Goal: Task Accomplishment & Management: Use online tool/utility

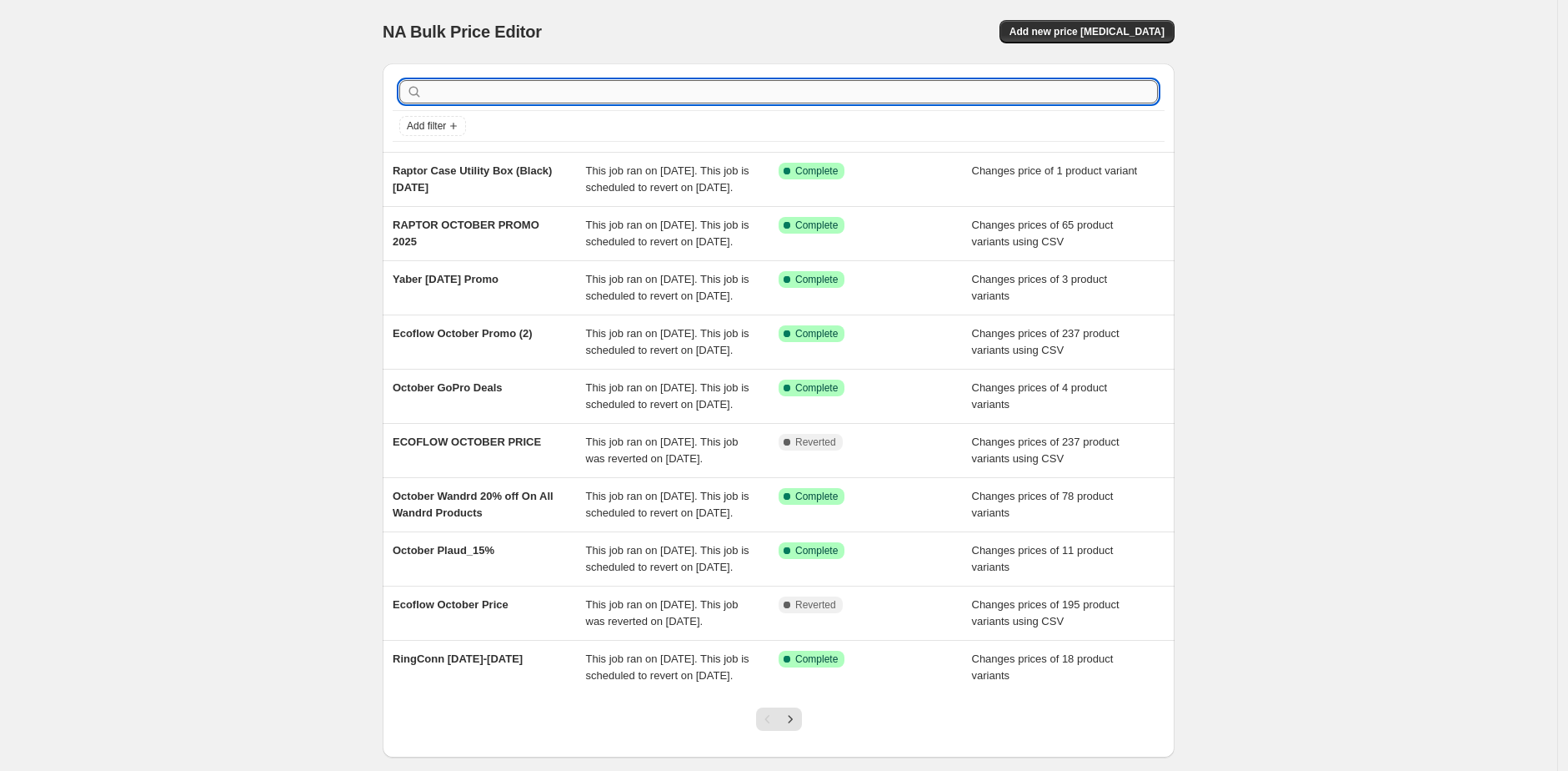
click at [604, 91] on input "text" at bounding box center [791, 91] width 732 height 24
type input "insta360"
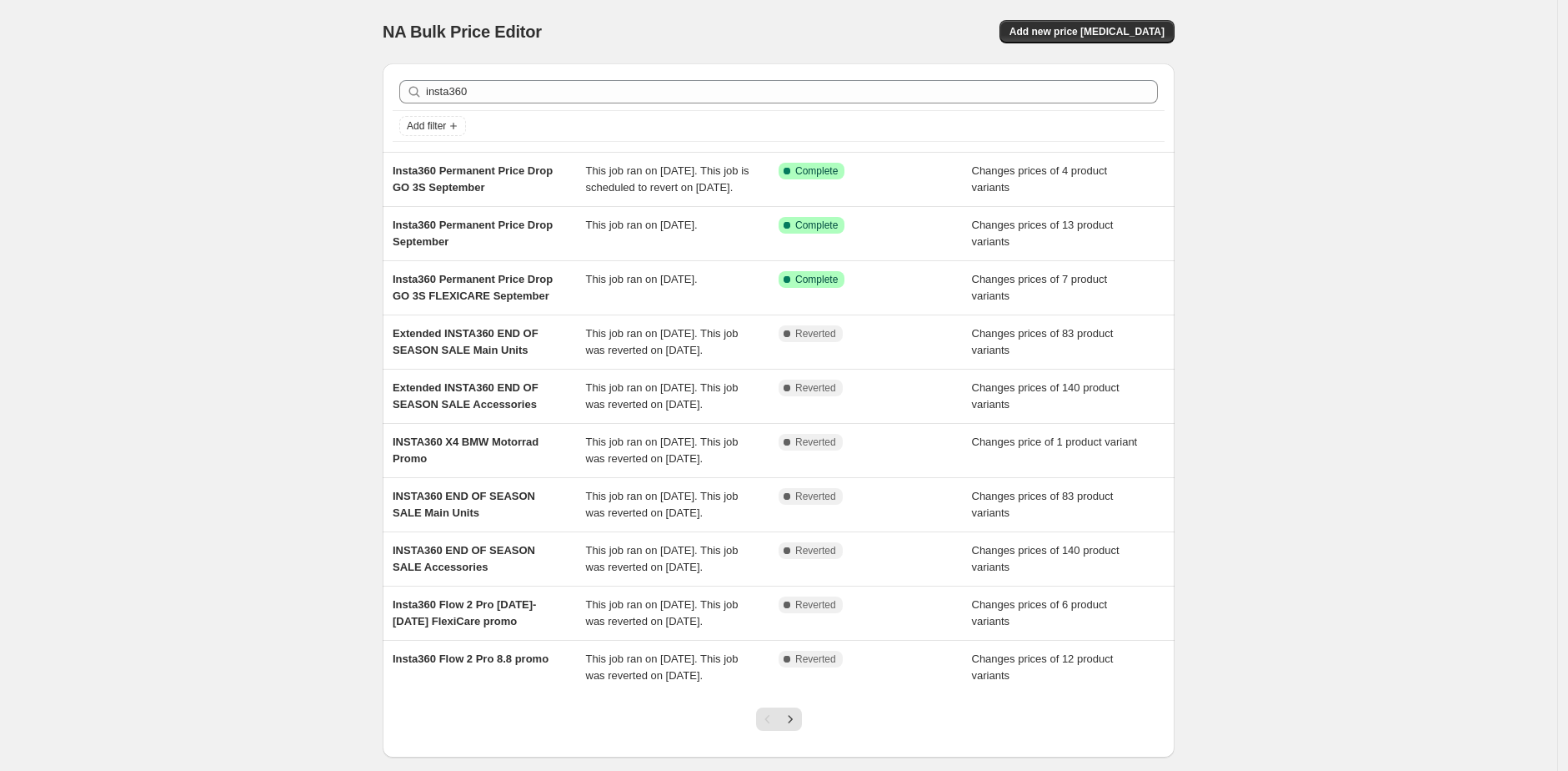
click at [230, 296] on div "NA Bulk Price Editor. This page is ready NA Bulk Price Editor Add new price [ME…" at bounding box center [778, 429] width 1557 height 859
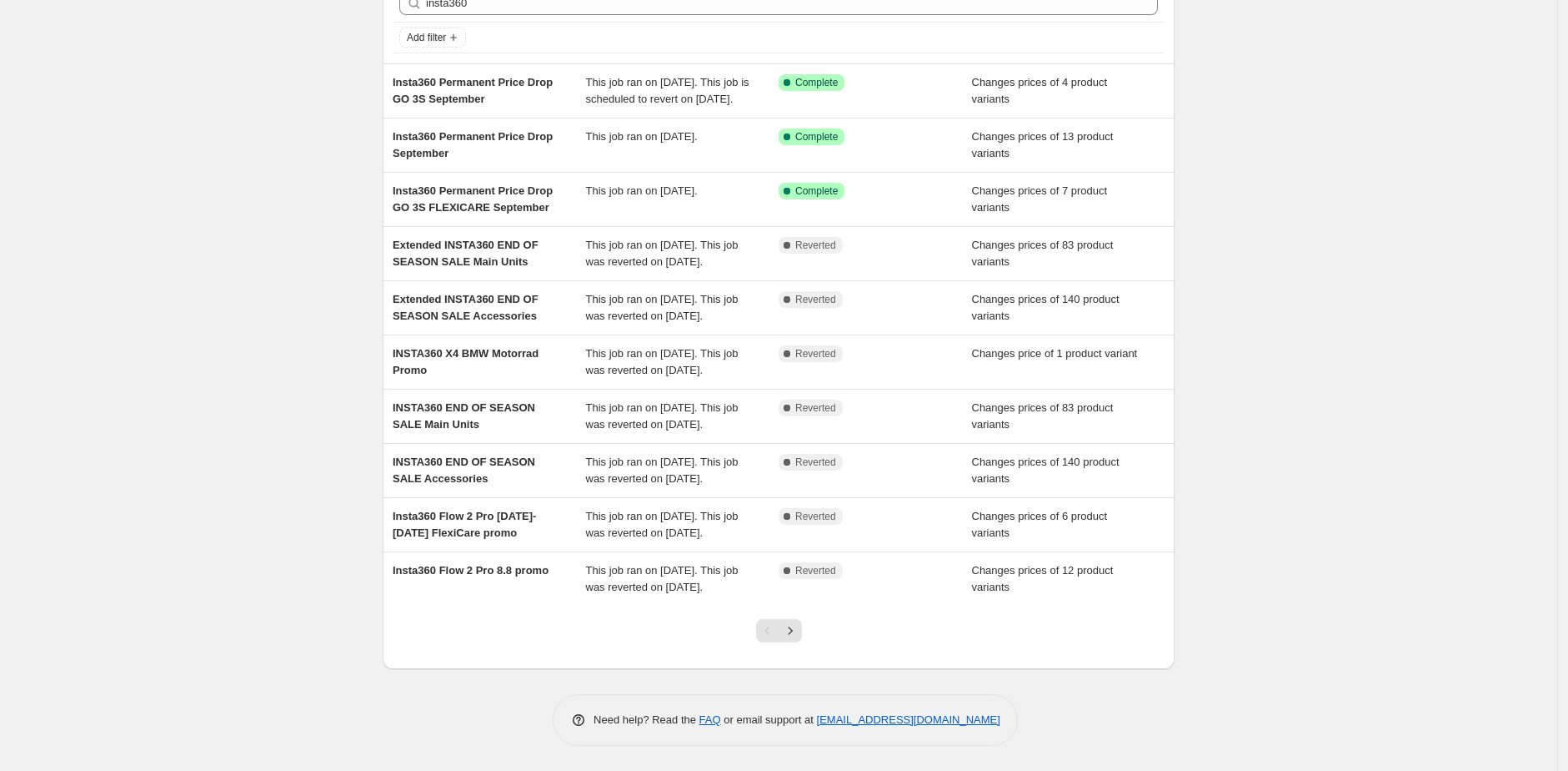
scroll to position [135, 0]
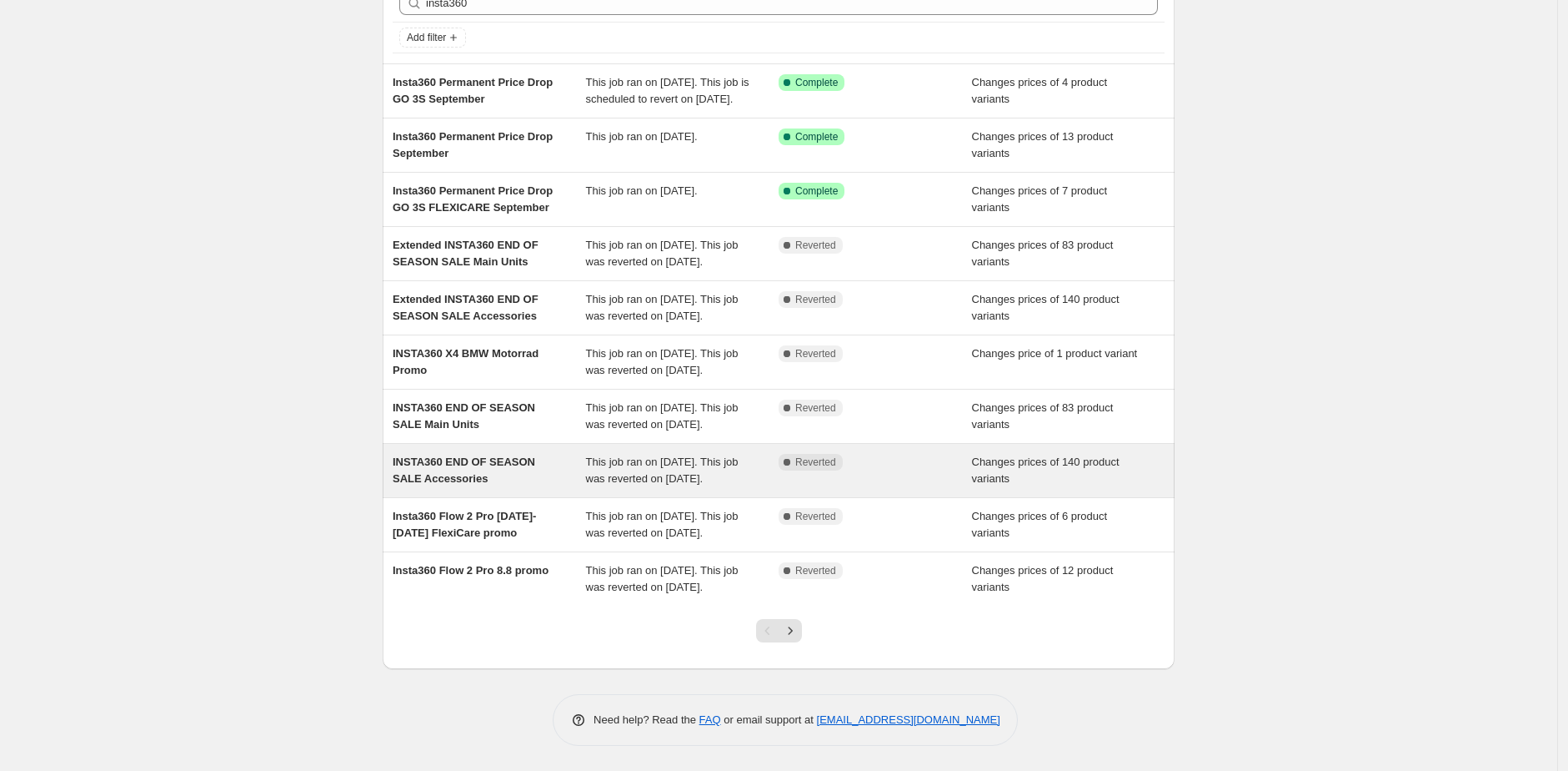
click at [565, 487] on div "INSTA360 END OF SEASON SALE Accessories" at bounding box center [489, 470] width 193 height 33
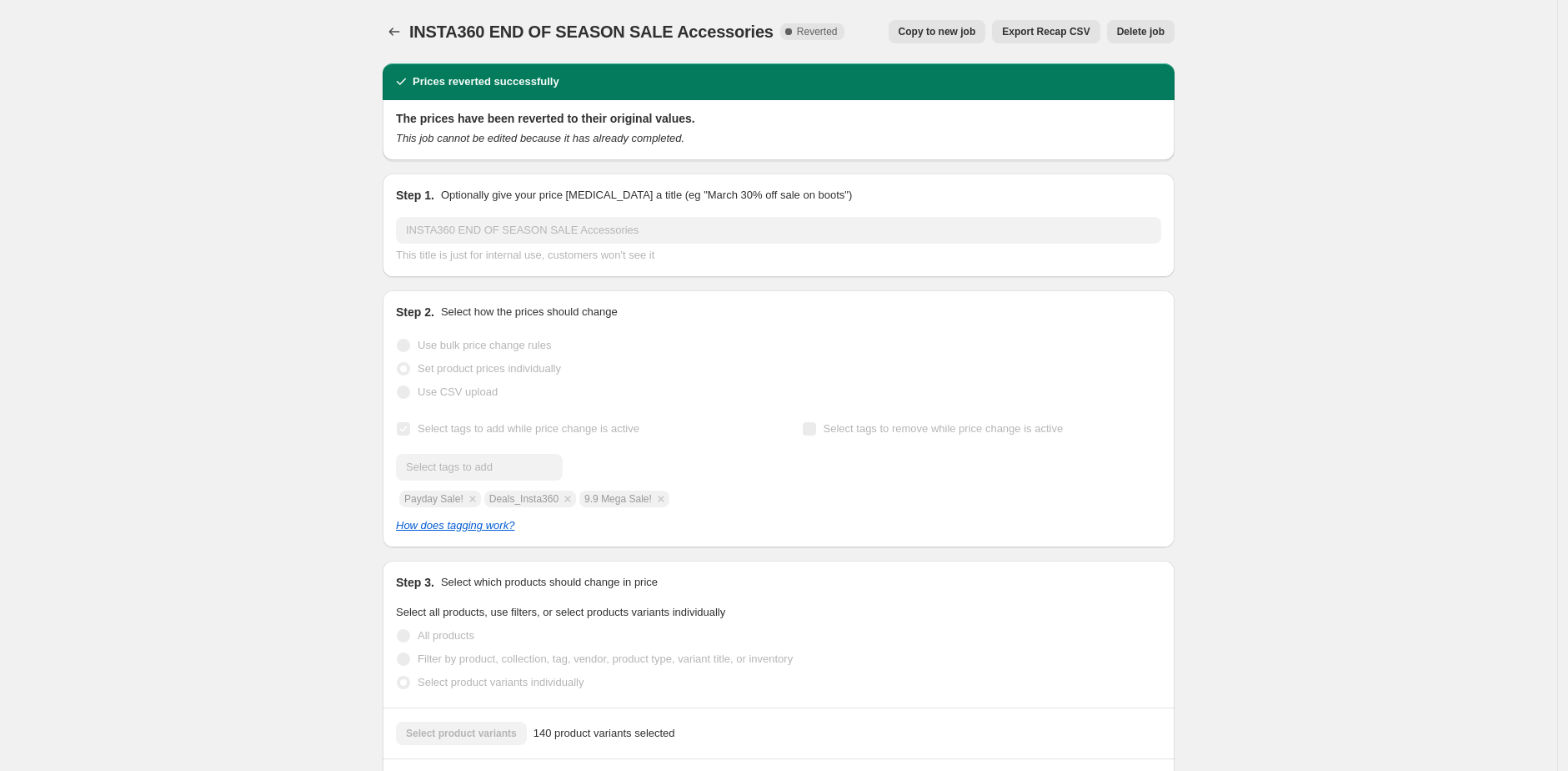
click at [928, 30] on span "Copy to new job" at bounding box center [937, 31] width 77 height 13
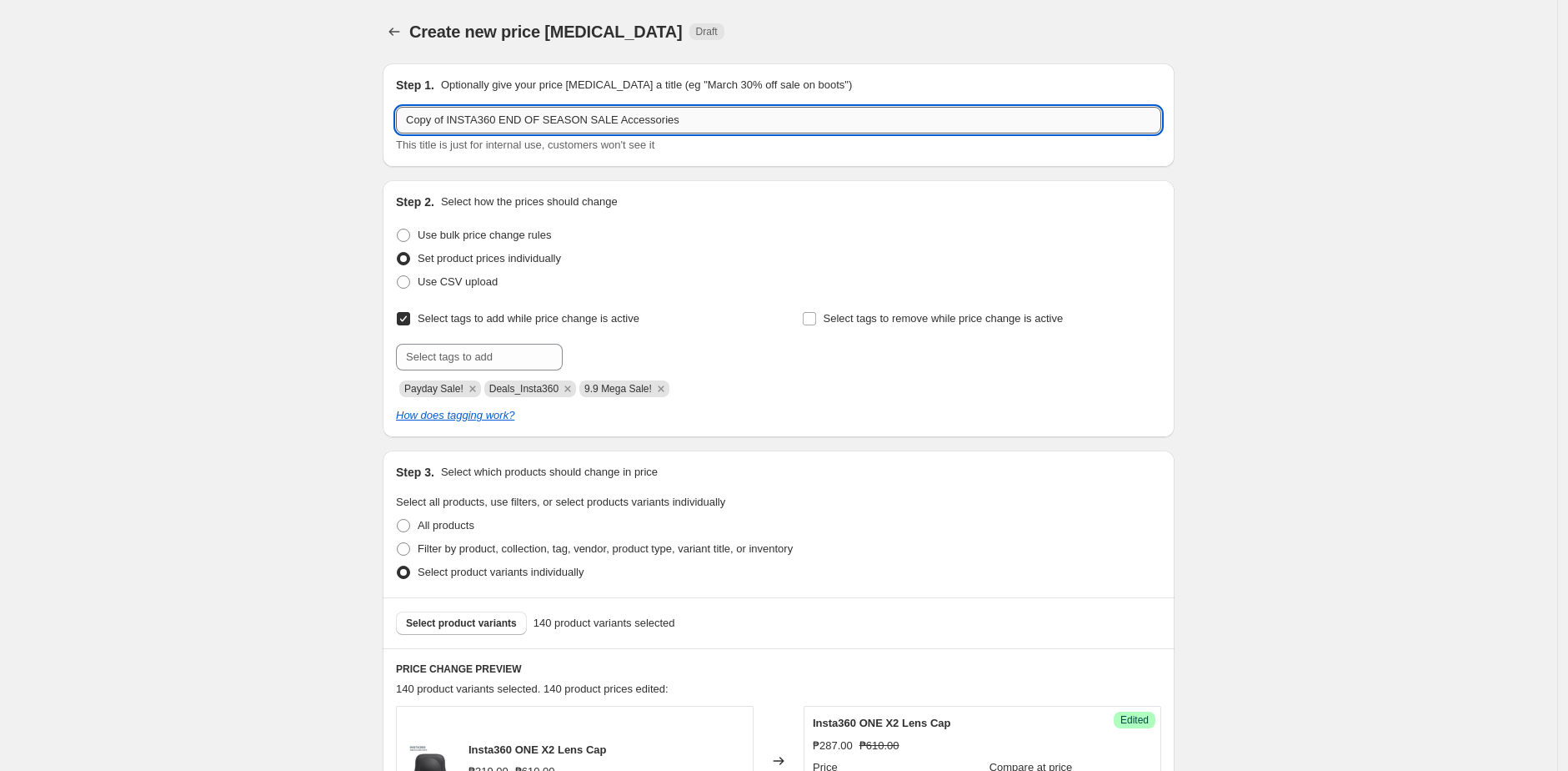
click at [713, 111] on input "Copy of INSTA360 END OF SEASON SALE Accessories" at bounding box center [778, 120] width 765 height 27
paste input "INSTA360 10.10"
type input "INSTA360 10.10 SALE Accessories"
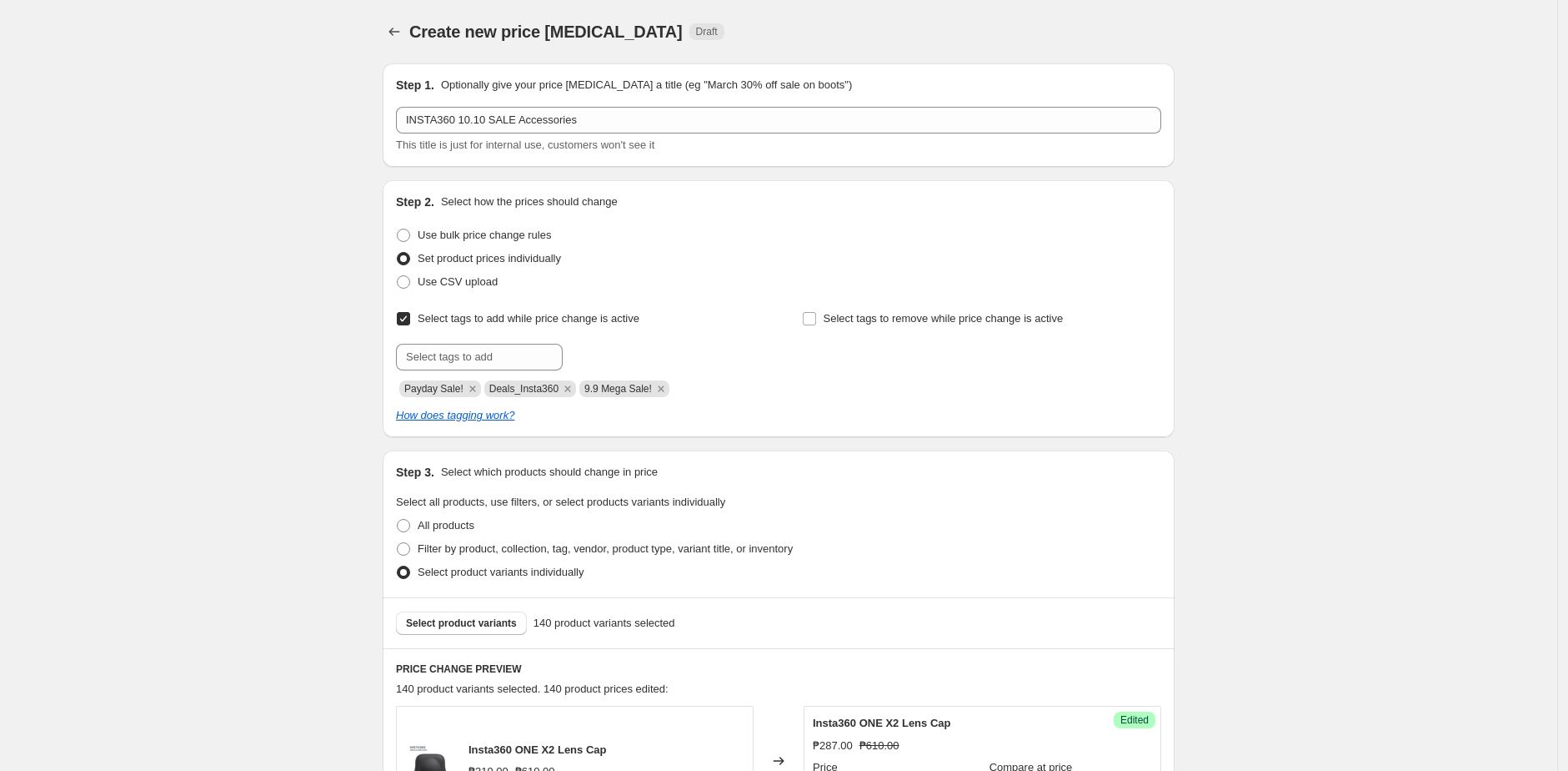
click at [462, 347] on input "text" at bounding box center [479, 356] width 166 height 27
type input "10.10 Sale!"
click at [603, 358] on span "Add 10.10 Sale!" at bounding box center [613, 355] width 74 height 13
click at [663, 389] on icon "Remove 9.9 Mega Sale!" at bounding box center [660, 388] width 6 height 6
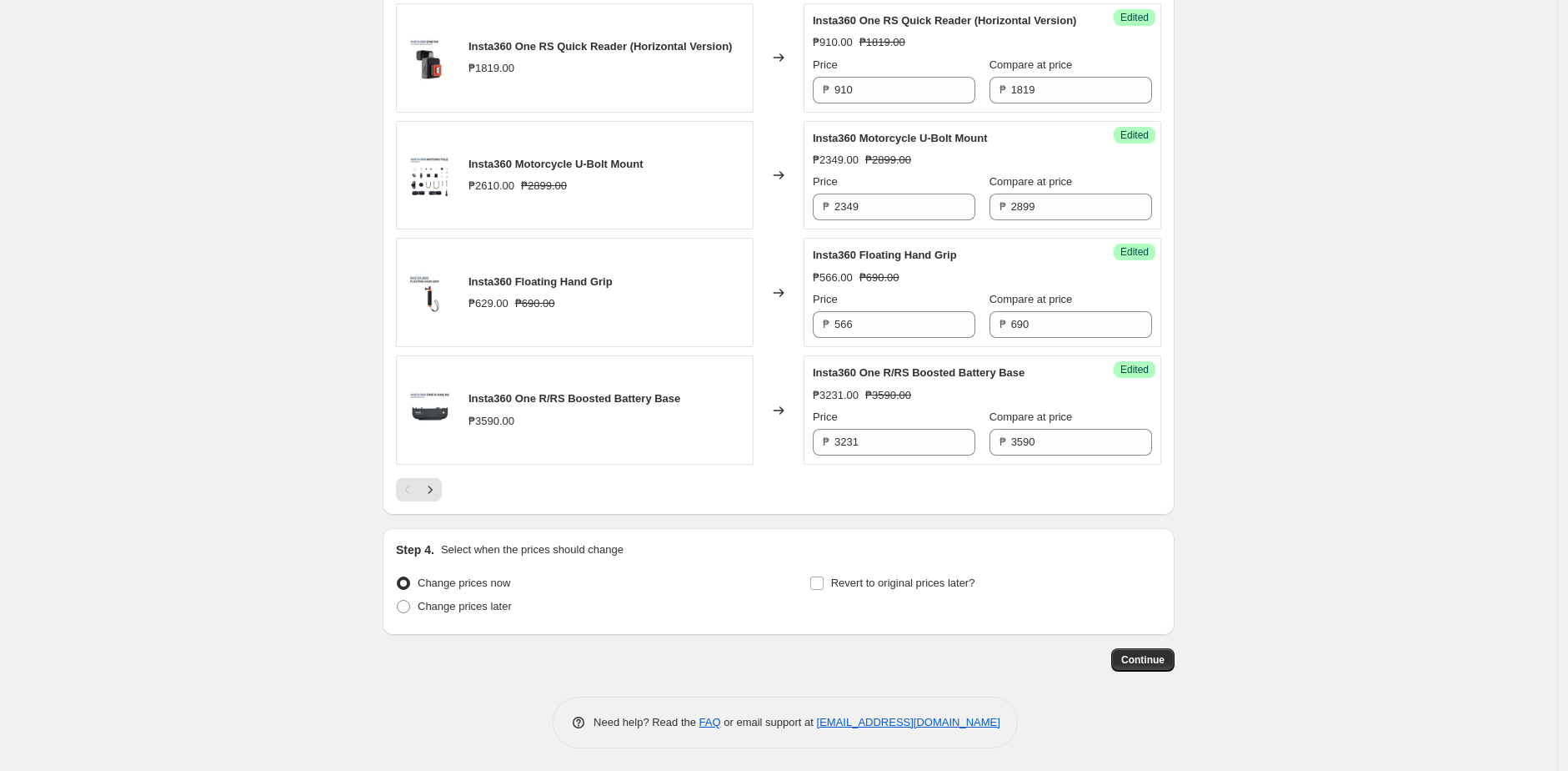
scroll to position [2688, 0]
click at [407, 608] on span at bounding box center [403, 603] width 13 height 13
click at [398, 598] on input "Change prices later" at bounding box center [397, 597] width 1 height 1
radio input "true"
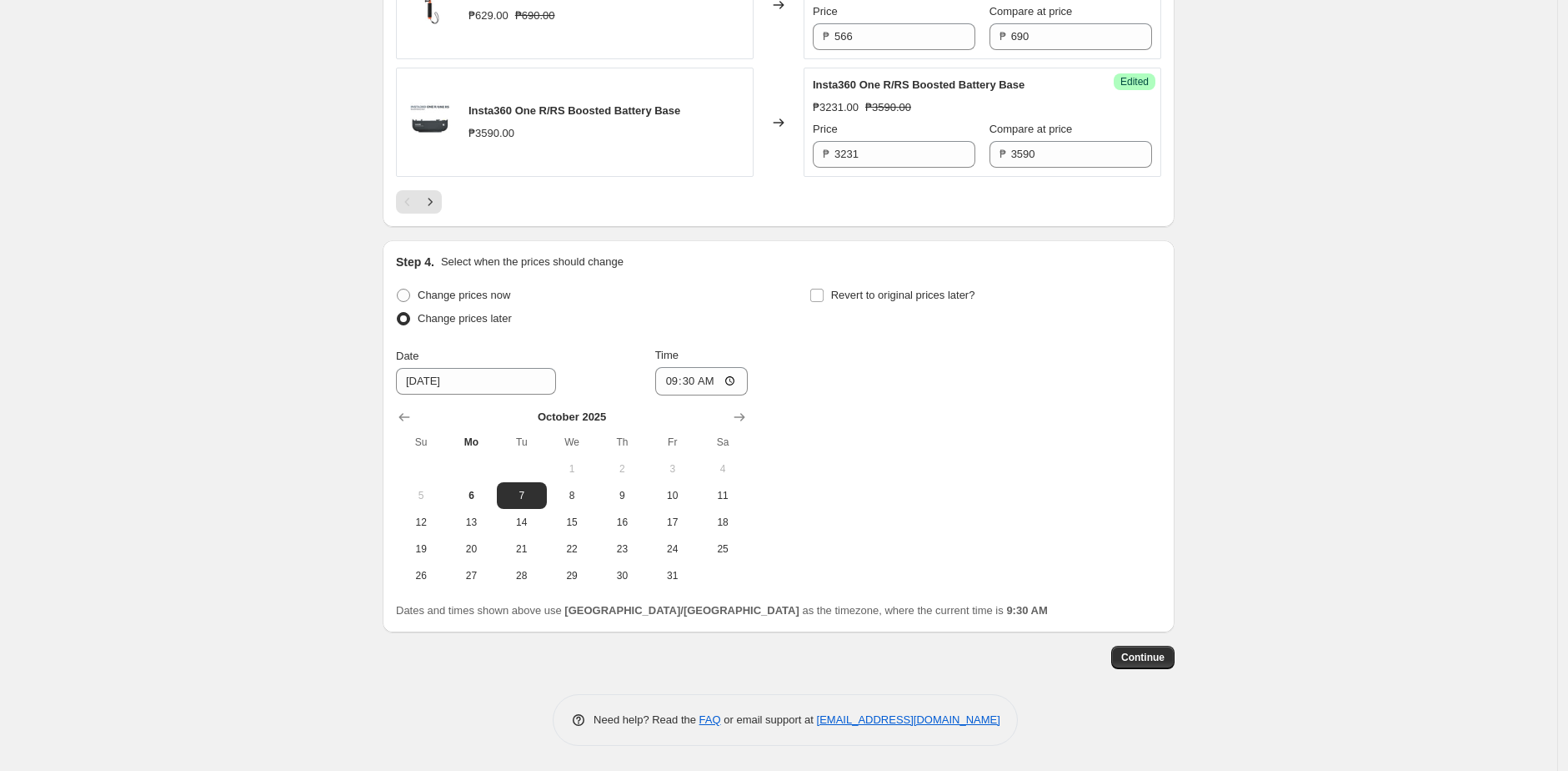
scroll to position [2939, 0]
click at [475, 509] on button "6" at bounding box center [470, 495] width 50 height 27
type input "[DATE]"
click at [693, 396] on input "09:30" at bounding box center [701, 381] width 93 height 29
click at [670, 396] on input "09:30" at bounding box center [701, 381] width 93 height 29
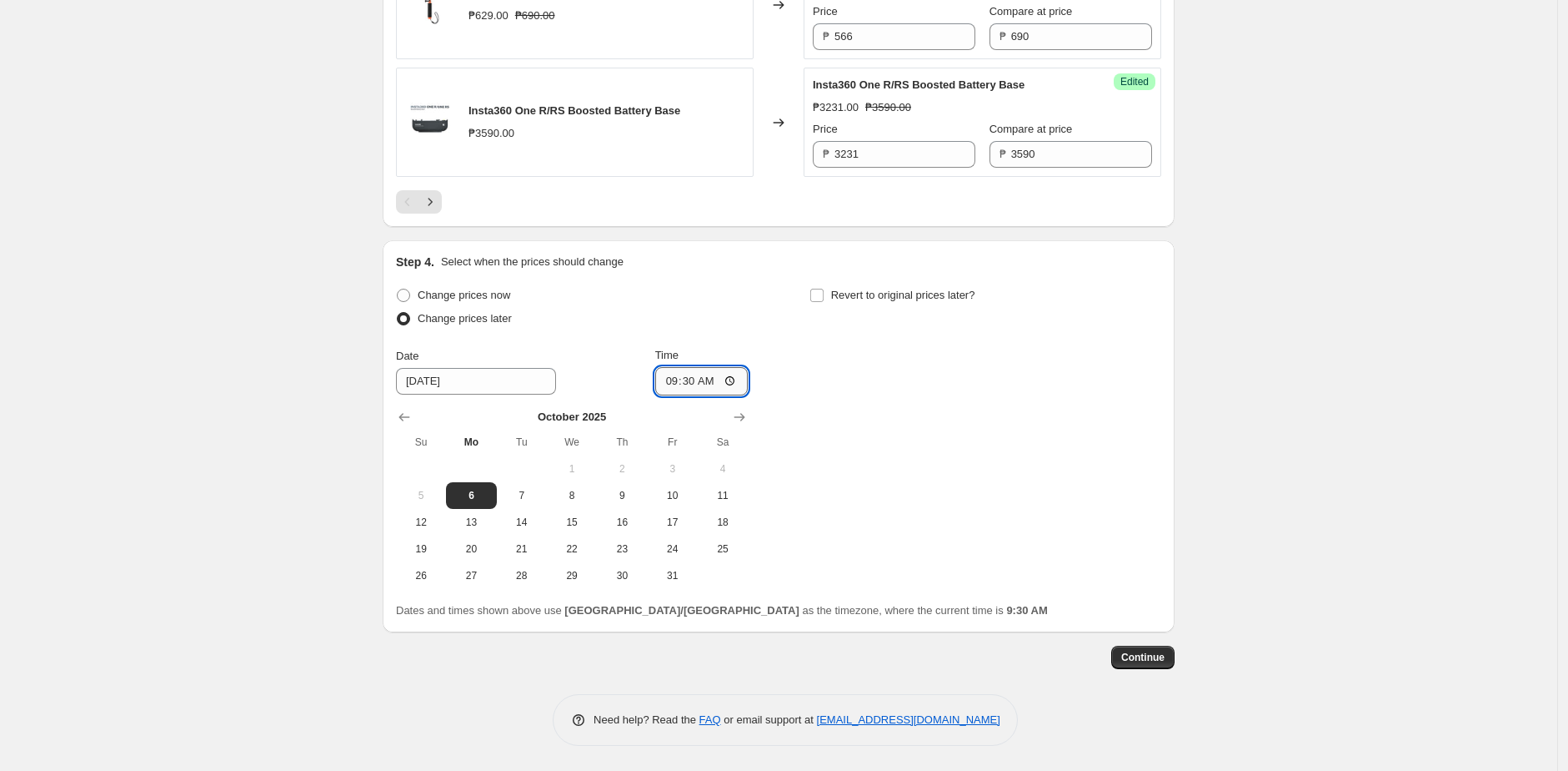
click at [670, 396] on input "09:30" at bounding box center [701, 381] width 93 height 29
click at [732, 396] on input "09:30" at bounding box center [701, 381] width 93 height 29
type input "16:00"
click at [790, 418] on div "Change prices now Change prices later Date [DATE] Time 16:00 [DATE] Su Mo Tu We…" at bounding box center [778, 436] width 765 height 305
click at [820, 303] on span at bounding box center [817, 294] width 15 height 15
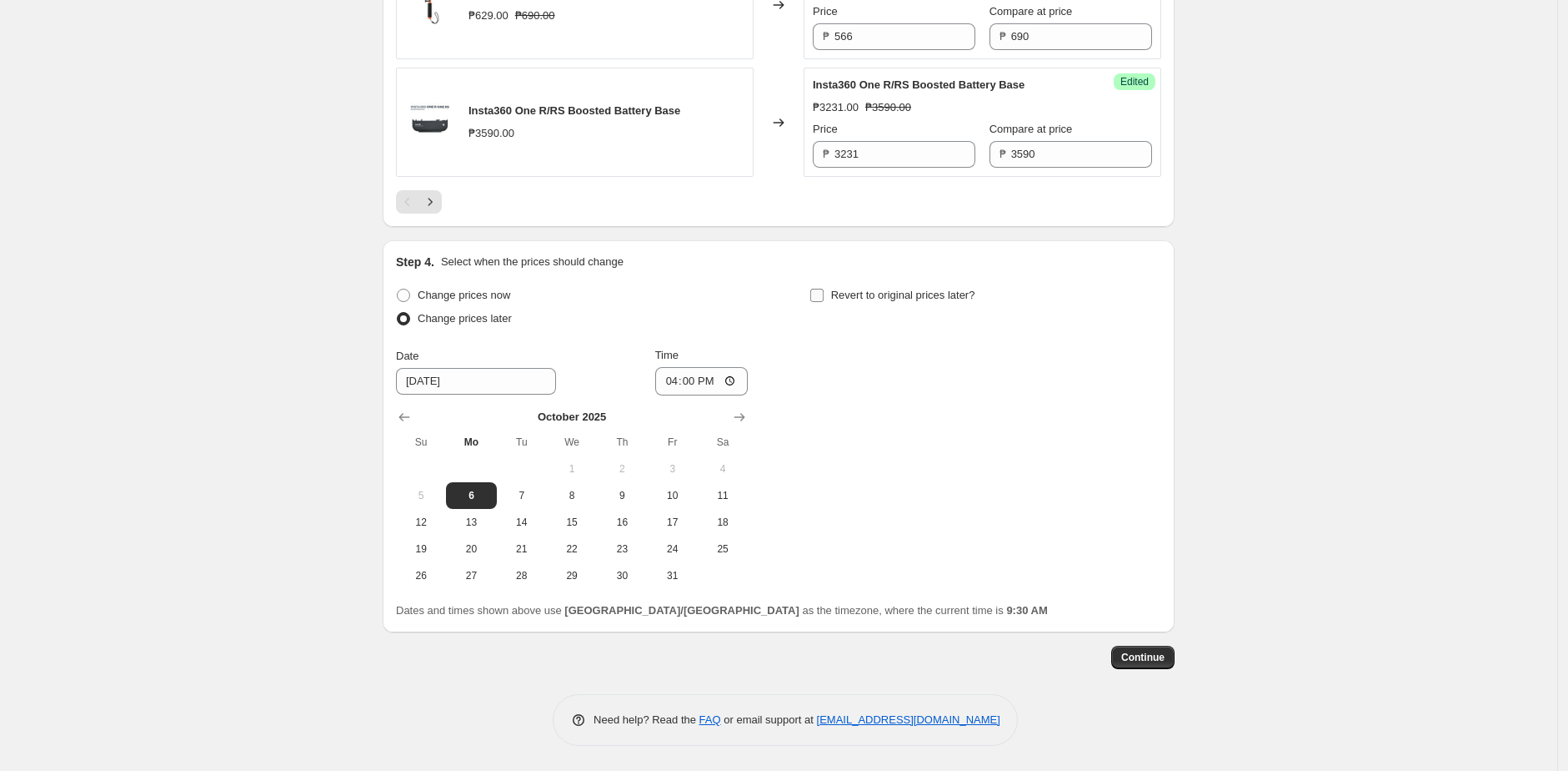
click at [820, 302] on input "Revert to original prices later?" at bounding box center [817, 294] width 13 height 13
checkbox input "true"
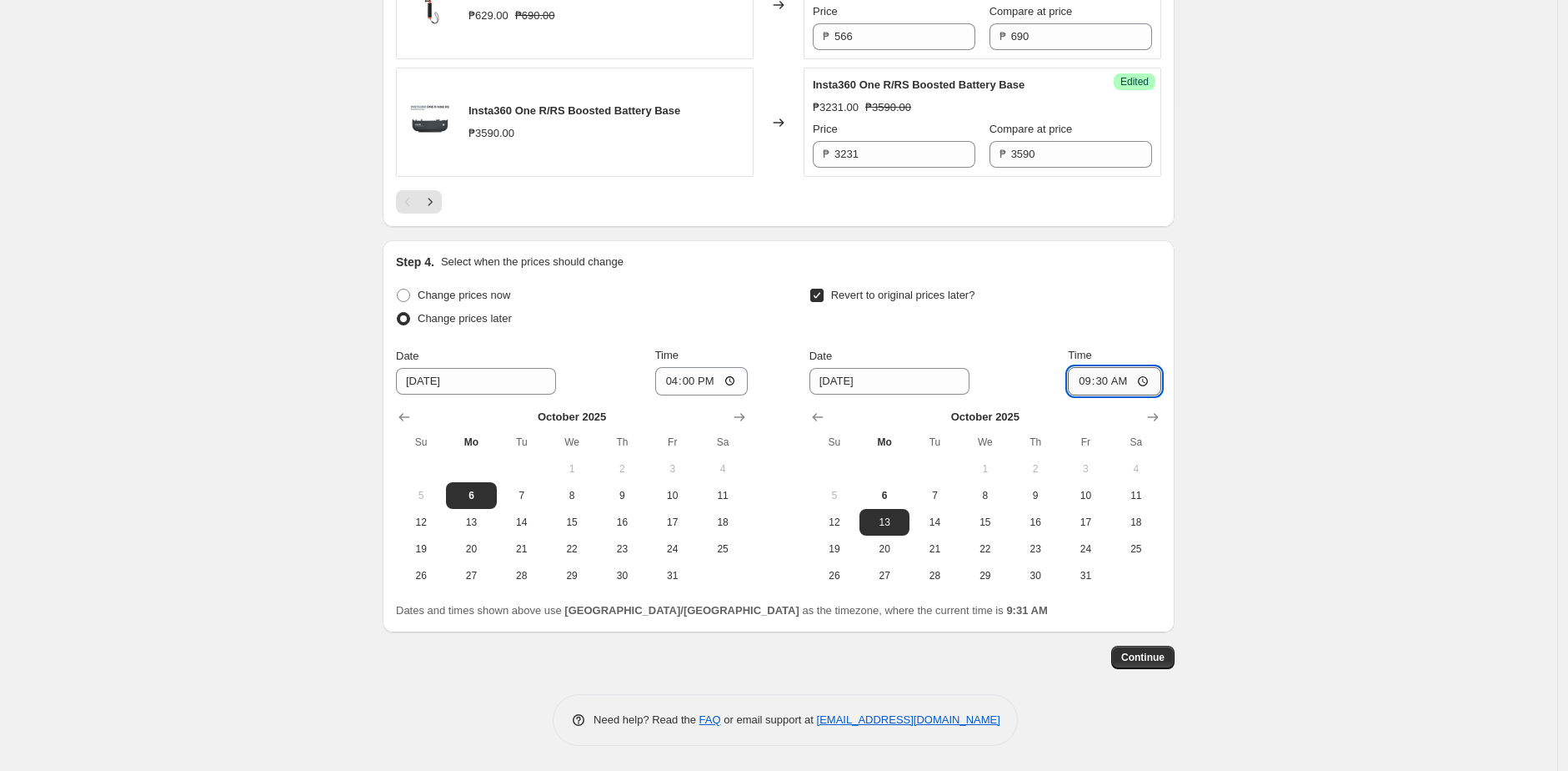
click at [1093, 396] on input "09:30" at bounding box center [1114, 381] width 93 height 29
click at [1146, 396] on input "09:30" at bounding box center [1114, 381] width 93 height 29
type input "23:58"
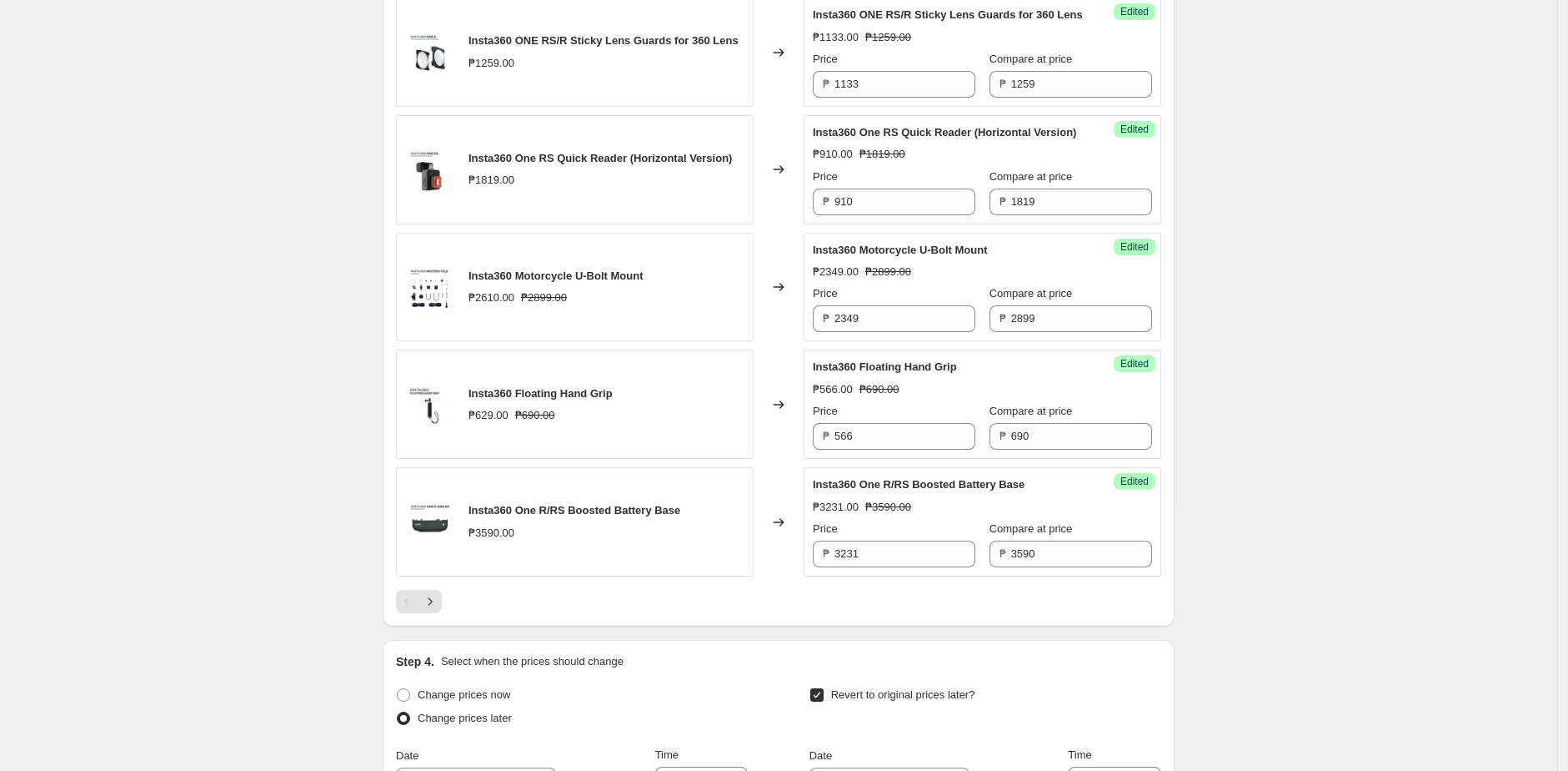
scroll to position [2972, 0]
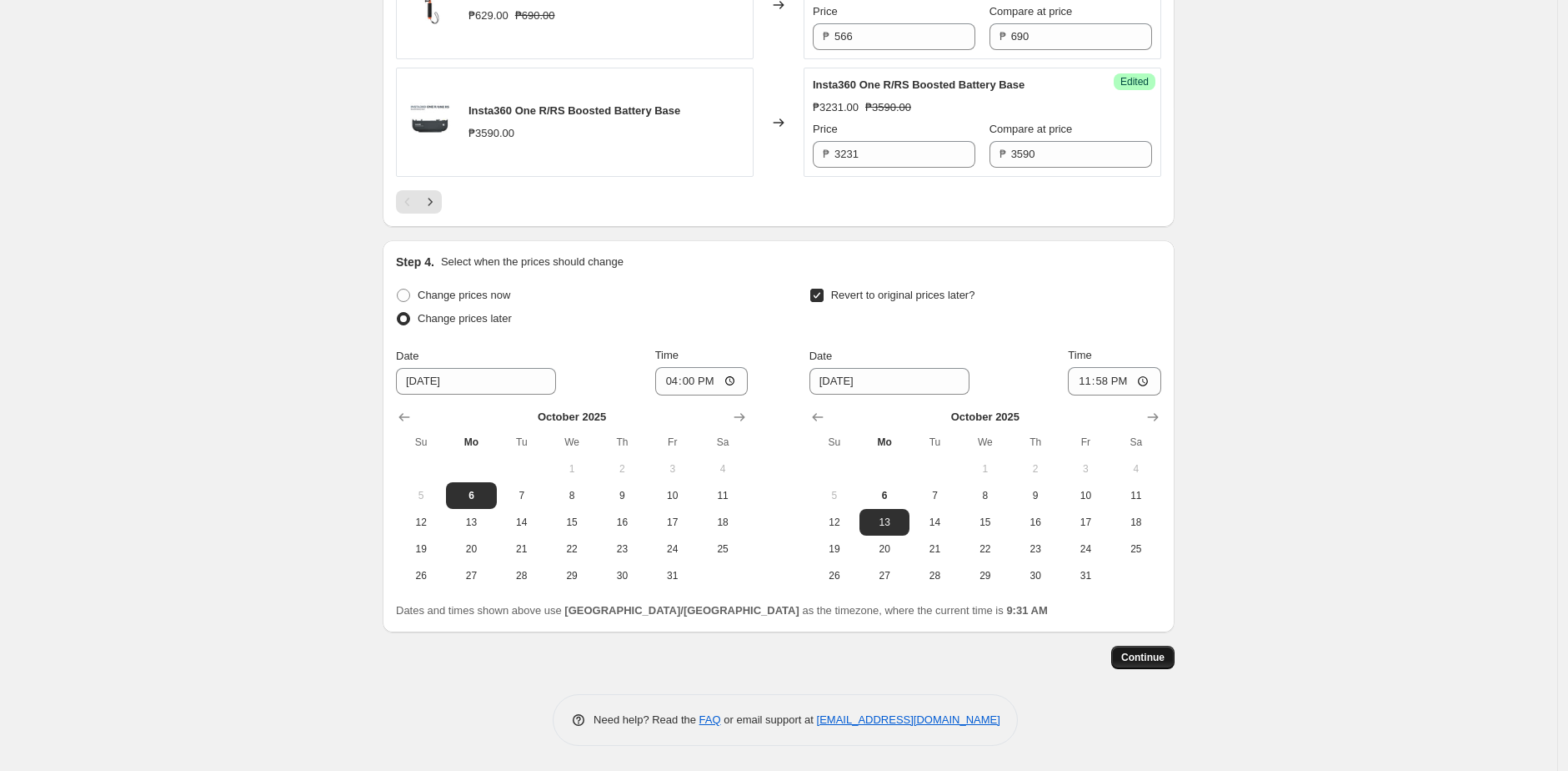
click at [1146, 652] on span "Continue" at bounding box center [1143, 657] width 44 height 13
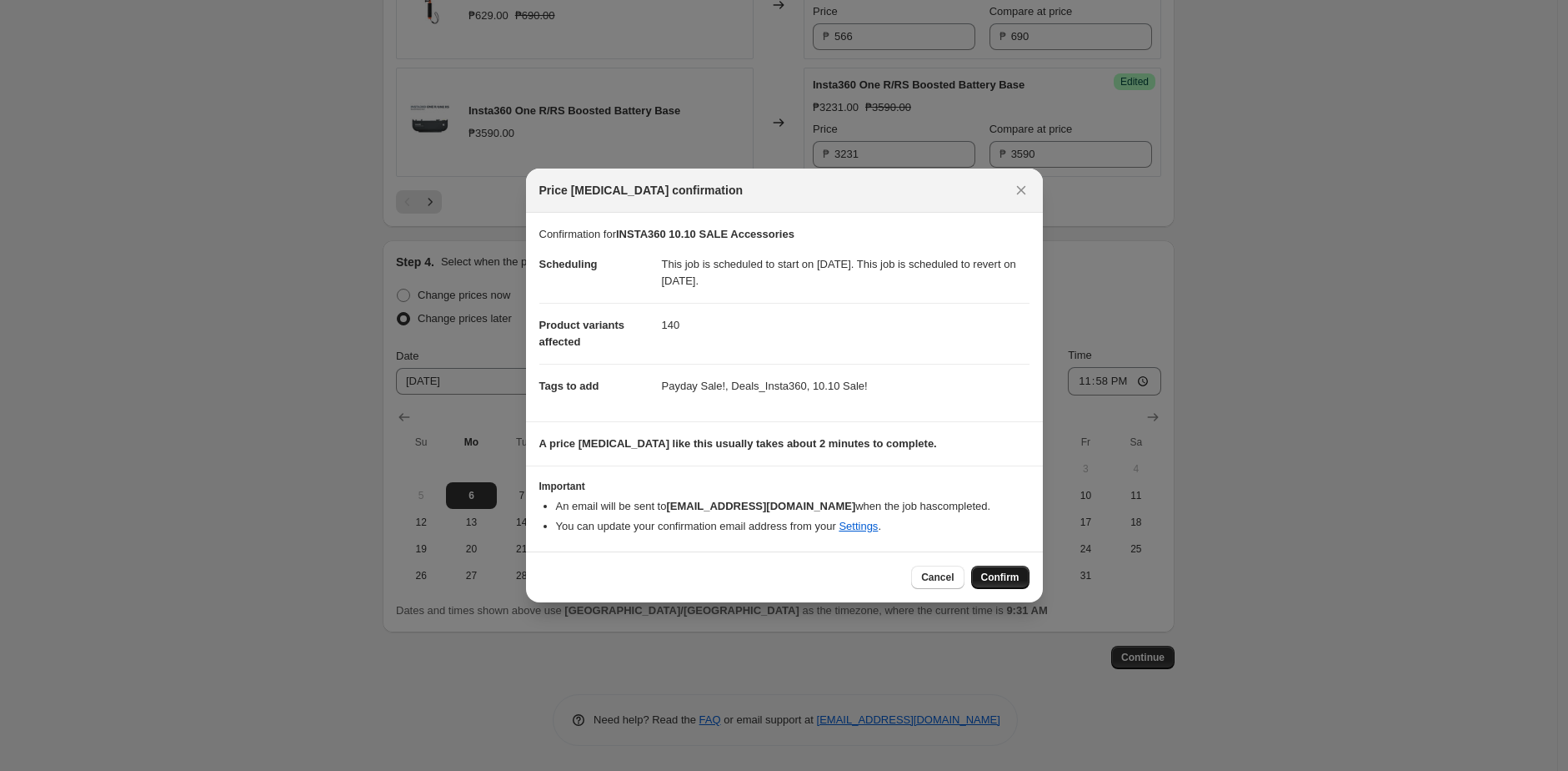
click at [986, 575] on span "Confirm" at bounding box center [1000, 577] width 38 height 13
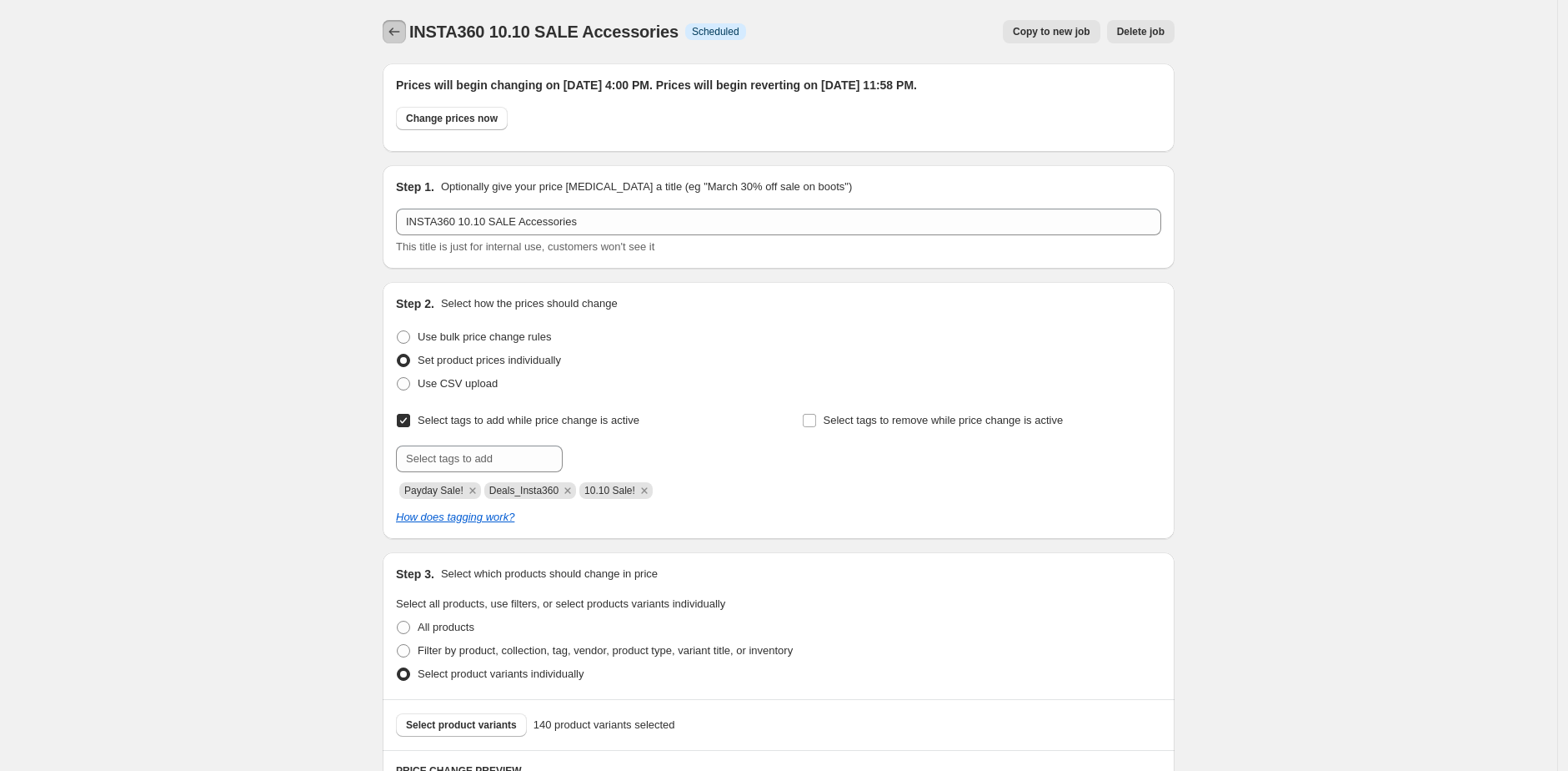
click at [400, 30] on icon "Price change jobs" at bounding box center [394, 31] width 17 height 17
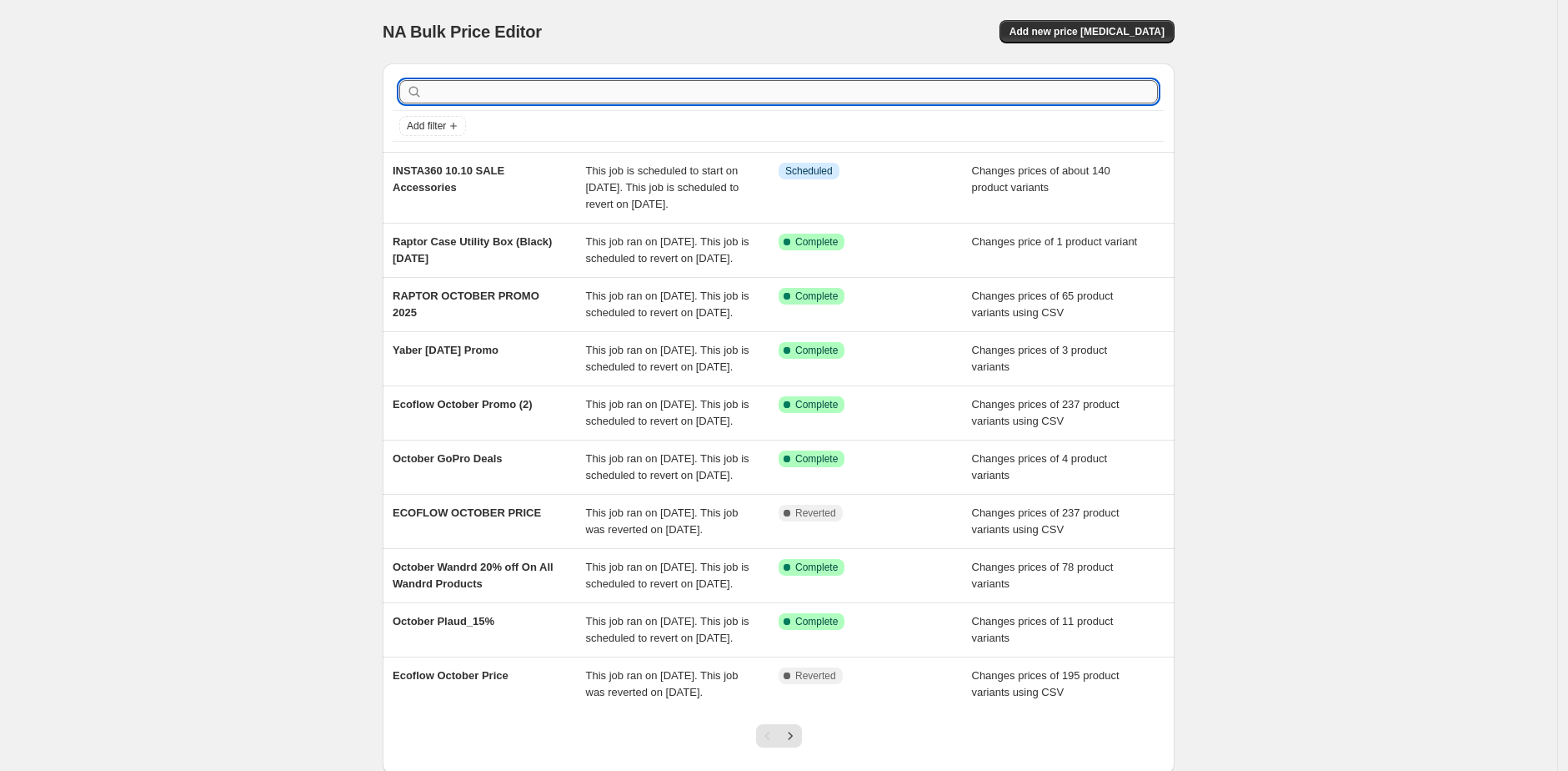
click at [540, 82] on input "text" at bounding box center [791, 91] width 732 height 24
type input "m"
type input "insta360"
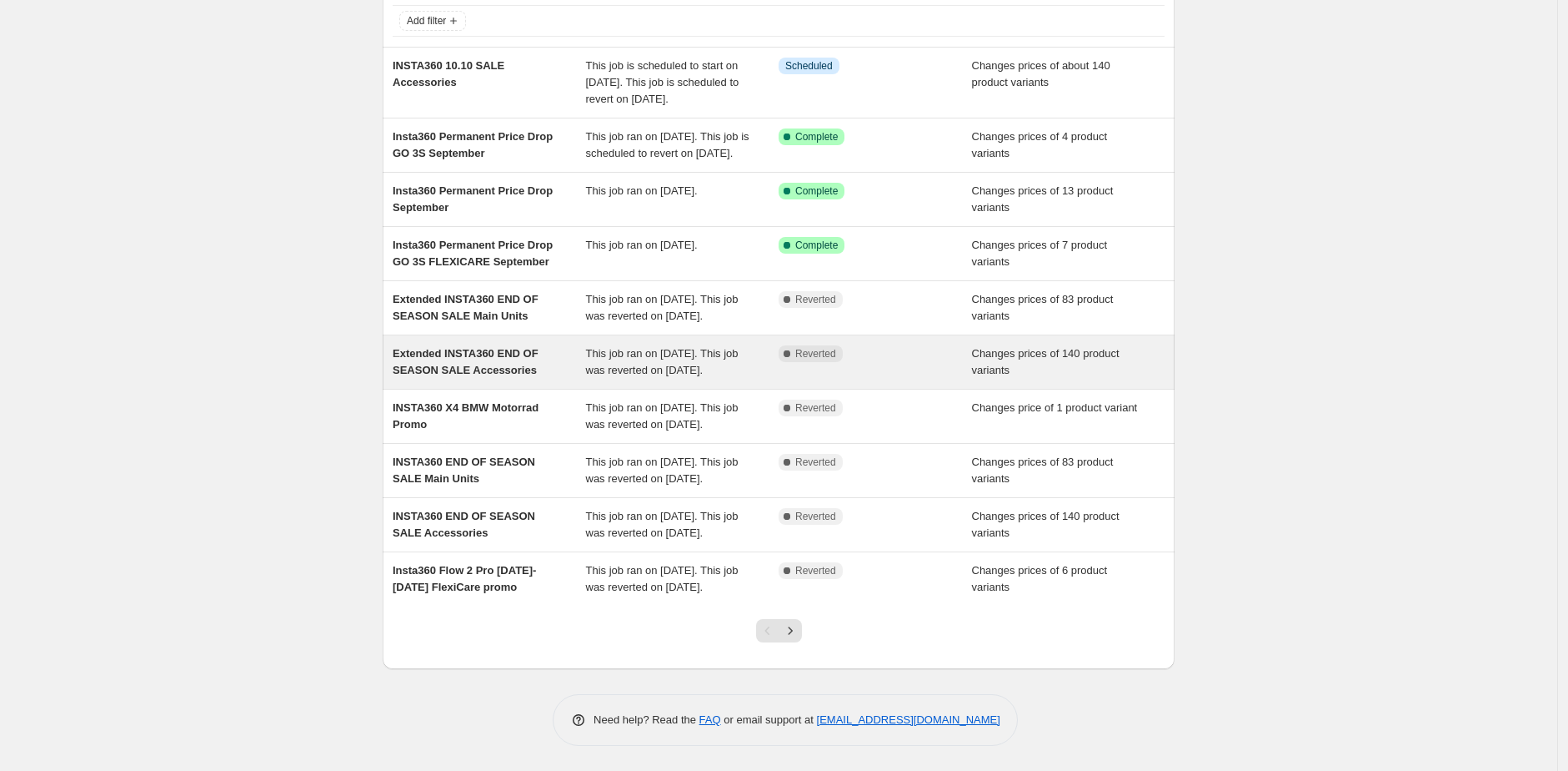
scroll to position [163, 0]
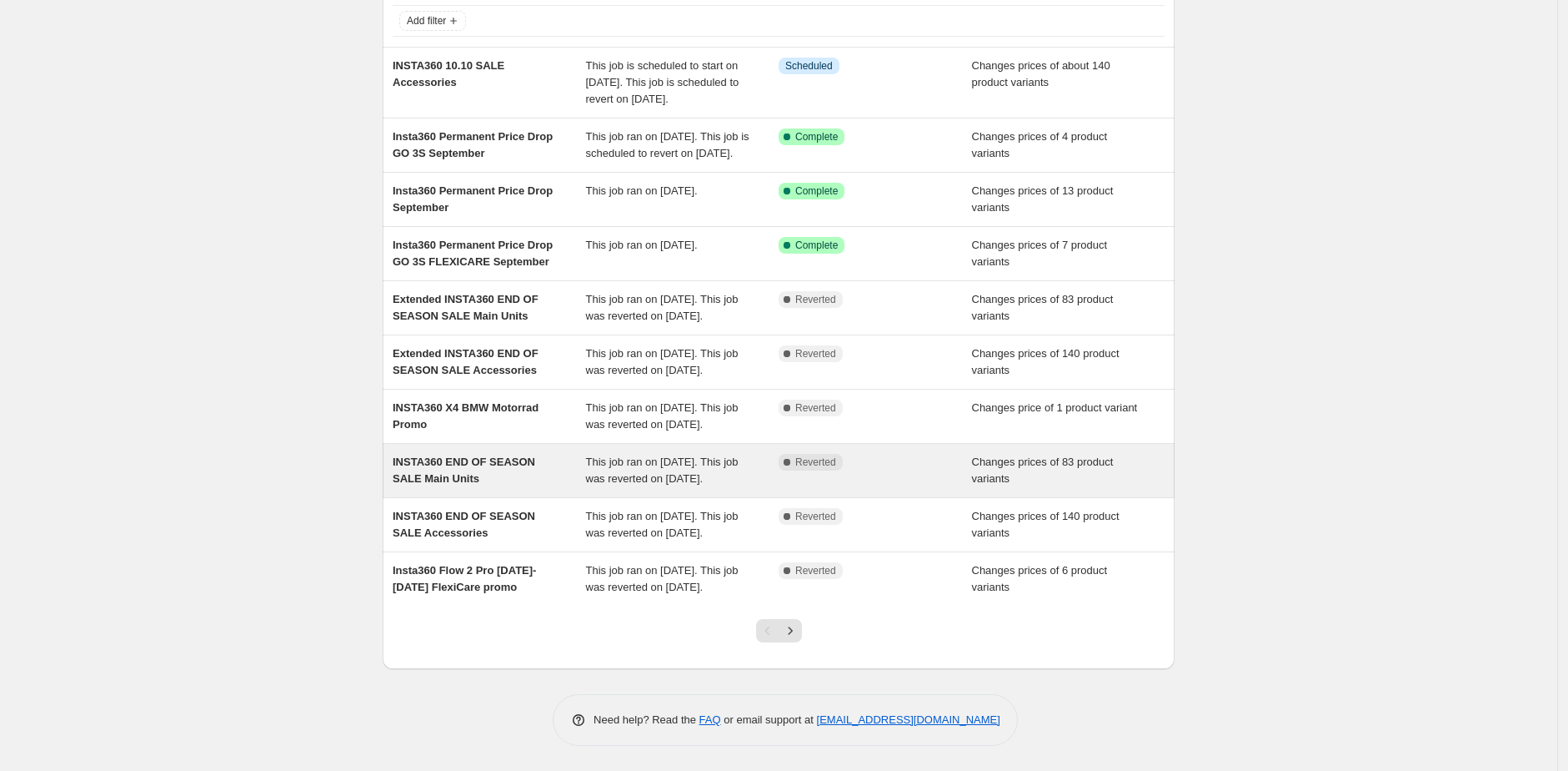
click at [969, 487] on div "Complete Reverted" at bounding box center [875, 470] width 193 height 33
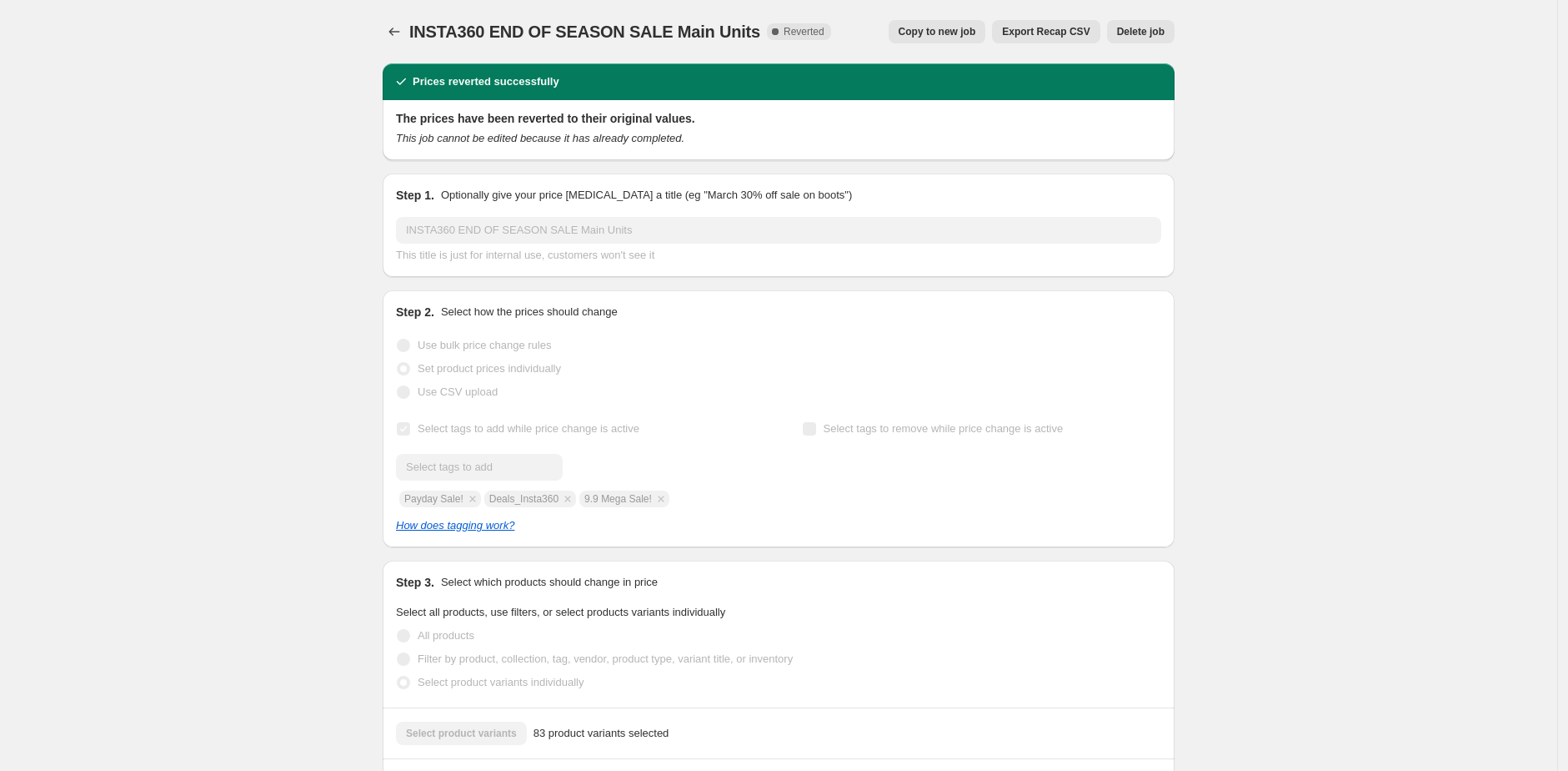
click at [947, 30] on span "Copy to new job" at bounding box center [937, 31] width 77 height 13
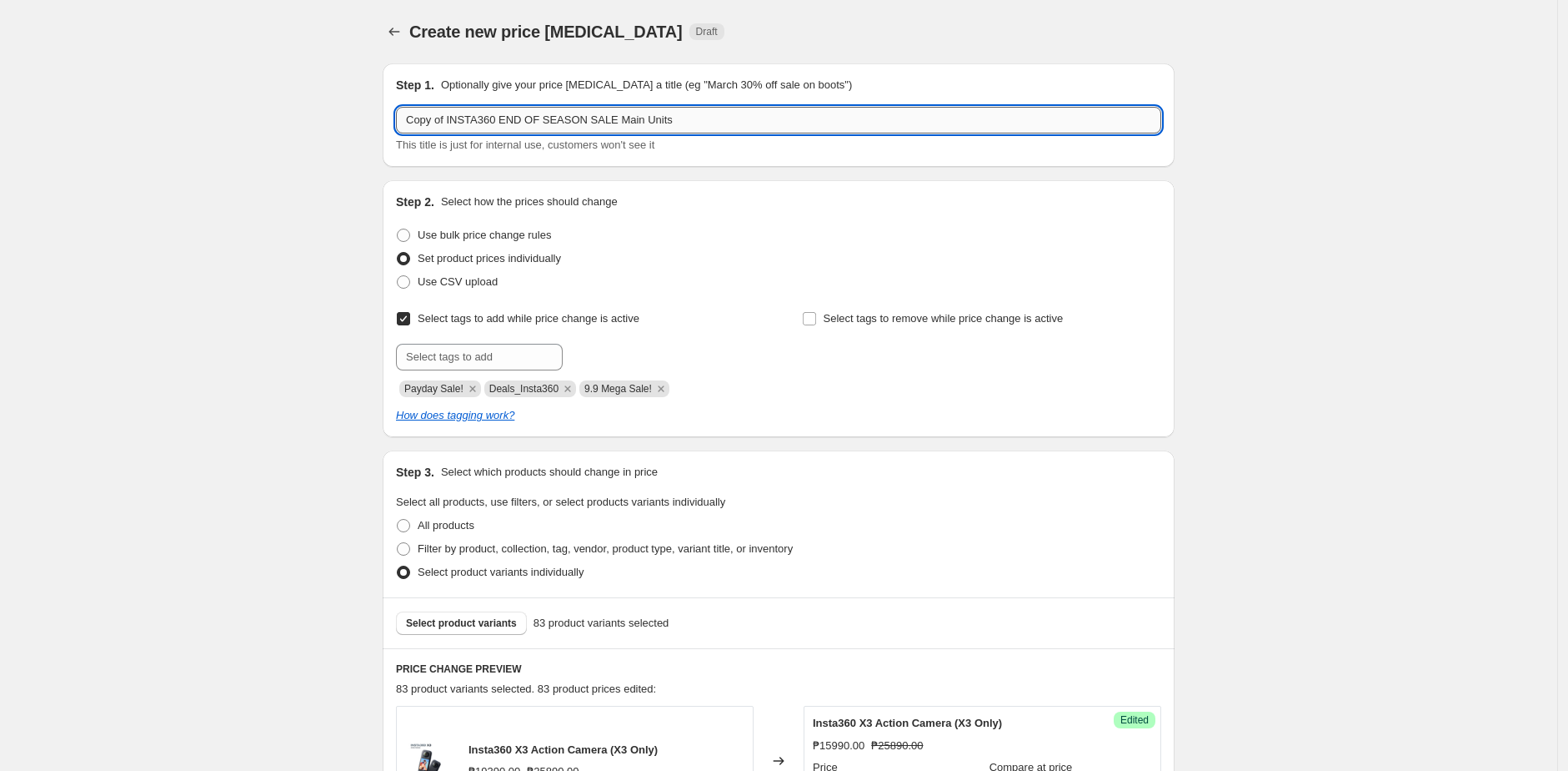
click at [554, 107] on input "Copy of INSTA360 END OF SEASON SALE Main Units" at bounding box center [778, 120] width 765 height 27
click at [630, 120] on input "Copy of INSTA360 END OF SEASON SALE Main Units" at bounding box center [778, 120] width 765 height 27
click at [644, 121] on input "Copy of INSTA360 END OF SEASON SALE Main Units" at bounding box center [778, 120] width 765 height 27
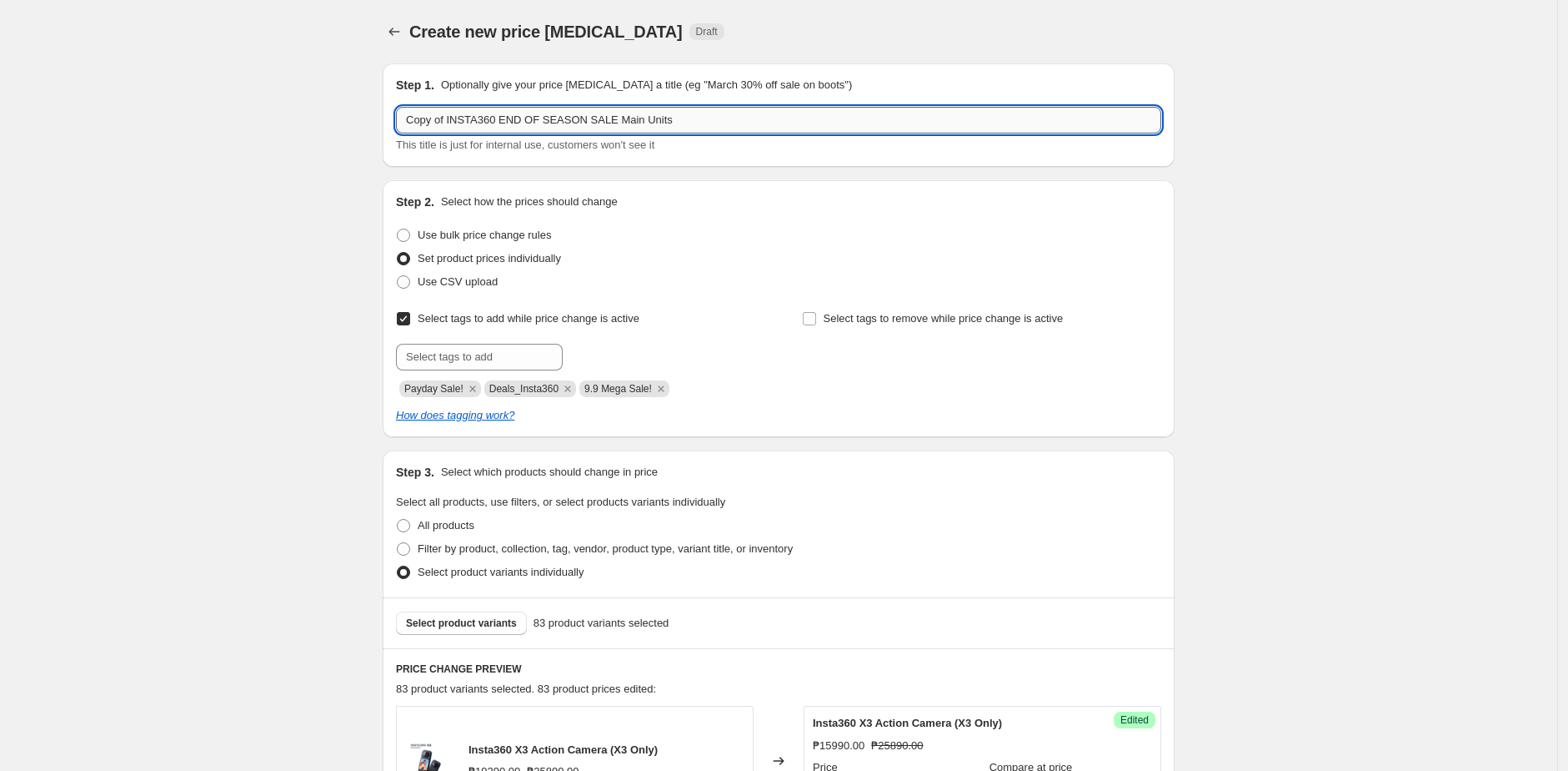
paste input "INSTA360 10.10"
type input "INSTA360 10.10 SALE Main Units"
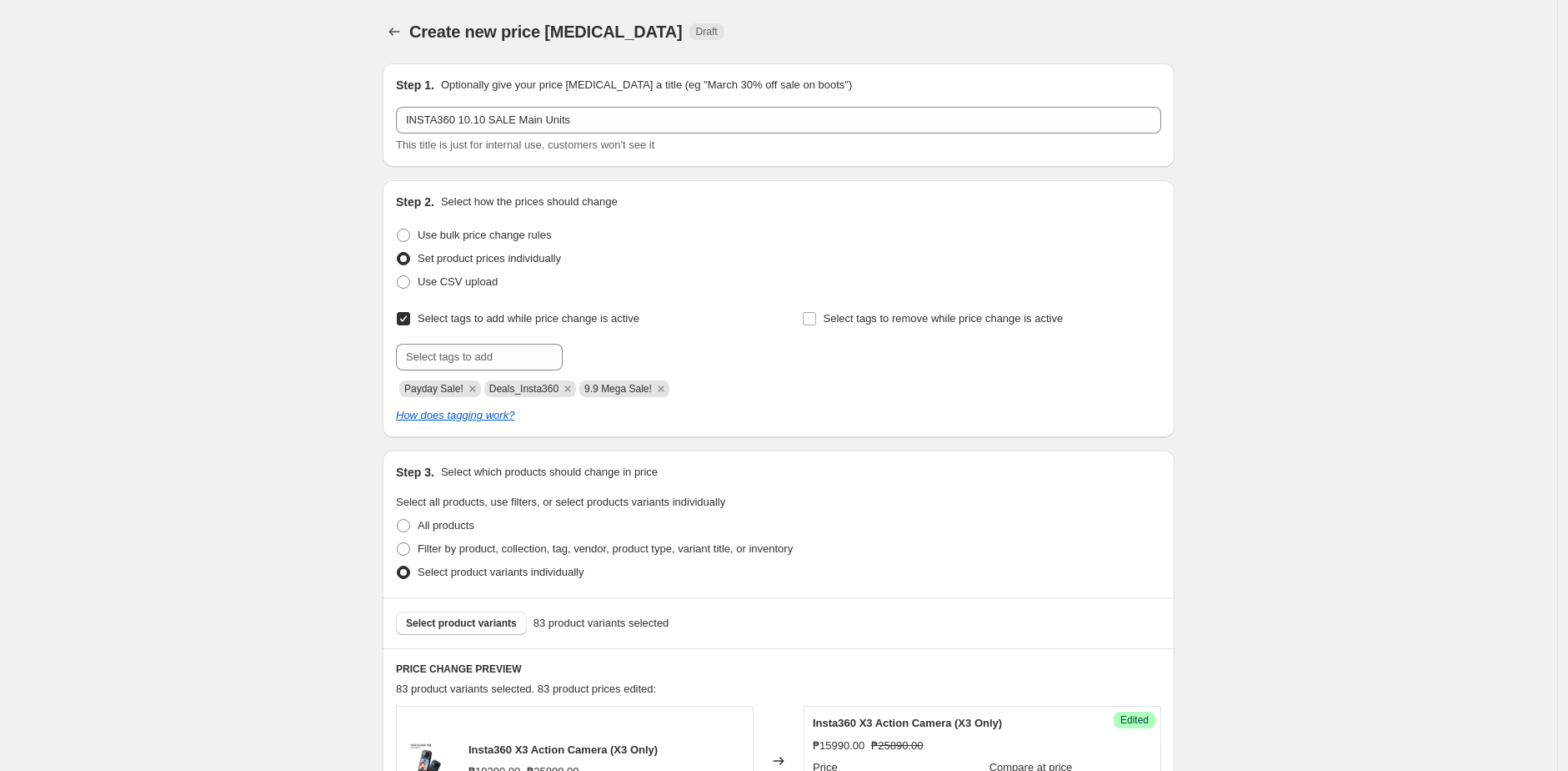
click at [669, 388] on icon "Remove 9.9 Mega Sale!" at bounding box center [661, 389] width 15 height 15
click at [539, 362] on input "text" at bounding box center [479, 356] width 166 height 27
click at [479, 355] on input "text" at bounding box center [479, 356] width 166 height 27
paste input "10.10 Sale!"
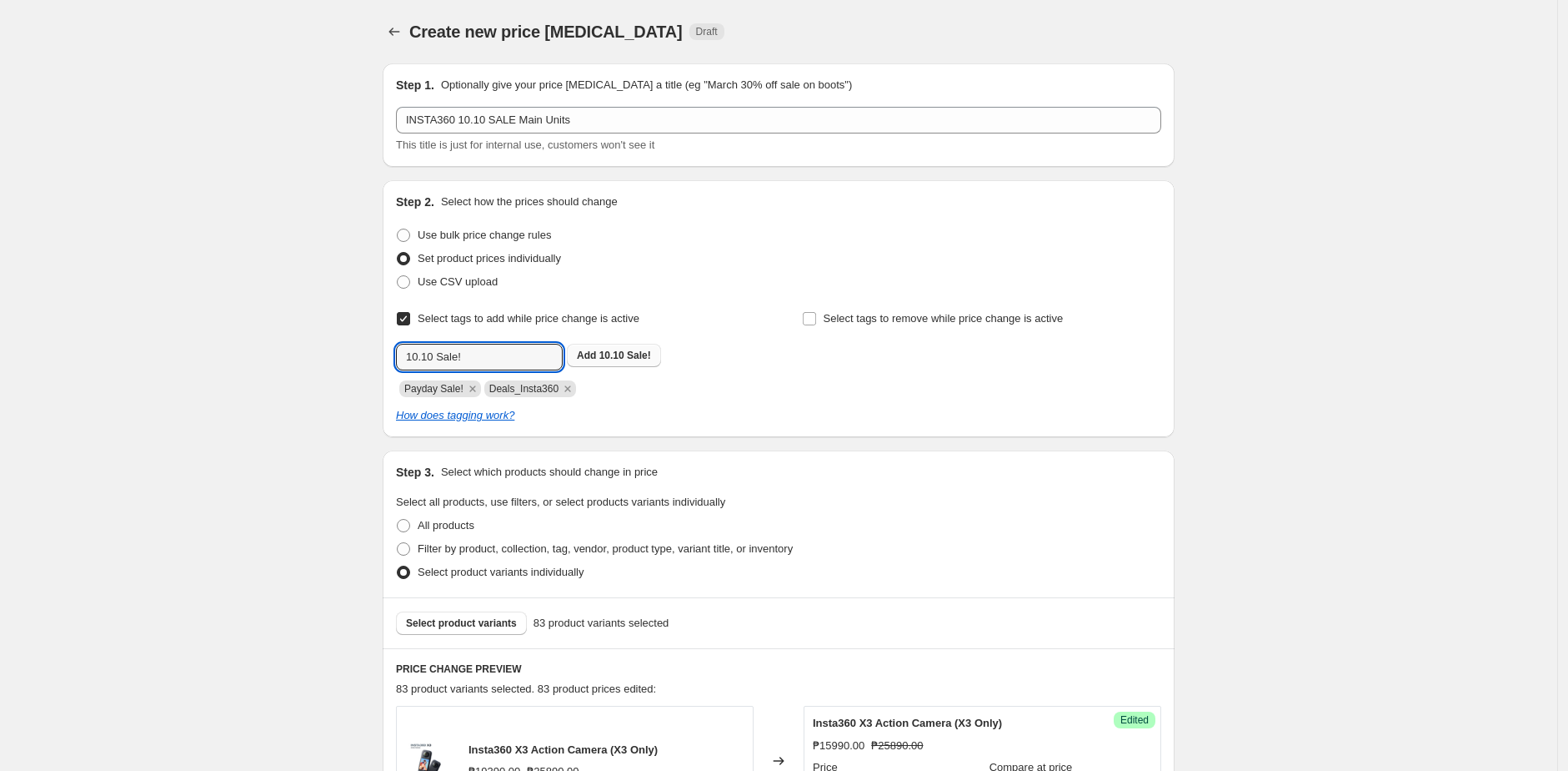
type input "10.10 Sale!"
click at [596, 366] on button "Add 10.10 Sale!" at bounding box center [614, 355] width 94 height 24
click at [396, 24] on icon "Price change jobs" at bounding box center [394, 31] width 17 height 17
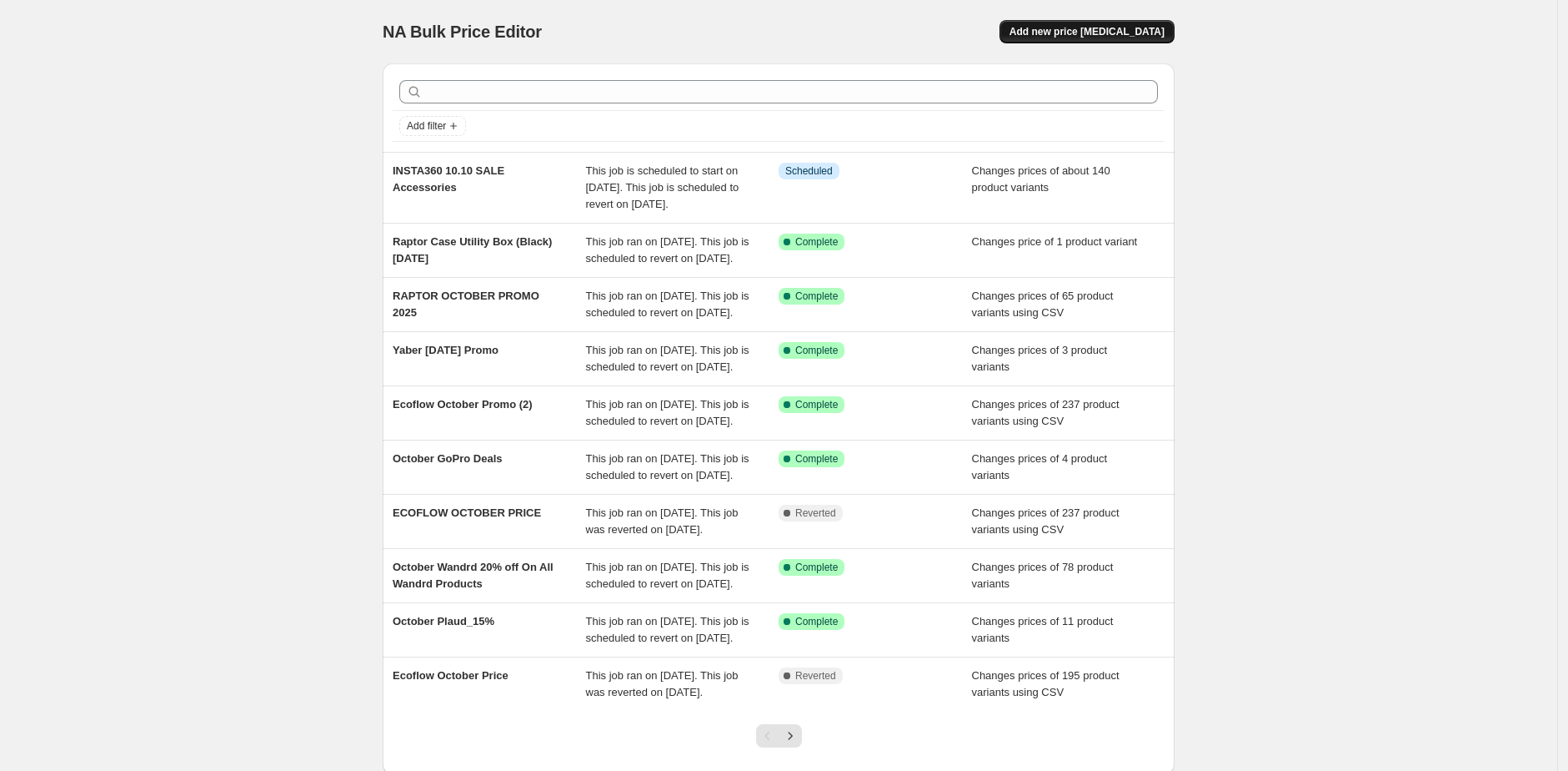
click at [1124, 30] on span "Add new price [MEDICAL_DATA]" at bounding box center [1087, 31] width 155 height 13
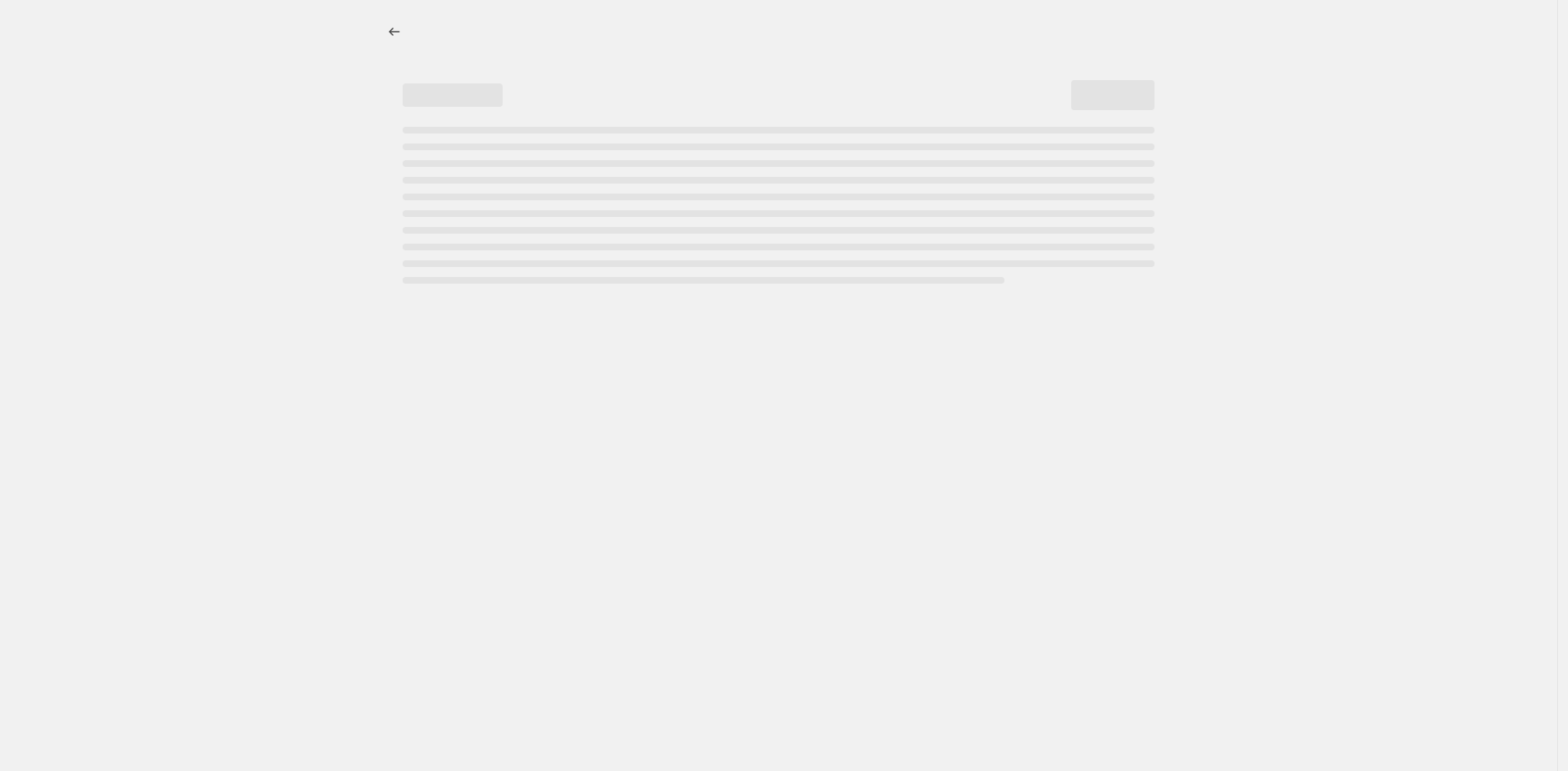
select select "percentage"
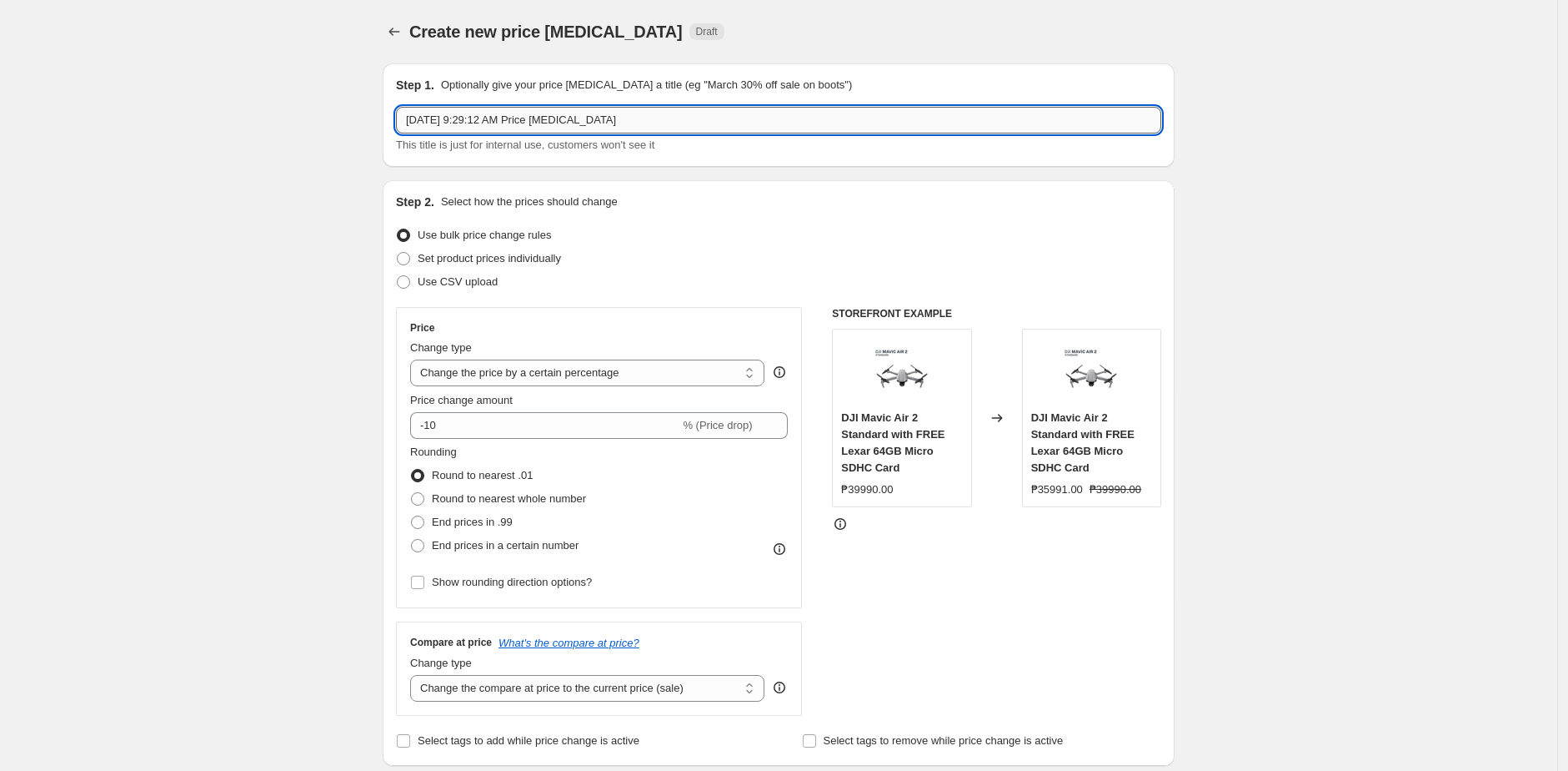
click at [706, 107] on input "[DATE] 9:29:12 AM Price [MEDICAL_DATA]" at bounding box center [778, 120] width 765 height 27
paste input "10.10 Sale!"
paste input "INSTA360 10.10 SALE Main"
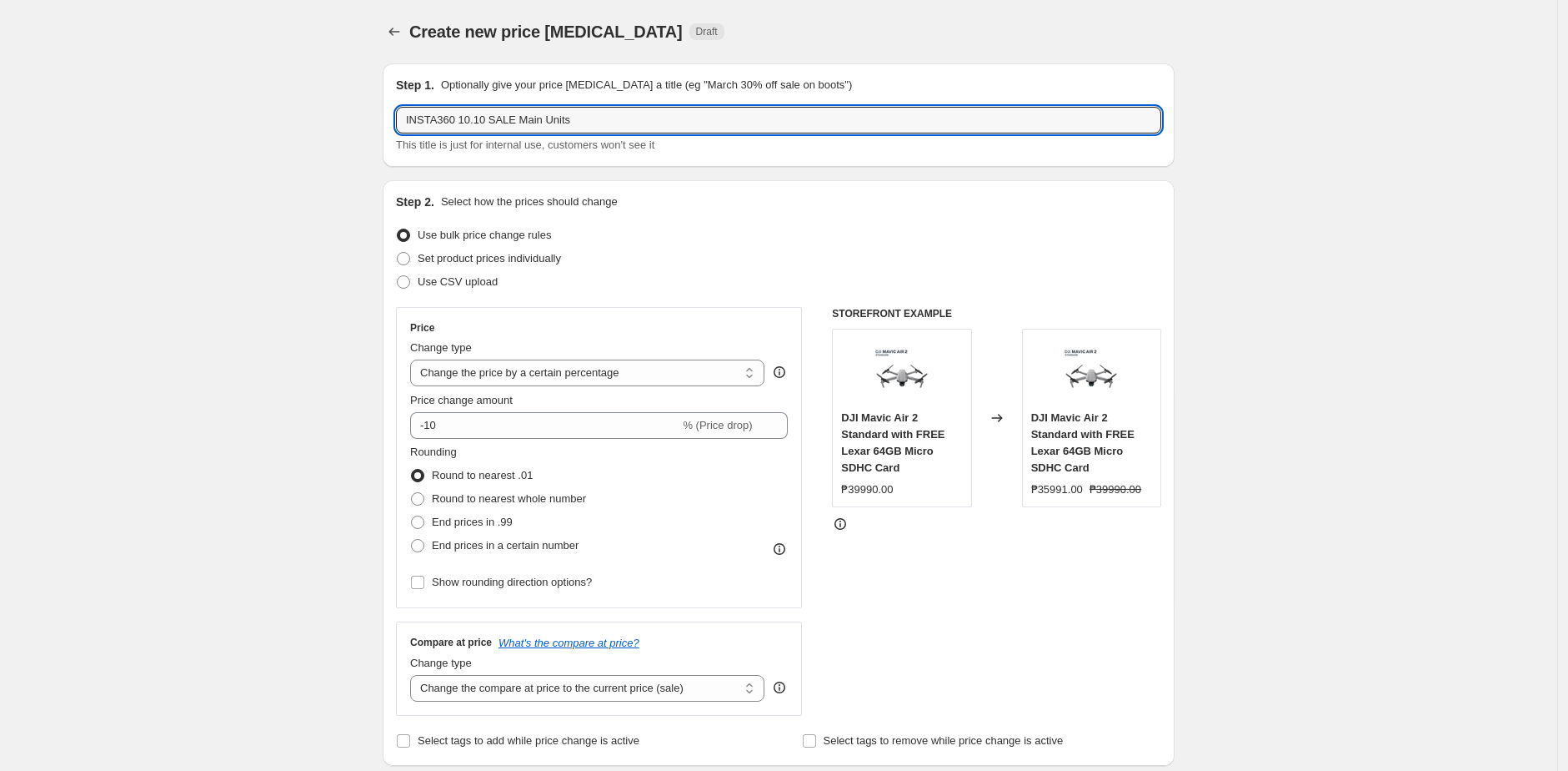
type input "INSTA360 10.10 SALE Main Units"
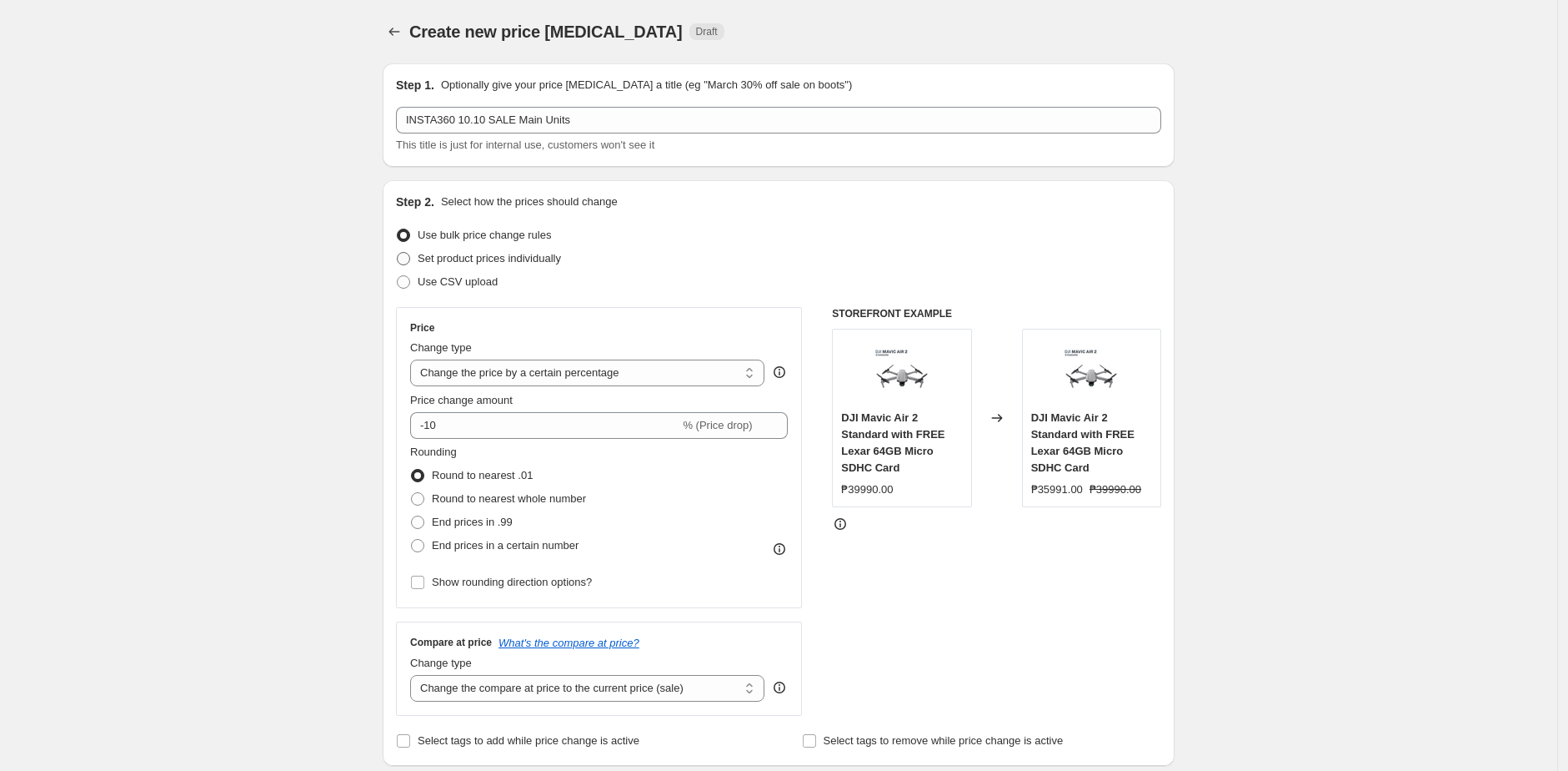
click at [410, 260] on span at bounding box center [403, 258] width 13 height 13
click at [398, 253] on input "Set product prices individually" at bounding box center [397, 252] width 1 height 1
radio input "true"
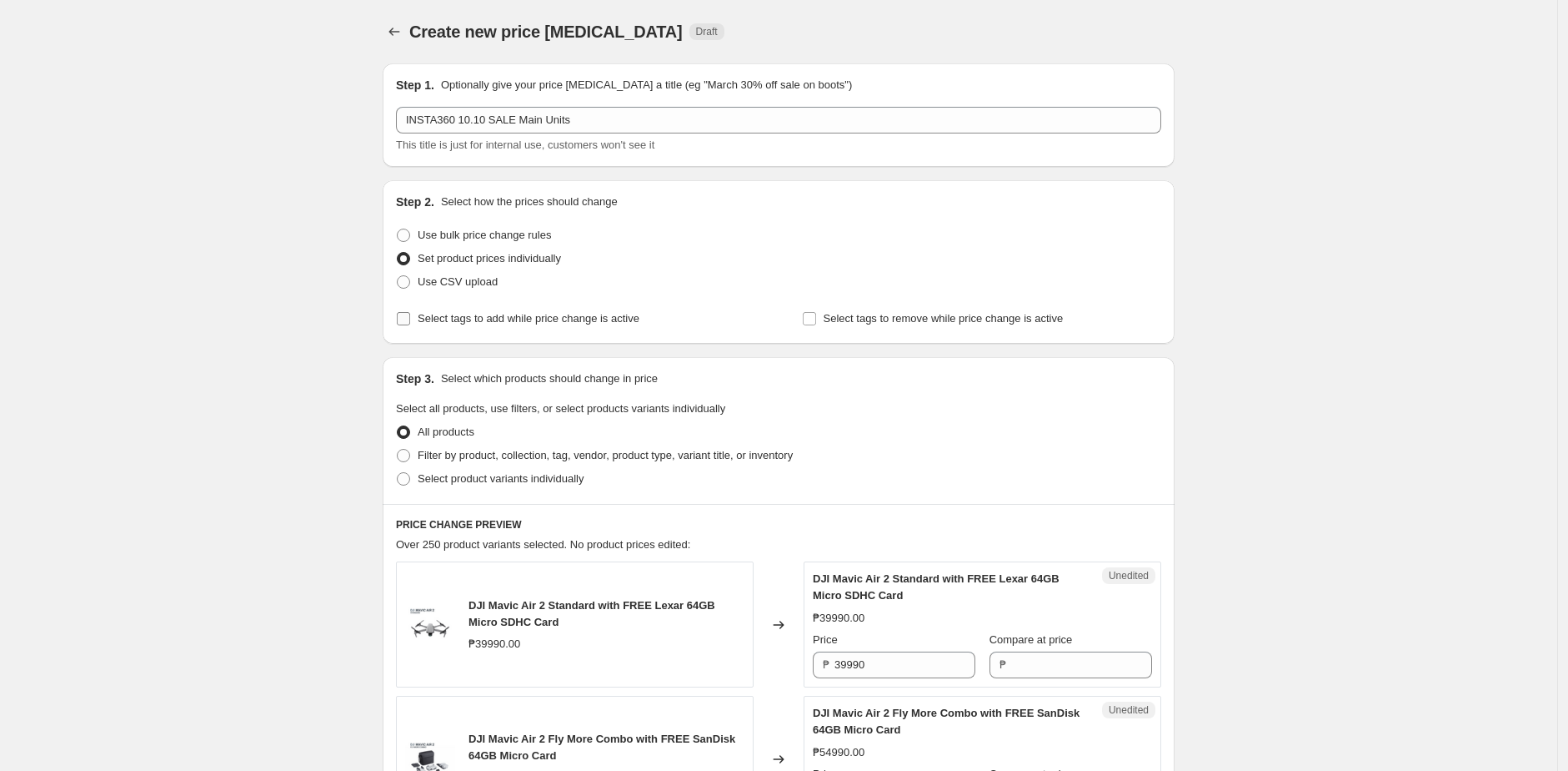
click at [422, 326] on span "Select tags to add while price change is active" at bounding box center [528, 318] width 222 height 17
click at [410, 325] on input "Select tags to add while price change is active" at bounding box center [403, 318] width 13 height 13
checkbox input "true"
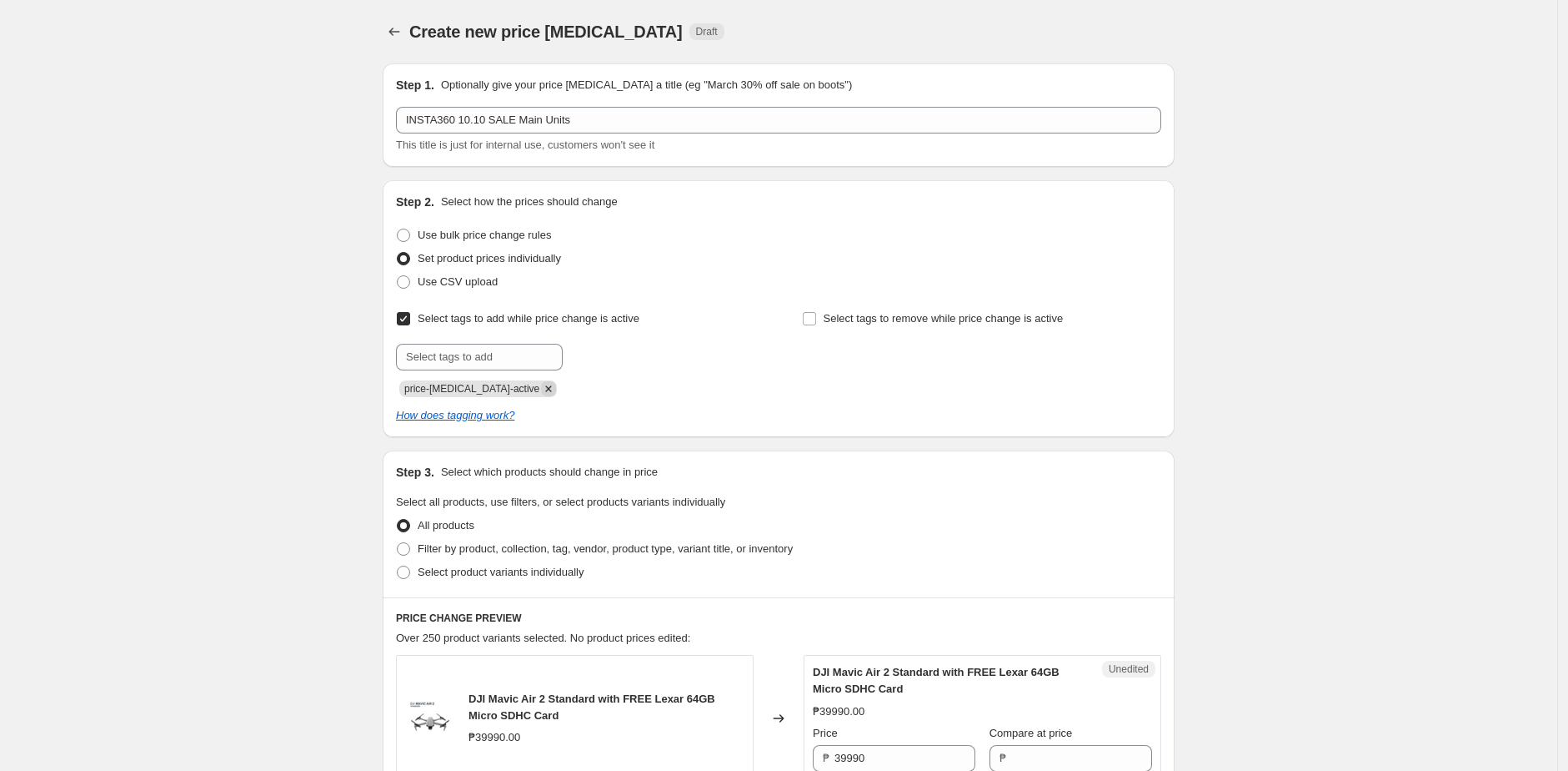
click at [541, 392] on icon "Remove price-change-job-active" at bounding box center [548, 389] width 15 height 15
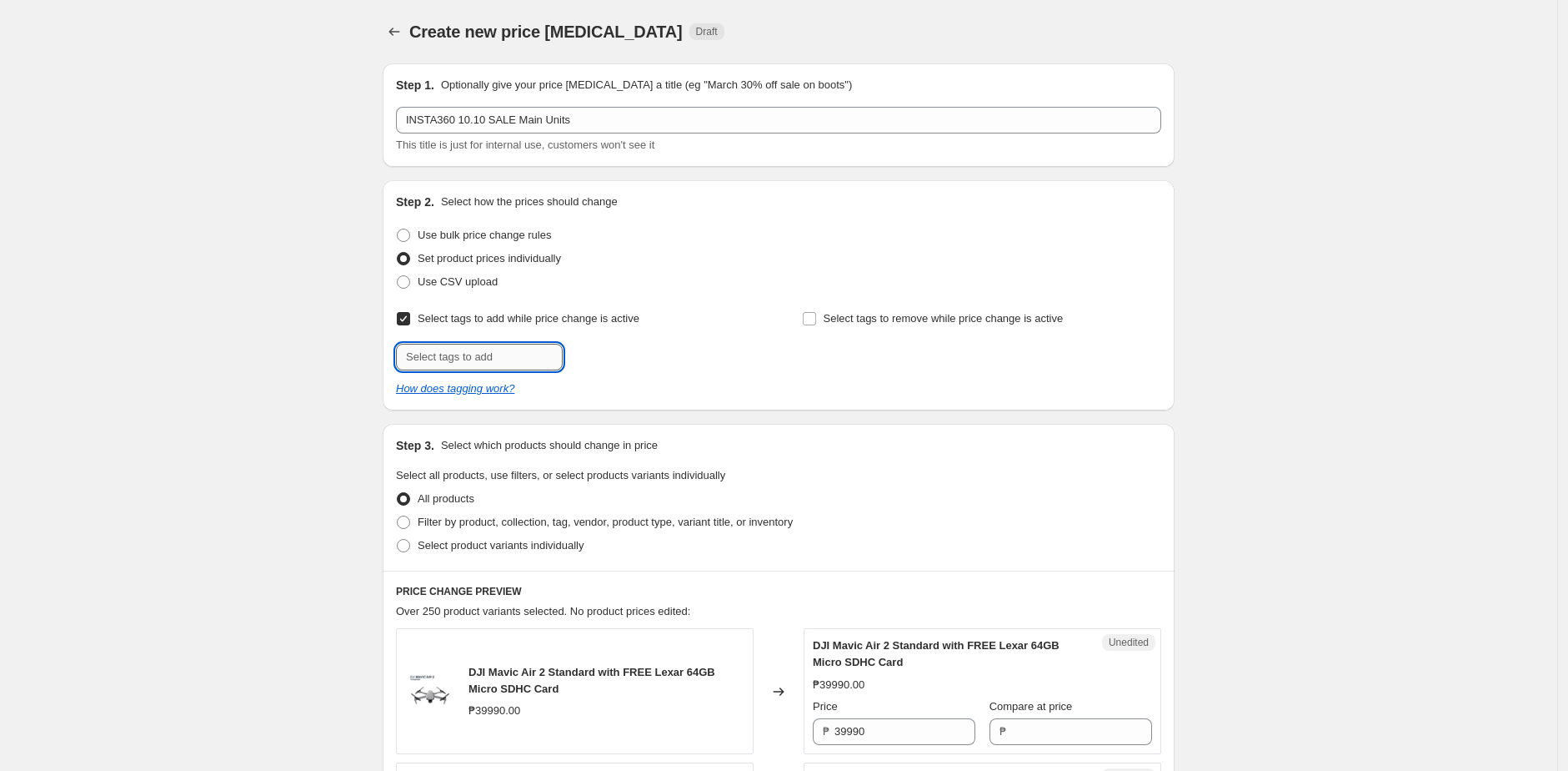
click at [449, 343] on input "text" at bounding box center [479, 356] width 166 height 27
paste input "Payday Sale!"
type input "Payday Sale!"
click at [622, 352] on span "Payday Sale!" at bounding box center [629, 355] width 62 height 11
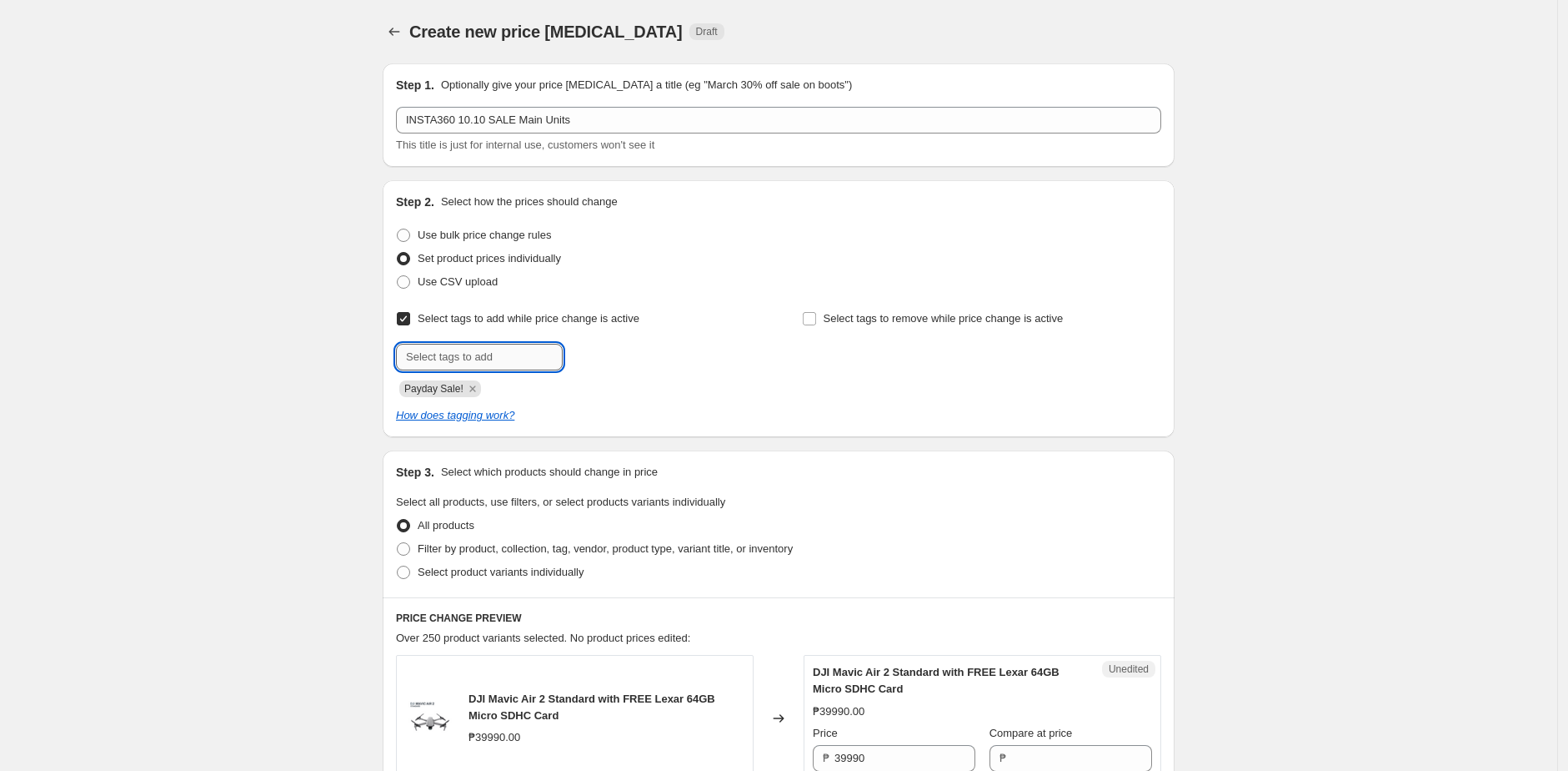
click at [459, 359] on input "text" at bounding box center [479, 356] width 166 height 27
paste input "Deals_Insta360"
type input "Deals_Insta360"
click at [637, 348] on button "Add Deals_Insta3..." at bounding box center [622, 355] width 111 height 24
click at [474, 355] on input "text" at bounding box center [479, 356] width 166 height 27
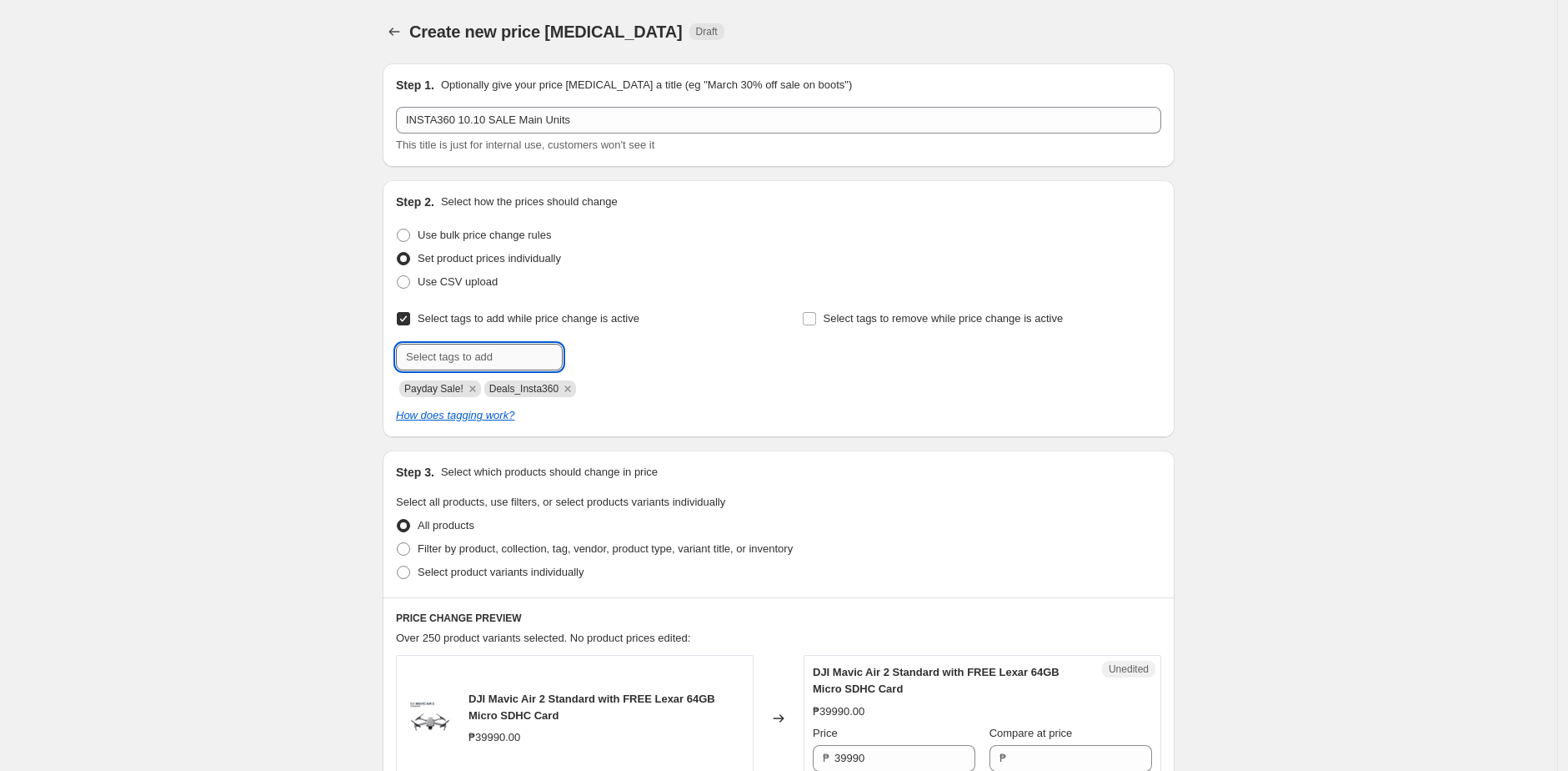
paste input "10.10 Sale!"
type input "10.10 Sale!"
click at [606, 351] on span "10.10 Sale!" at bounding box center [624, 355] width 51 height 11
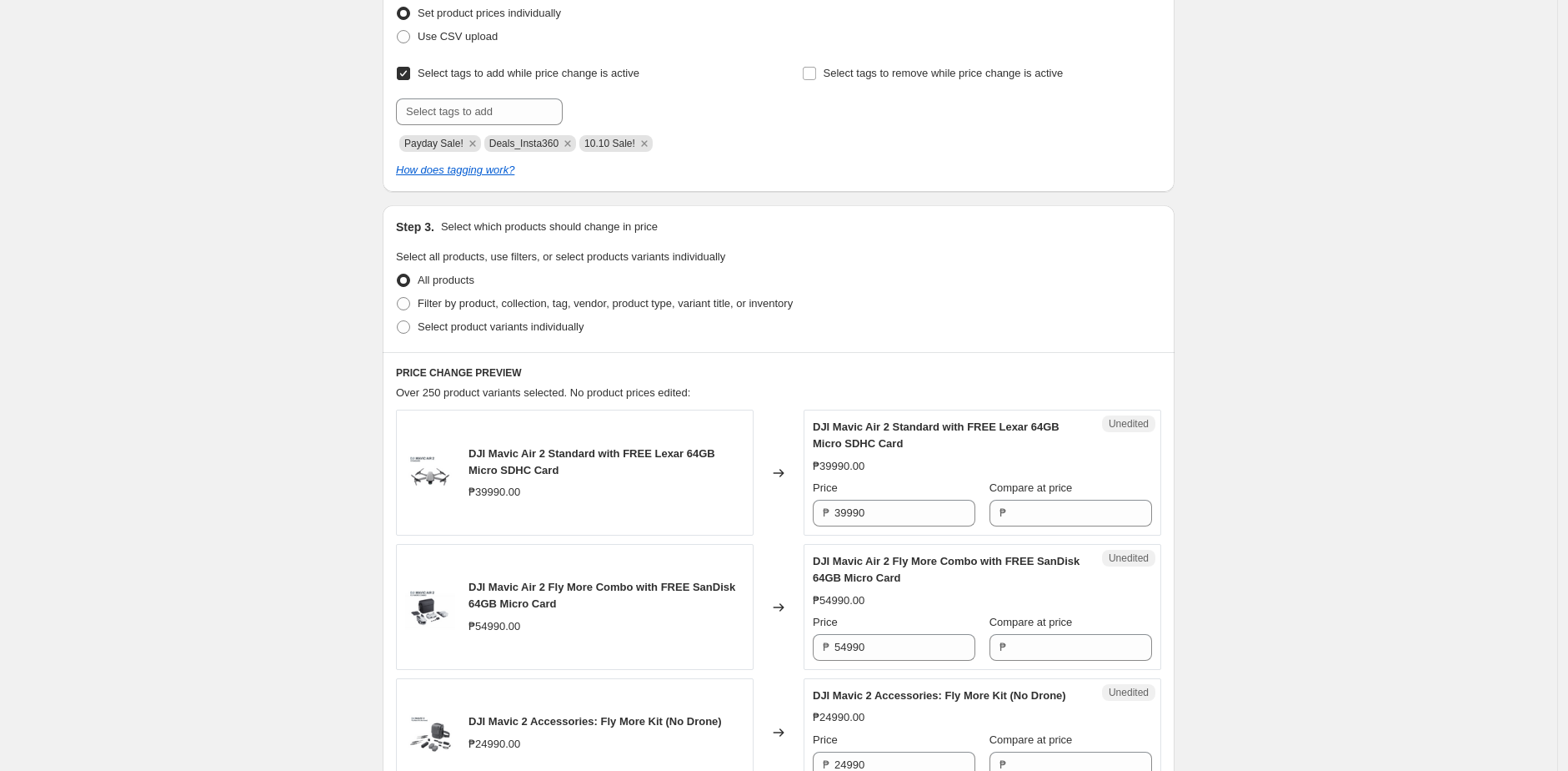
scroll to position [252, 0]
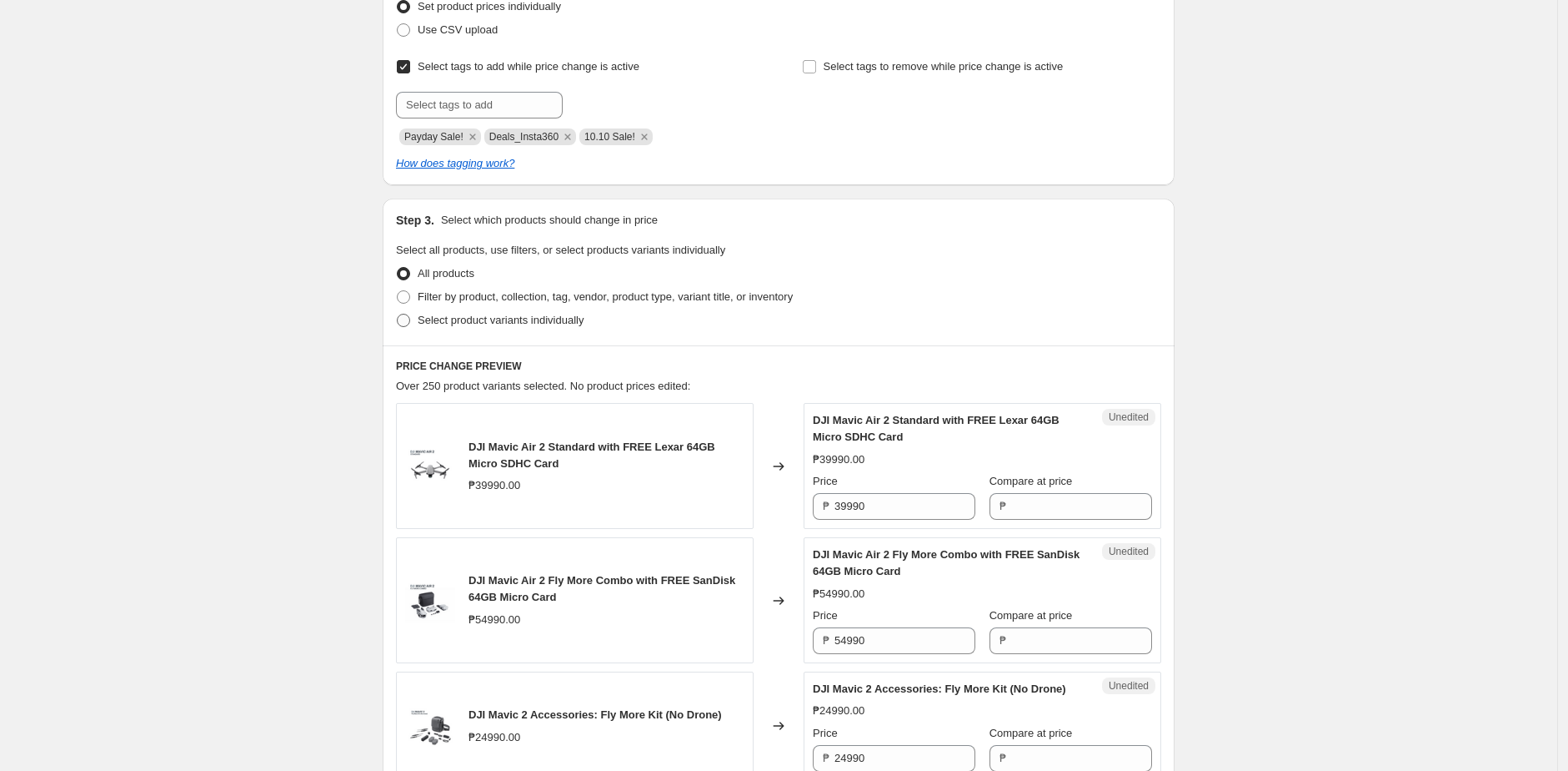
click at [515, 329] on label "Select product variants individually" at bounding box center [489, 320] width 187 height 24
click at [398, 314] on input "Select product variants individually" at bounding box center [397, 314] width 1 height 1
radio input "true"
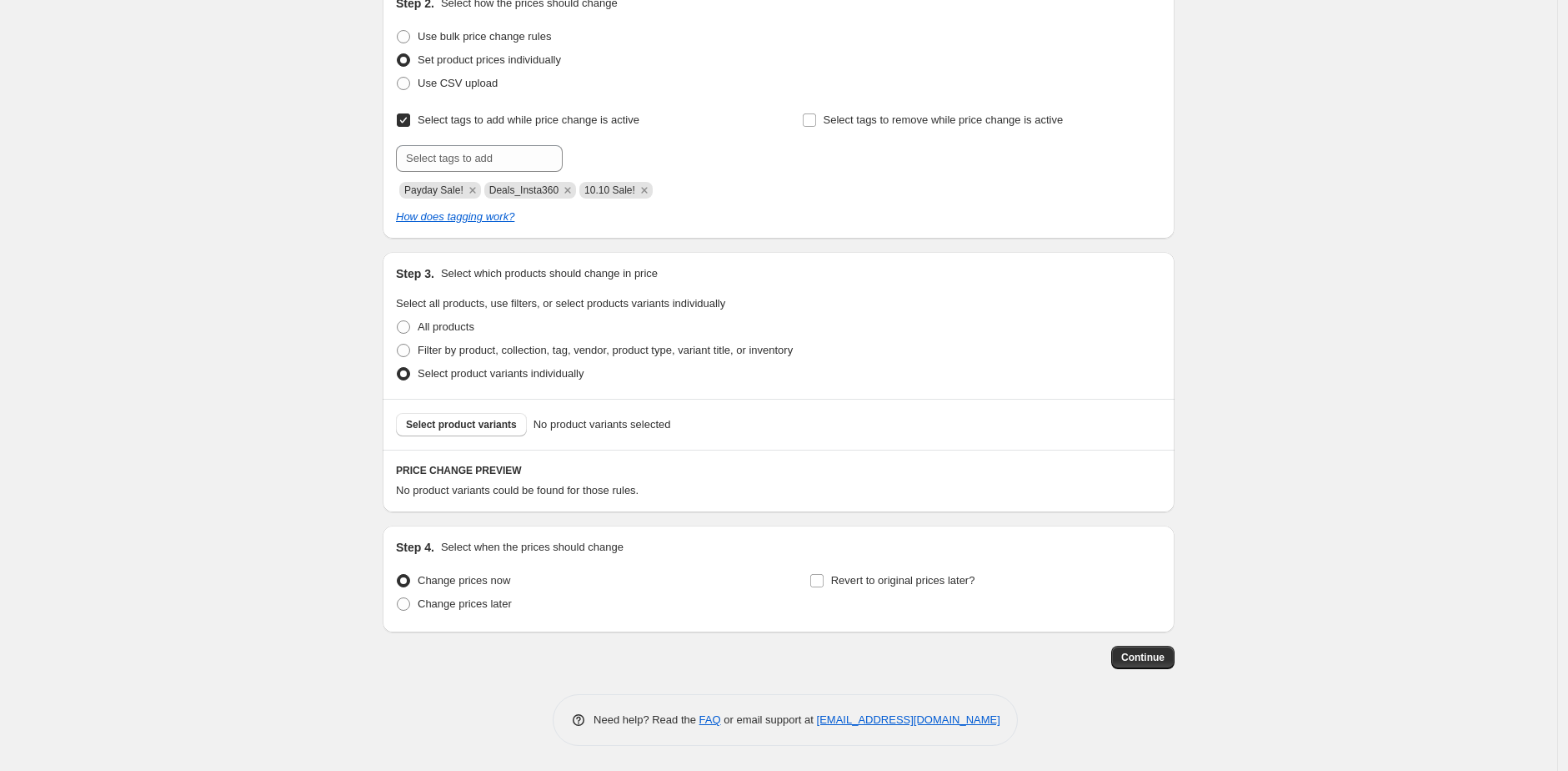
scroll to position [198, 0]
click at [484, 432] on button "Select product variants" at bounding box center [461, 425] width 131 height 24
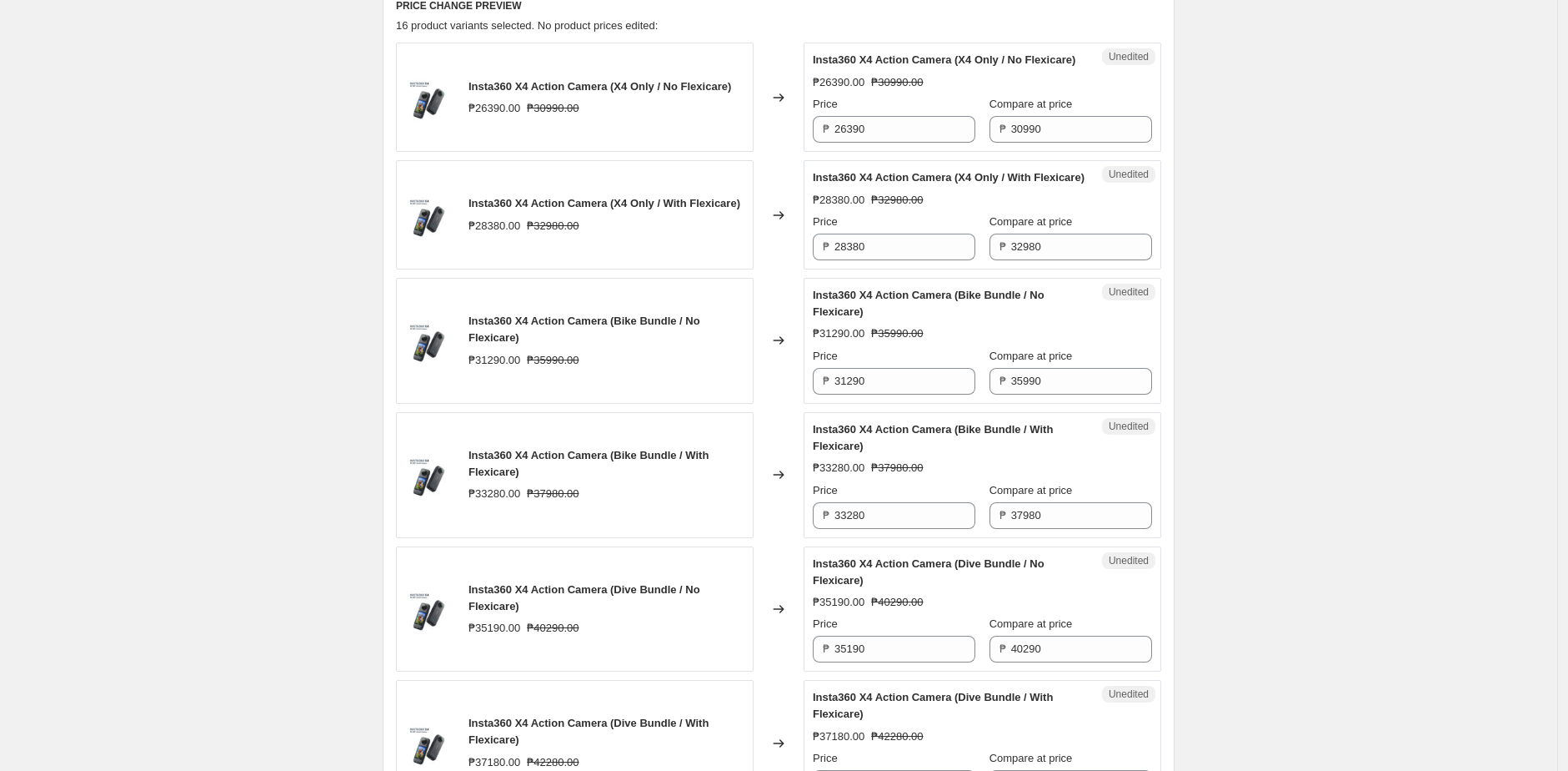
scroll to position [666, 0]
click at [888, 140] on input "26390" at bounding box center [905, 126] width 141 height 27
paste input "16"
type input "21690"
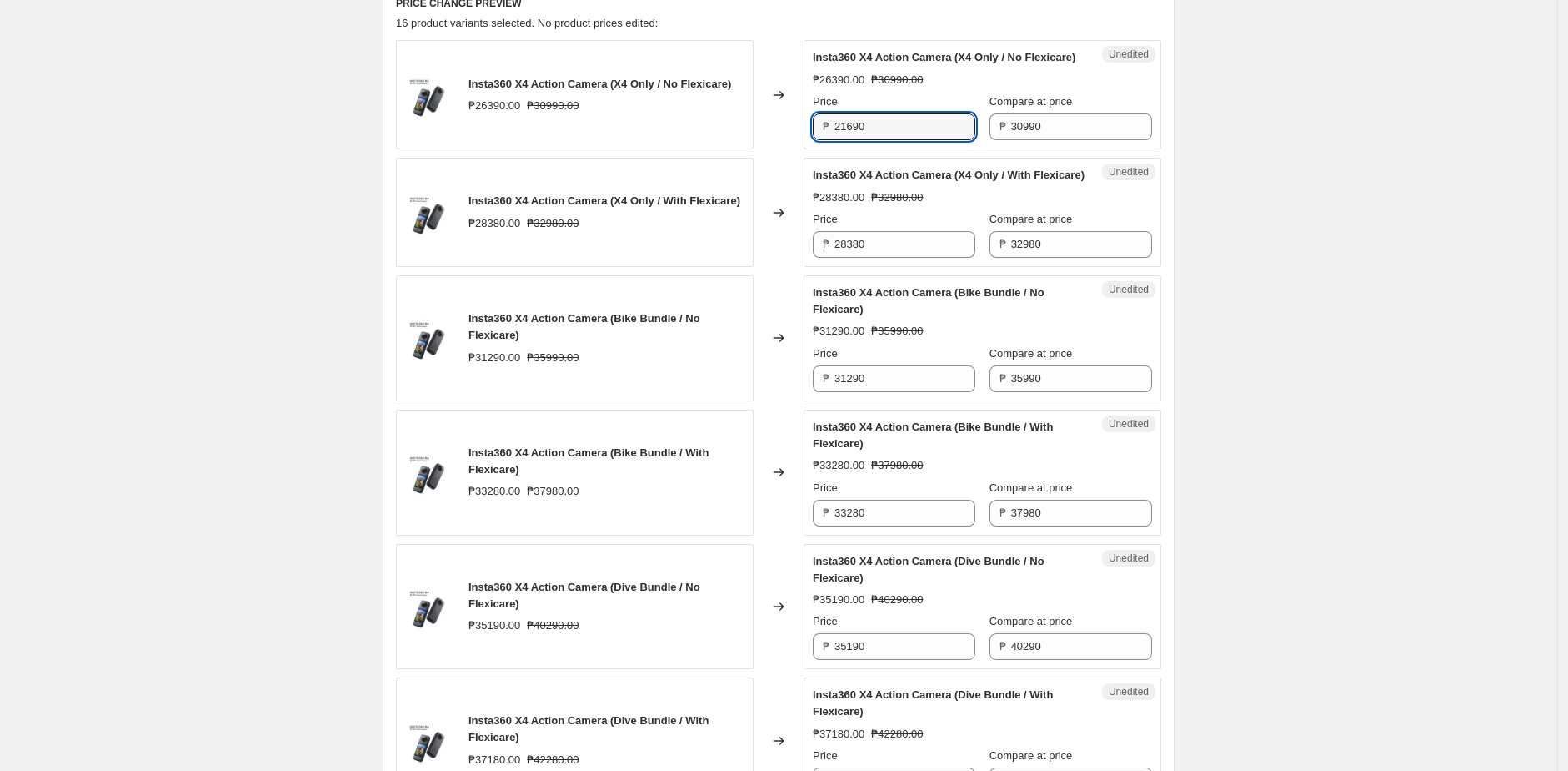
click at [730, 135] on div "Insta360 X4 Action Camera (X4 Only / No Flexicare) ₱26390.00 ₱30990.00" at bounding box center [575, 94] width 358 height 109
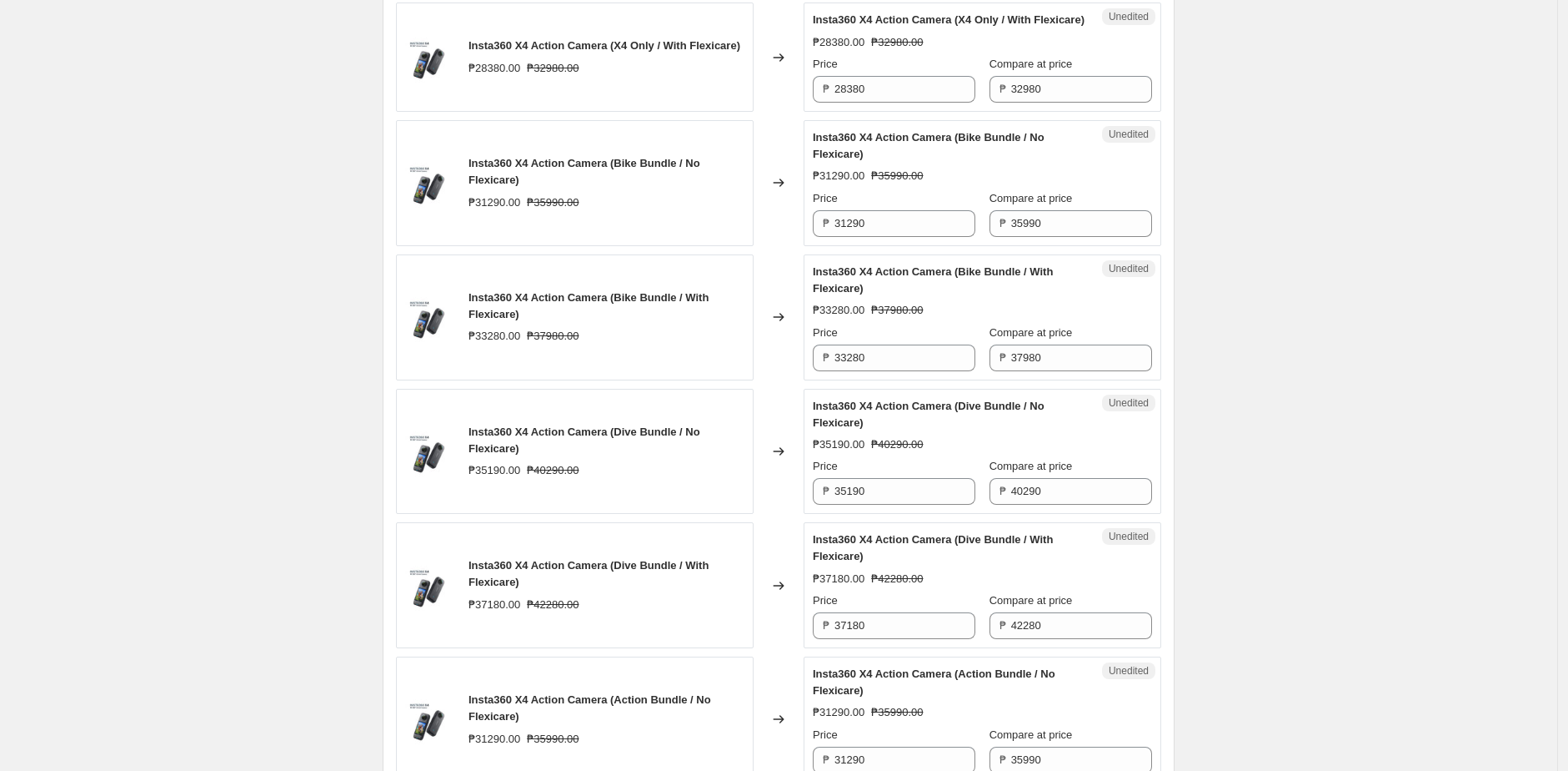
scroll to position [822, 0]
click at [929, 102] on input "28380" at bounding box center [905, 88] width 141 height 27
paste input "3301"
type input "23301"
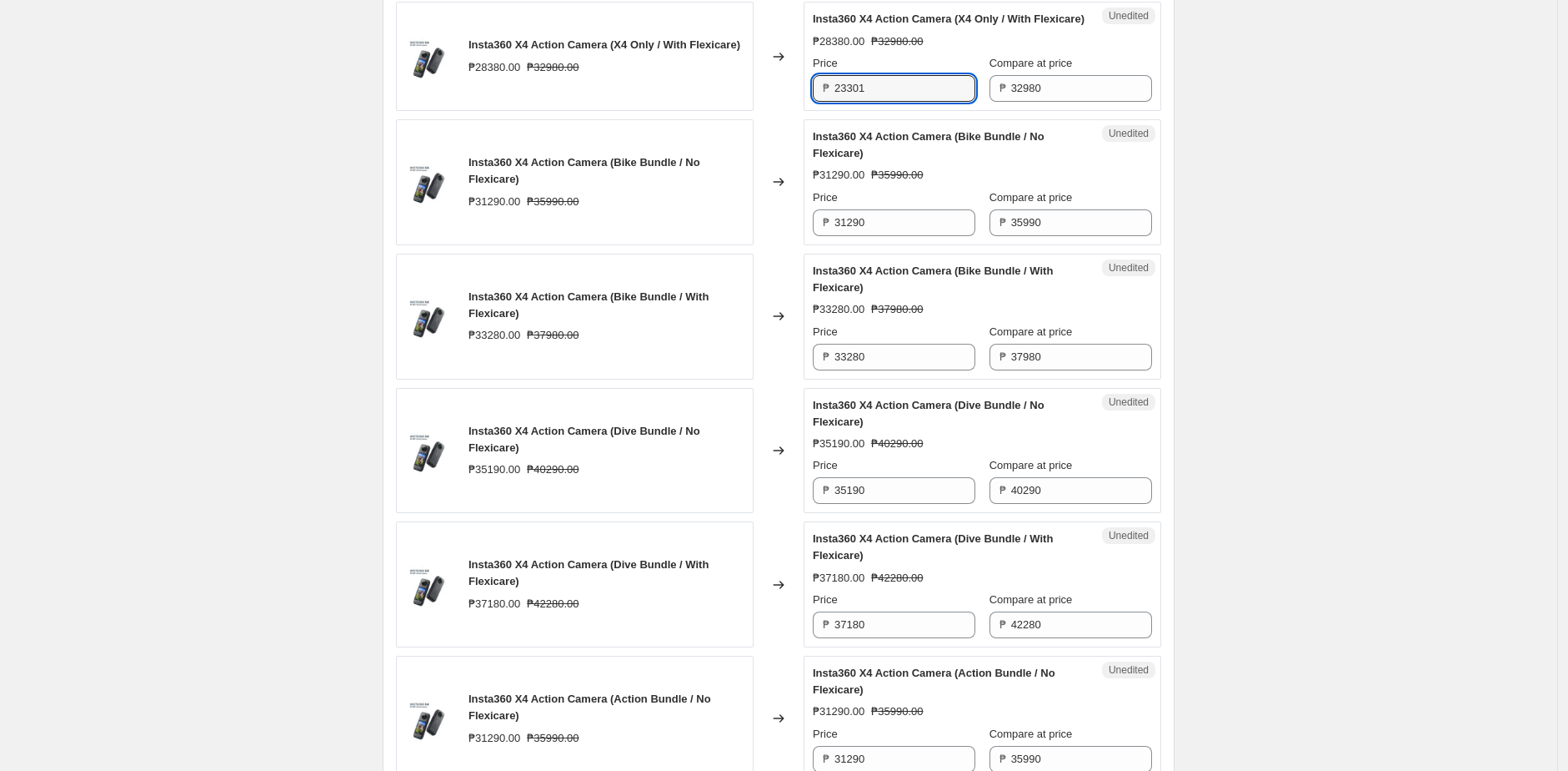
click at [703, 111] on div "Insta360 X4 Action Camera (X4 Only / With Flexicare) ₱28380.00 ₱32980.00" at bounding box center [575, 56] width 358 height 109
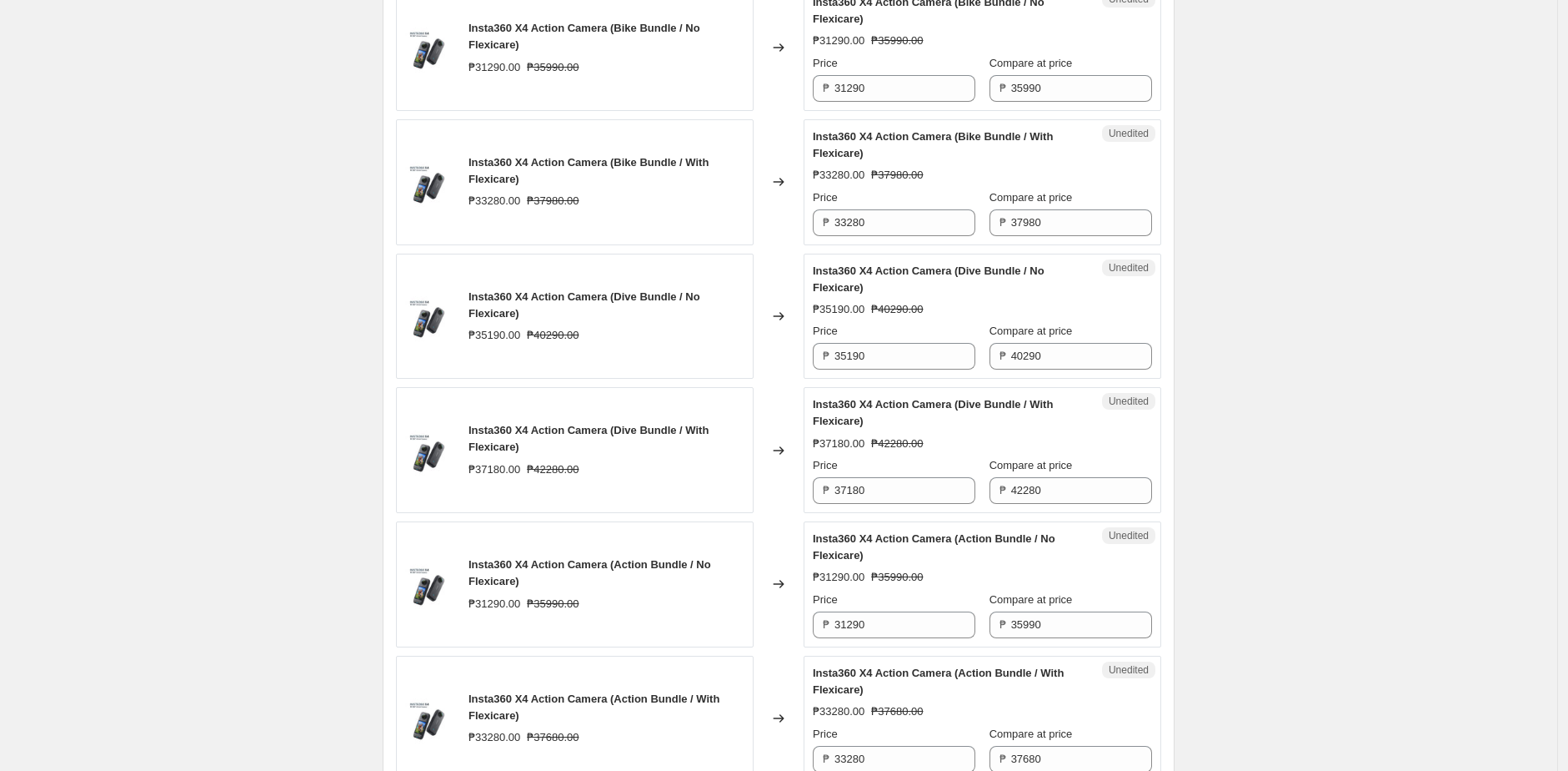
scroll to position [962, 0]
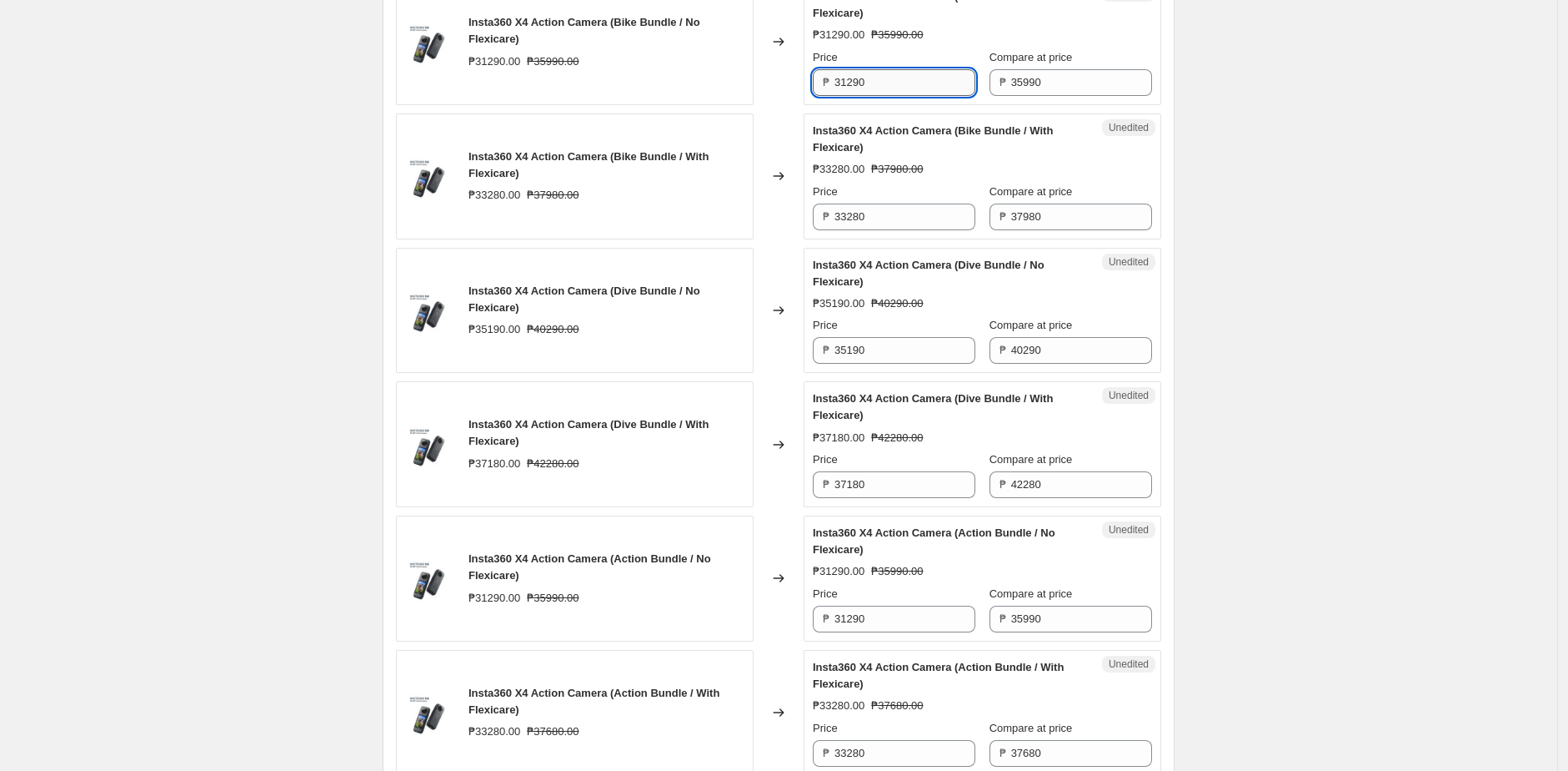
click at [907, 96] on input "31290" at bounding box center [905, 82] width 141 height 27
paste input "265"
type input "26590"
click at [765, 105] on div "Changed to" at bounding box center [777, 42] width 50 height 126
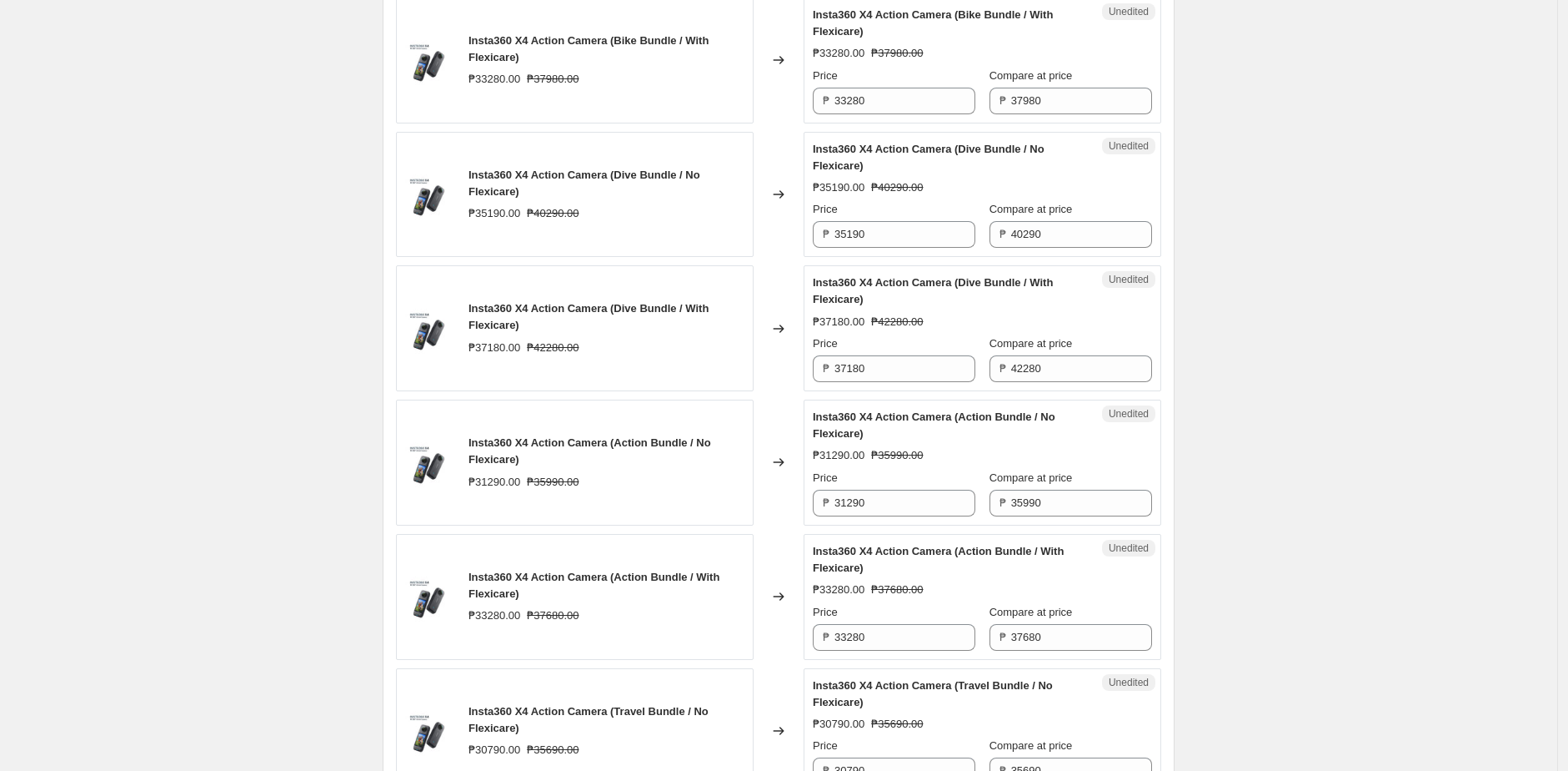
scroll to position [1099, 0]
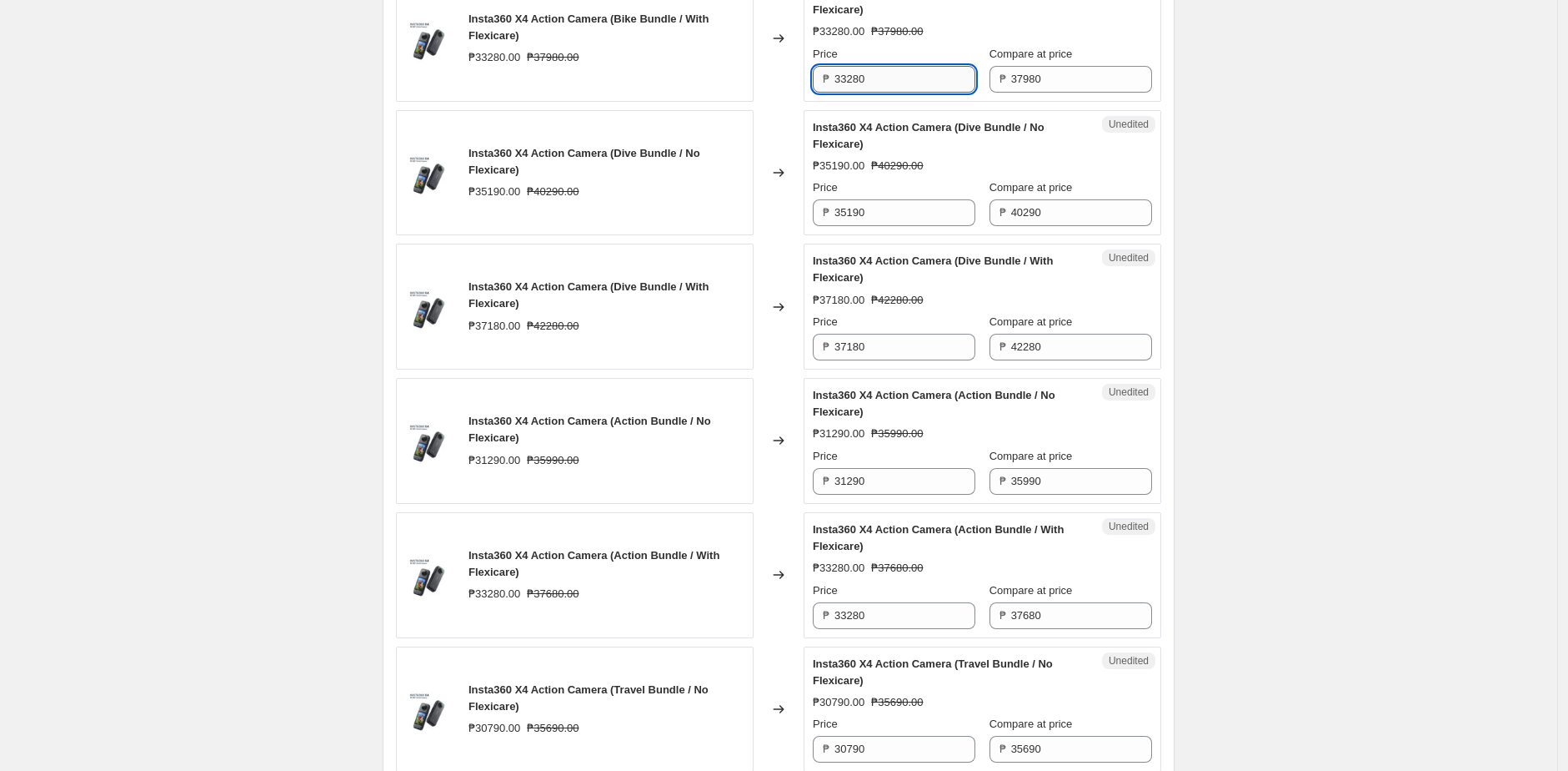
click at [925, 92] on input "33280" at bounding box center [905, 79] width 141 height 27
paste input "28201"
type input "28201"
click at [753, 102] on div "Insta360 X4 Action Camera (Bike Bundle / With Flexicare) ₱33280.00 ₱37980.00" at bounding box center [575, 38] width 358 height 126
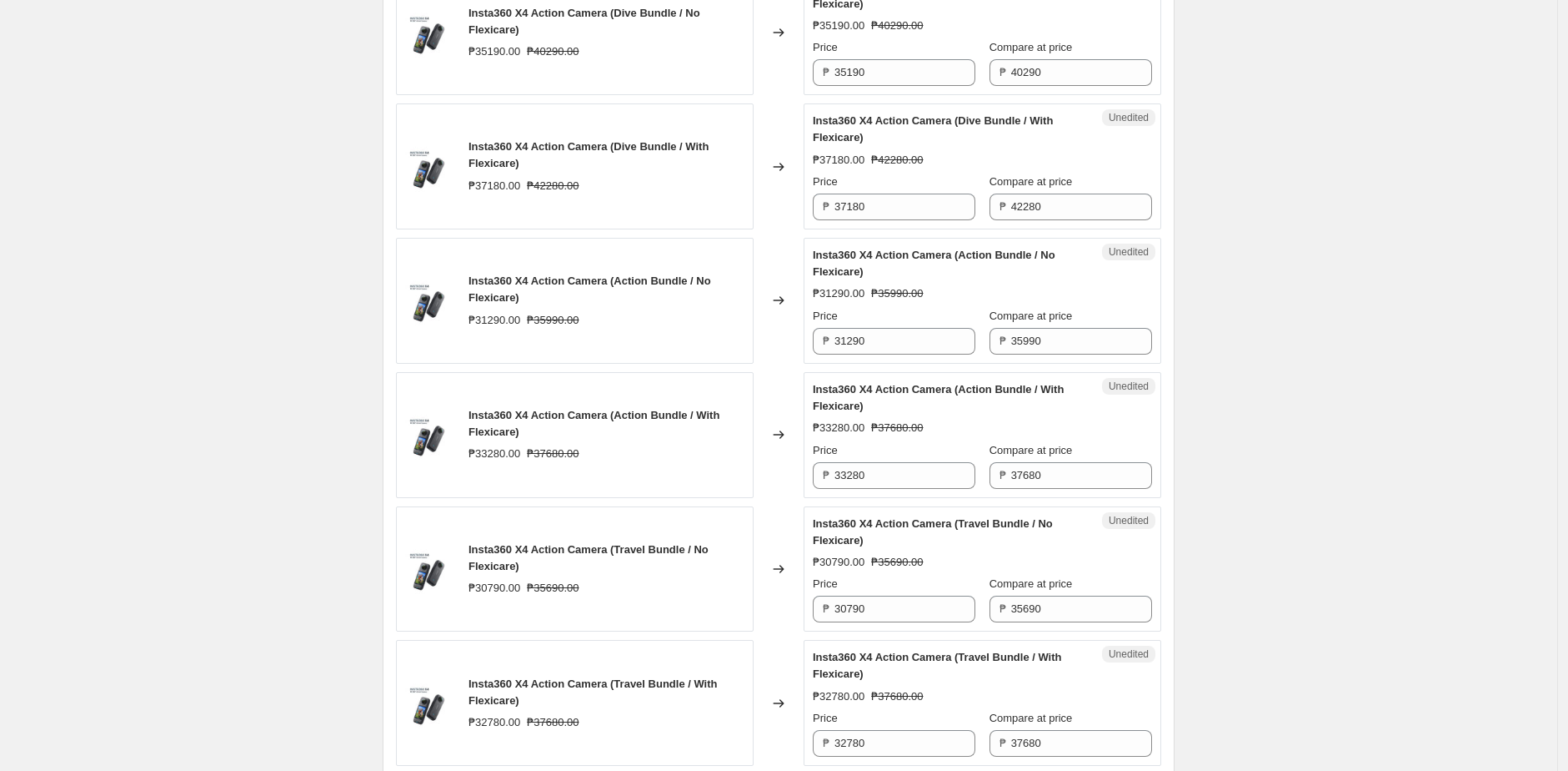
scroll to position [1248, 0]
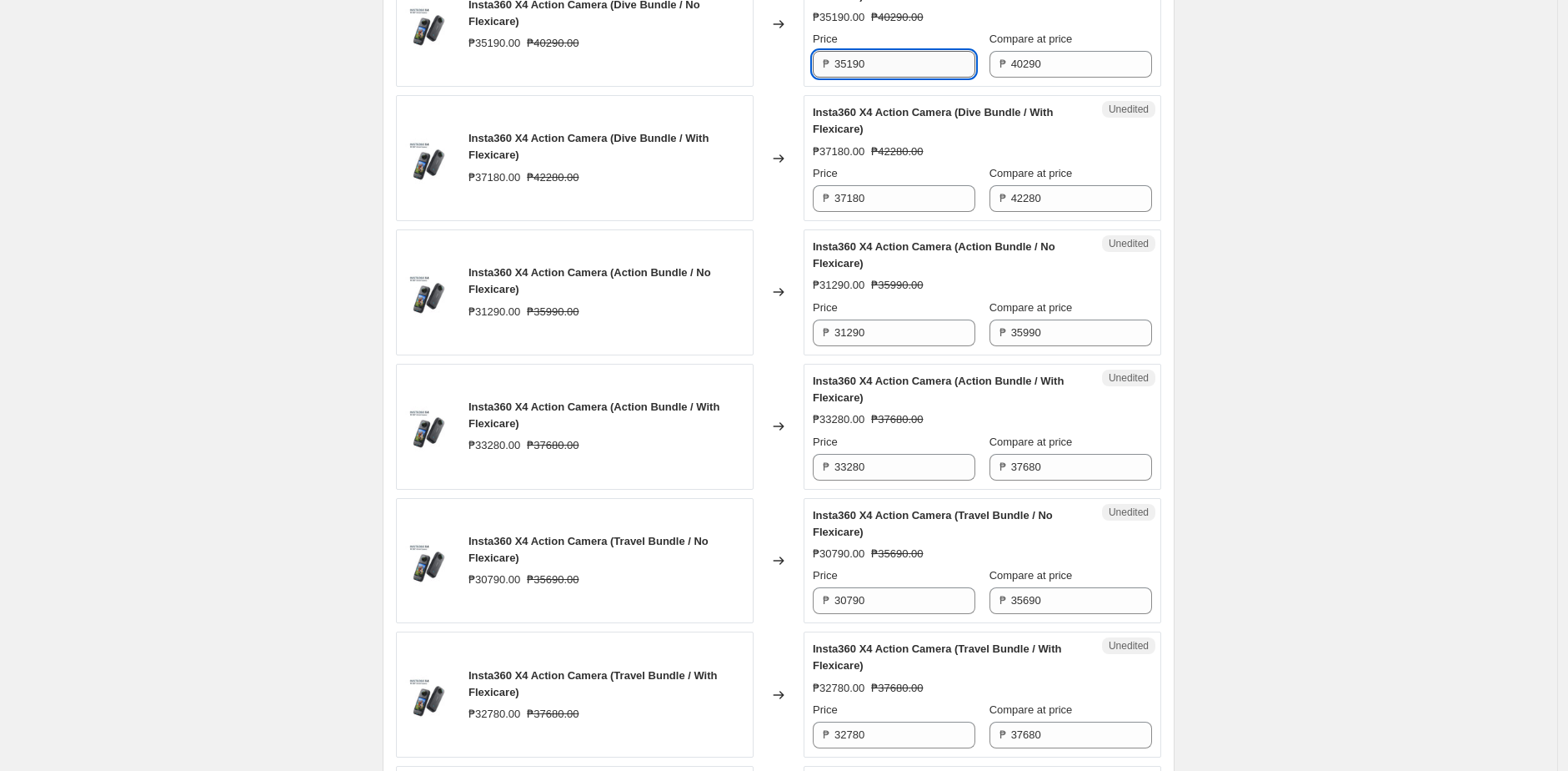
click at [925, 78] on input "35190" at bounding box center [905, 64] width 141 height 27
paste input "04"
type input "30490"
click at [760, 88] on div "Changed to" at bounding box center [777, 24] width 50 height 126
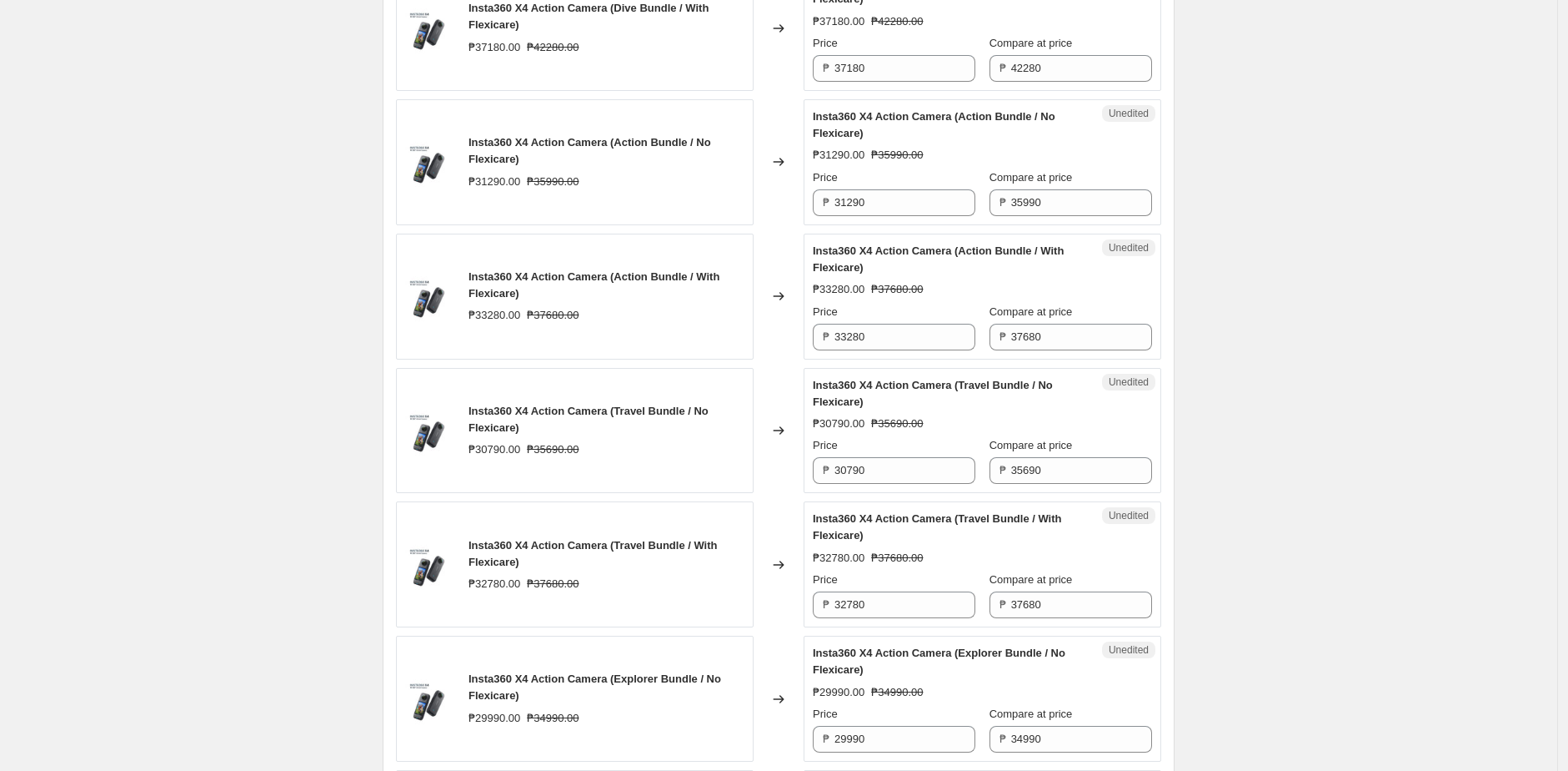
scroll to position [1383, 0]
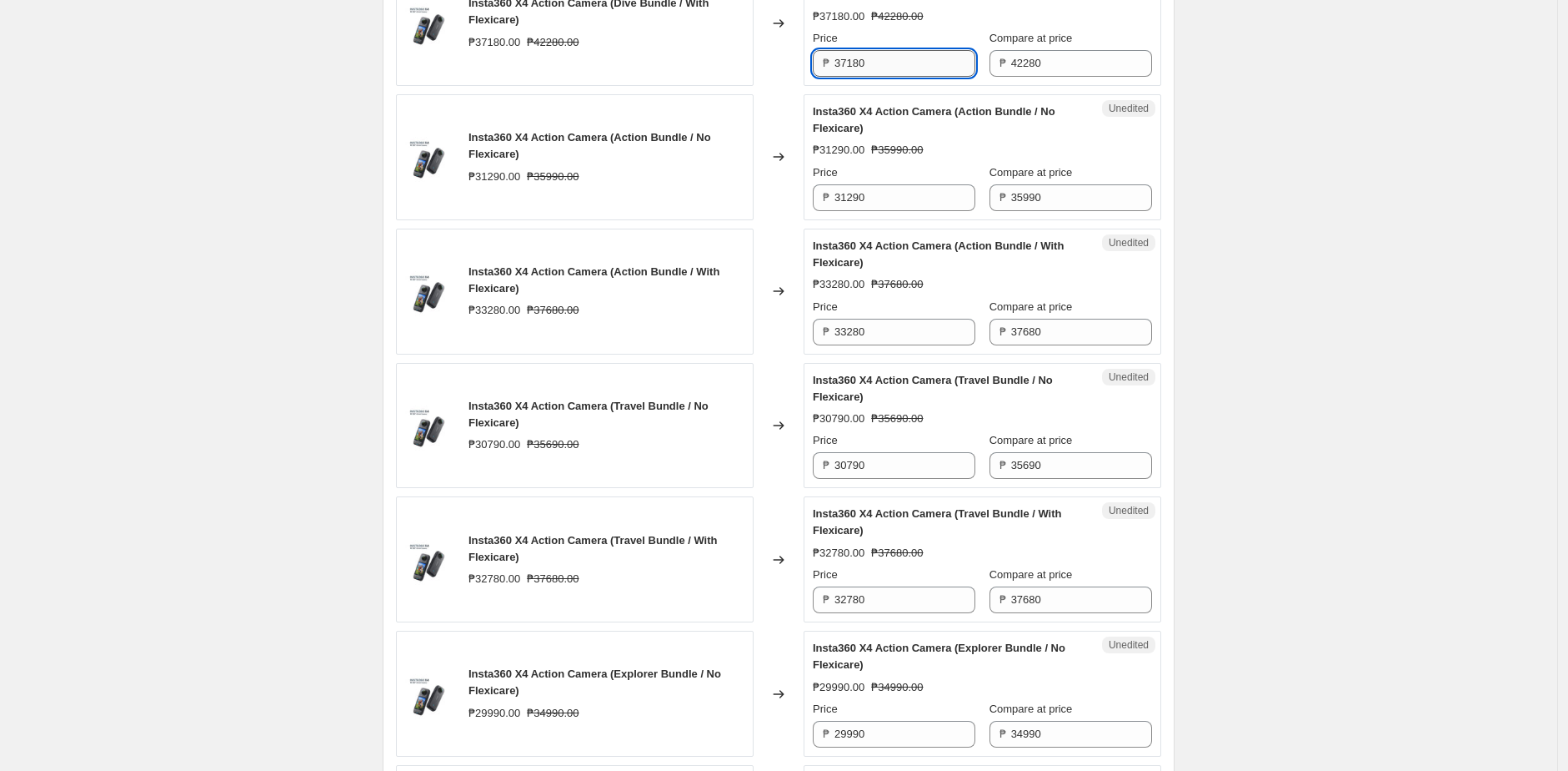
click at [920, 77] on input "37180" at bounding box center [905, 63] width 141 height 27
paste input "2101"
type input "32101"
click at [763, 86] on div "Changed to" at bounding box center [777, 23] width 50 height 126
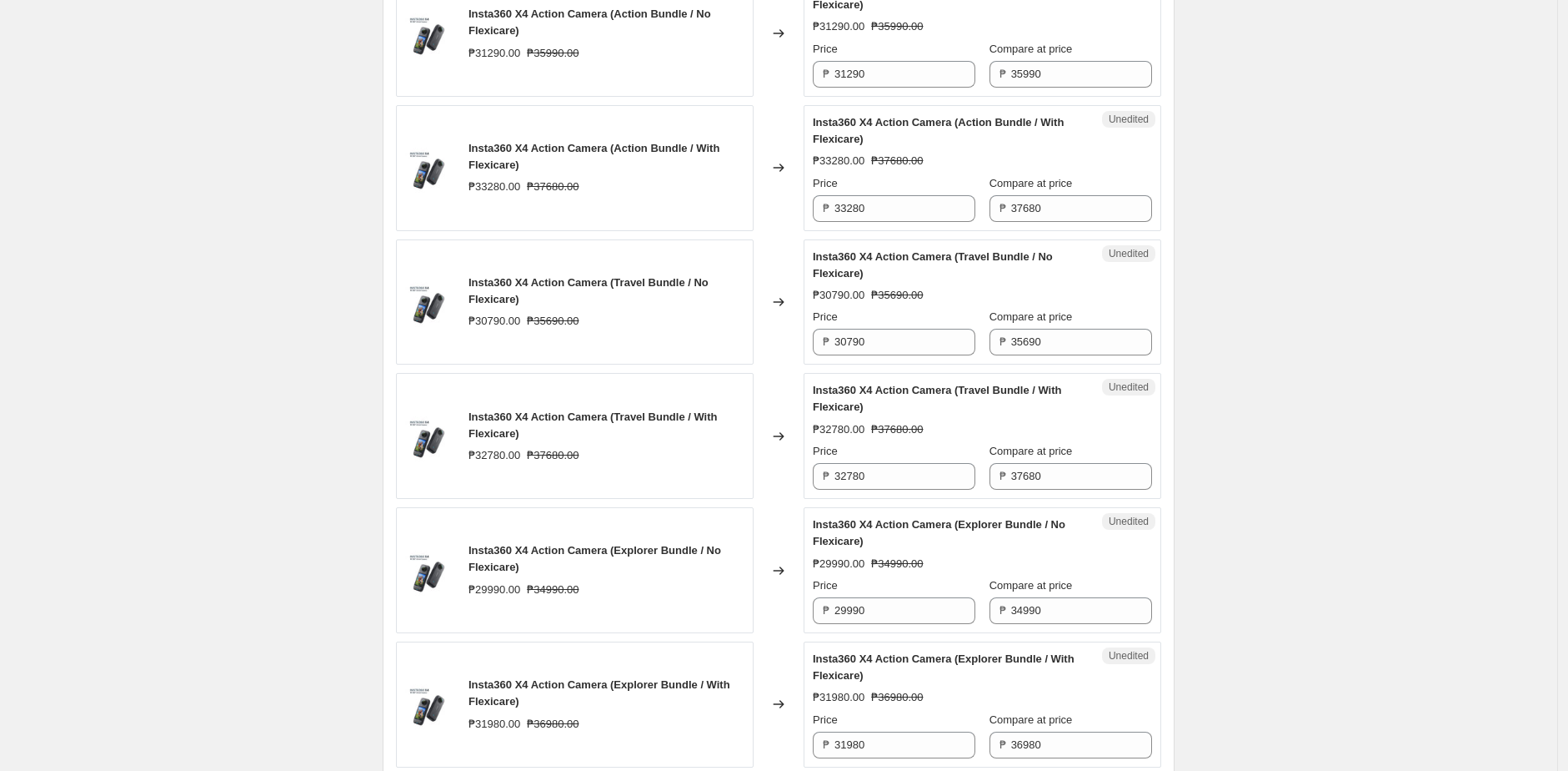
scroll to position [1508, 0]
click at [928, 86] on input "31290" at bounding box center [905, 72] width 141 height 27
paste input "265"
type input "26590"
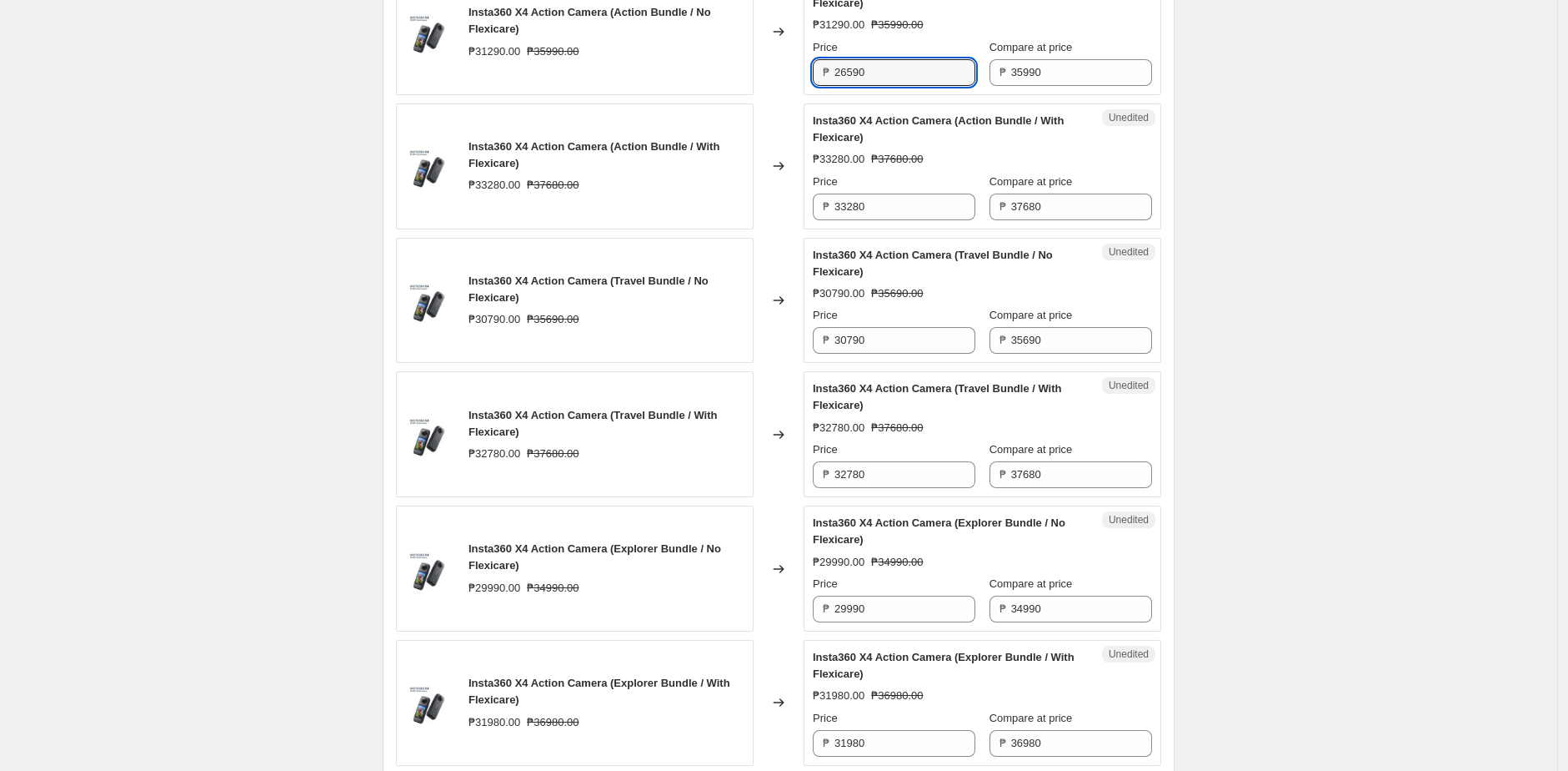
click at [763, 81] on div "Changed to" at bounding box center [777, 32] width 50 height 126
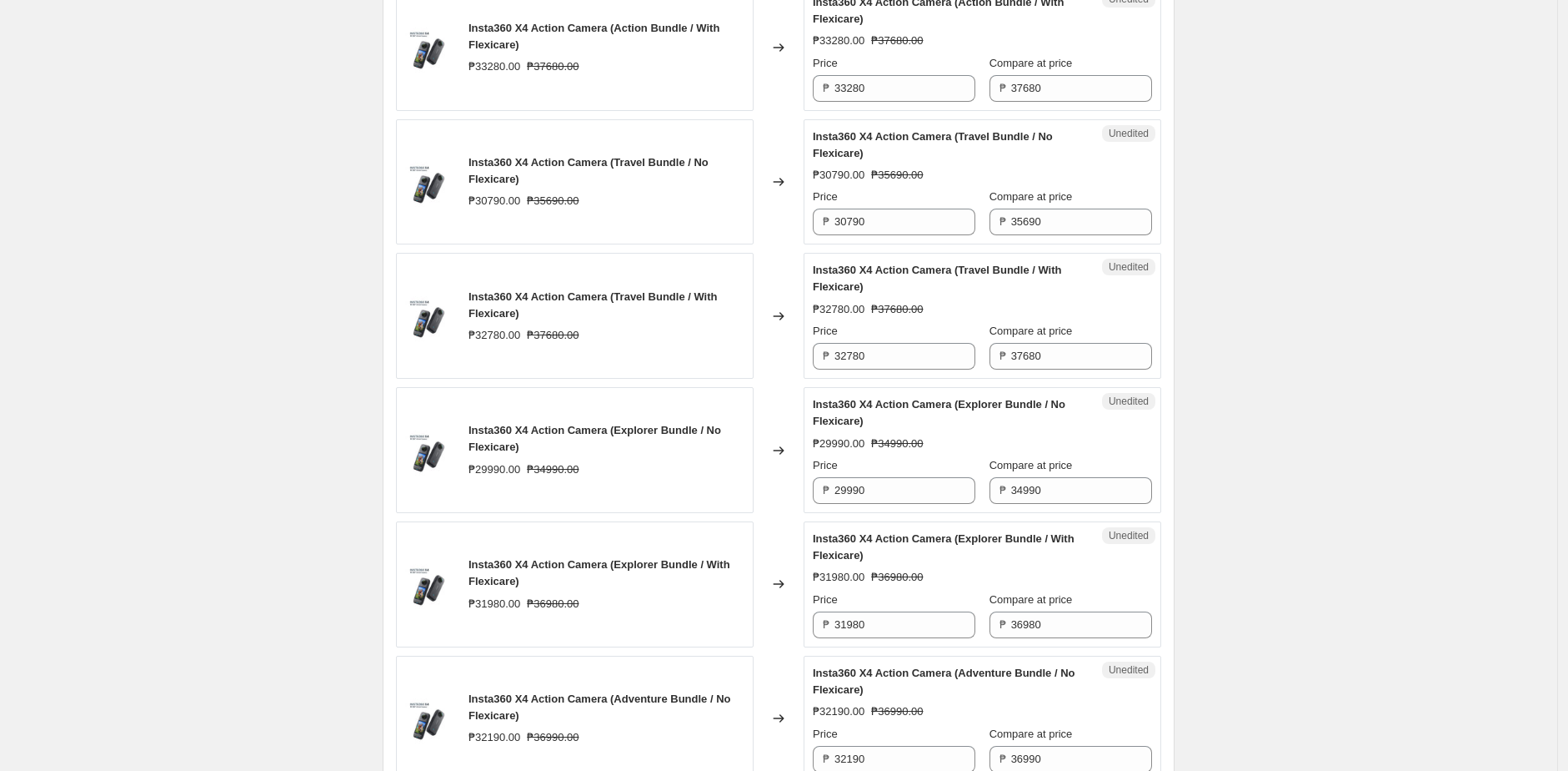
scroll to position [1637, 0]
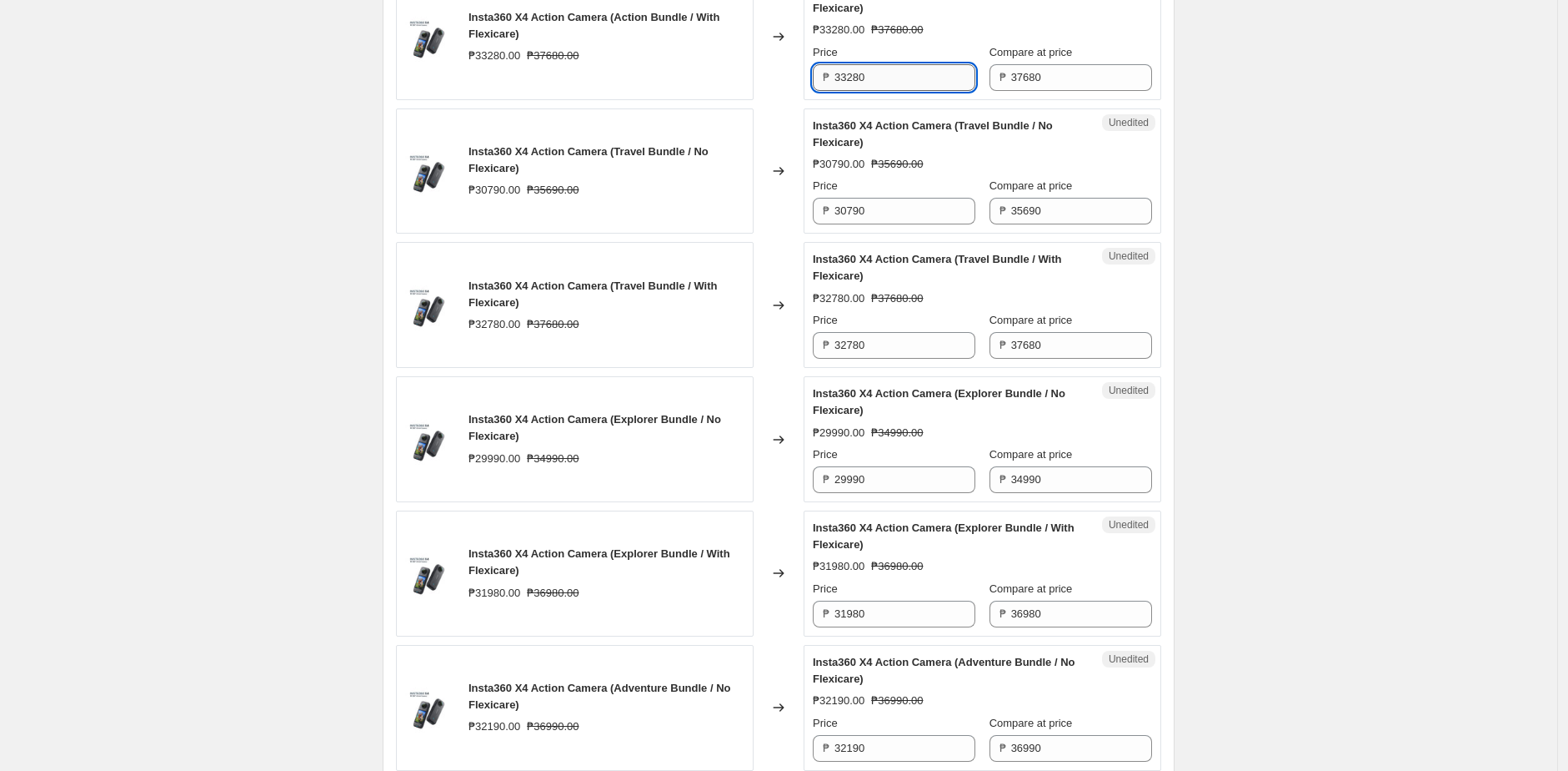
click at [893, 91] on input "33280" at bounding box center [905, 78] width 141 height 27
paste input "28201"
type input "28201"
click at [778, 100] on div "Changed to" at bounding box center [777, 37] width 50 height 126
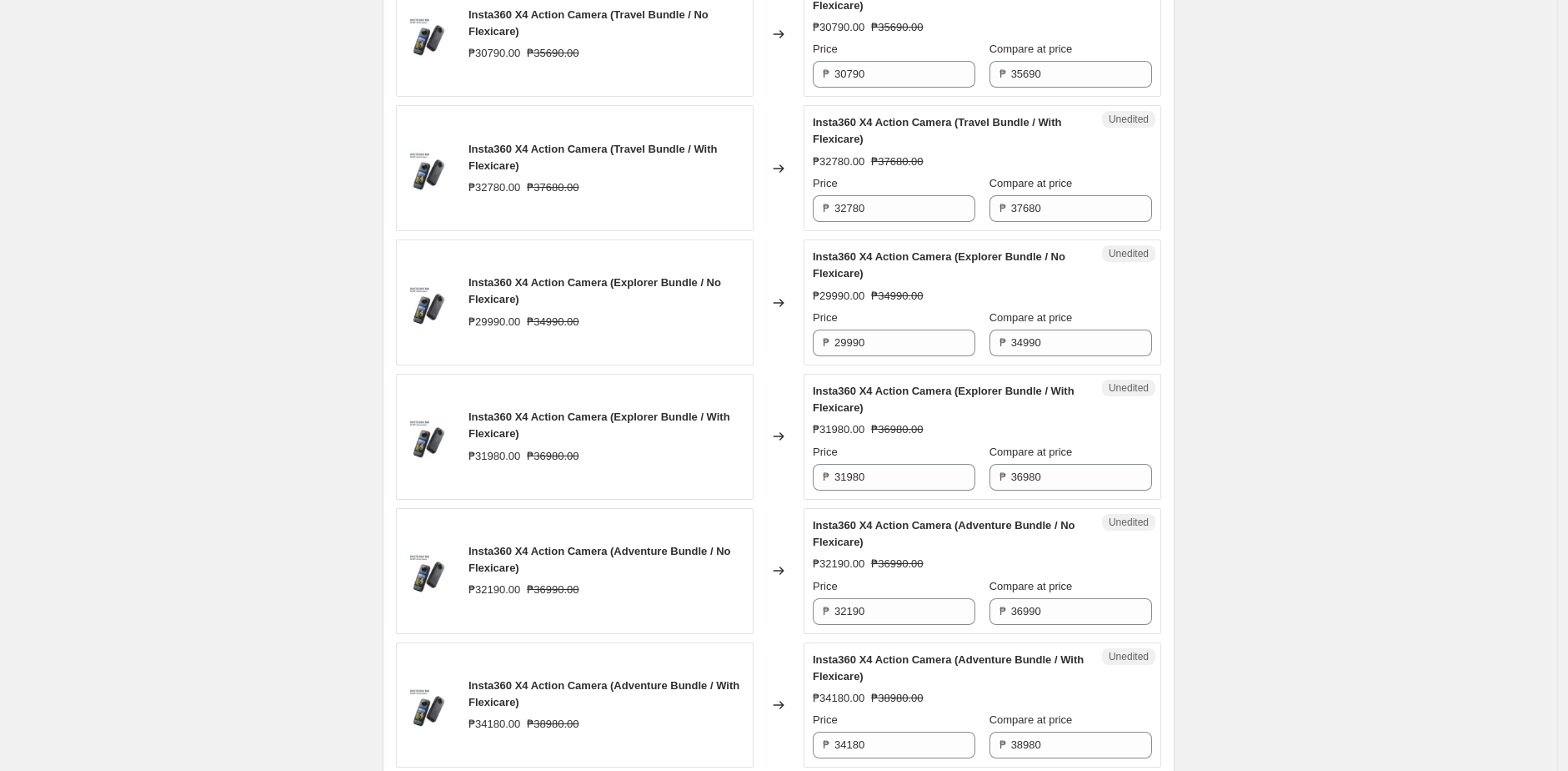
scroll to position [1777, 0]
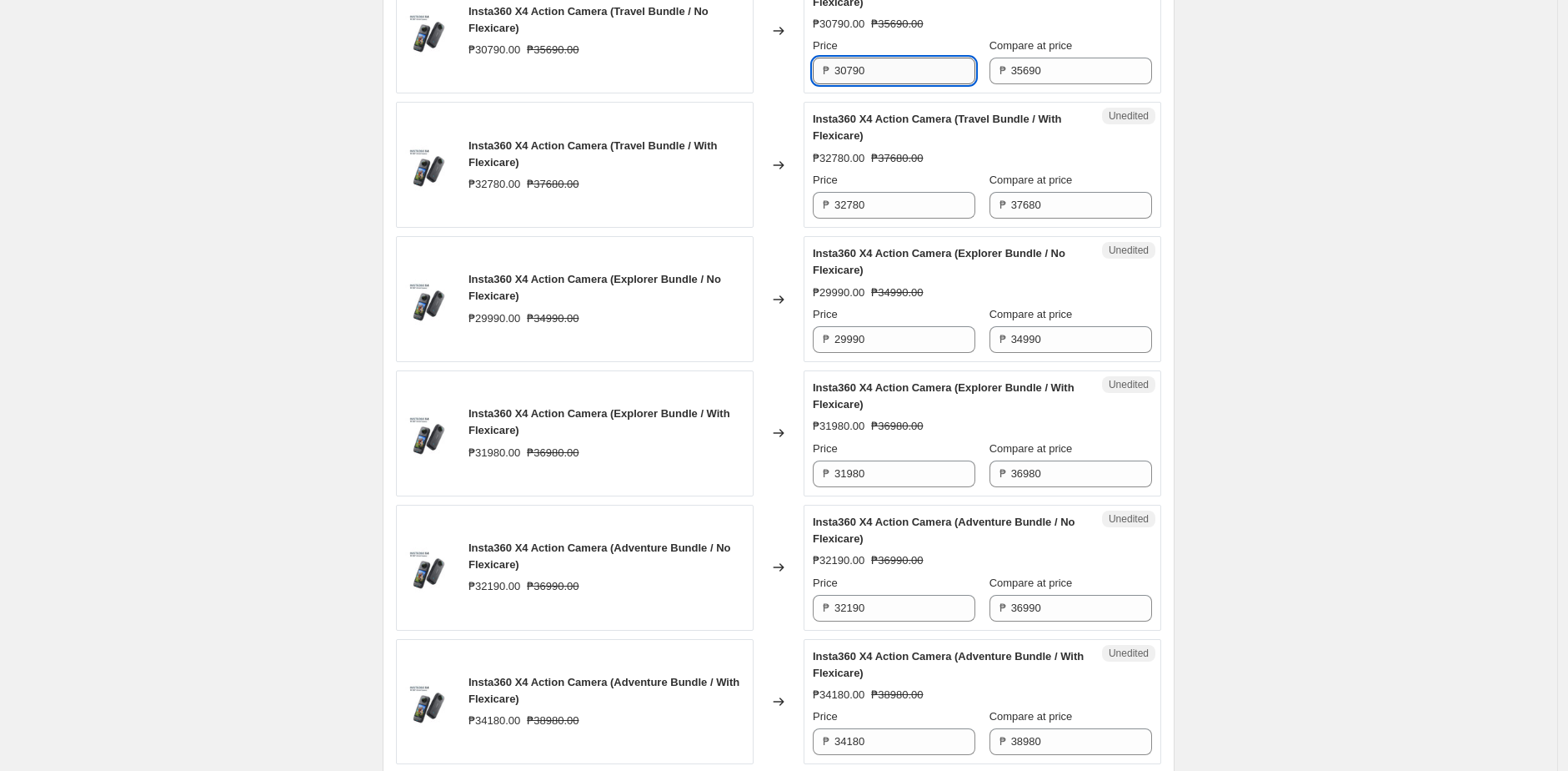
click at [924, 85] on input "30790" at bounding box center [905, 71] width 141 height 27
paste input "260"
type input "26090"
click at [745, 94] on div "Insta360 X4 Action Camera (Travel Bundle / No Flexicare) ₱30790.00 ₱35690.00" at bounding box center [575, 31] width 358 height 126
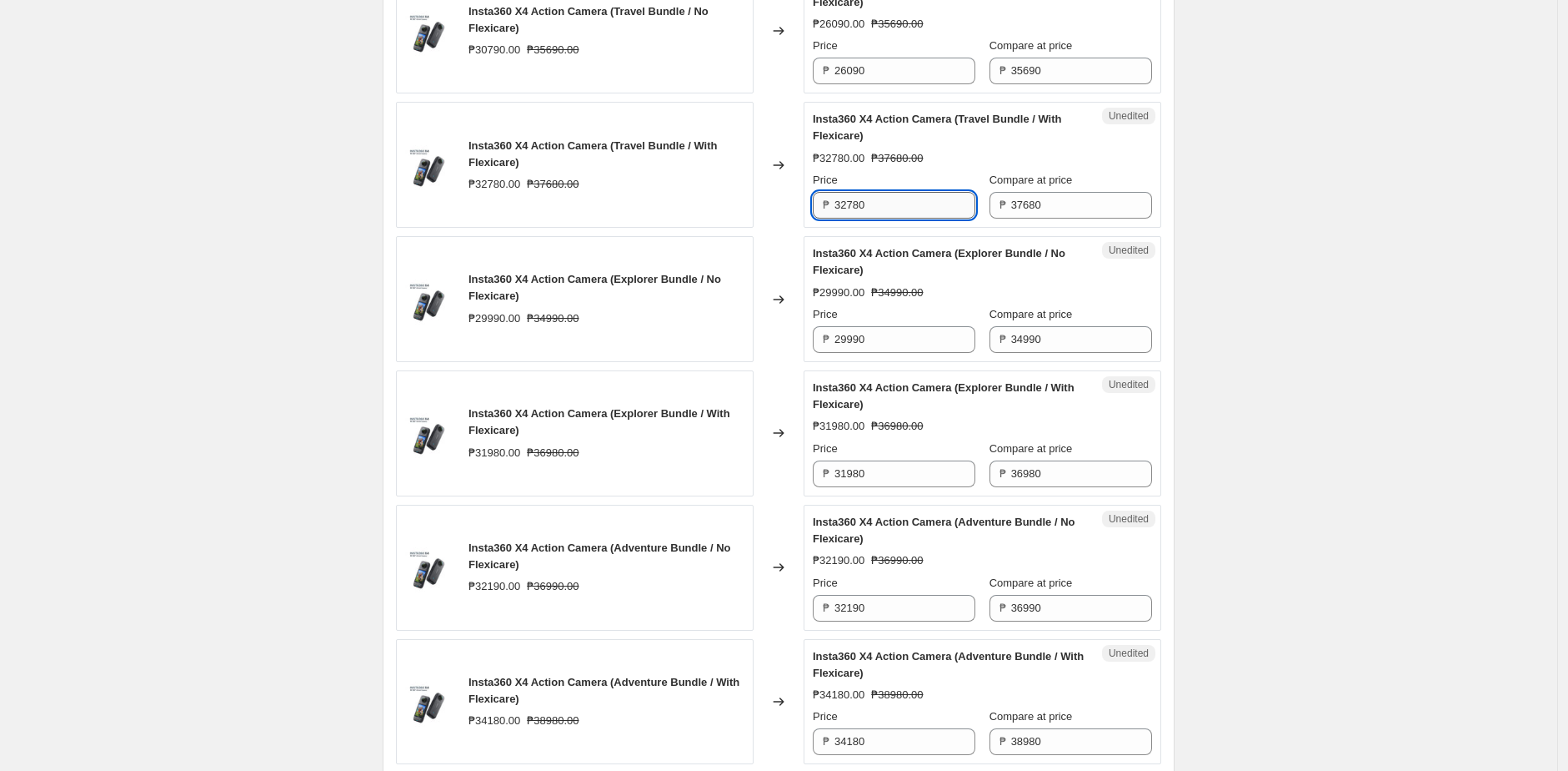
click at [900, 219] on input "32780" at bounding box center [905, 205] width 141 height 27
paste input "27701"
type input "27701"
click at [784, 227] on div "Changed to" at bounding box center [777, 165] width 50 height 126
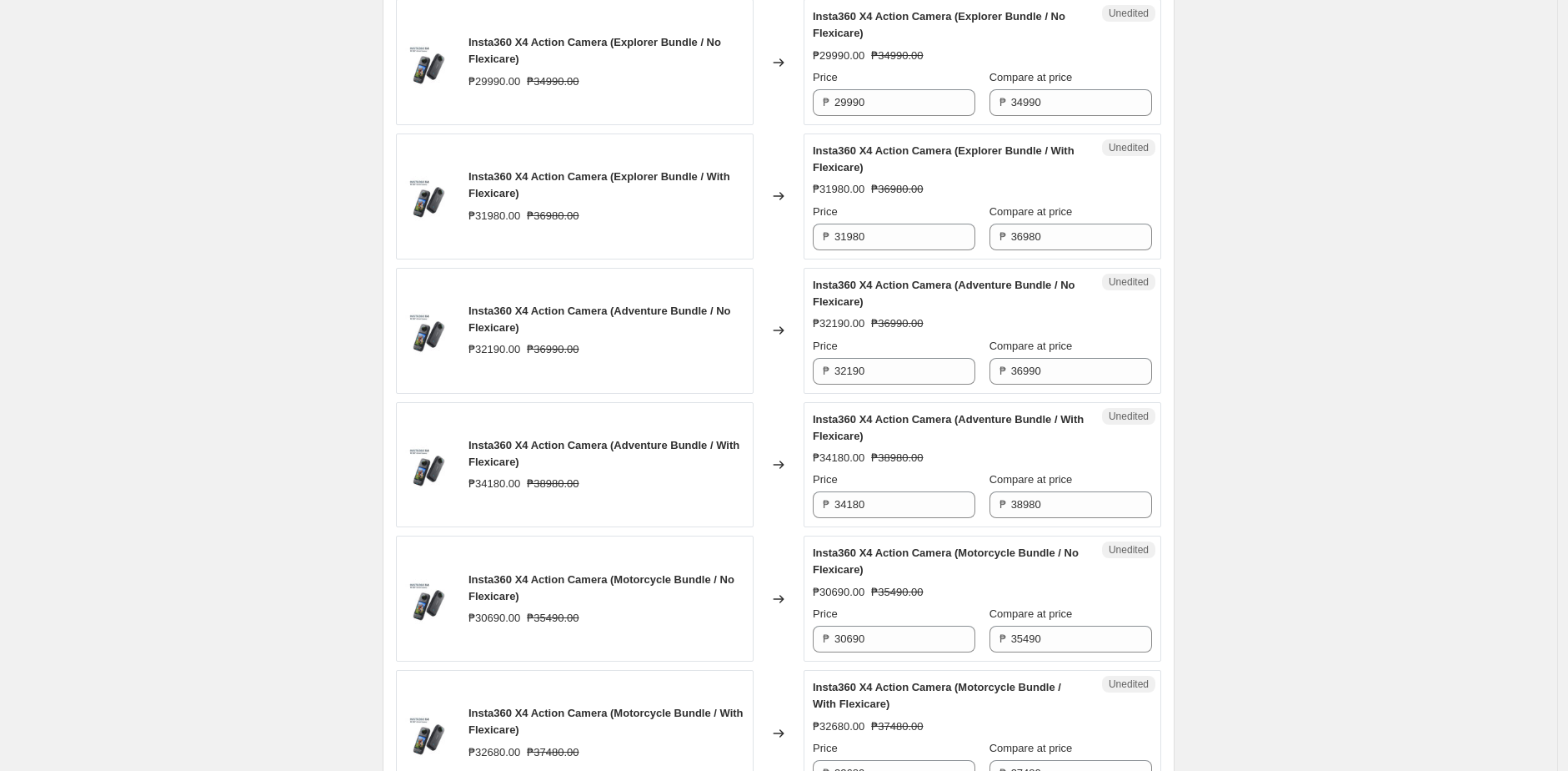
scroll to position [2019, 0]
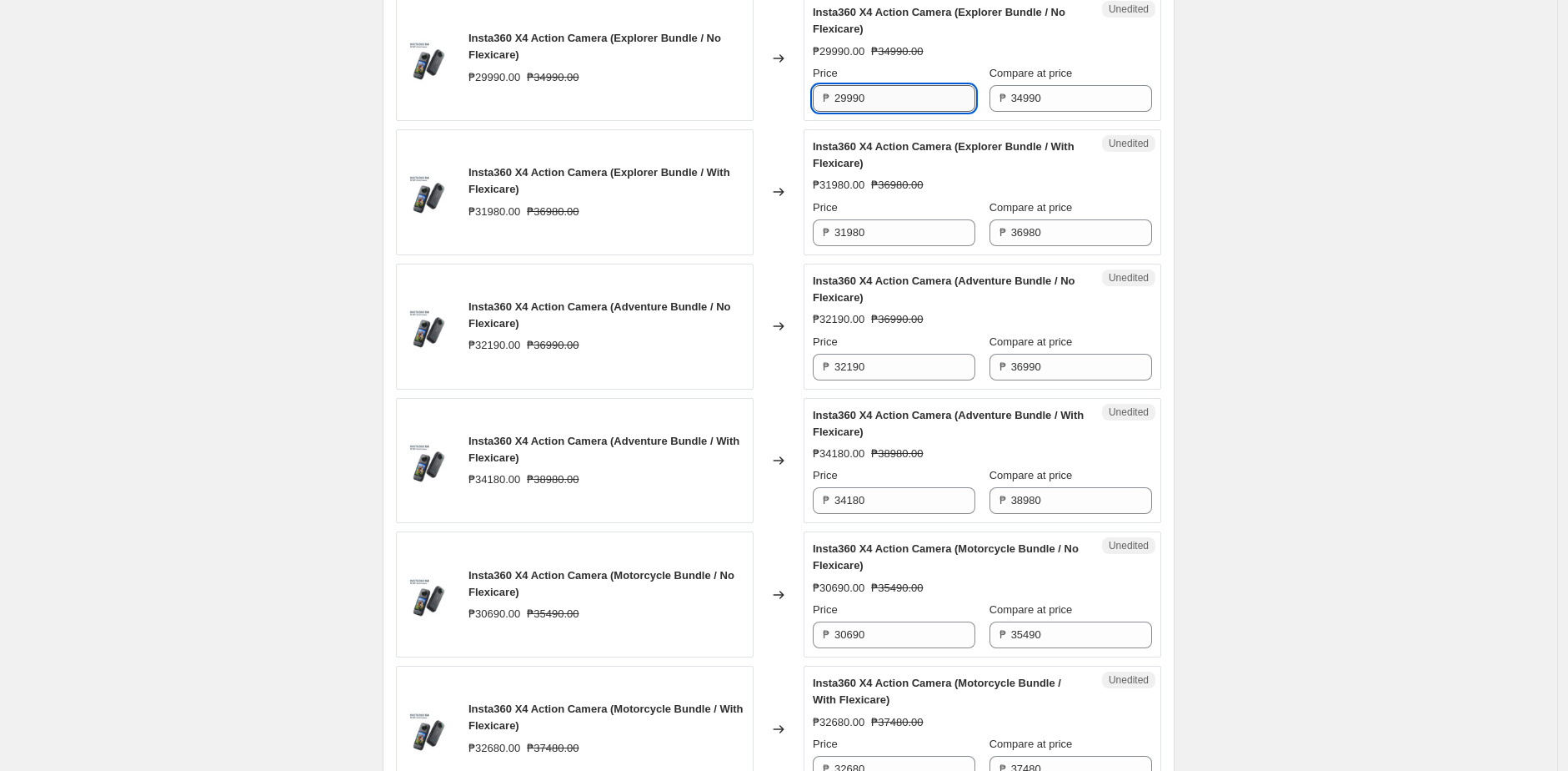
click at [876, 112] on input "29990" at bounding box center [905, 98] width 141 height 27
paste input "52"
type input "25290"
click at [746, 121] on div "Insta360 X4 Action Camera (Explorer Bundle / No Flexicare) ₱29990.00 ₱34990.00" at bounding box center [575, 57] width 358 height 126
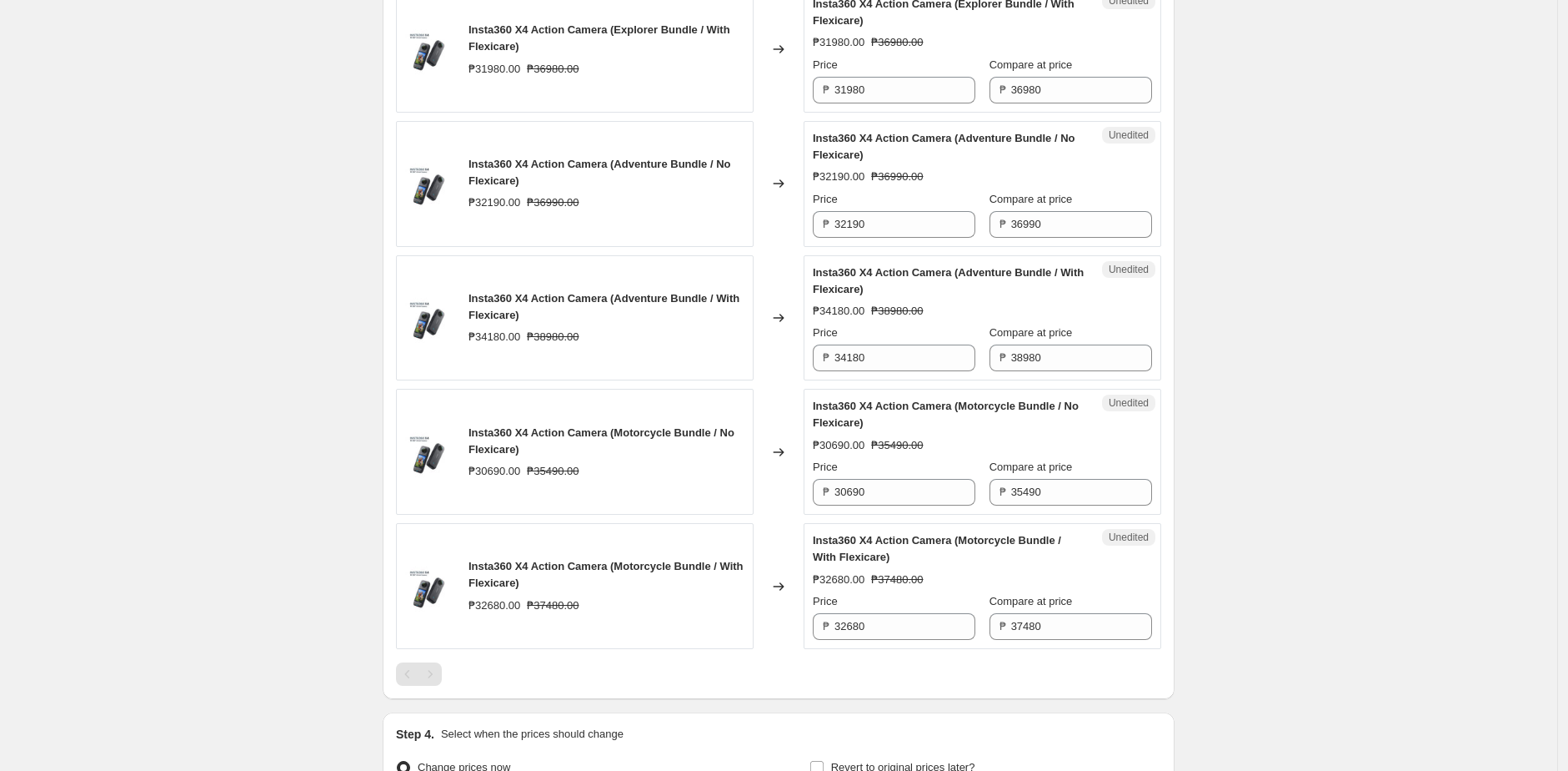
scroll to position [2165, 0]
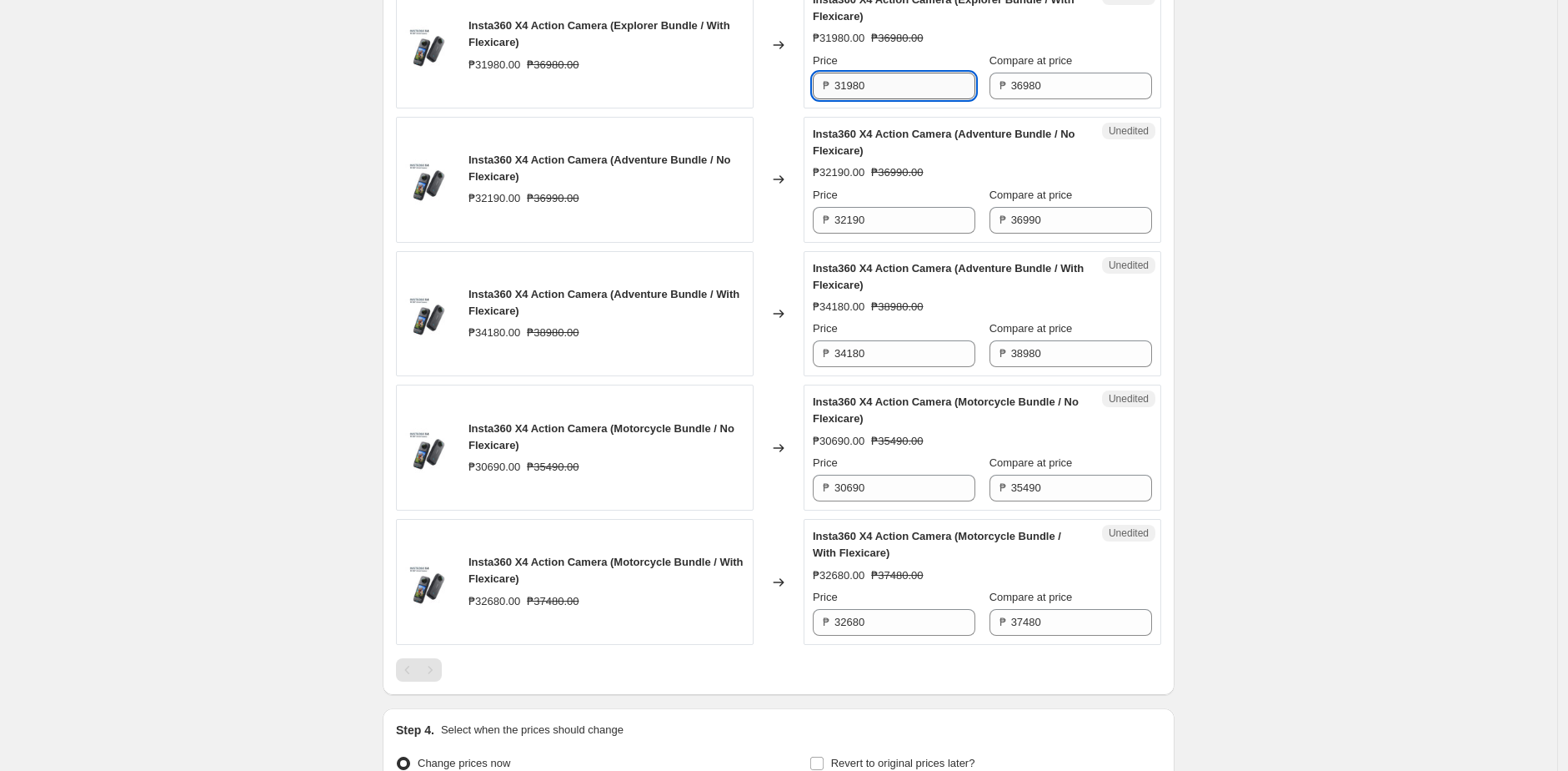
click at [880, 99] on input "31980" at bounding box center [905, 85] width 141 height 27
paste input "26901"
type input "26901"
click at [739, 108] on div "Insta360 X4 Action Camera (Explorer Bundle / With Flexicare) ₱31980.00 ₱36980.00" at bounding box center [575, 45] width 358 height 126
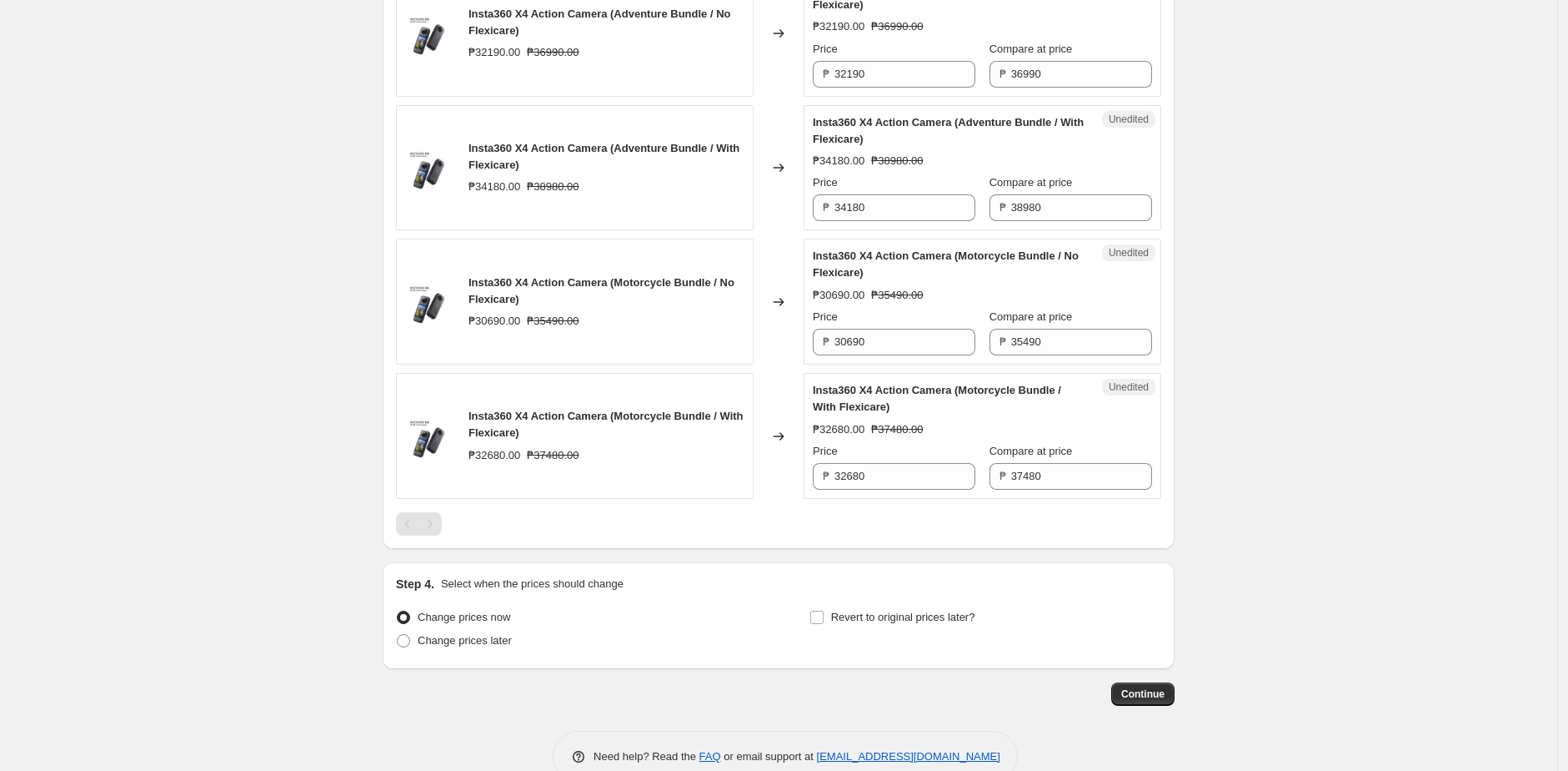
scroll to position [2314, 0]
click at [894, 85] on input "32190" at bounding box center [905, 71] width 141 height 27
paste input "274"
type input "27490"
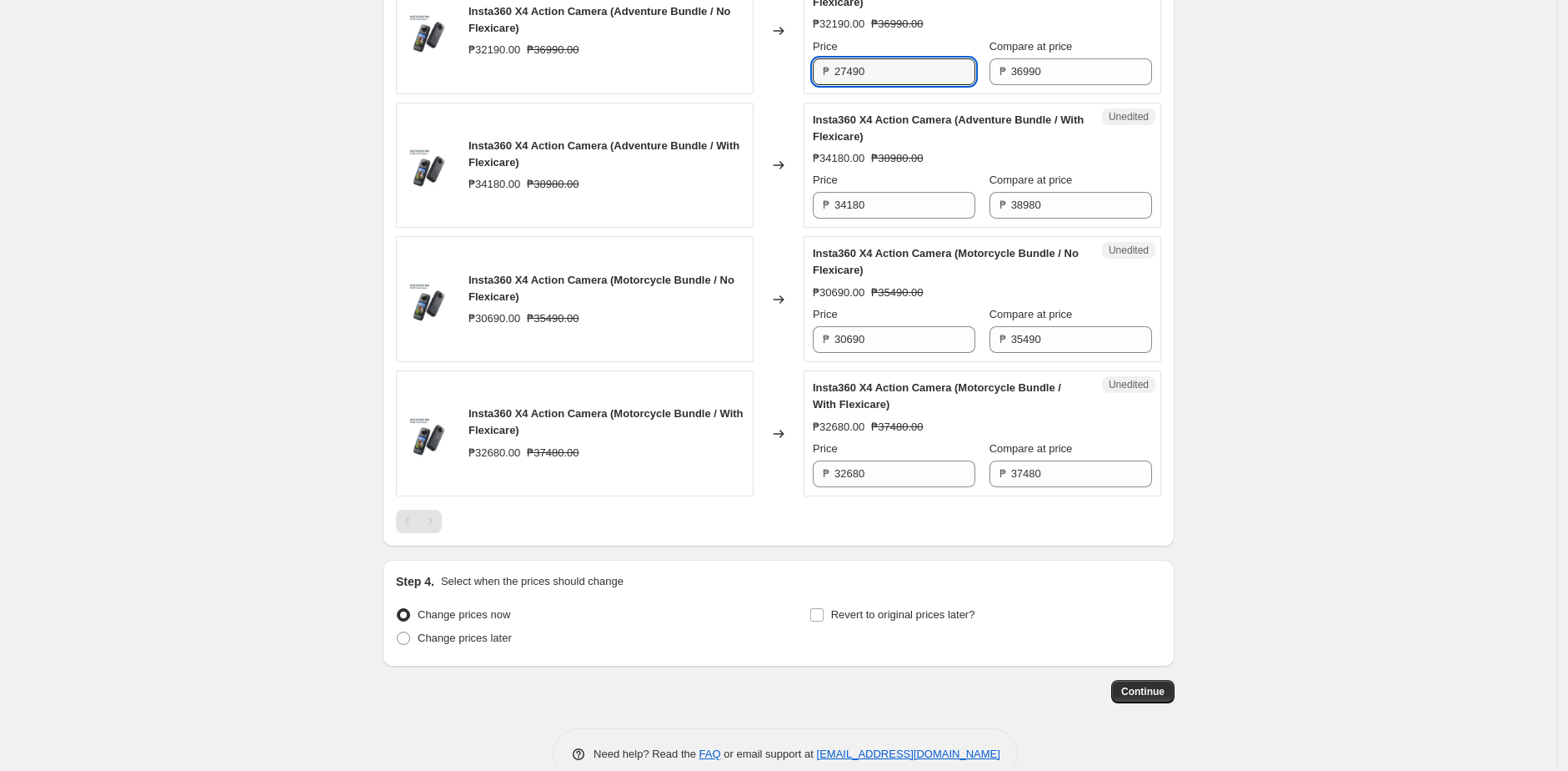
click at [736, 94] on div "Insta360 X4 Action Camera (Adventure Bundle / No Flexicare) ₱32190.00 ₱36990.00" at bounding box center [575, 31] width 358 height 126
click at [893, 219] on input "34180" at bounding box center [905, 205] width 141 height 27
paste input "29101"
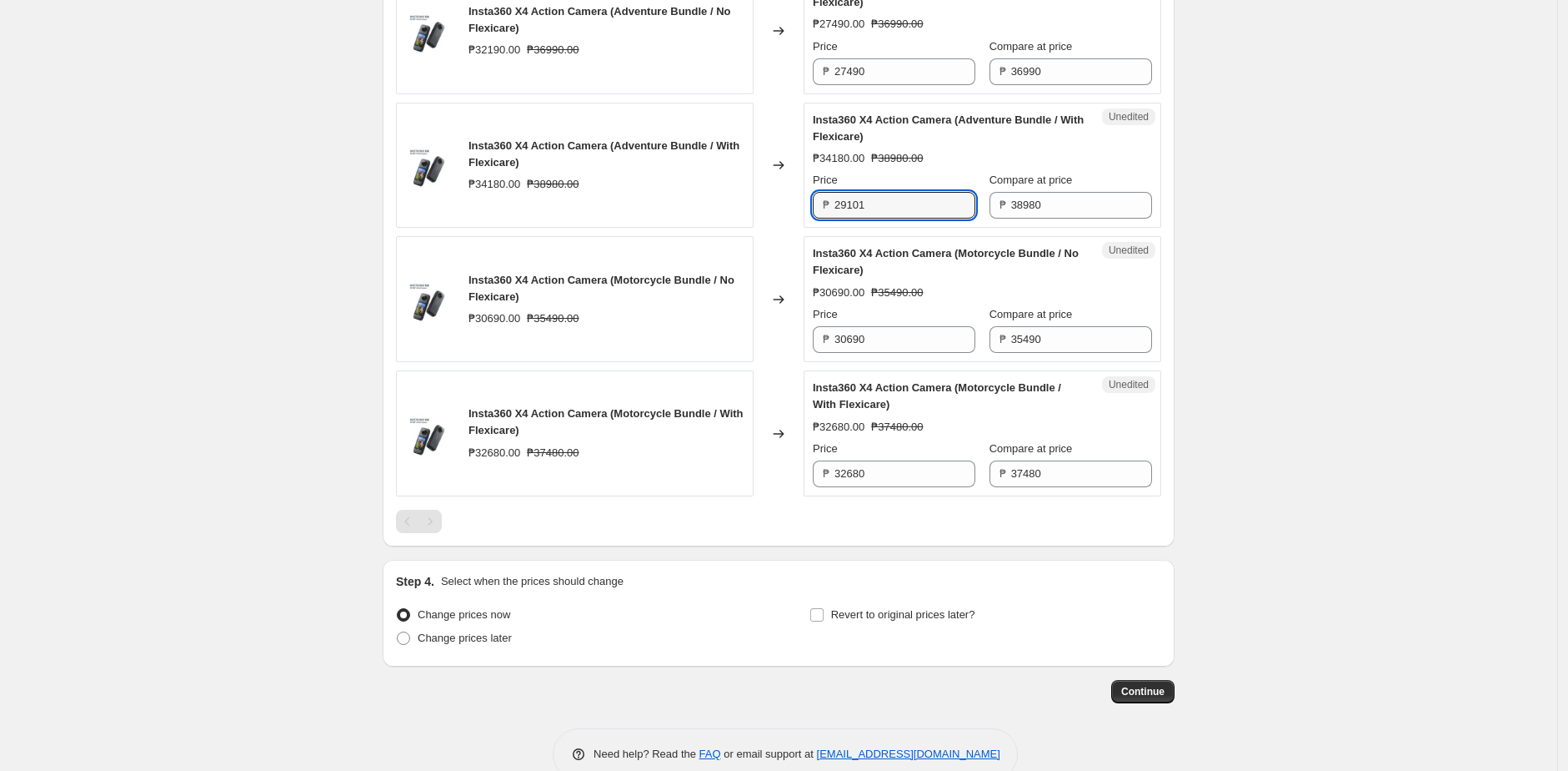
type input "29101"
click at [781, 220] on div "Changed to" at bounding box center [777, 166] width 50 height 126
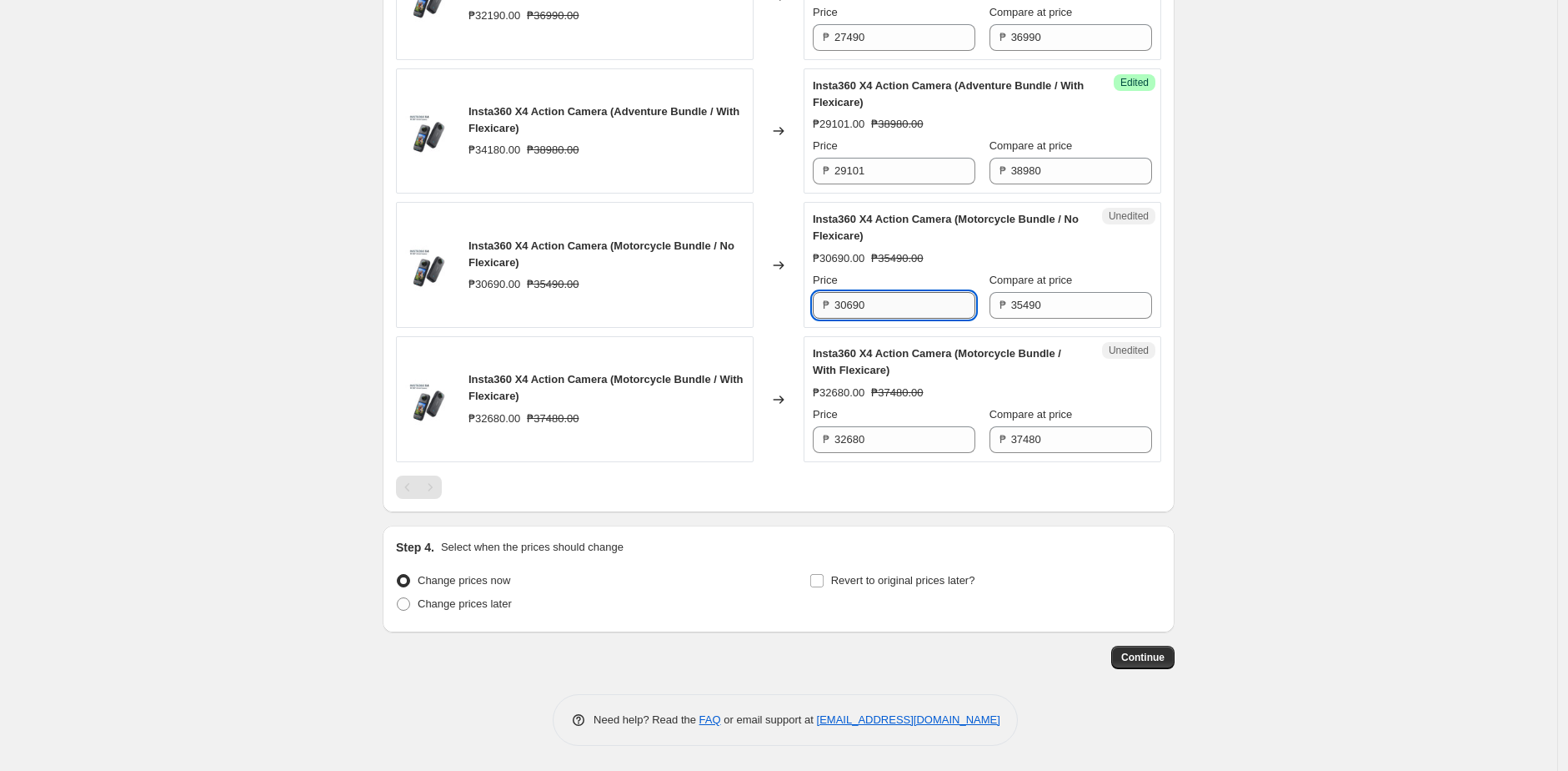
click at [903, 312] on input "30690" at bounding box center [905, 305] width 141 height 27
paste input "259"
type input "25990"
click at [738, 305] on div "Insta360 X4 Action Camera (Motorcycle Bundle / No Flexicare) ₱30690.00 ₱35490.00" at bounding box center [575, 265] width 358 height 126
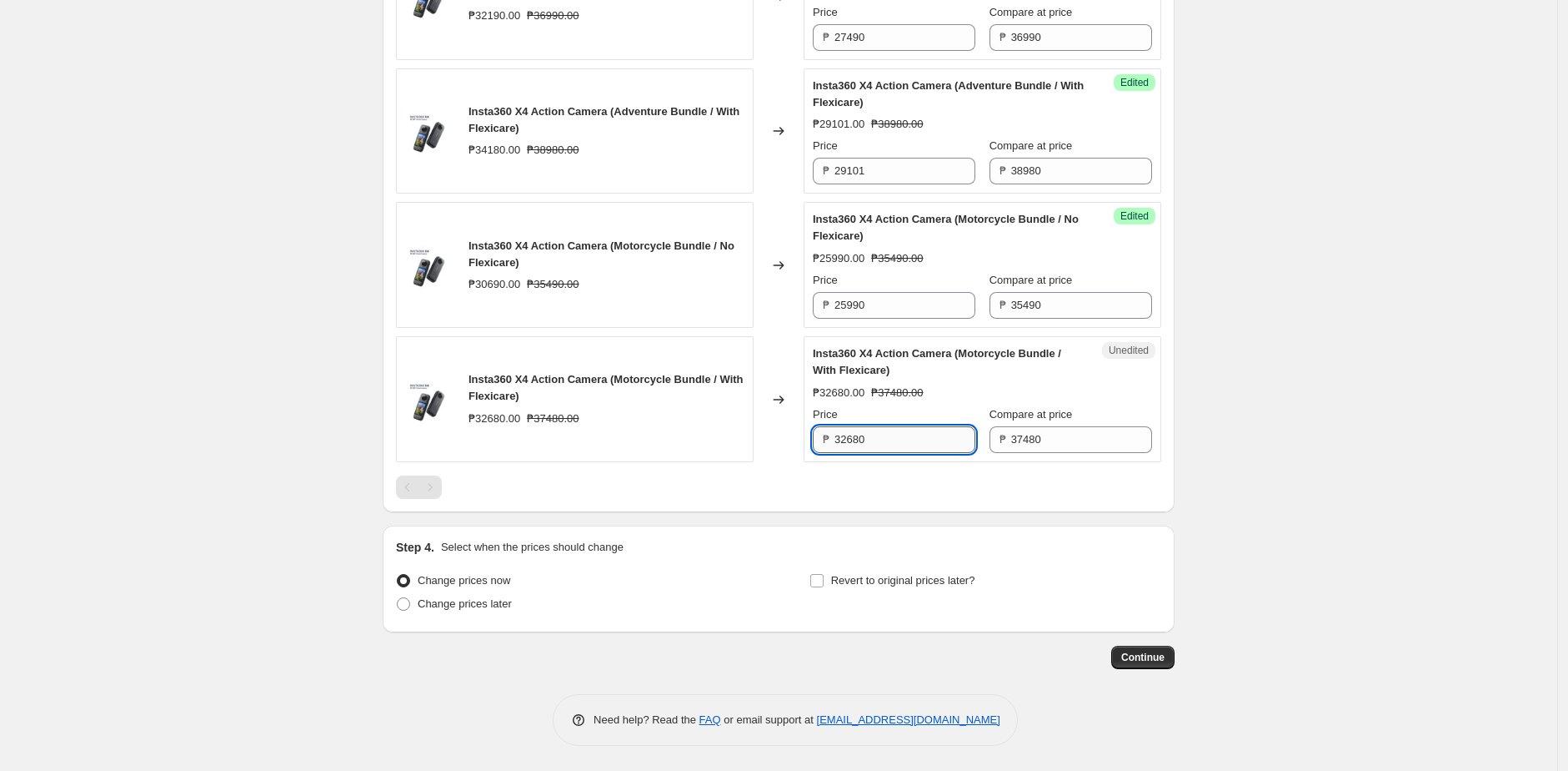
click at [890, 436] on input "32680" at bounding box center [905, 439] width 141 height 27
paste input "27601"
type input "27601"
click at [765, 482] on div at bounding box center [778, 487] width 765 height 24
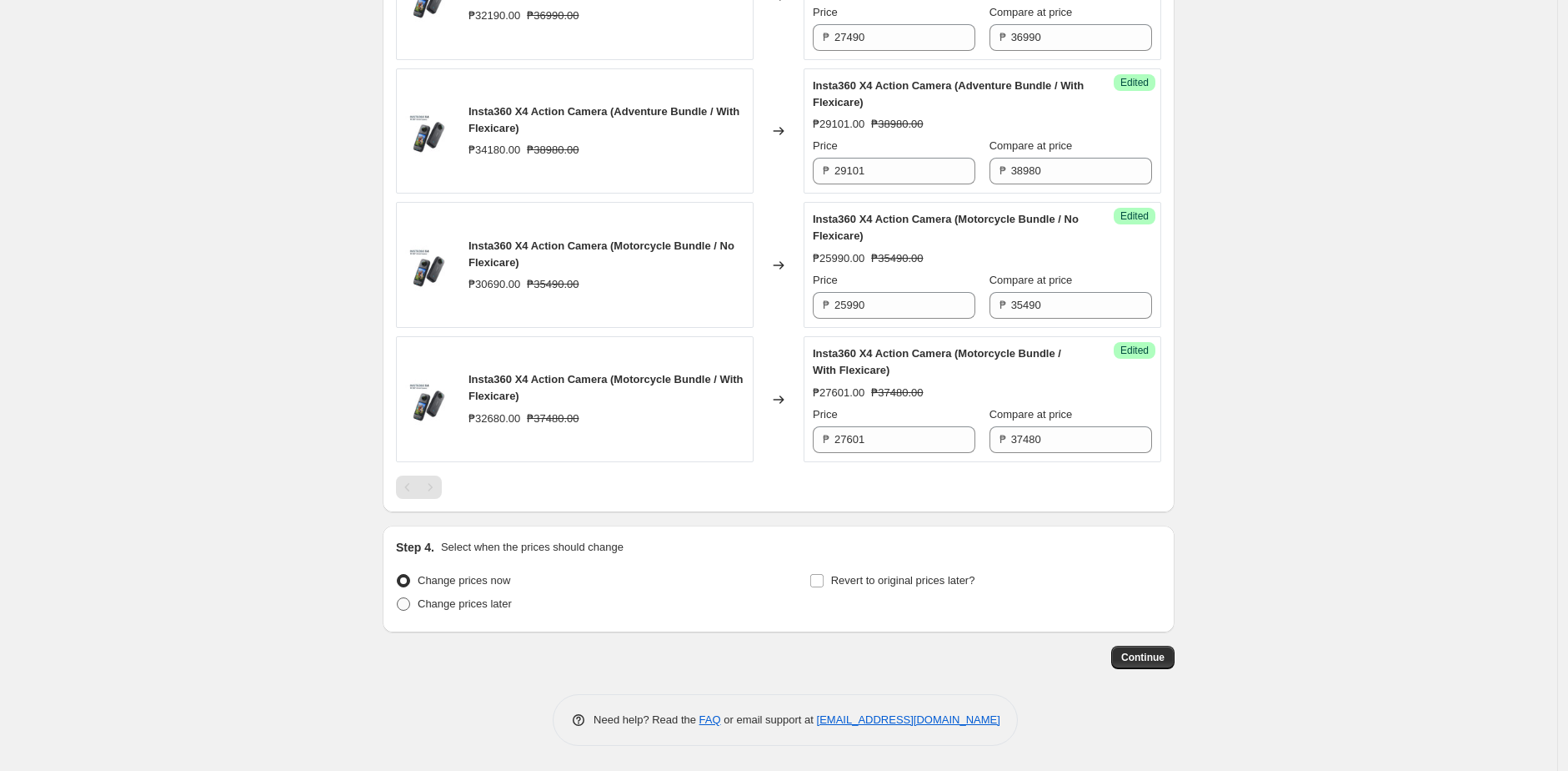
click at [441, 607] on span "Change prices later" at bounding box center [465, 603] width 94 height 12
click at [398, 598] on input "Change prices later" at bounding box center [397, 597] width 1 height 1
radio input "true"
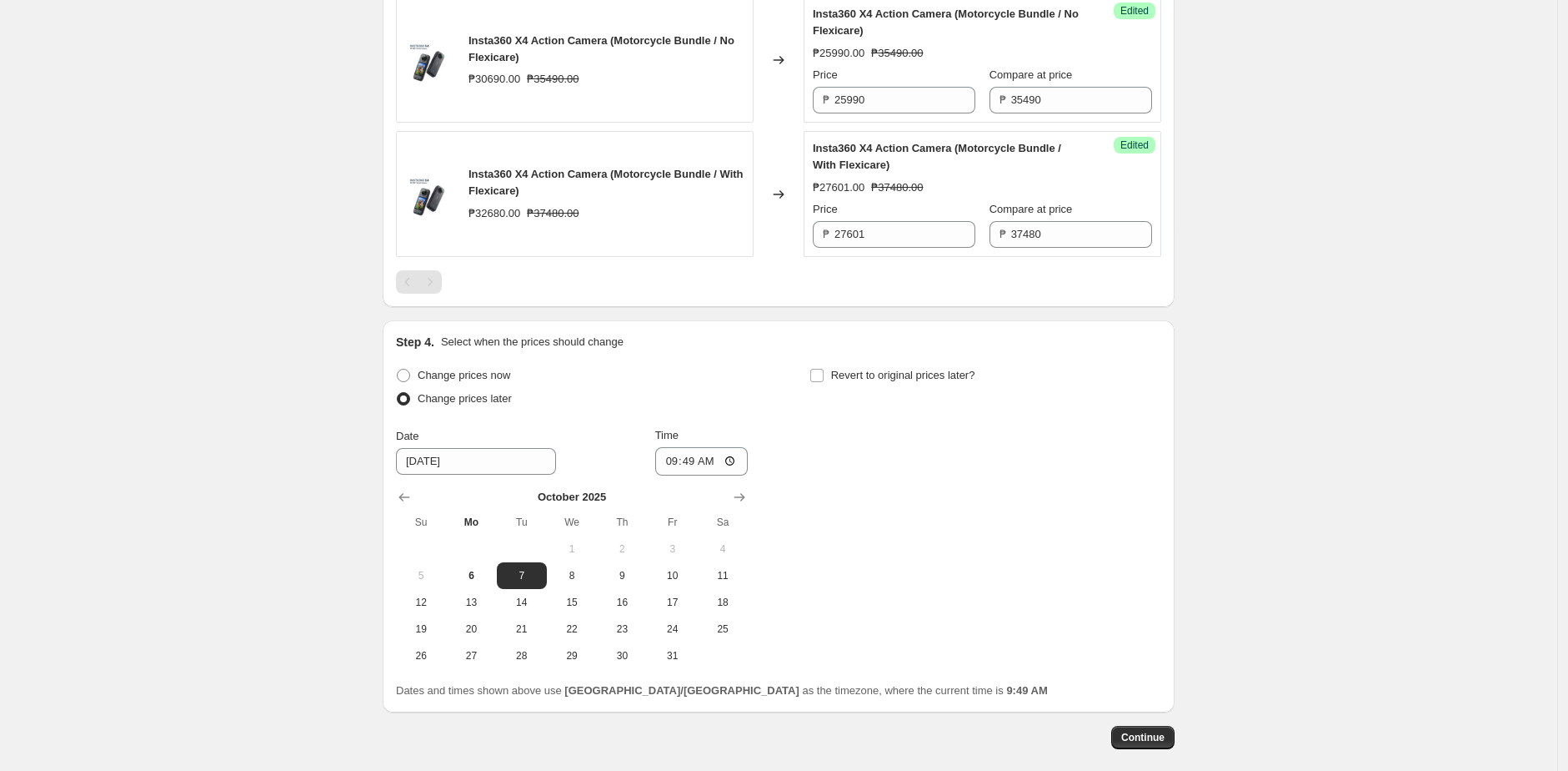
scroll to position [2669, 0]
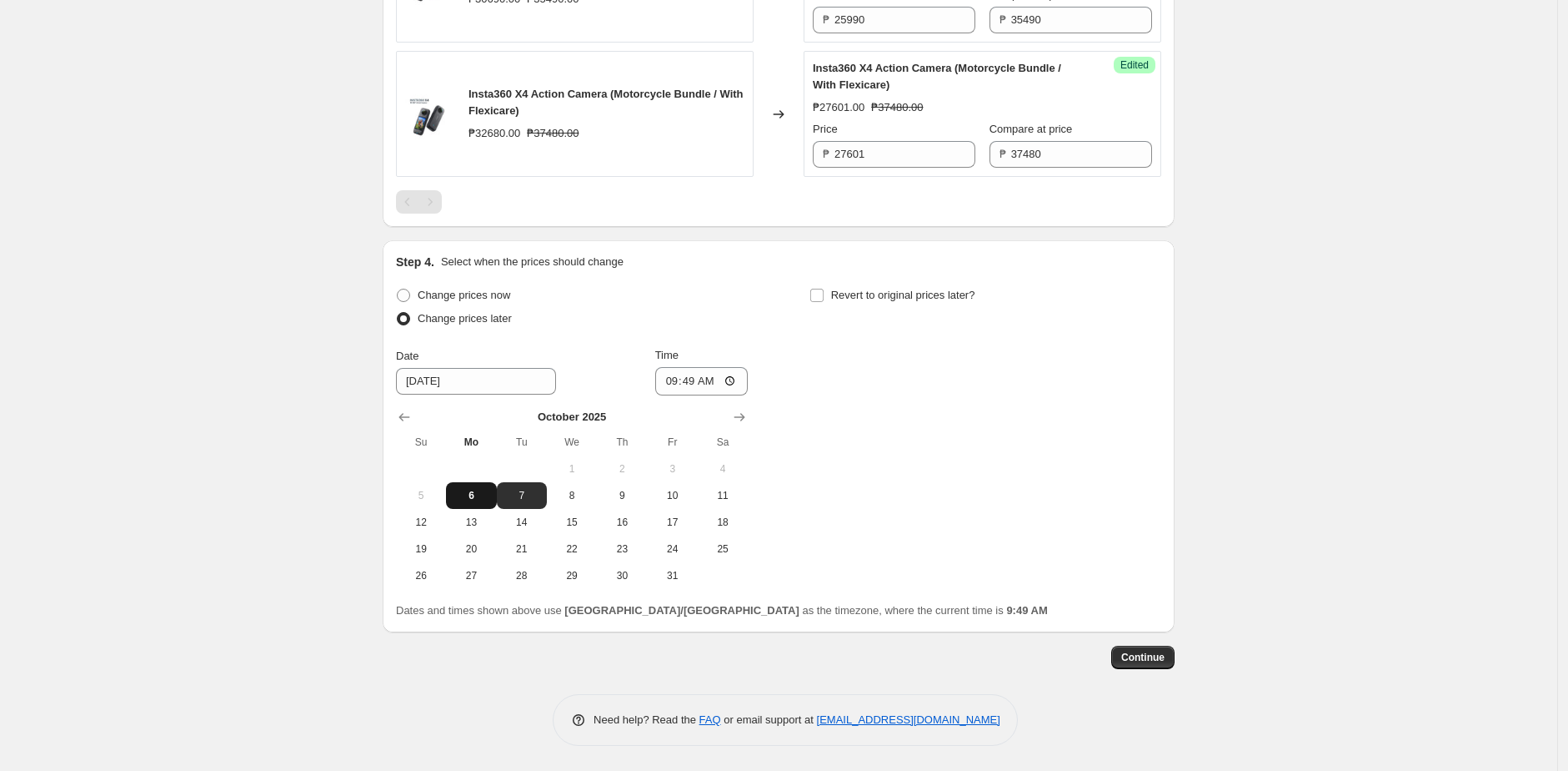
click at [483, 483] on button "6" at bounding box center [470, 495] width 50 height 27
type input "[DATE]"
click at [726, 384] on input "09:49" at bounding box center [701, 381] width 93 height 29
click at [826, 356] on div "Change prices now Change prices later Date [DATE] Time 16:00 [DATE] Su Mo Tu We…" at bounding box center [778, 436] width 765 height 305
type input "16:00"
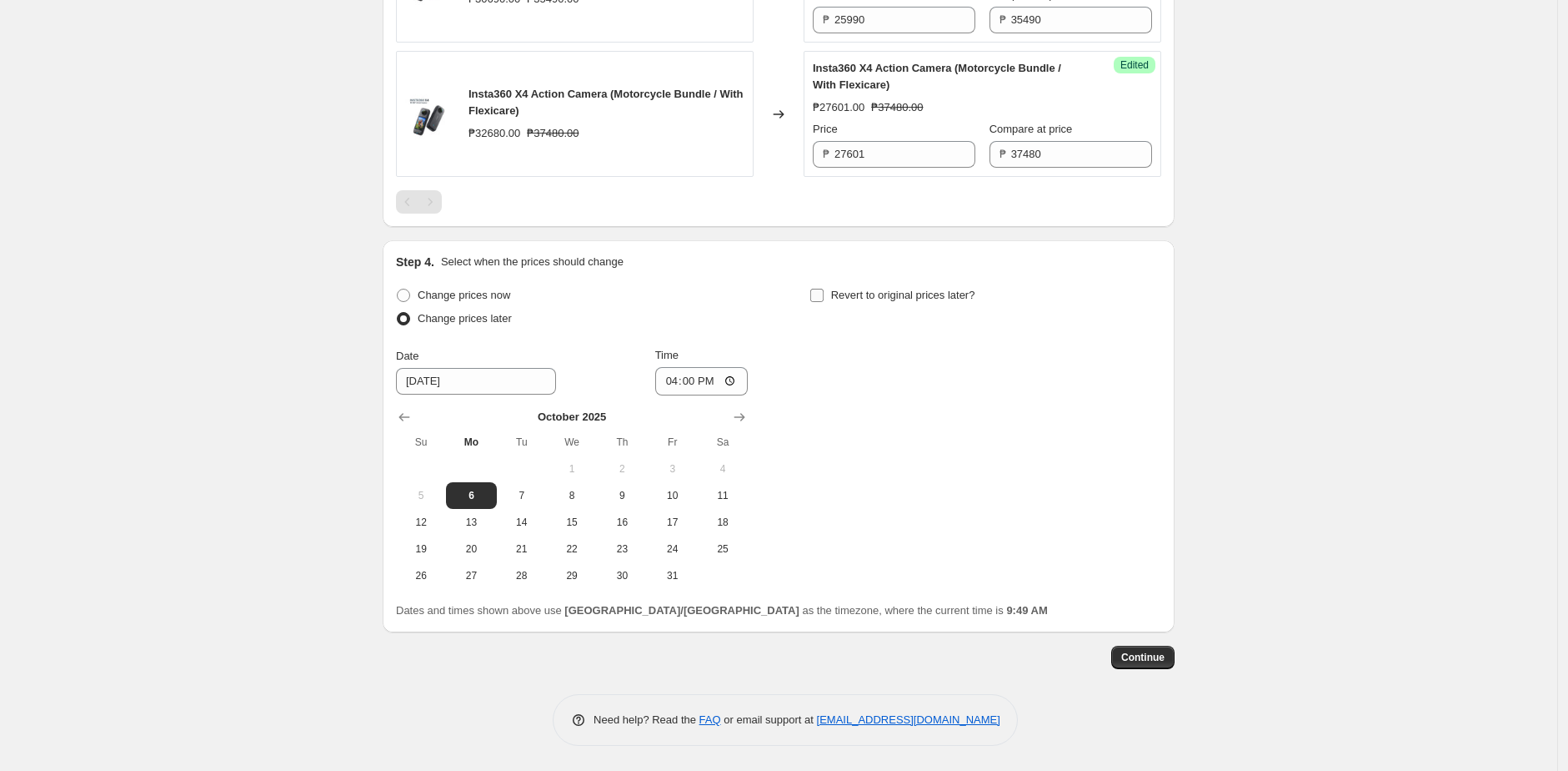
click at [823, 297] on input "Revert to original prices later?" at bounding box center [817, 294] width 13 height 13
checkbox input "true"
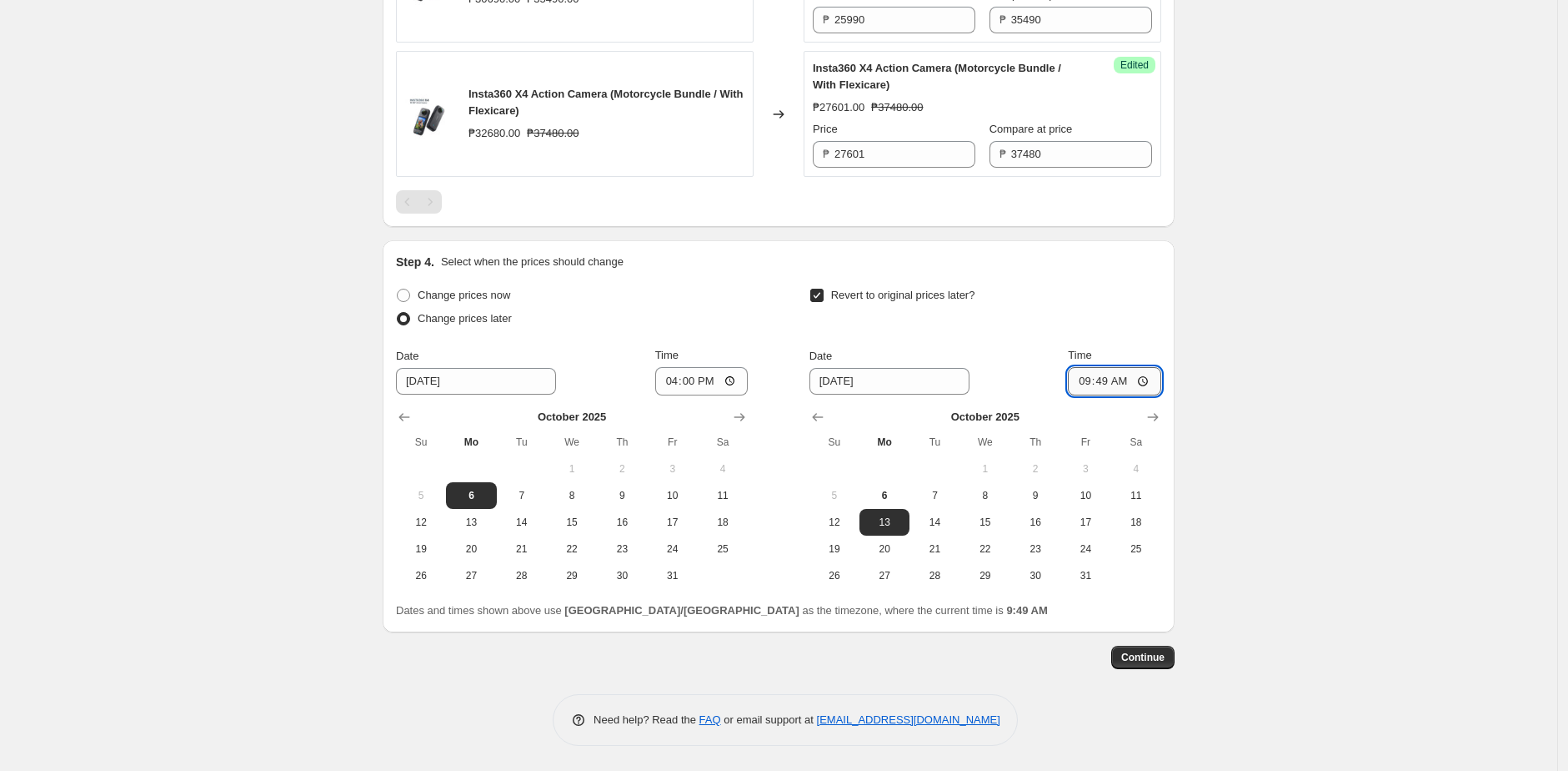
click at [1116, 377] on input "09:49" at bounding box center [1114, 381] width 93 height 29
click at [1147, 384] on input "09:49" at bounding box center [1114, 381] width 93 height 29
click at [1137, 368] on input "23:57" at bounding box center [1114, 381] width 93 height 29
click at [1156, 382] on input "23:57" at bounding box center [1114, 381] width 93 height 29
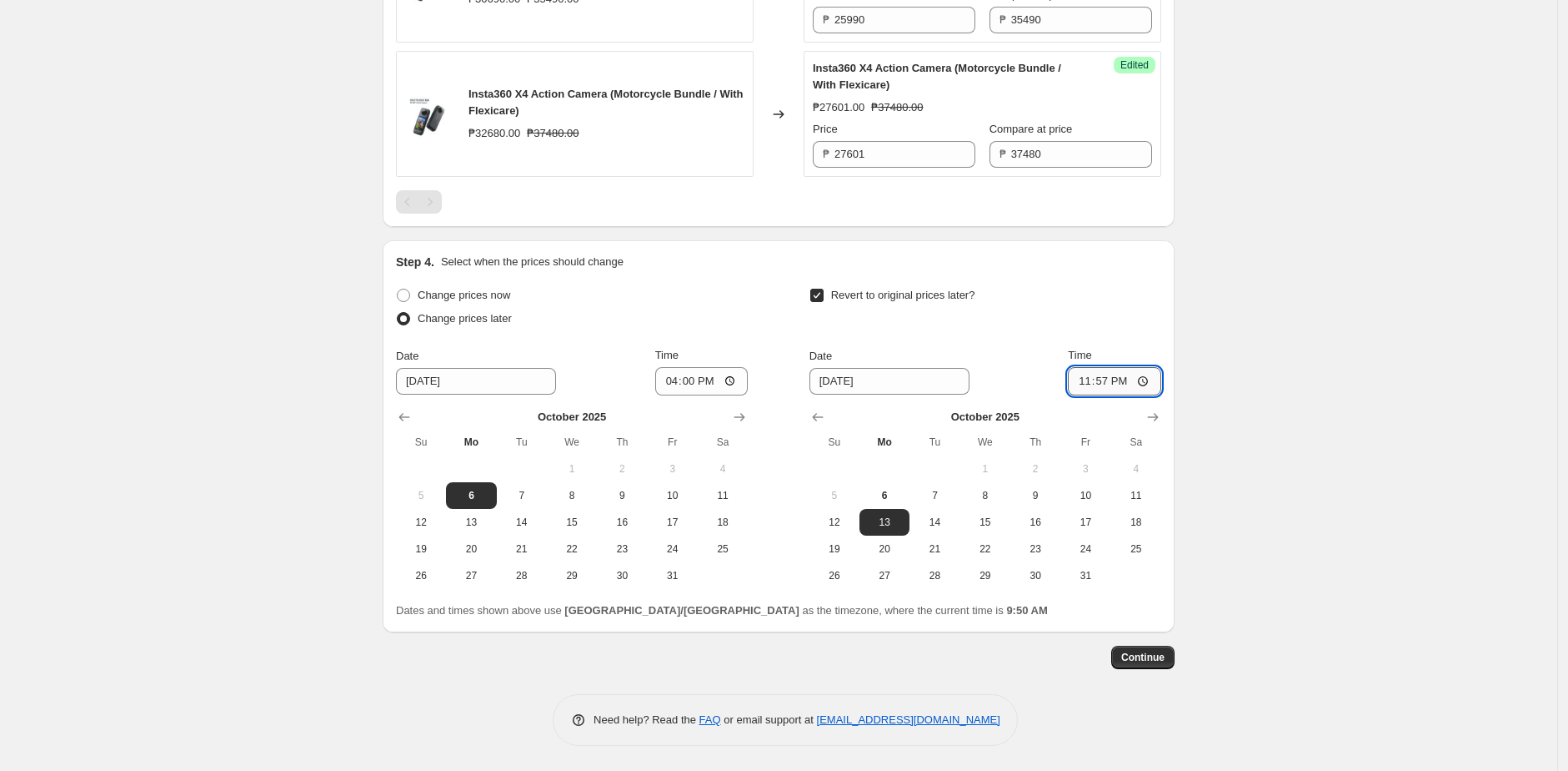
click at [1148, 382] on input "23:57" at bounding box center [1114, 381] width 93 height 29
type input "23:55"
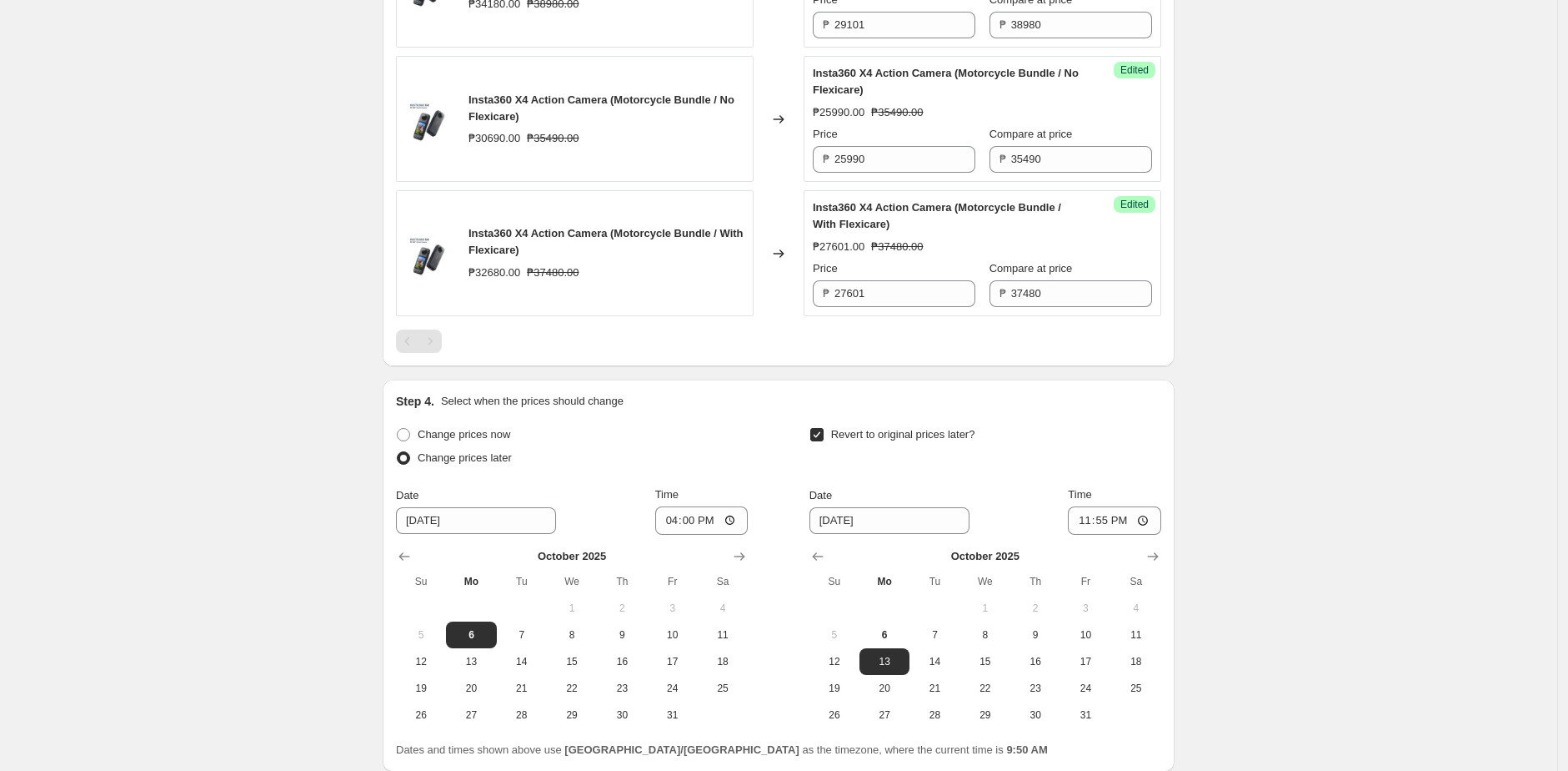
scroll to position [2661, 0]
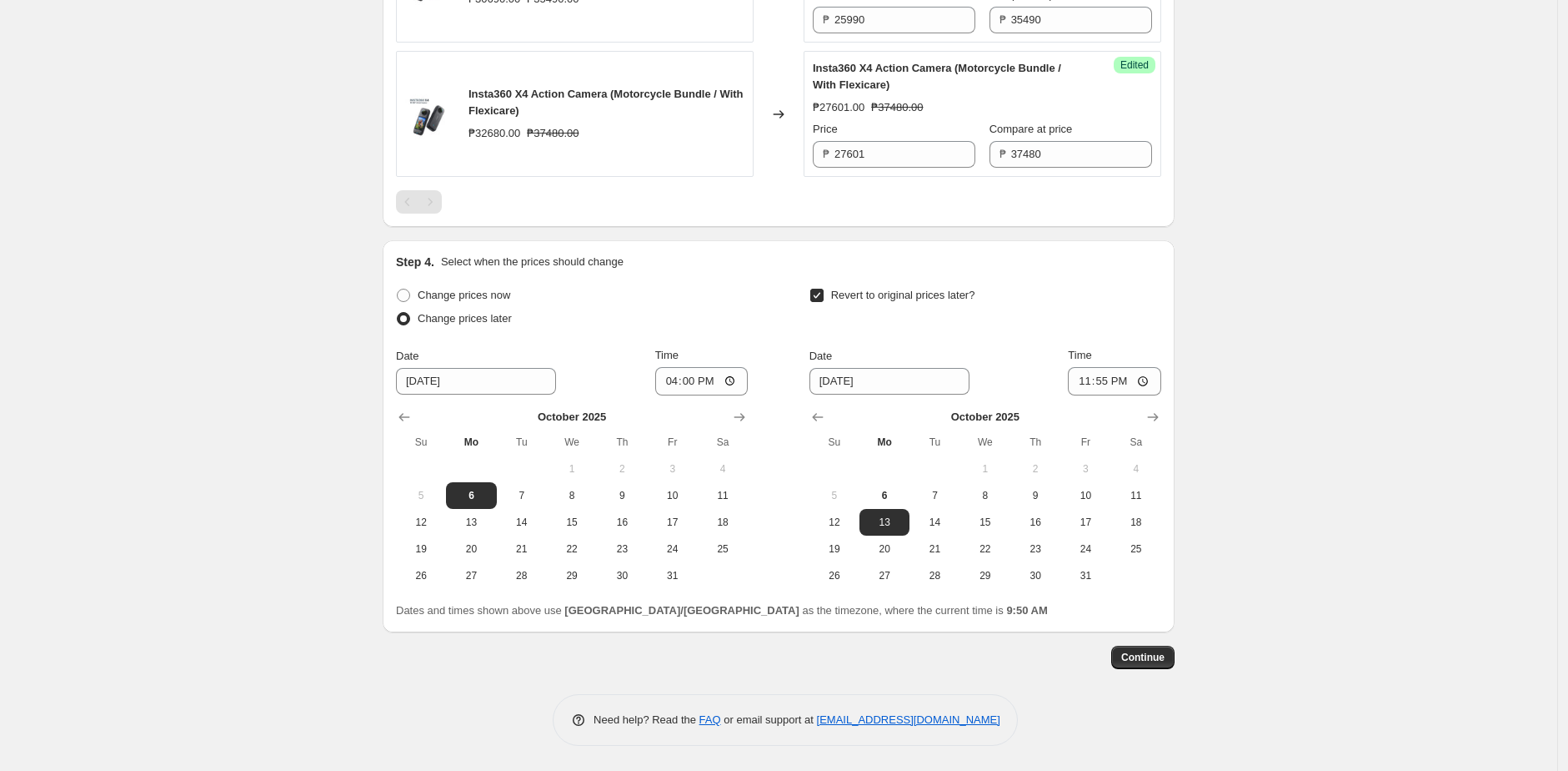
click at [1143, 664] on span "Continue" at bounding box center [1143, 657] width 44 height 13
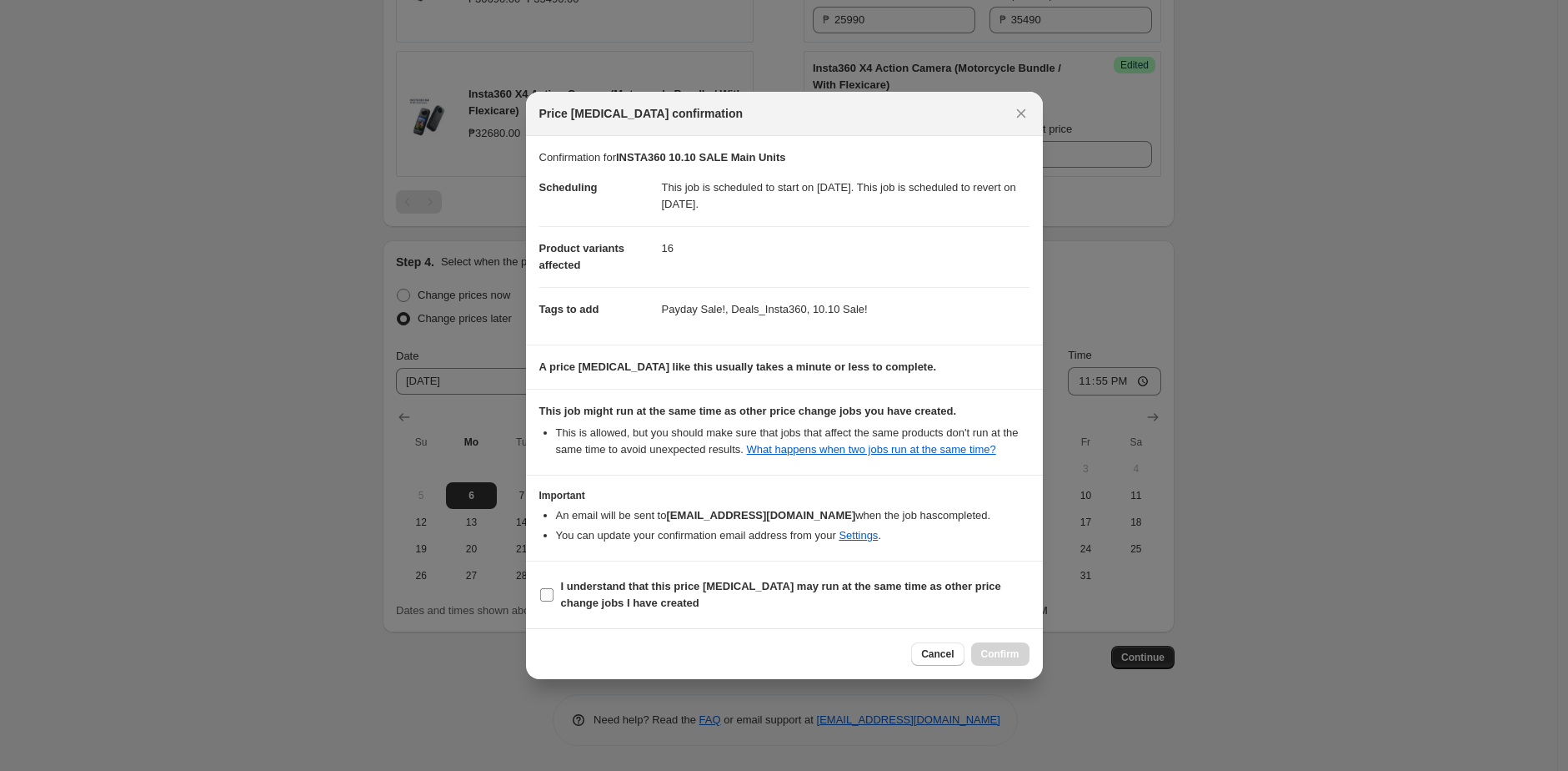
click at [636, 615] on label "I understand that this price [MEDICAL_DATA] may run at the same time as other p…" at bounding box center [784, 595] width 490 height 40
click at [554, 601] on input "I understand that this price [MEDICAL_DATA] may run at the same time as other p…" at bounding box center [546, 594] width 13 height 13
checkbox input "true"
click at [990, 660] on span "Confirm" at bounding box center [1000, 653] width 38 height 13
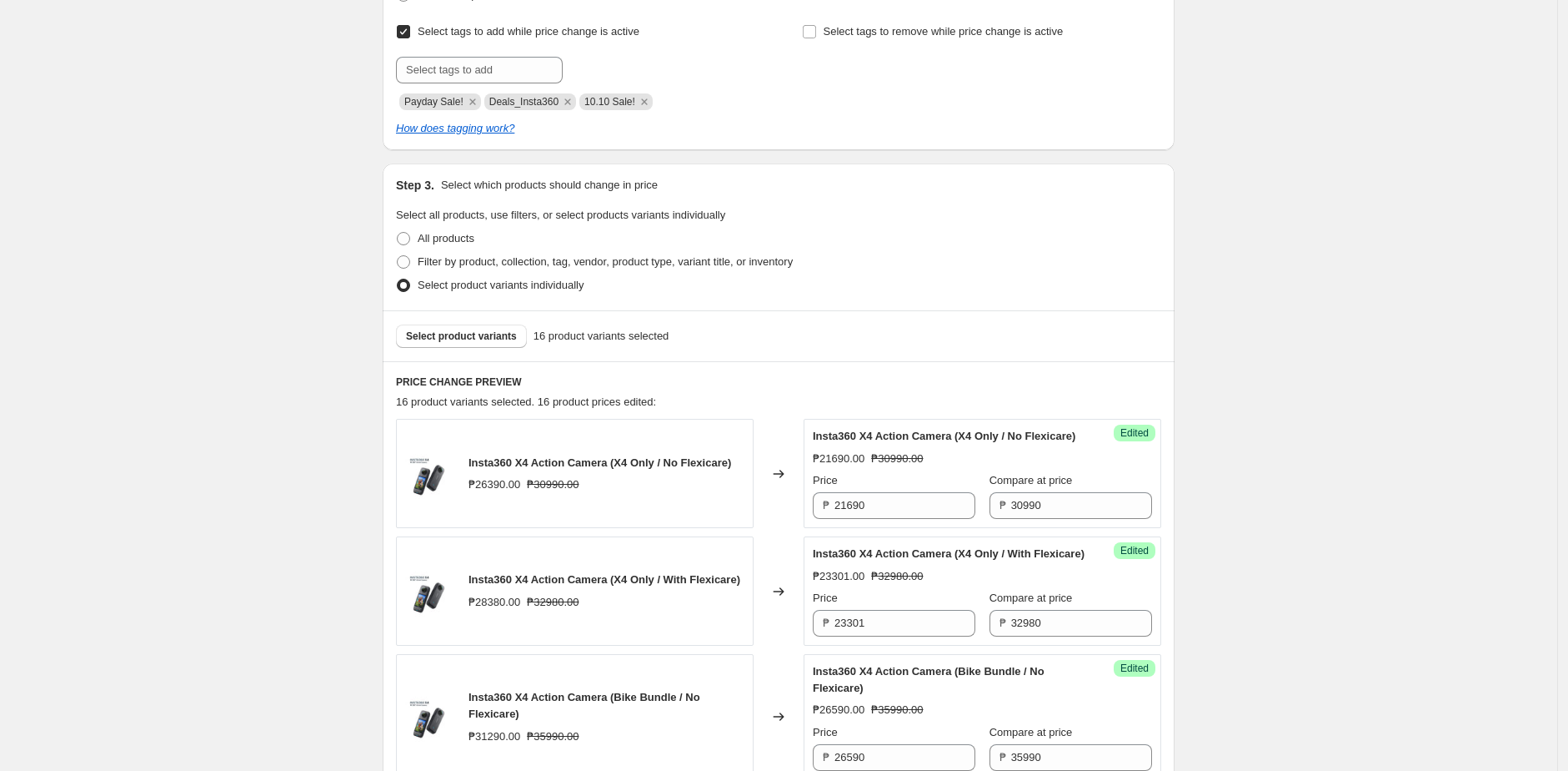
scroll to position [399, 0]
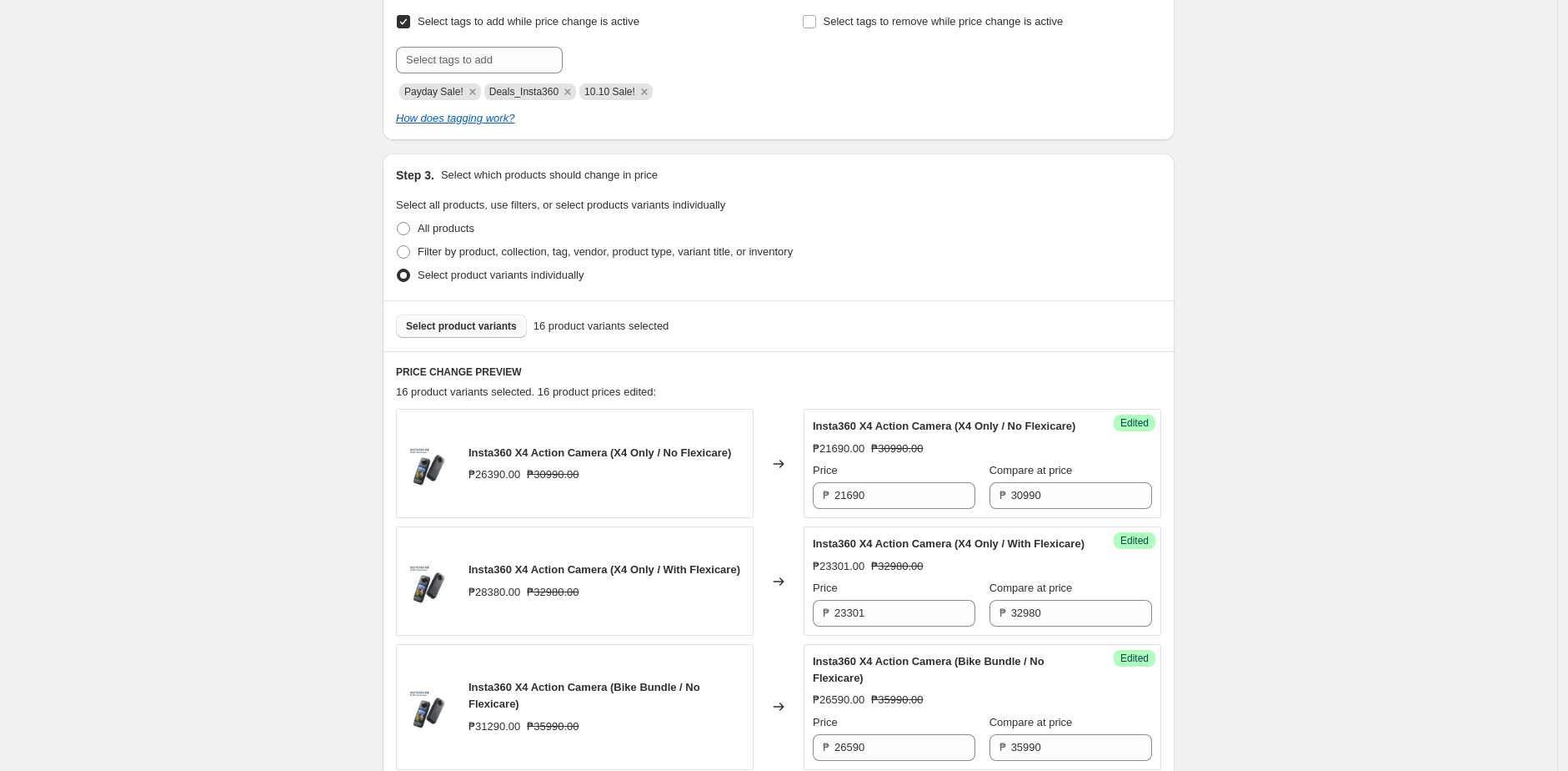
click at [470, 325] on span "Select product variants" at bounding box center [461, 326] width 111 height 13
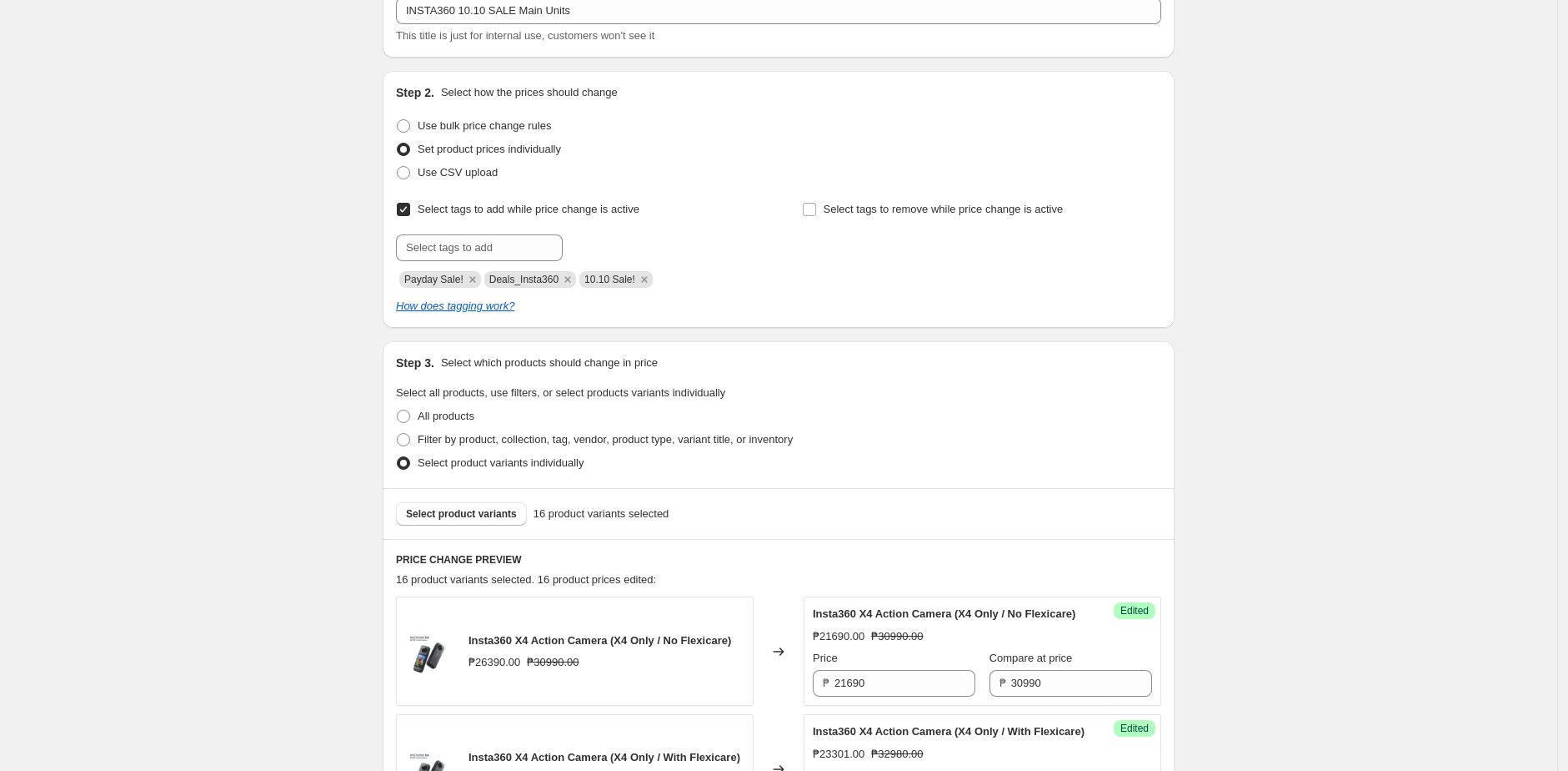
scroll to position [0, 0]
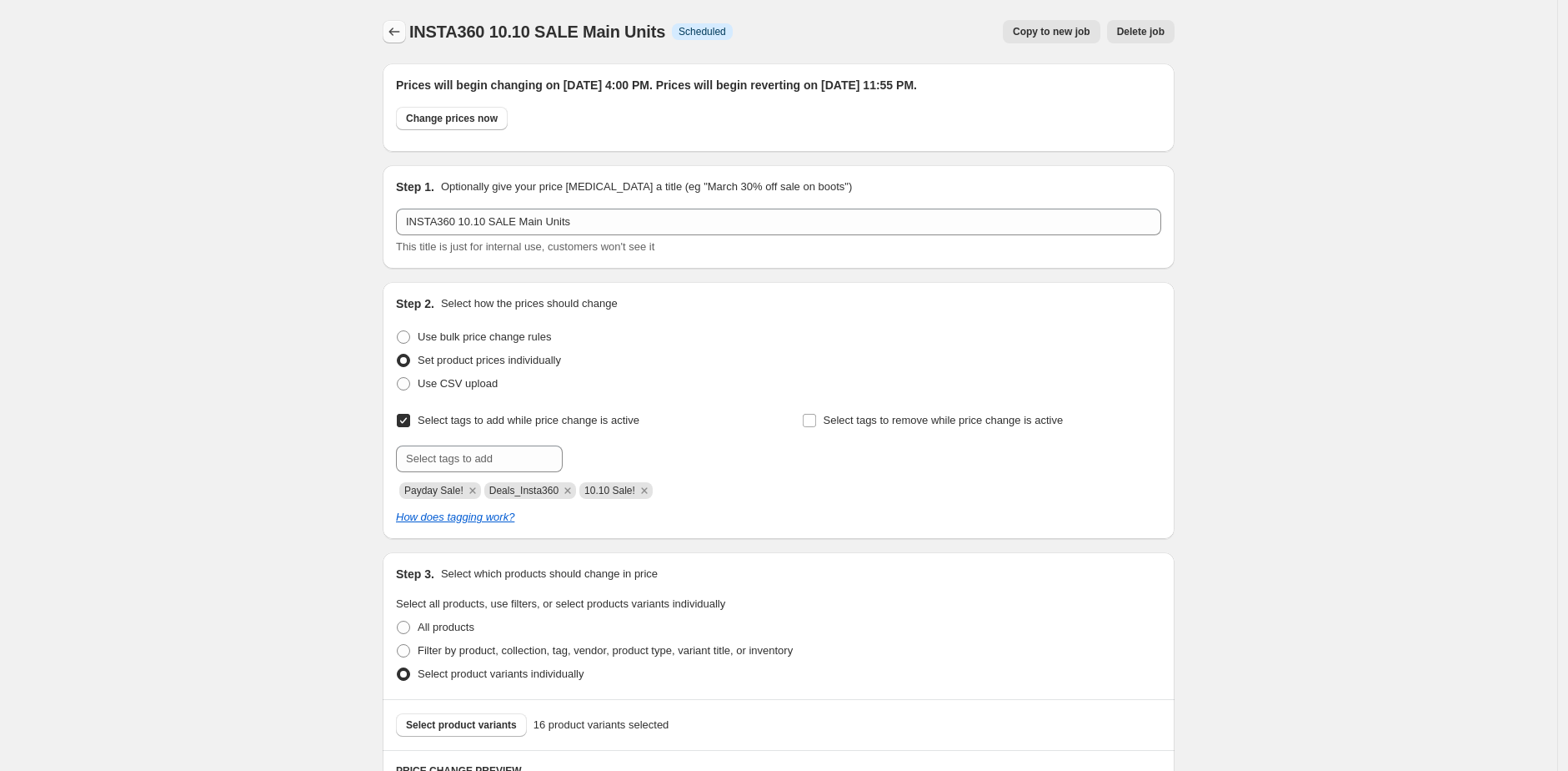
click at [402, 29] on icon "Price change jobs" at bounding box center [394, 31] width 17 height 17
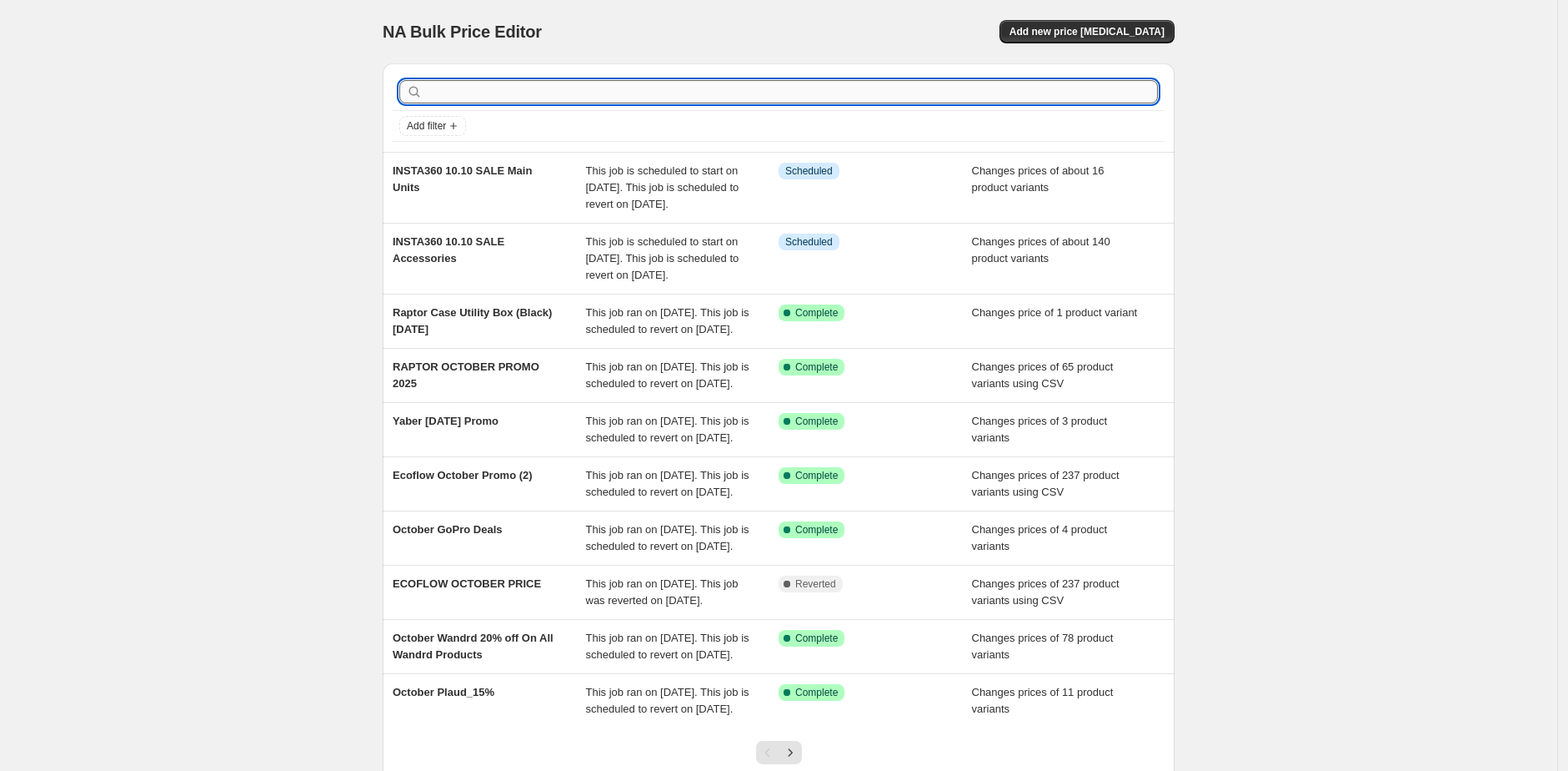
click at [481, 95] on input "text" at bounding box center [791, 91] width 732 height 24
type input "go 3s"
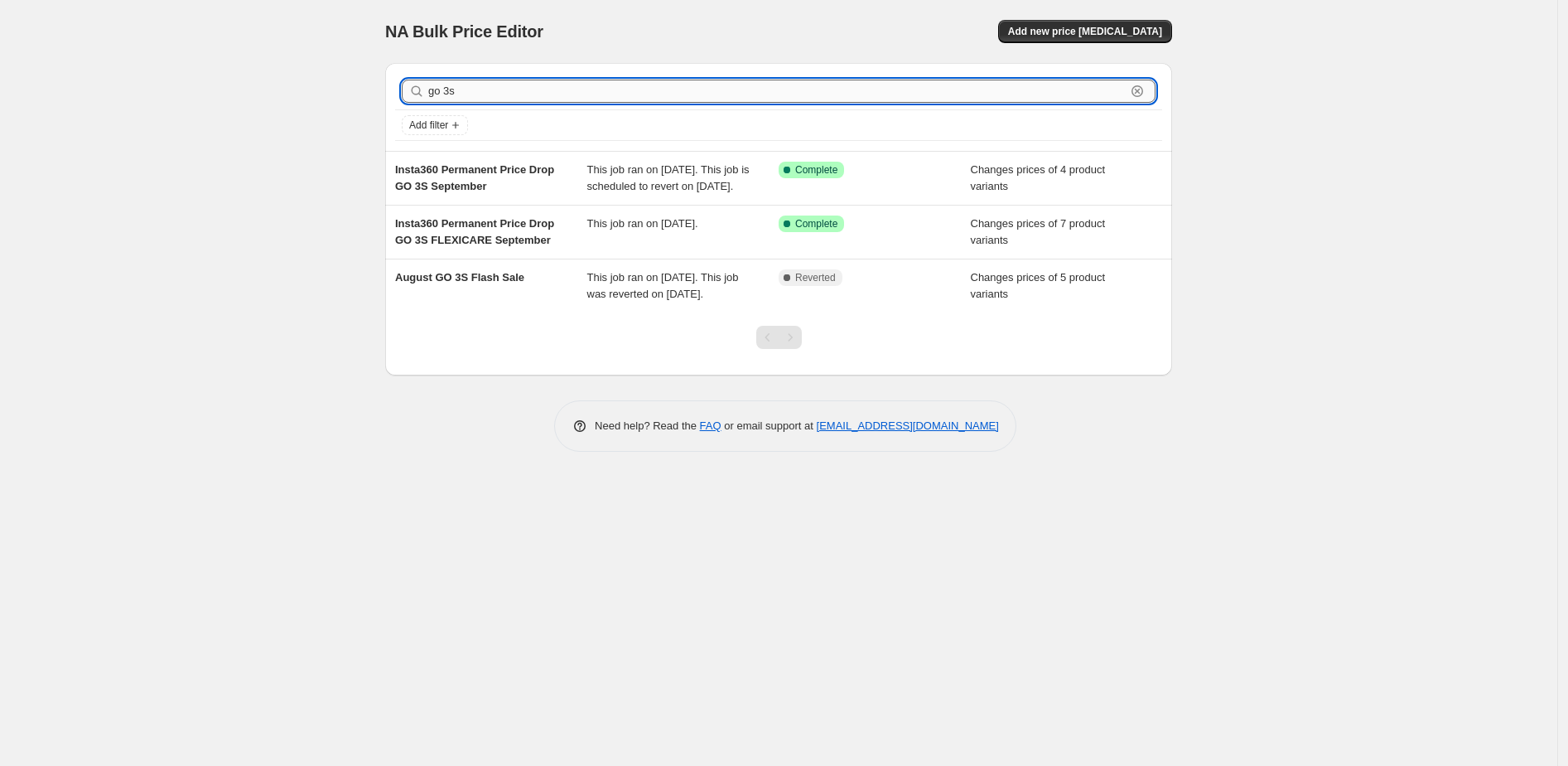
click at [504, 84] on input "go 3s" at bounding box center [777, 91] width 697 height 23
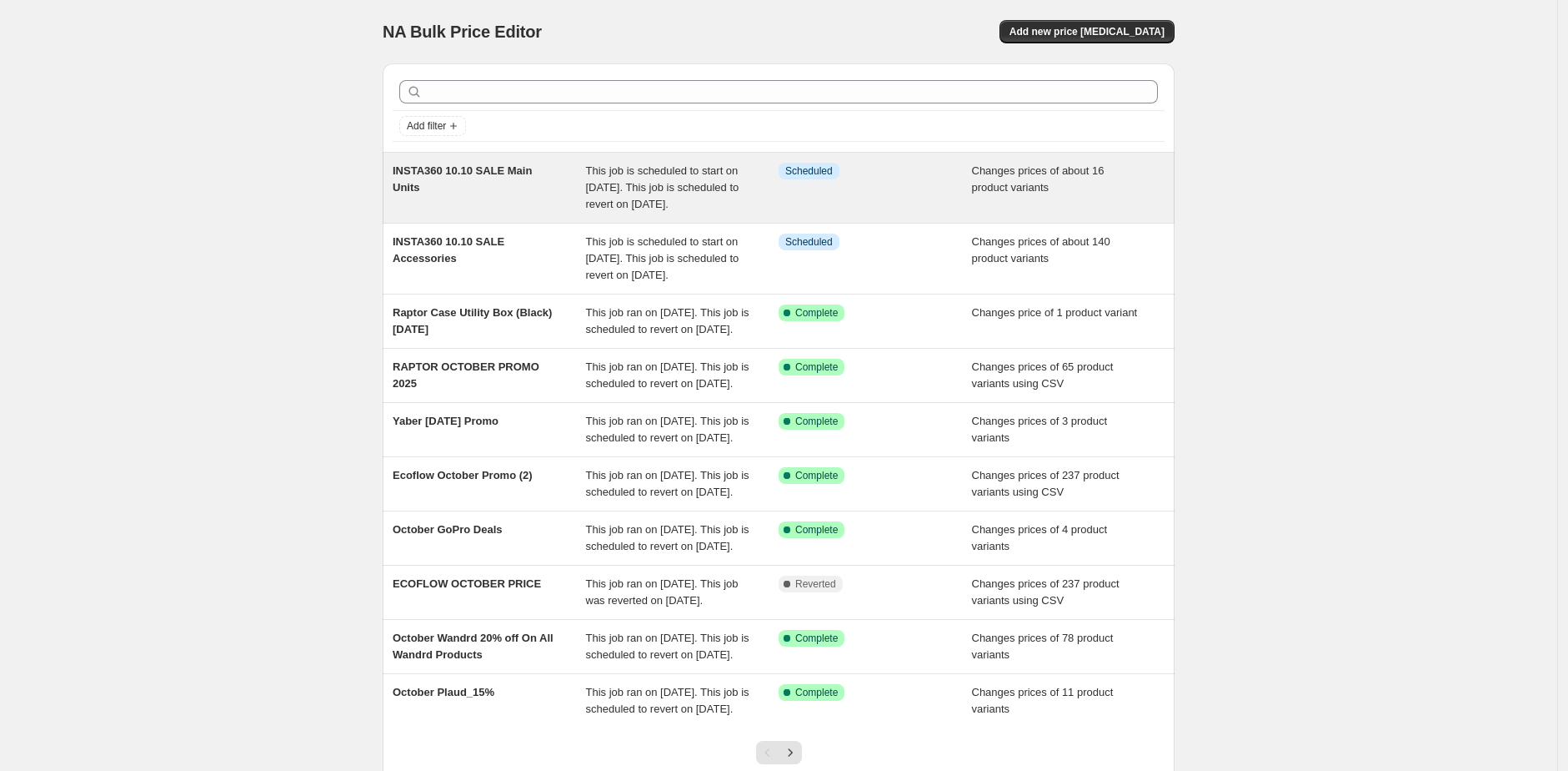
click at [565, 193] on div "INSTA360 10.10 SALE Main Units" at bounding box center [489, 187] width 193 height 50
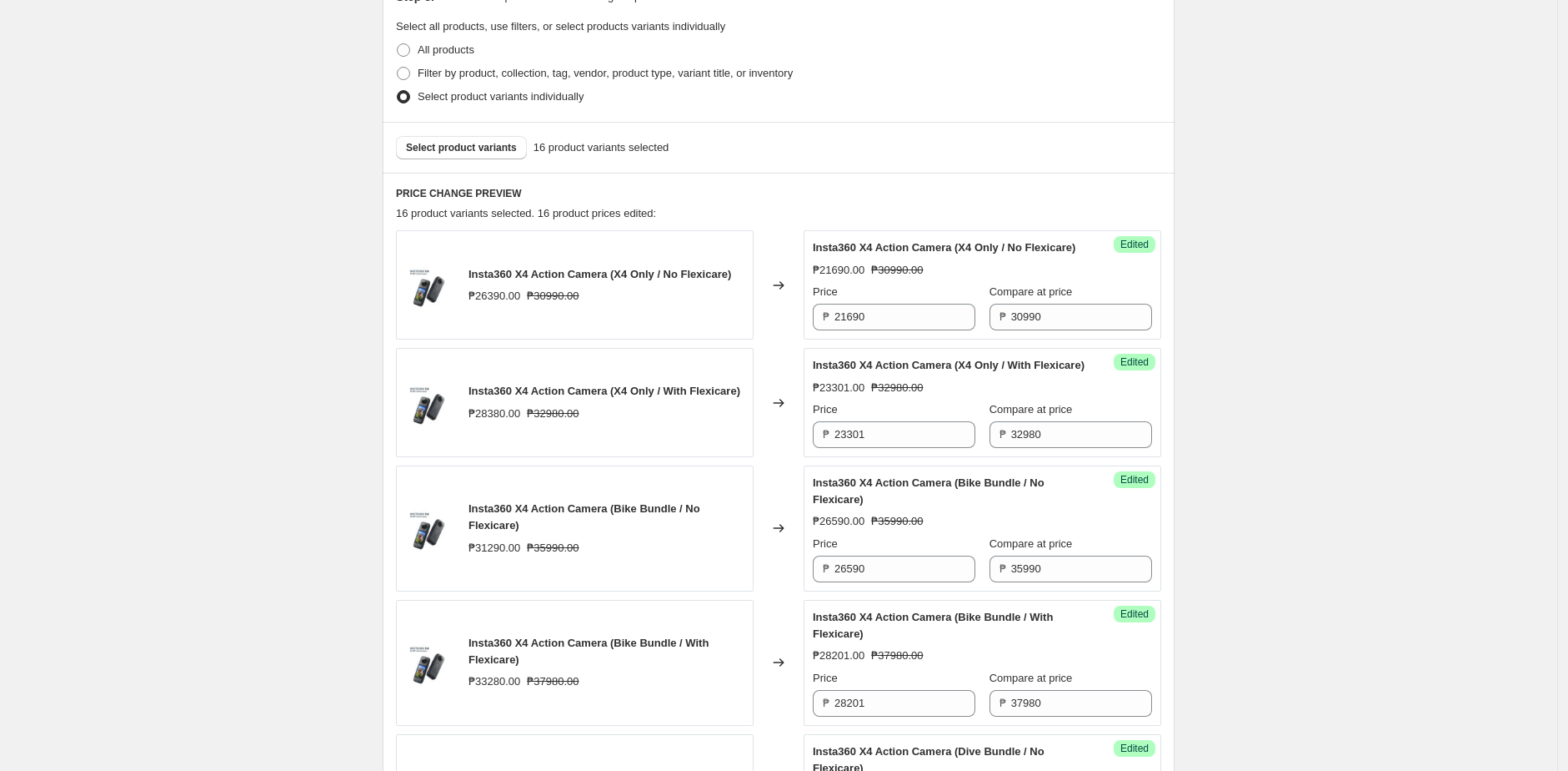
scroll to position [582, 0]
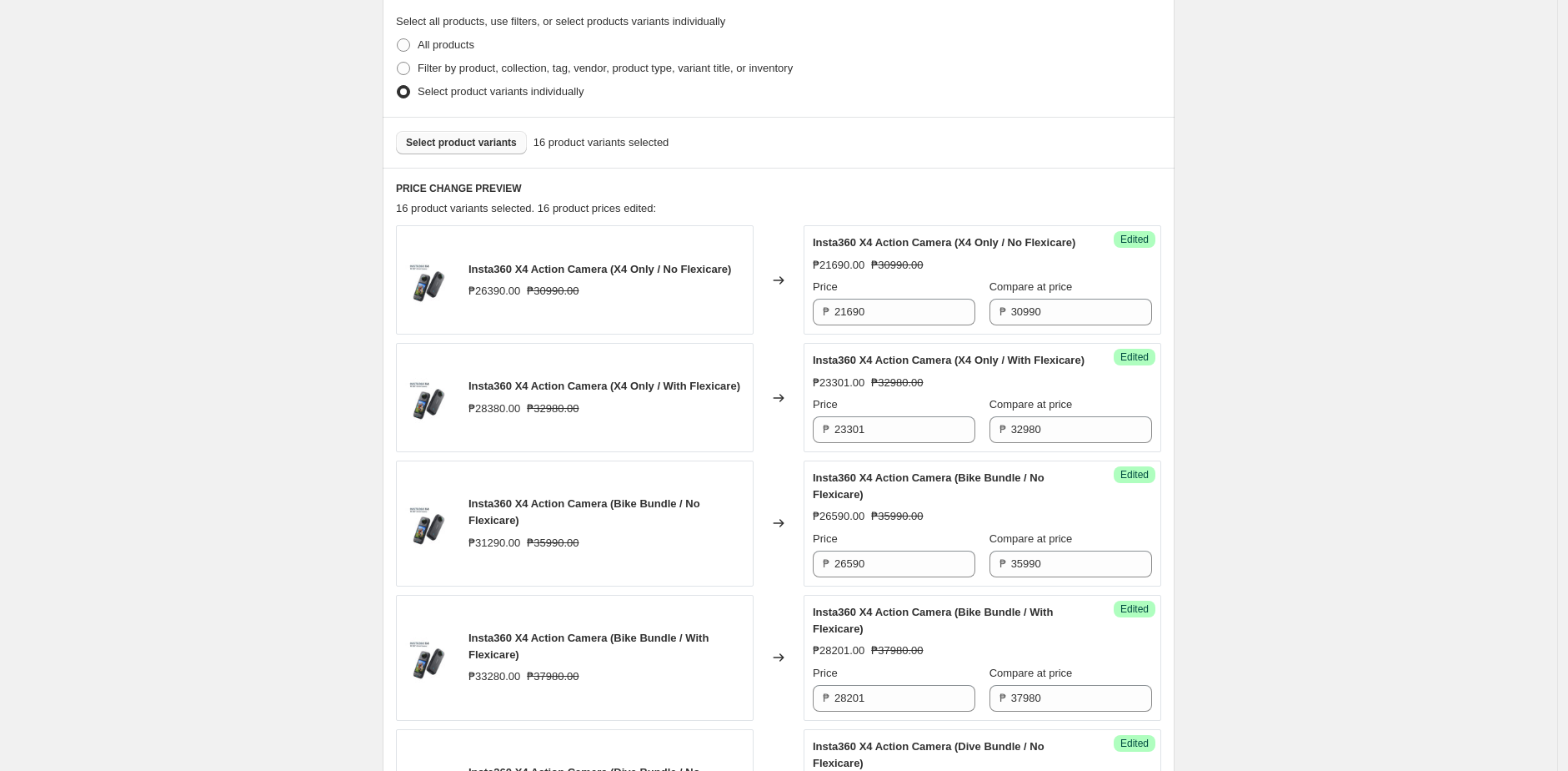
click at [510, 142] on span "Select product variants" at bounding box center [461, 142] width 111 height 13
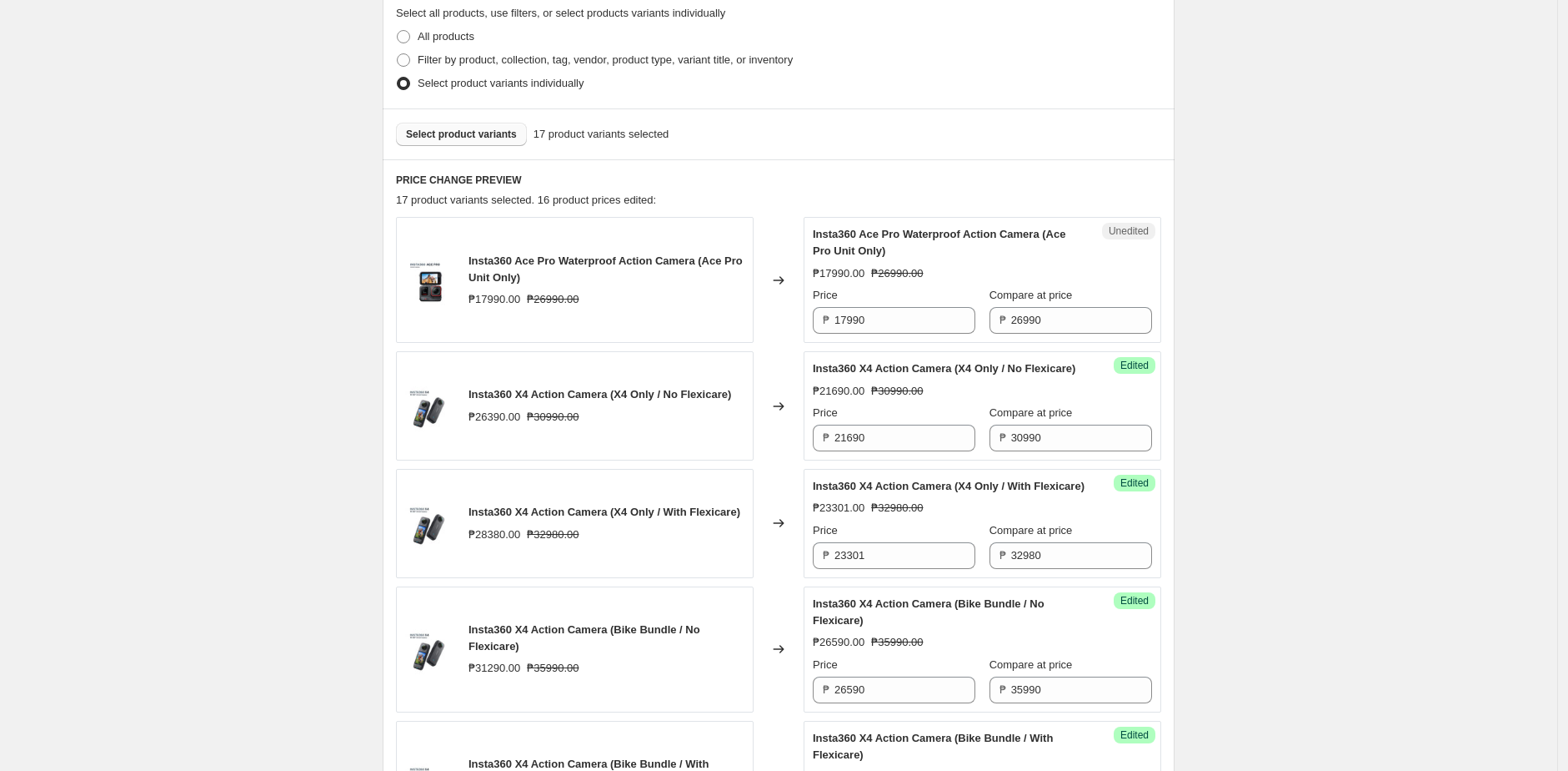
scroll to position [596, 0]
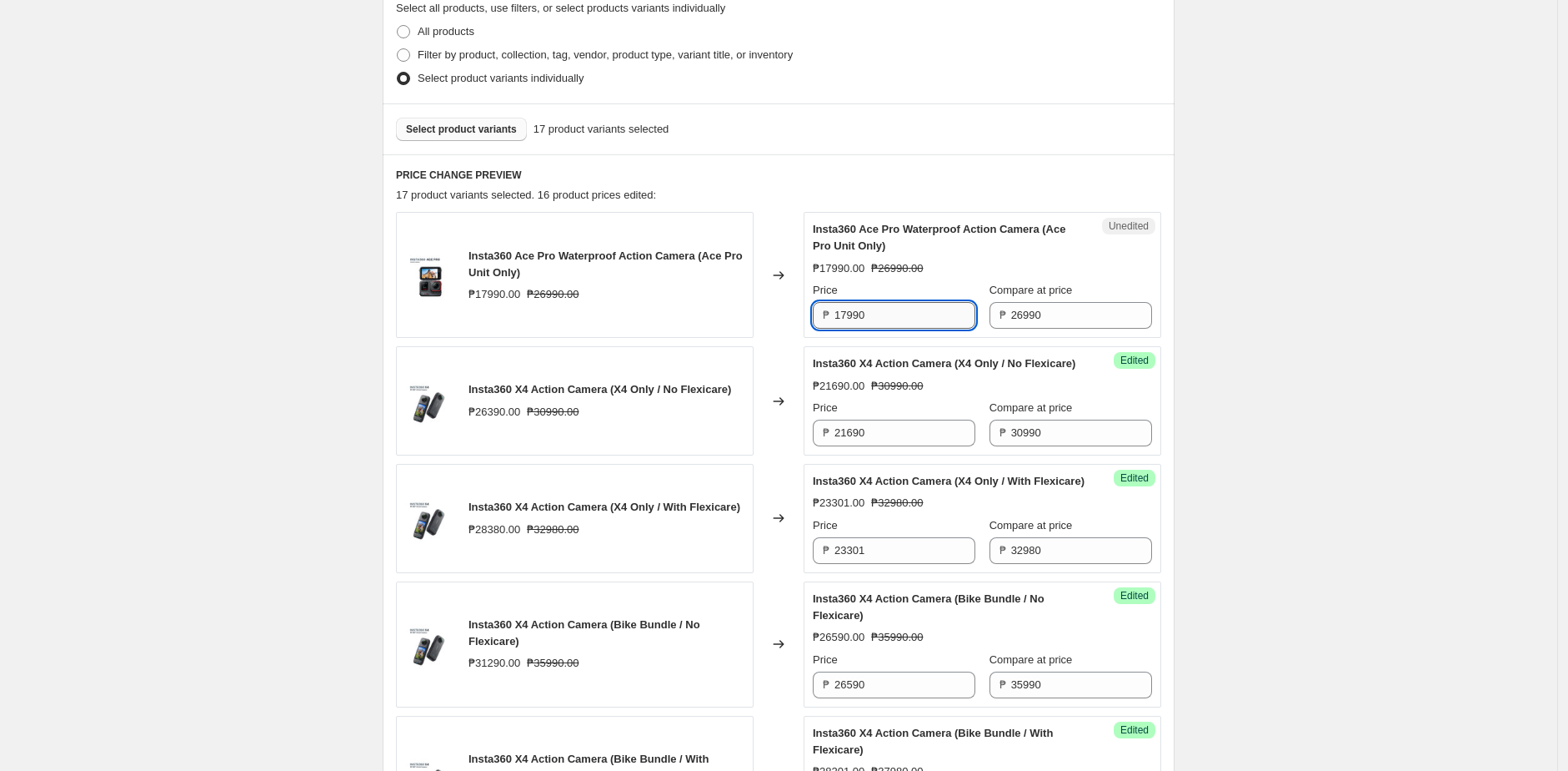
click at [913, 317] on input "17990" at bounding box center [905, 315] width 141 height 27
paste input "67"
type input "16790"
click at [776, 301] on div "Changed to" at bounding box center [777, 274] width 50 height 126
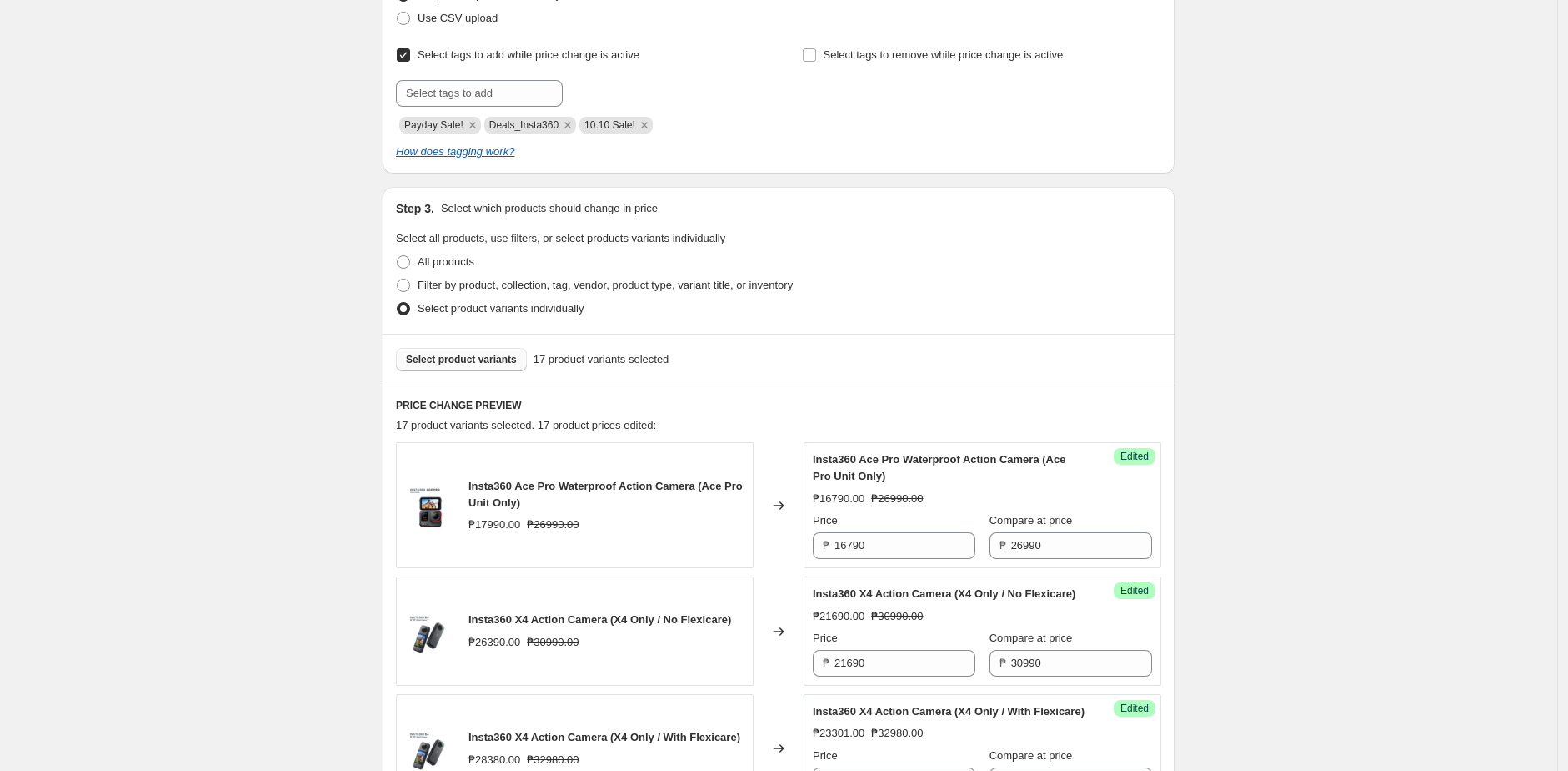
scroll to position [367, 0]
click at [484, 357] on span "Select product variants" at bounding box center [461, 357] width 111 height 13
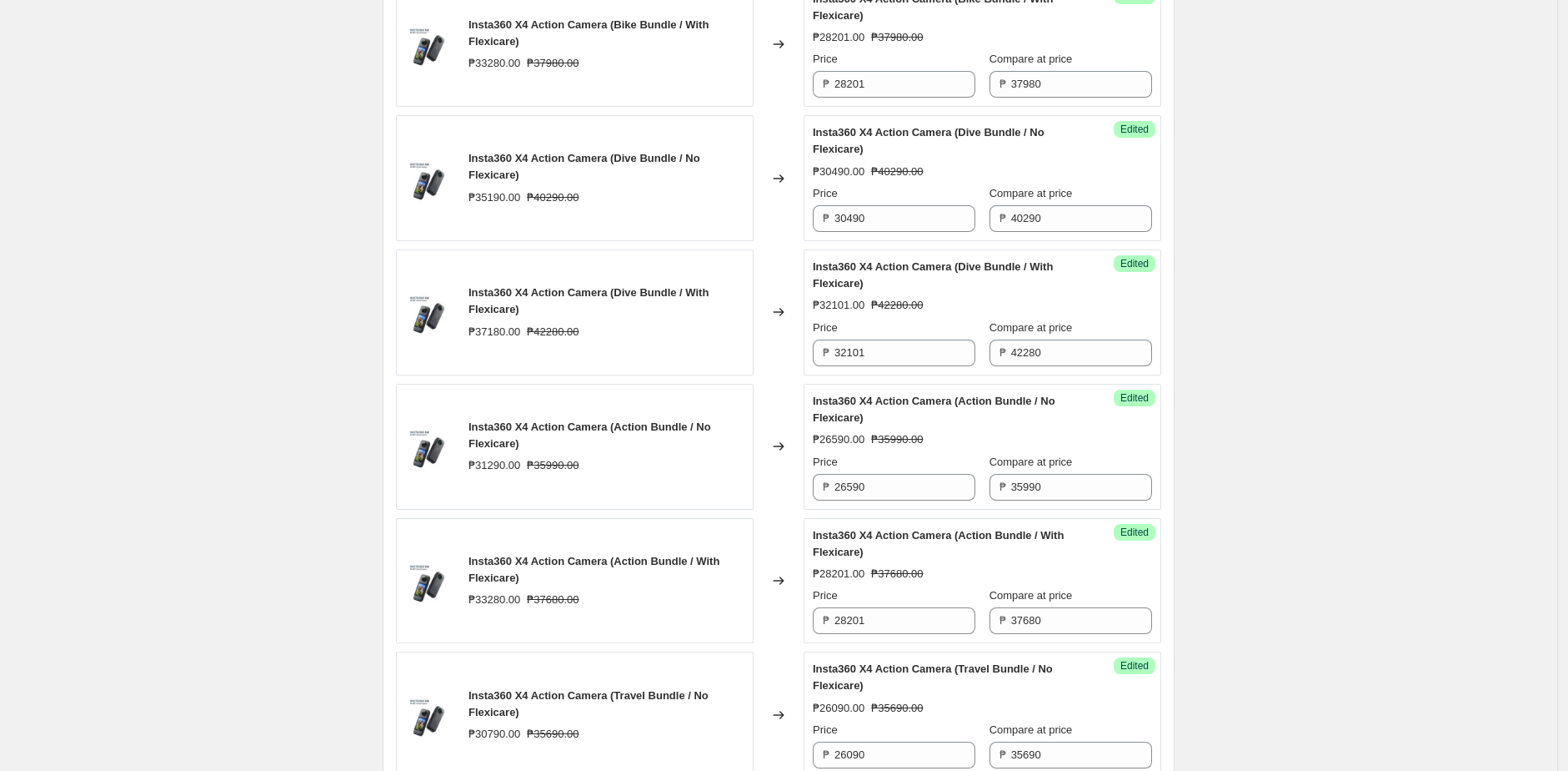
scroll to position [1360, 0]
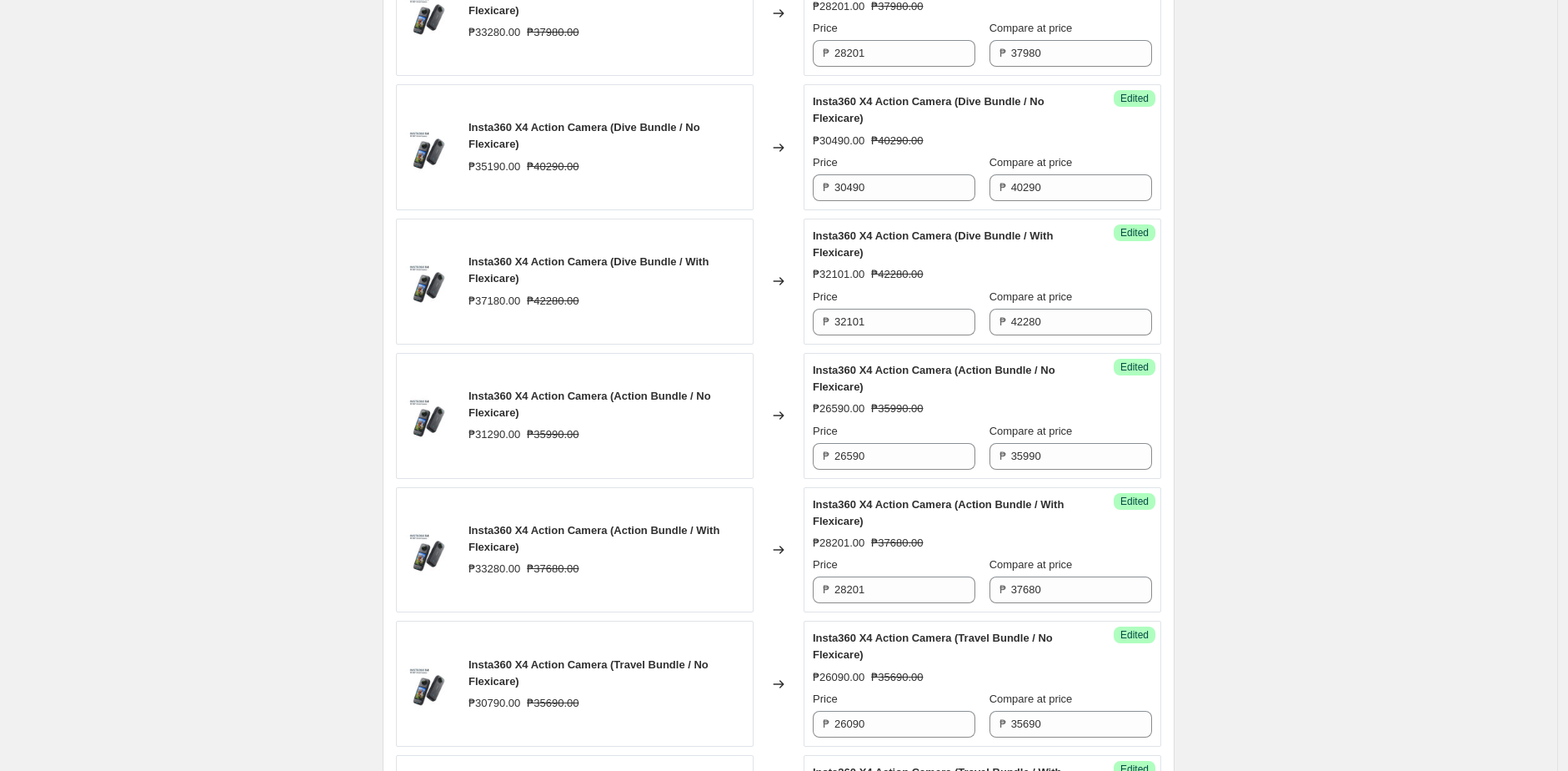
click at [1250, 86] on div "INSTA360 10.10 SALE Main Units. This page is ready INSTA360 10.10 SALE Main Uni…" at bounding box center [778, 660] width 1557 height 4041
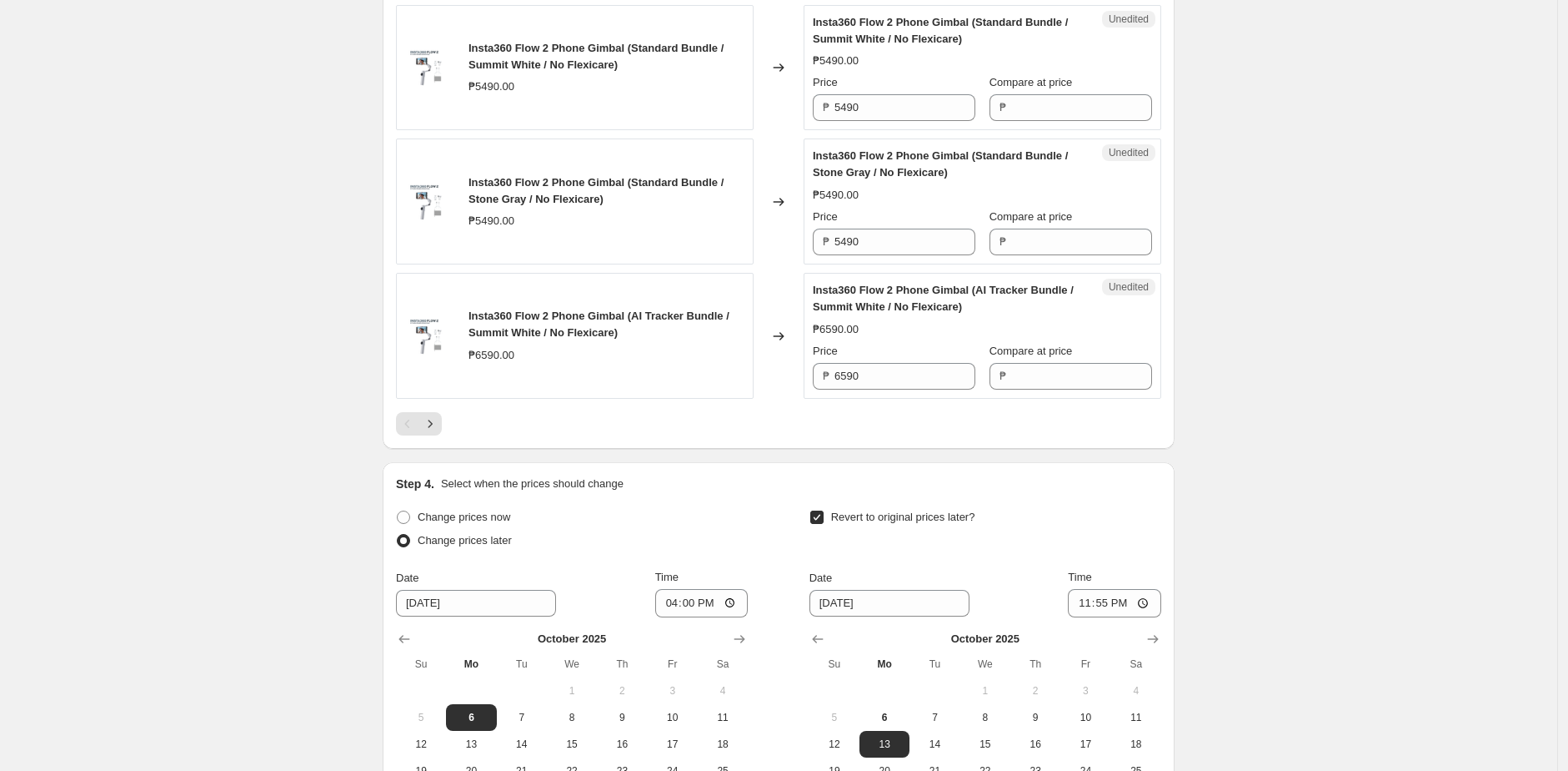
scroll to position [3050, 0]
click at [927, 120] on input "5490" at bounding box center [905, 106] width 141 height 27
click at [1078, 120] on input "Compare at price" at bounding box center [1081, 106] width 141 height 27
paste input "5490"
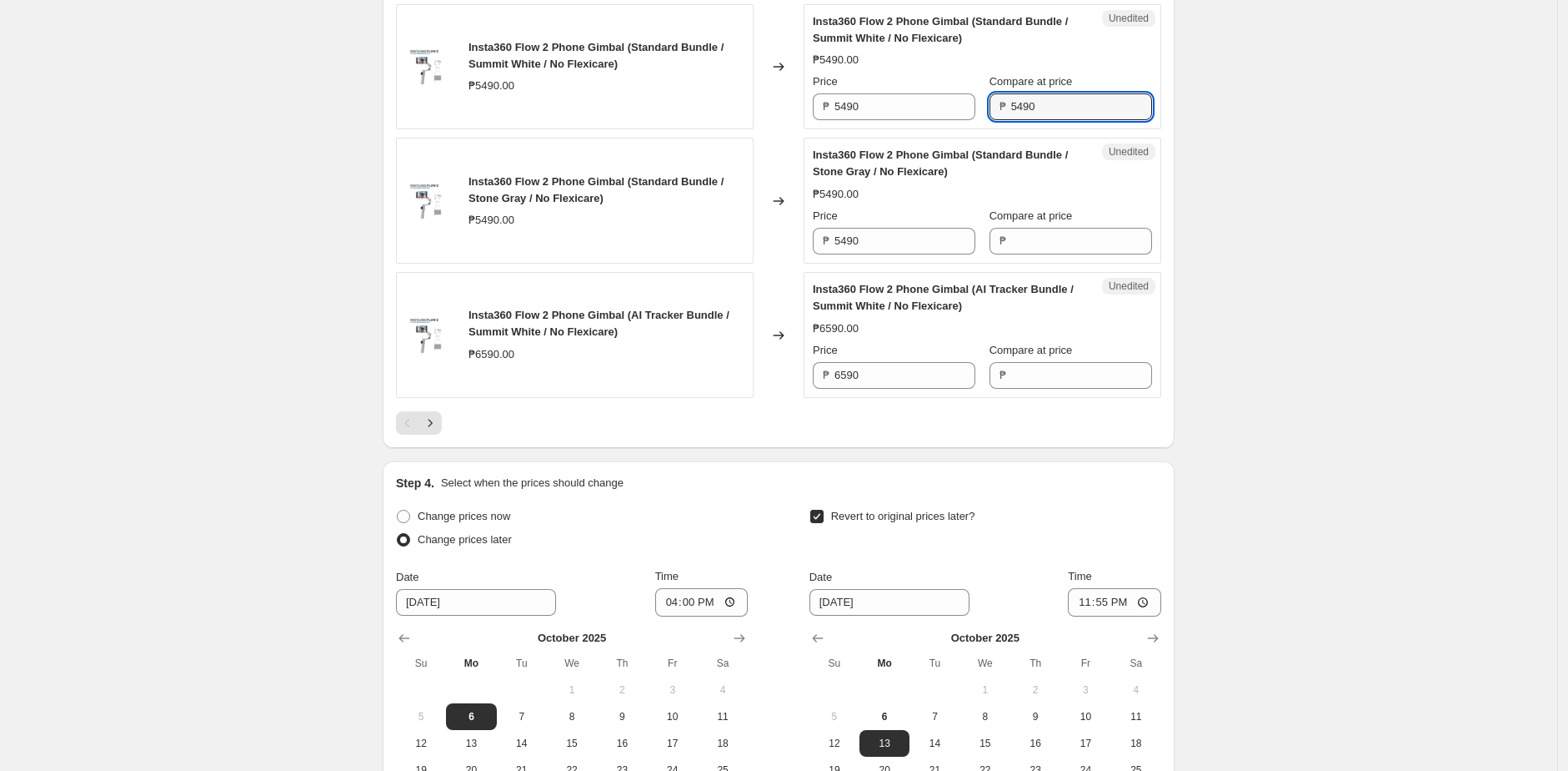
type input "5490"
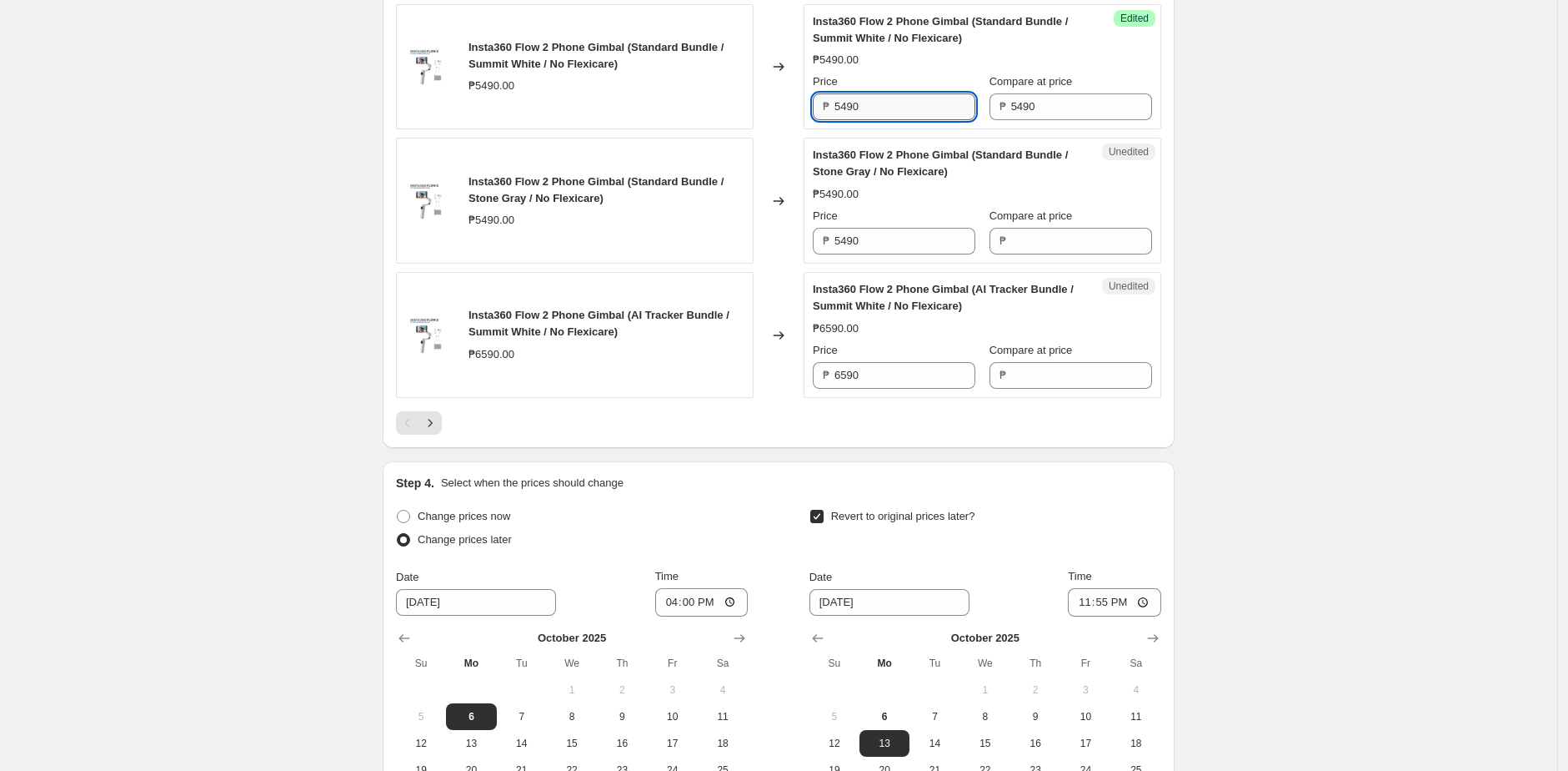
click at [948, 120] on input "5490" at bounding box center [905, 106] width 141 height 27
paste input "39"
type input "3990"
click at [791, 130] on div "Changed to" at bounding box center [777, 67] width 50 height 126
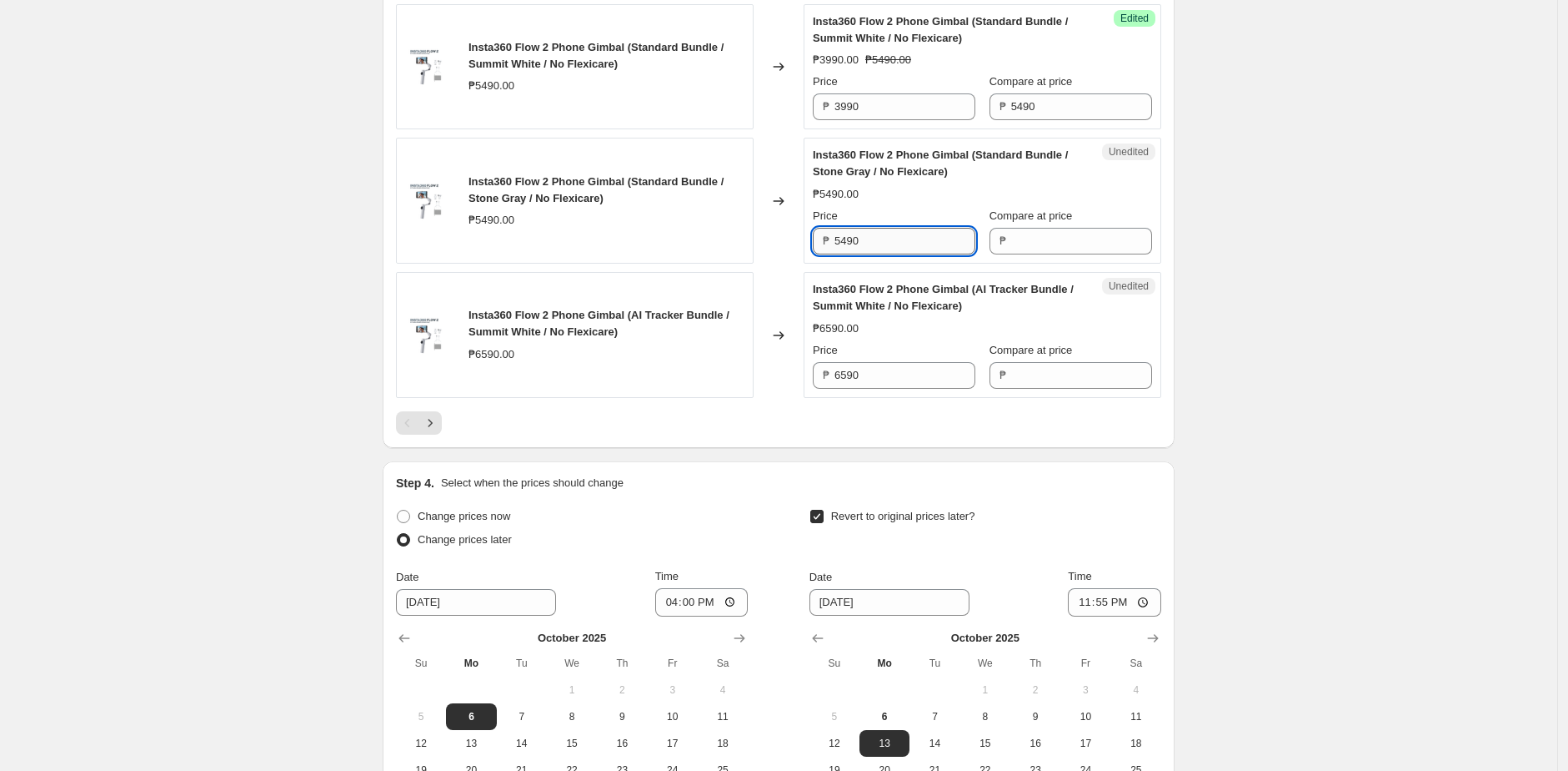
click at [914, 254] on input "5490" at bounding box center [905, 240] width 141 height 27
paste input "39"
type input "3990"
click at [1092, 120] on input "5490" at bounding box center [1081, 106] width 141 height 27
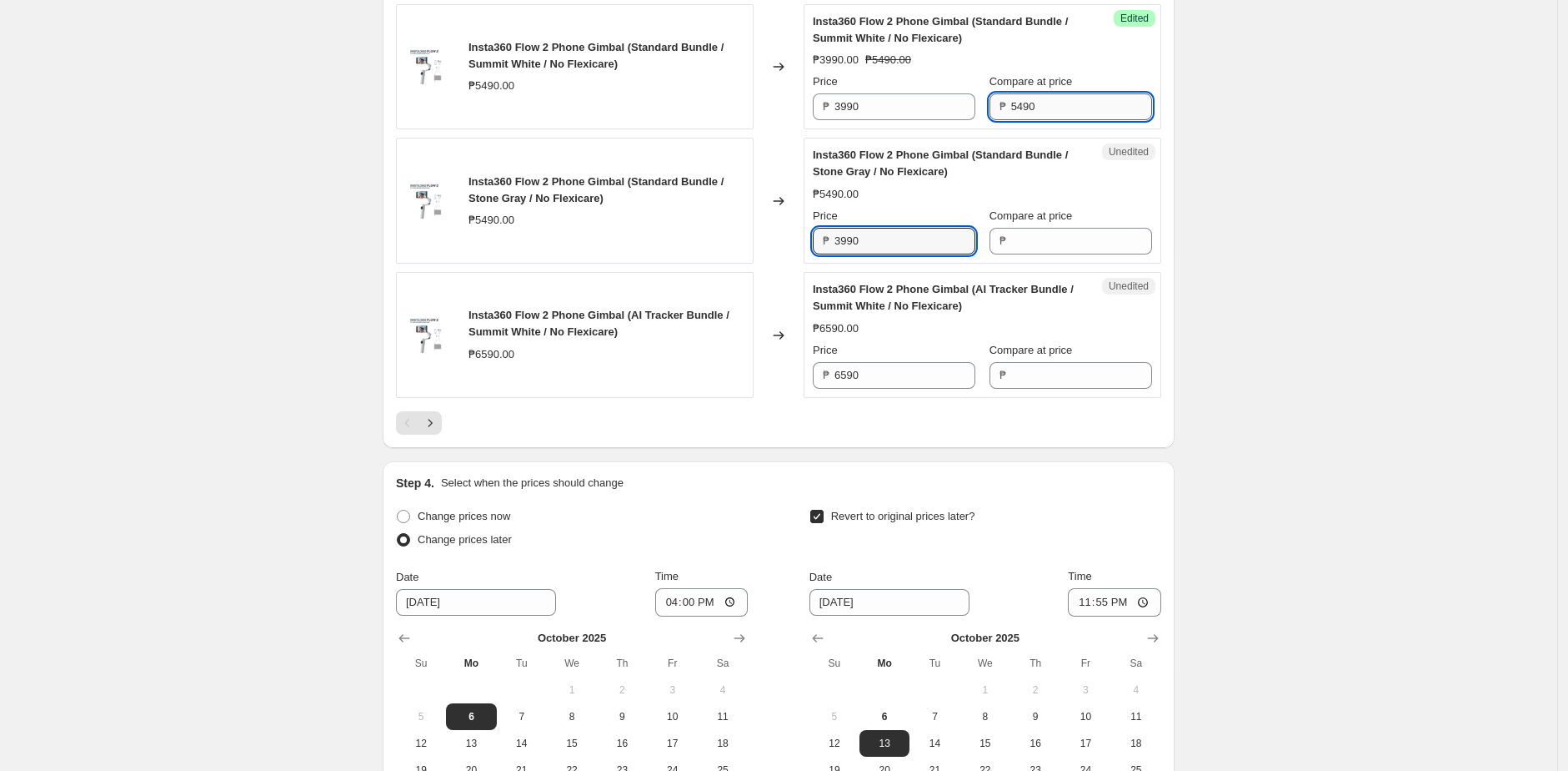
click at [1092, 120] on input "5490" at bounding box center [1081, 106] width 141 height 27
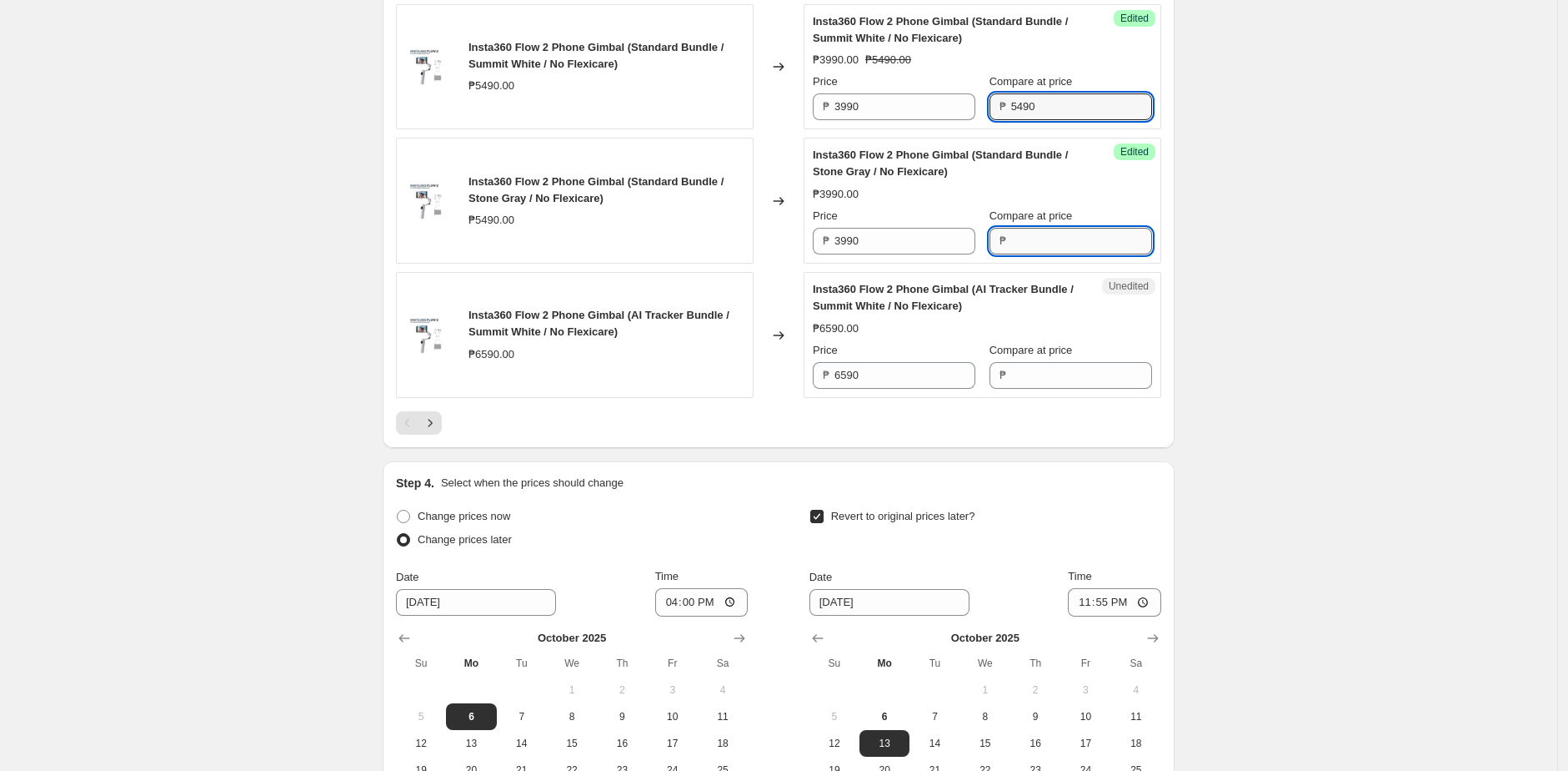
click at [1036, 254] on input "Compare at price" at bounding box center [1081, 240] width 141 height 27
paste input "5490"
type input "5490"
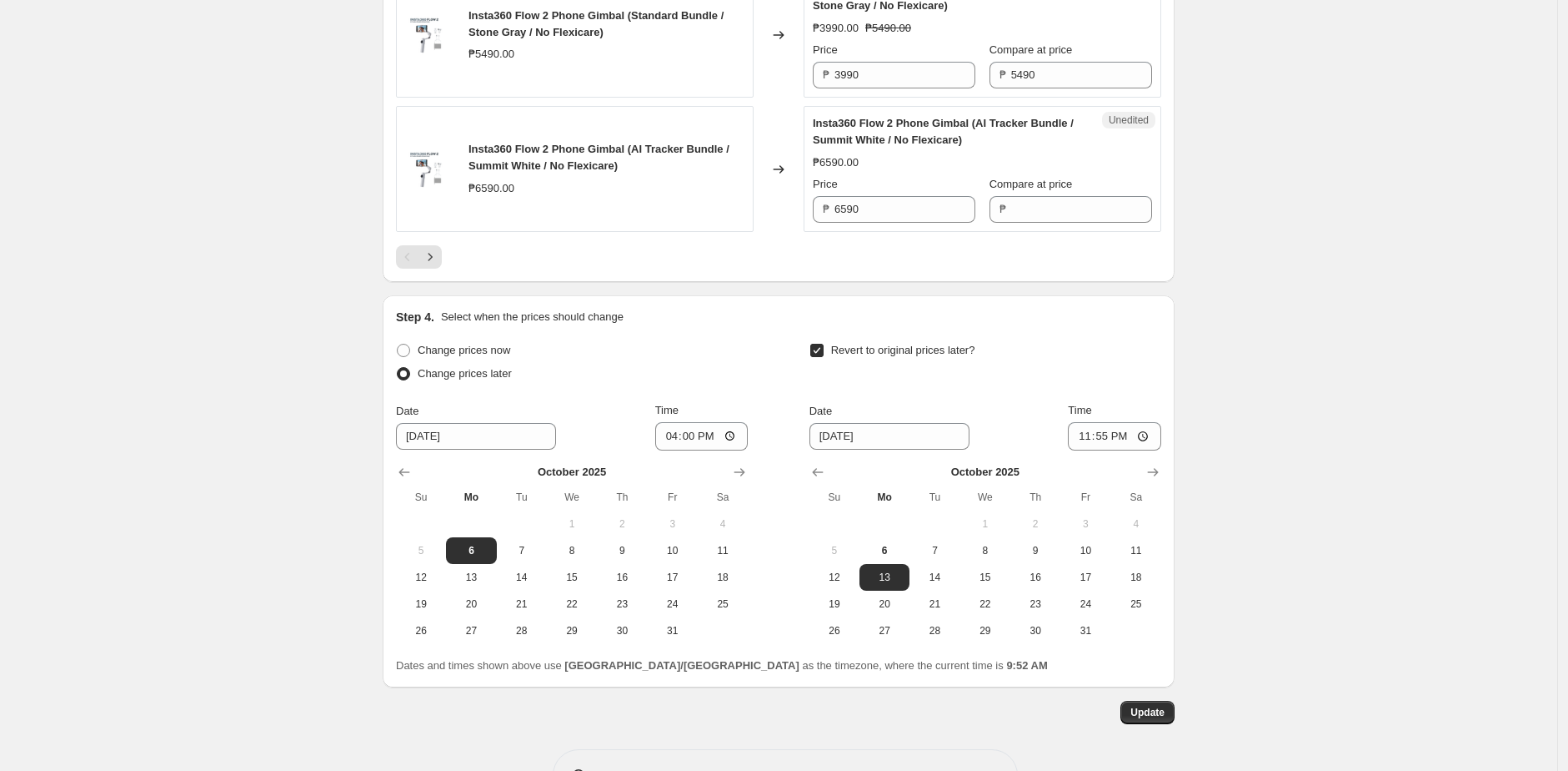
scroll to position [3219, 0]
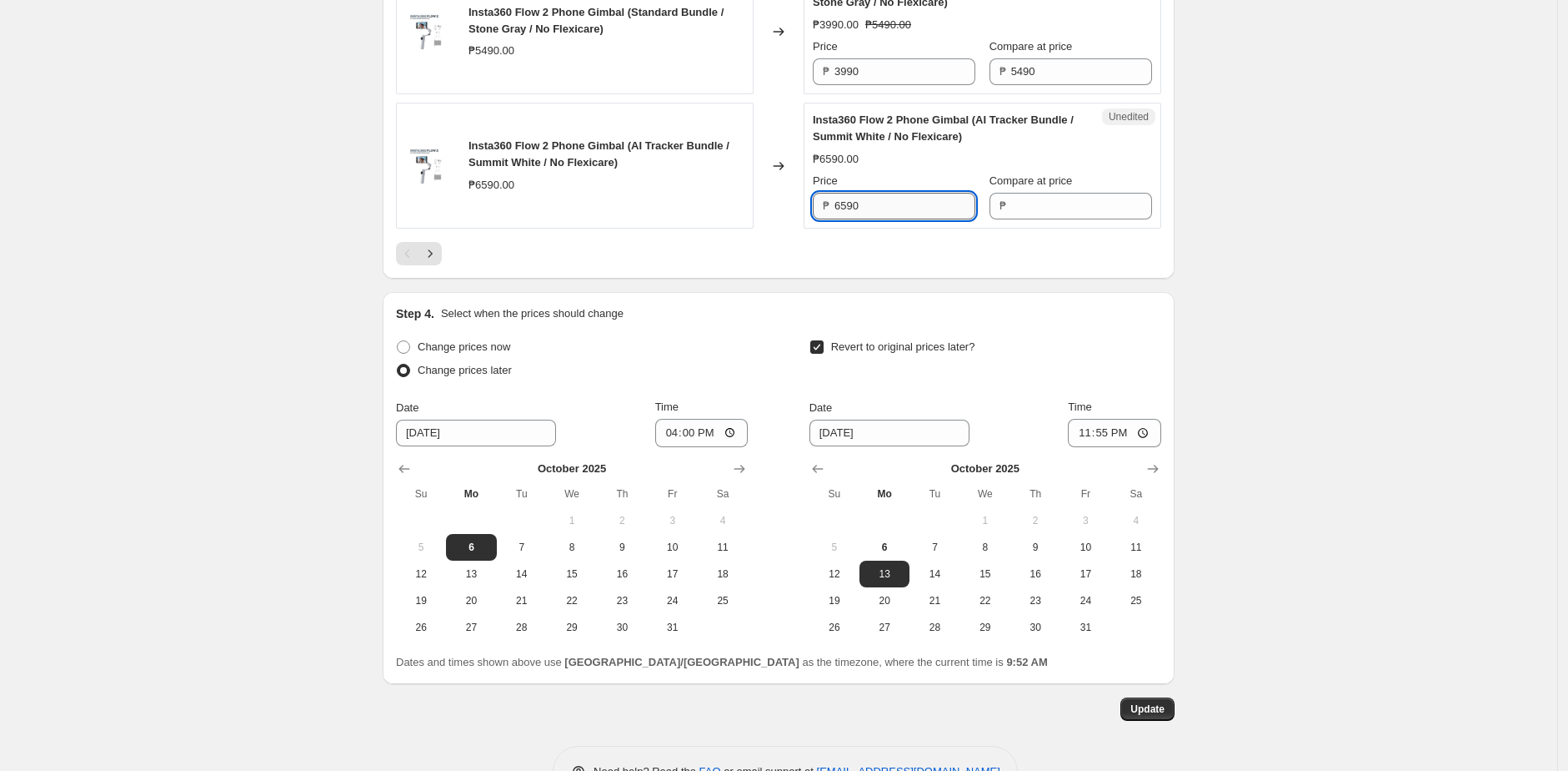
click at [903, 220] on input "6590" at bounding box center [905, 206] width 141 height 27
click at [1098, 220] on input "Compare at price" at bounding box center [1081, 206] width 141 height 27
paste input "6590"
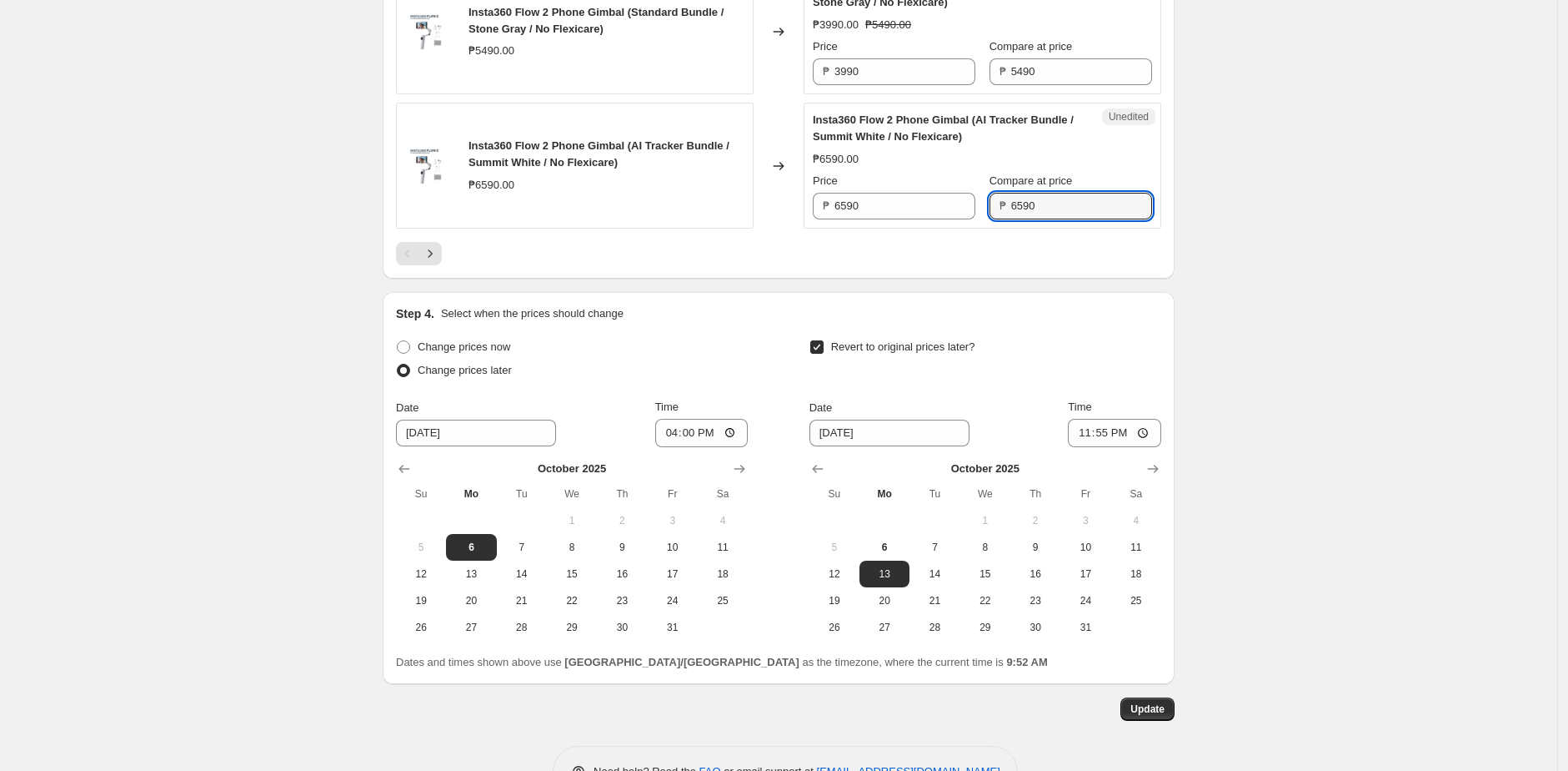
type input "6590"
click at [871, 220] on input "6590" at bounding box center [905, 206] width 141 height 27
paste input "49"
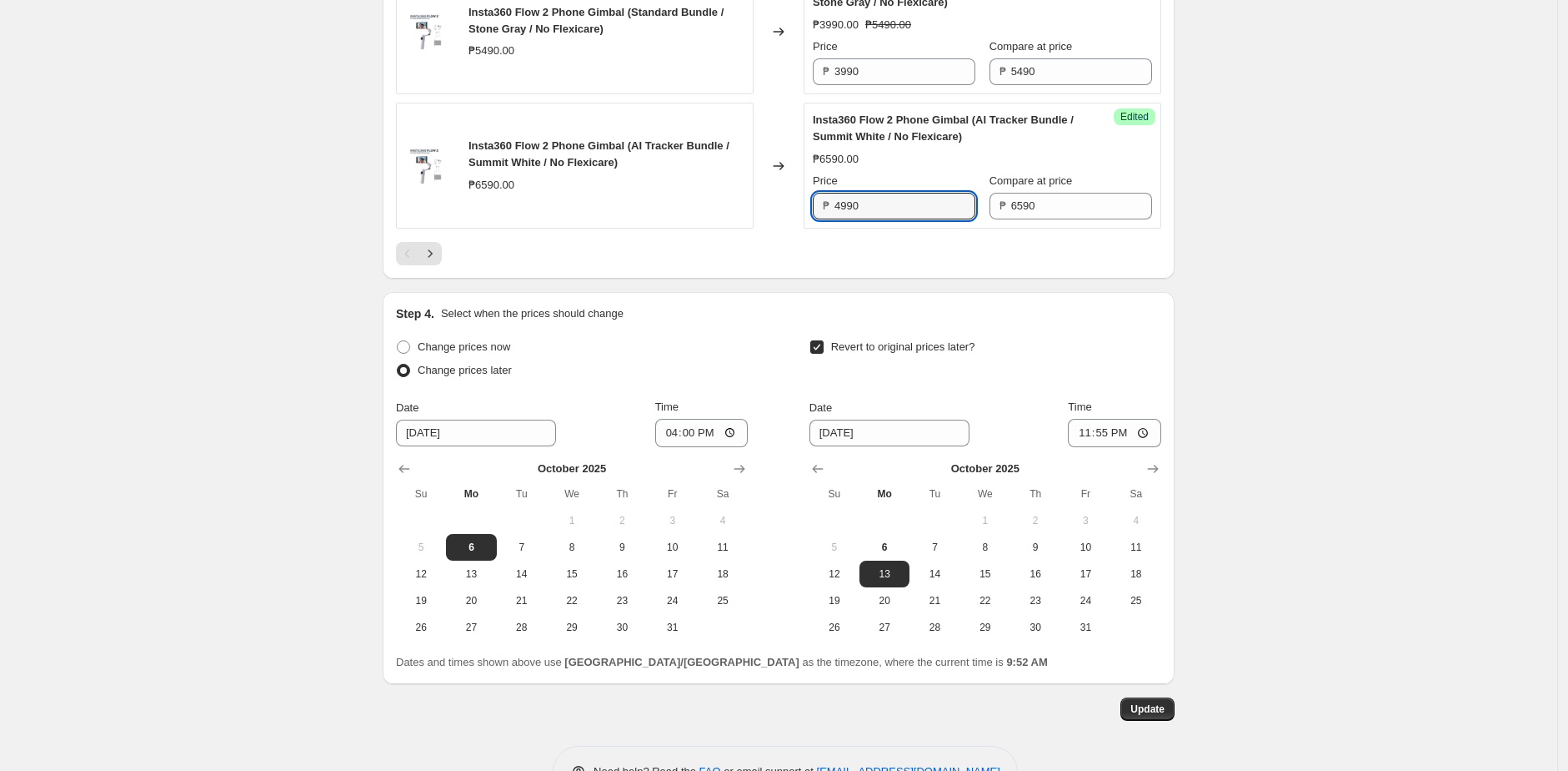
type input "4990"
click at [823, 228] on div "Success Edited Insta360 Flow 2 Phone Gimbal (AI Tracker Bundle / Summit White /…" at bounding box center [982, 166] width 358 height 126
click at [439, 262] on icon "Next" at bounding box center [429, 253] width 17 height 17
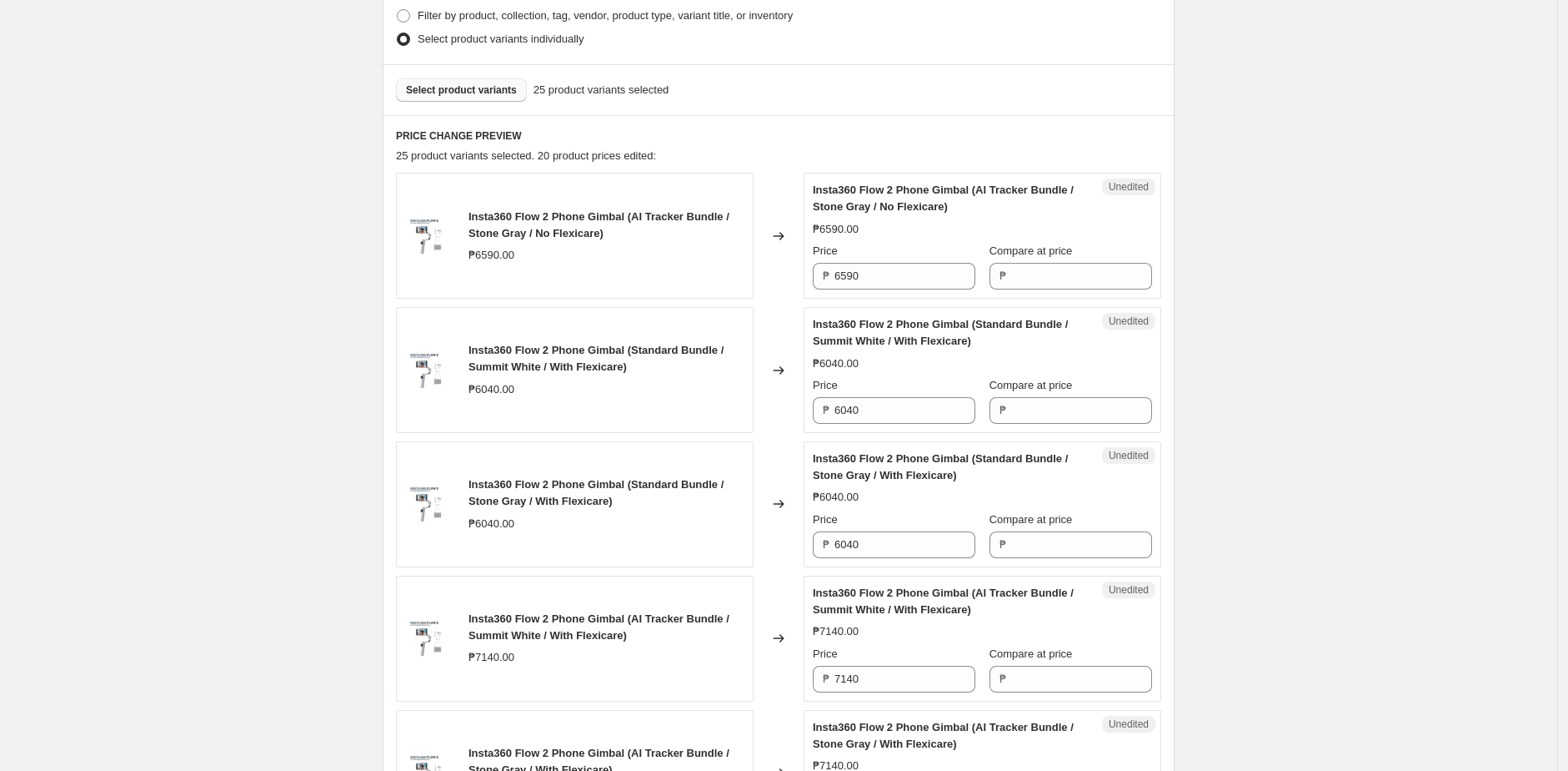
scroll to position [656, 0]
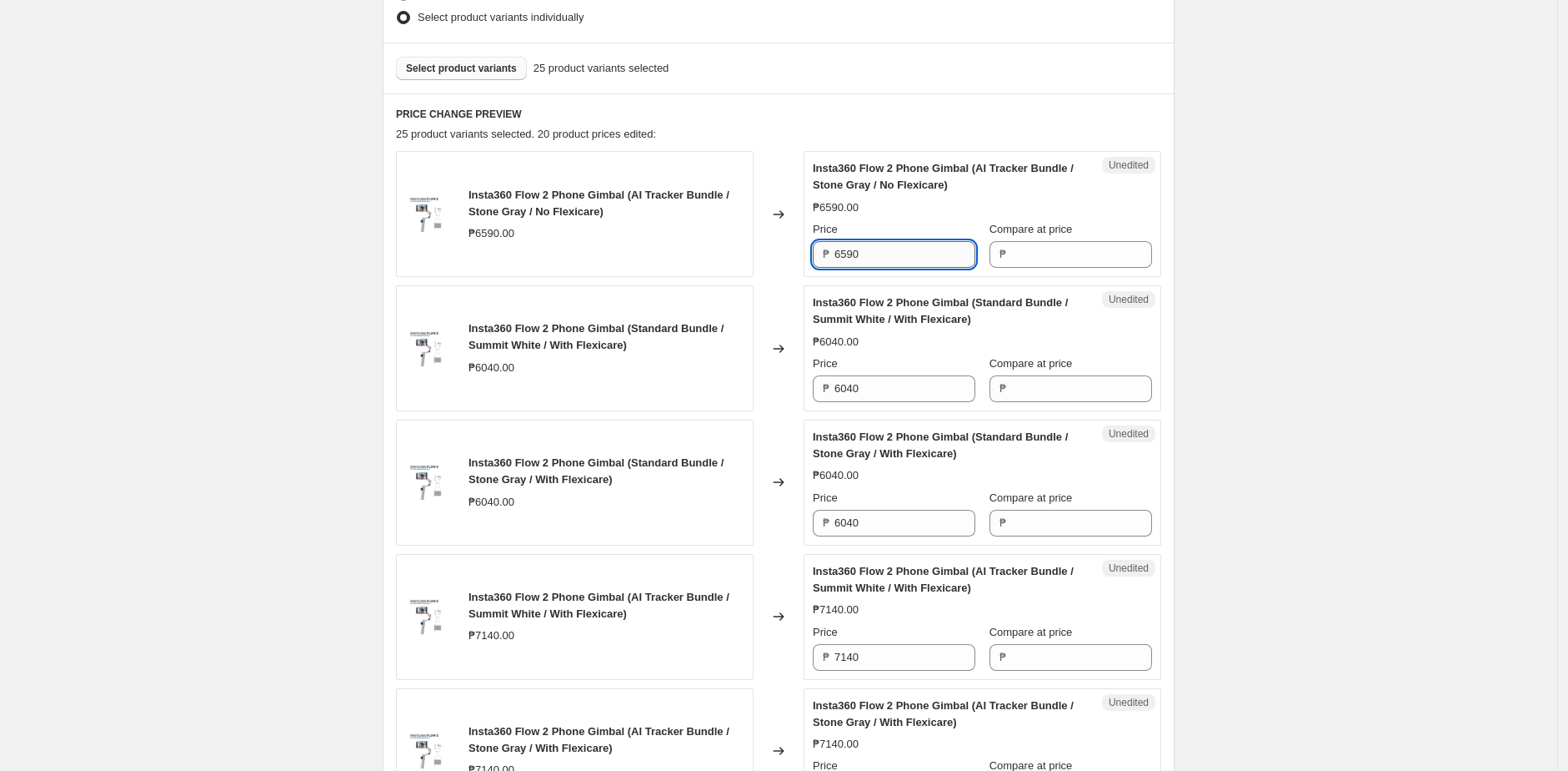
click at [892, 249] on input "6590" at bounding box center [905, 254] width 141 height 27
click at [1091, 272] on div "Unedited Insta360 Flow 2 Phone Gimbal (AI Tracker Bundle / Stone Gray / No Flex…" at bounding box center [982, 213] width 358 height 126
click at [1094, 247] on input "Compare at price" at bounding box center [1081, 254] width 141 height 27
paste input "6590"
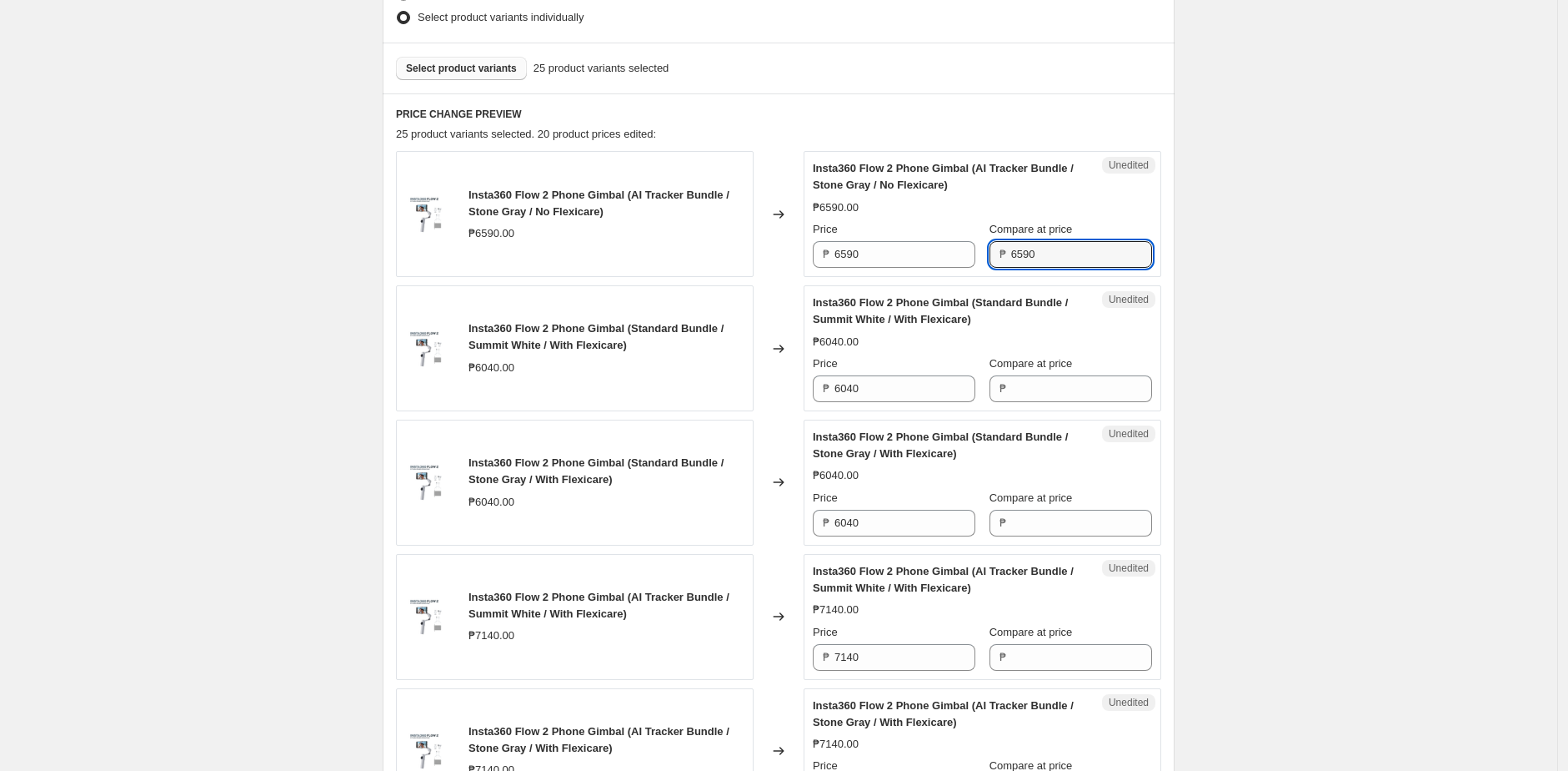
type input "6590"
click at [1228, 232] on div "INSTA360 10.10 SALE Main Units. This page is ready INSTA360 10.10 SALE Main Uni…" at bounding box center [778, 375] width 1557 height 2064
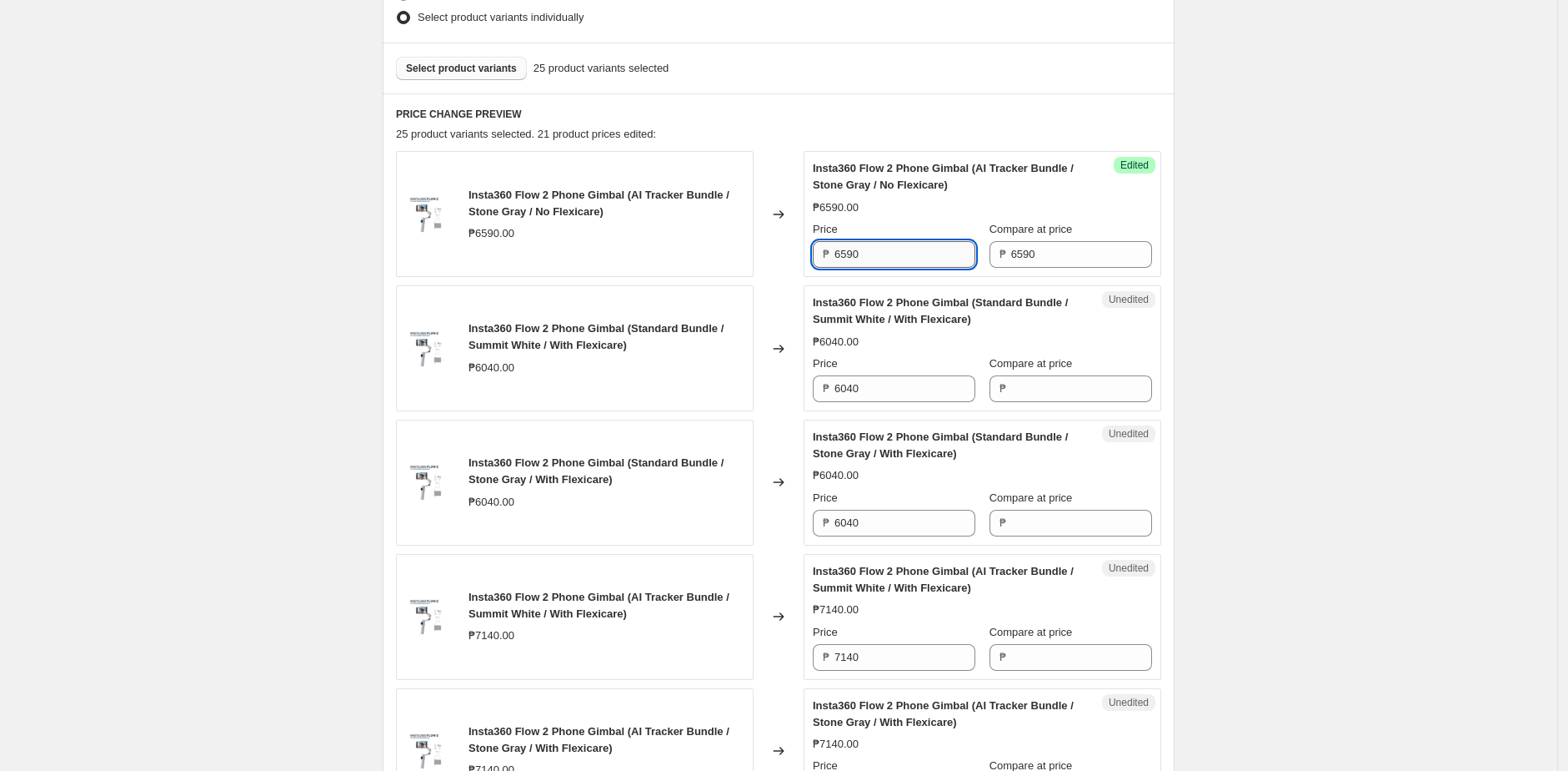
click at [907, 252] on input "6590" at bounding box center [905, 254] width 141 height 27
paste input "49"
type input "4990"
click at [938, 213] on div "₱6590.00" at bounding box center [982, 207] width 340 height 17
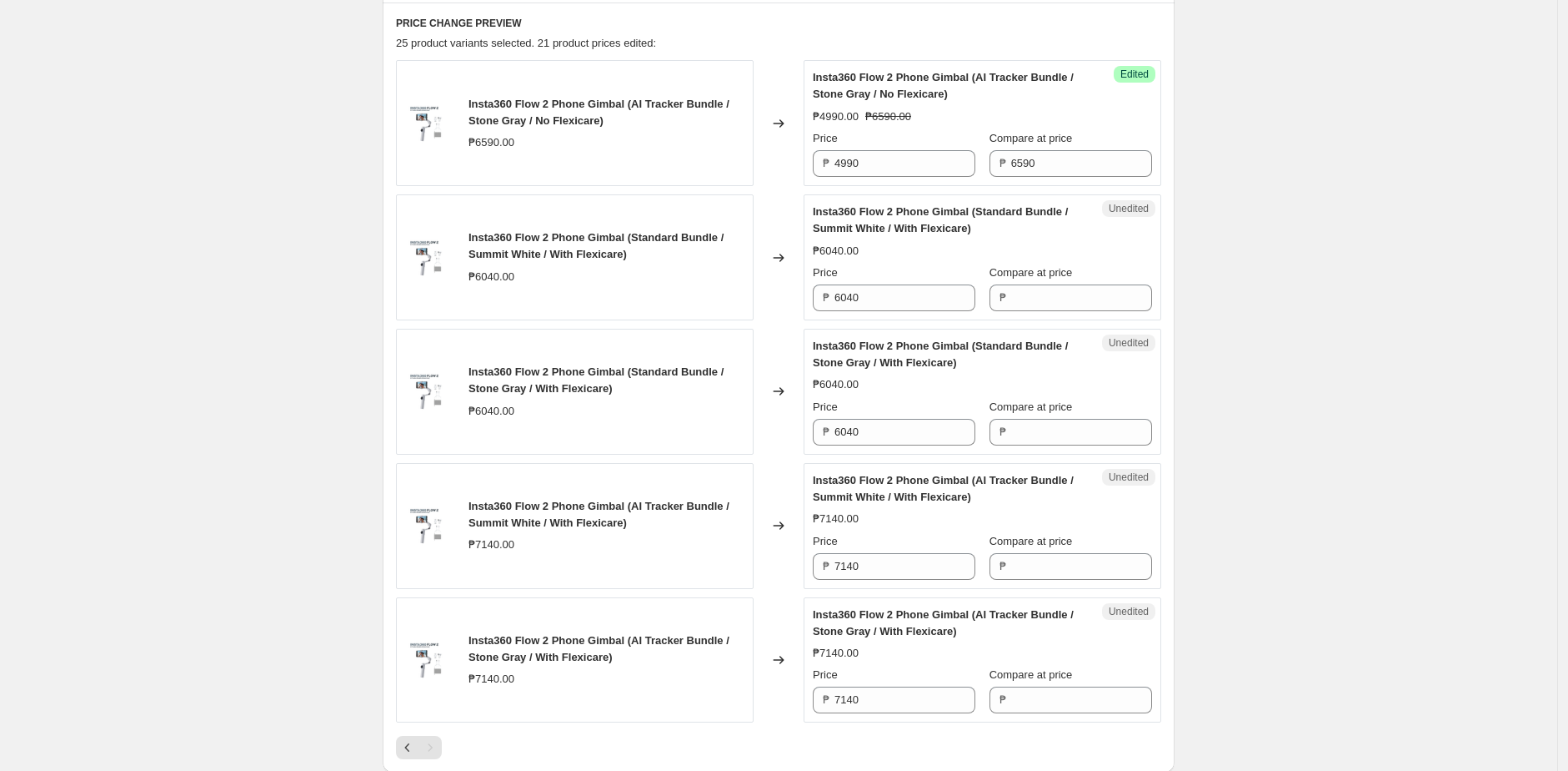
scroll to position [748, 0]
click at [912, 281] on div "Price ₱ 6040" at bounding box center [893, 287] width 163 height 47
copy div "₱"
click at [1089, 289] on input "Compare at price" at bounding box center [1081, 297] width 141 height 27
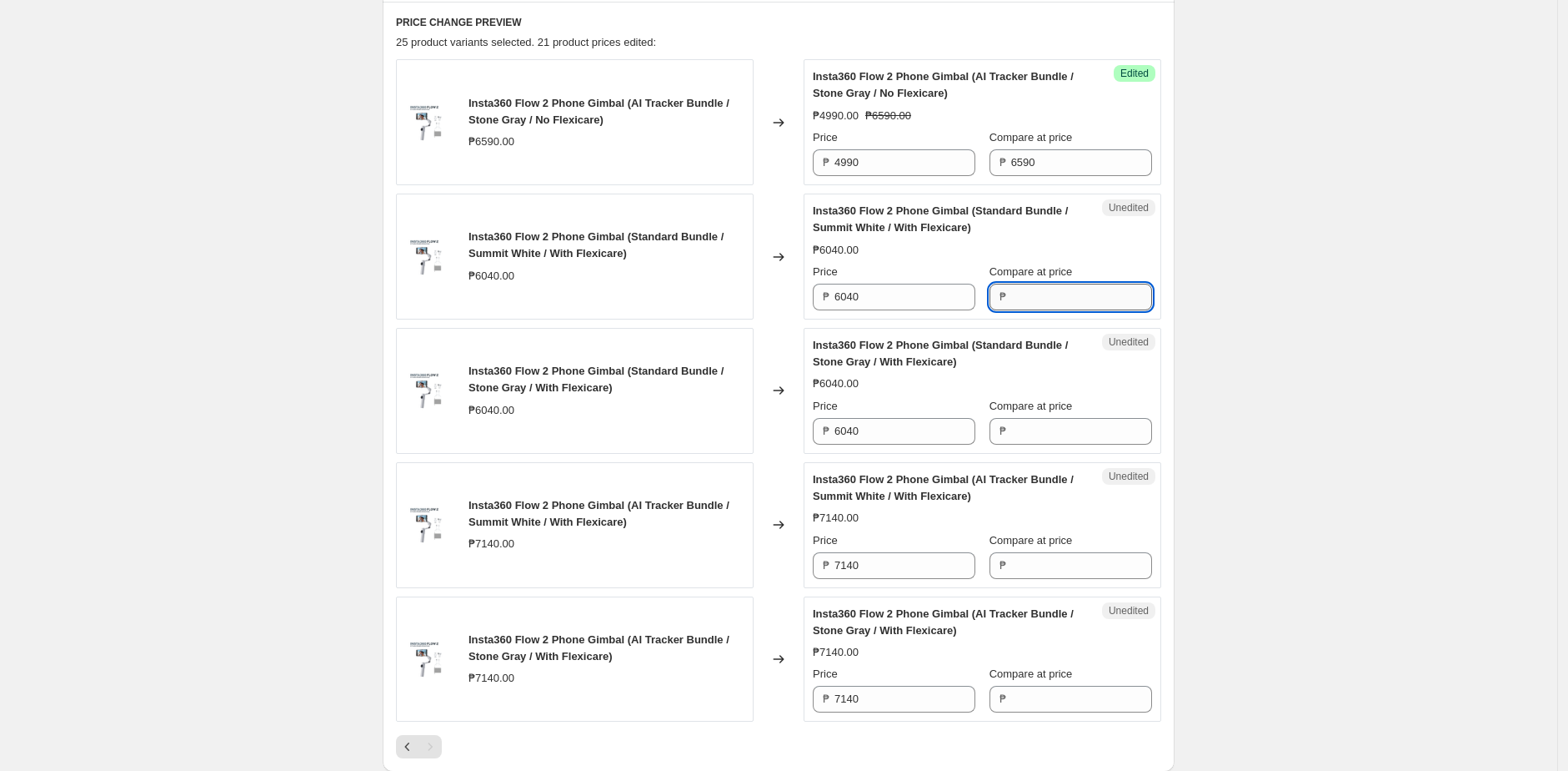
paste input "6040"
type input "6040"
click at [1215, 274] on div "INSTA360 10.10 SALE Main Units. This page is ready INSTA360 10.10 SALE Main Uni…" at bounding box center [778, 283] width 1557 height 2064
click at [1066, 298] on input "Compare at price" at bounding box center [1081, 297] width 141 height 27
paste input "6040"
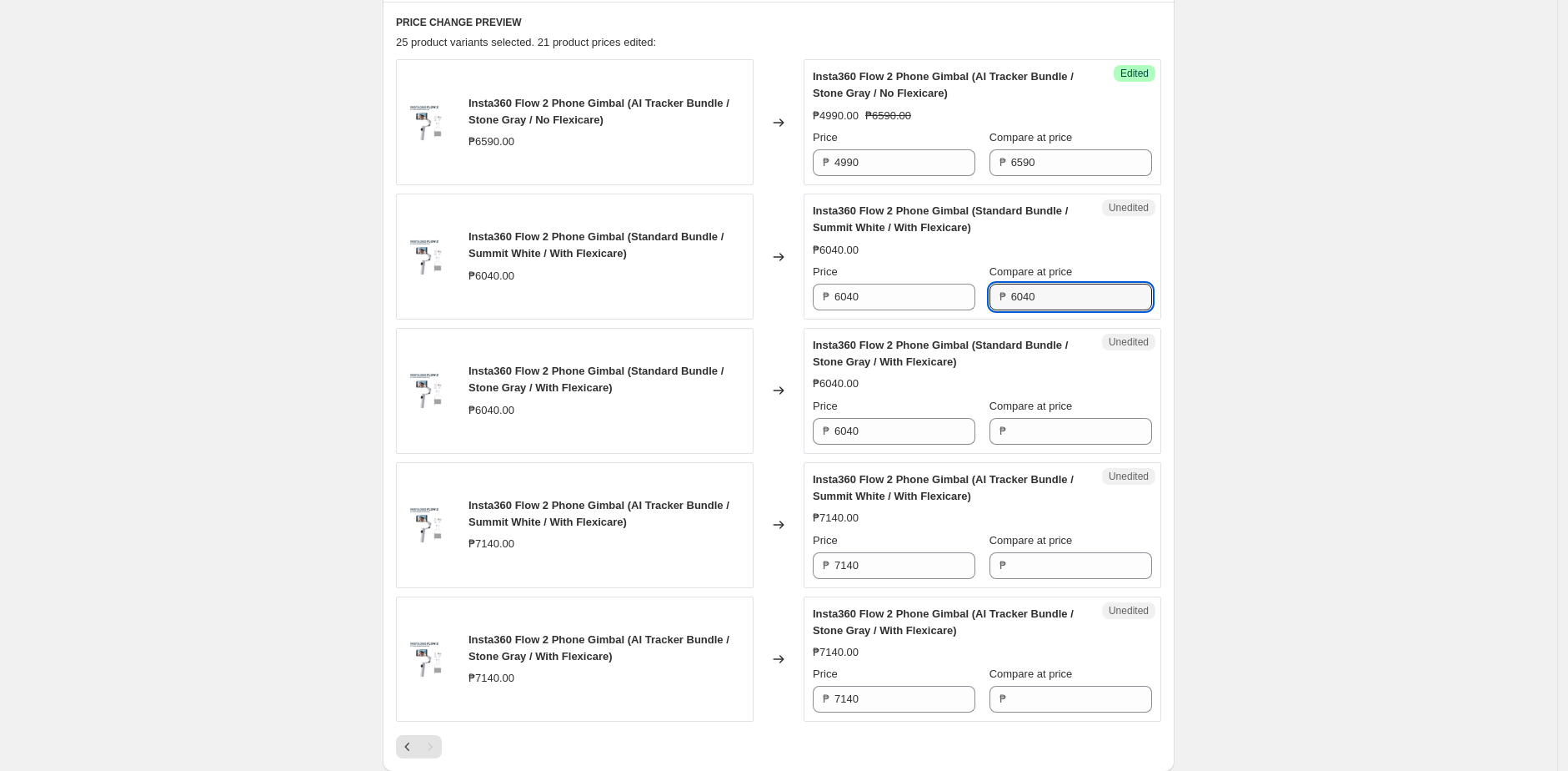
type input "6040"
click at [1221, 272] on div "INSTA360 10.10 SALE Main Units. This page is ready INSTA360 10.10 SALE Main Uni…" at bounding box center [778, 283] width 1557 height 2064
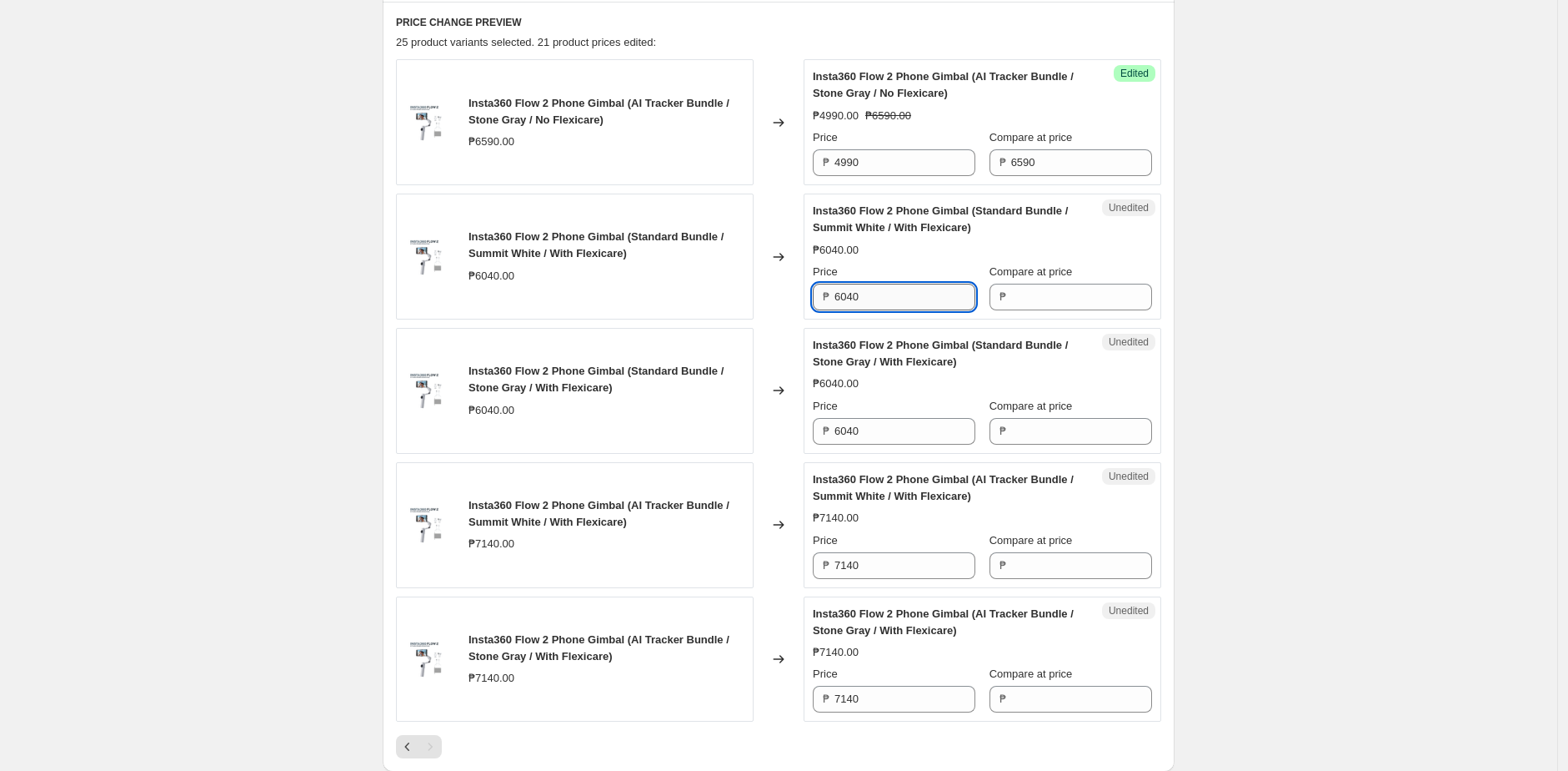
click at [894, 293] on input "6040" at bounding box center [905, 297] width 141 height 27
click at [1059, 297] on input "Compare at price" at bounding box center [1081, 297] width 141 height 27
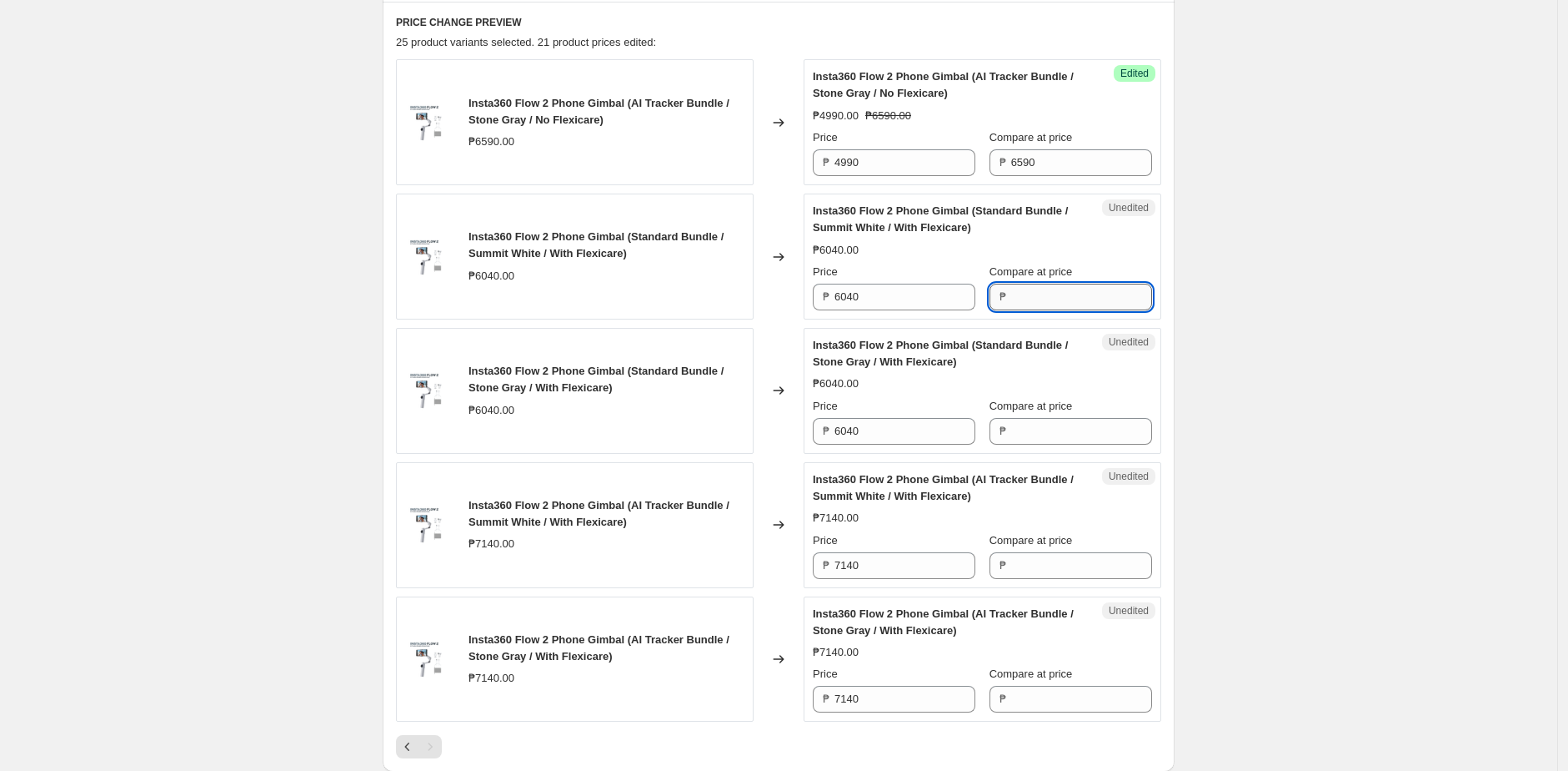
paste input "6040"
type input "6040"
click at [1235, 293] on div "INSTA360 10.10 SALE Main Units. This page is ready INSTA360 10.10 SALE Main Uni…" at bounding box center [778, 283] width 1557 height 2064
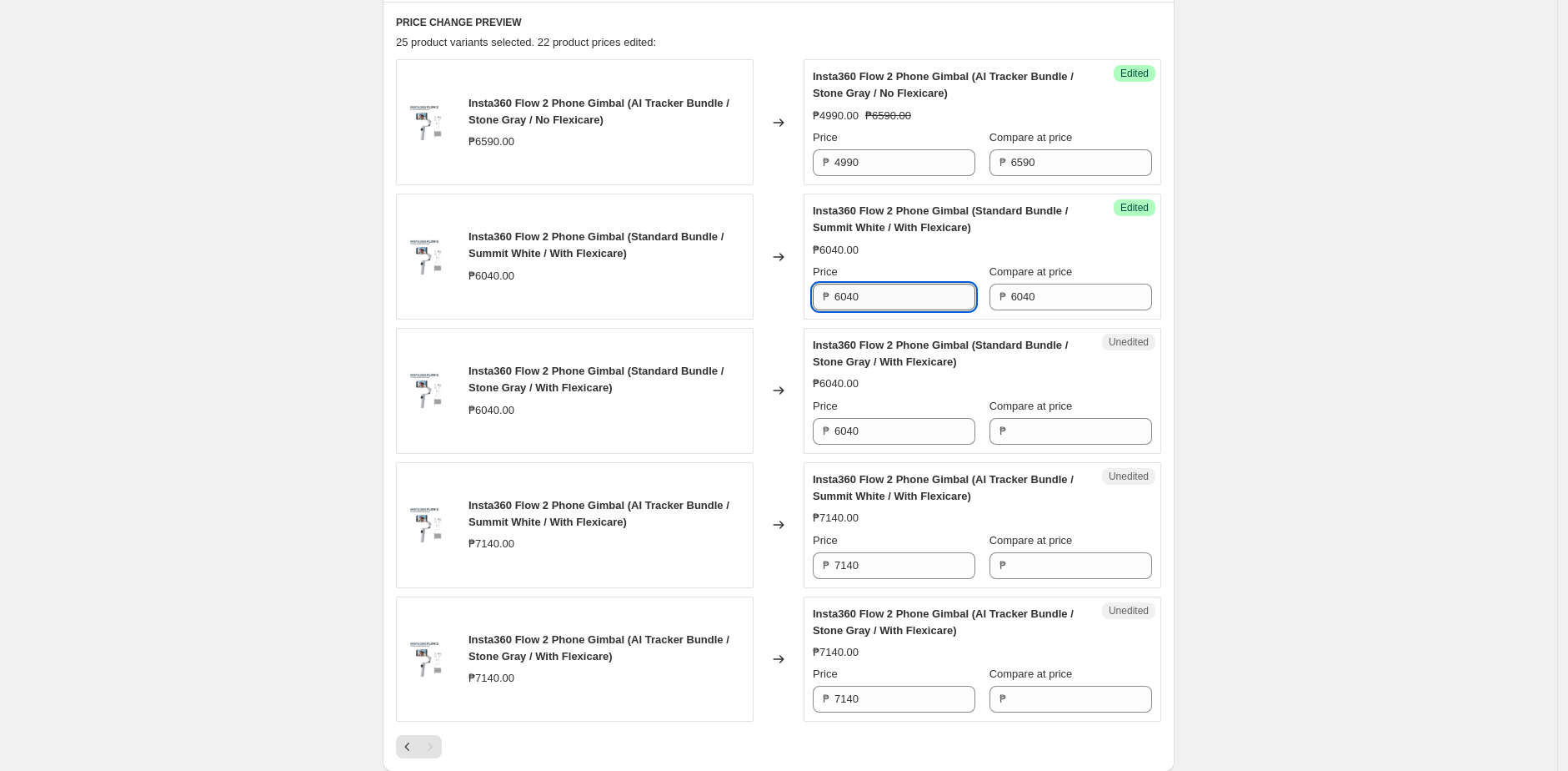
click at [925, 298] on input "6040" at bounding box center [905, 297] width 141 height 27
paste input "4,485"
click at [851, 299] on input "4,485" at bounding box center [905, 297] width 141 height 27
type input "4485"
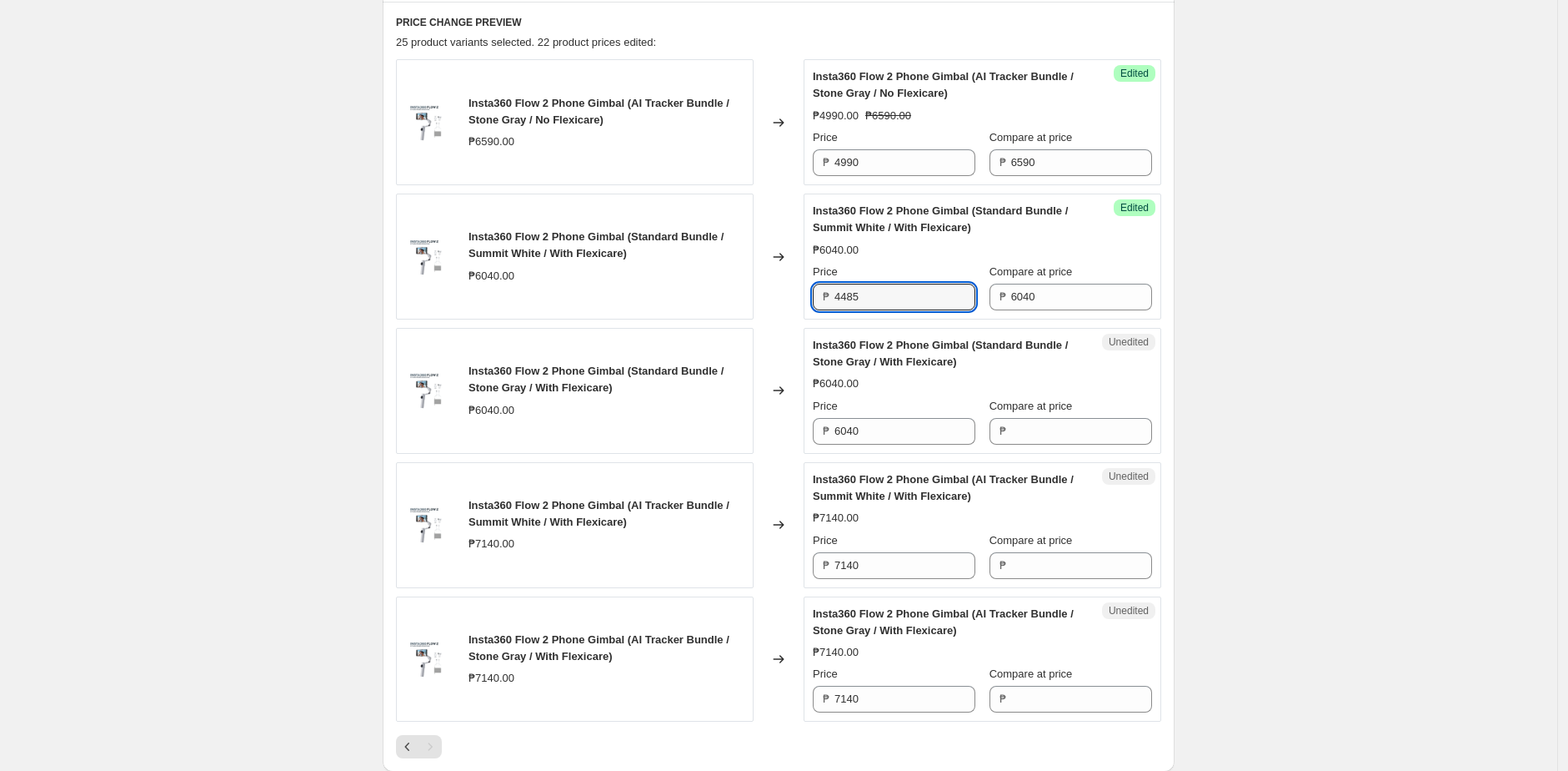
click at [777, 293] on div "Changed to" at bounding box center [777, 256] width 50 height 126
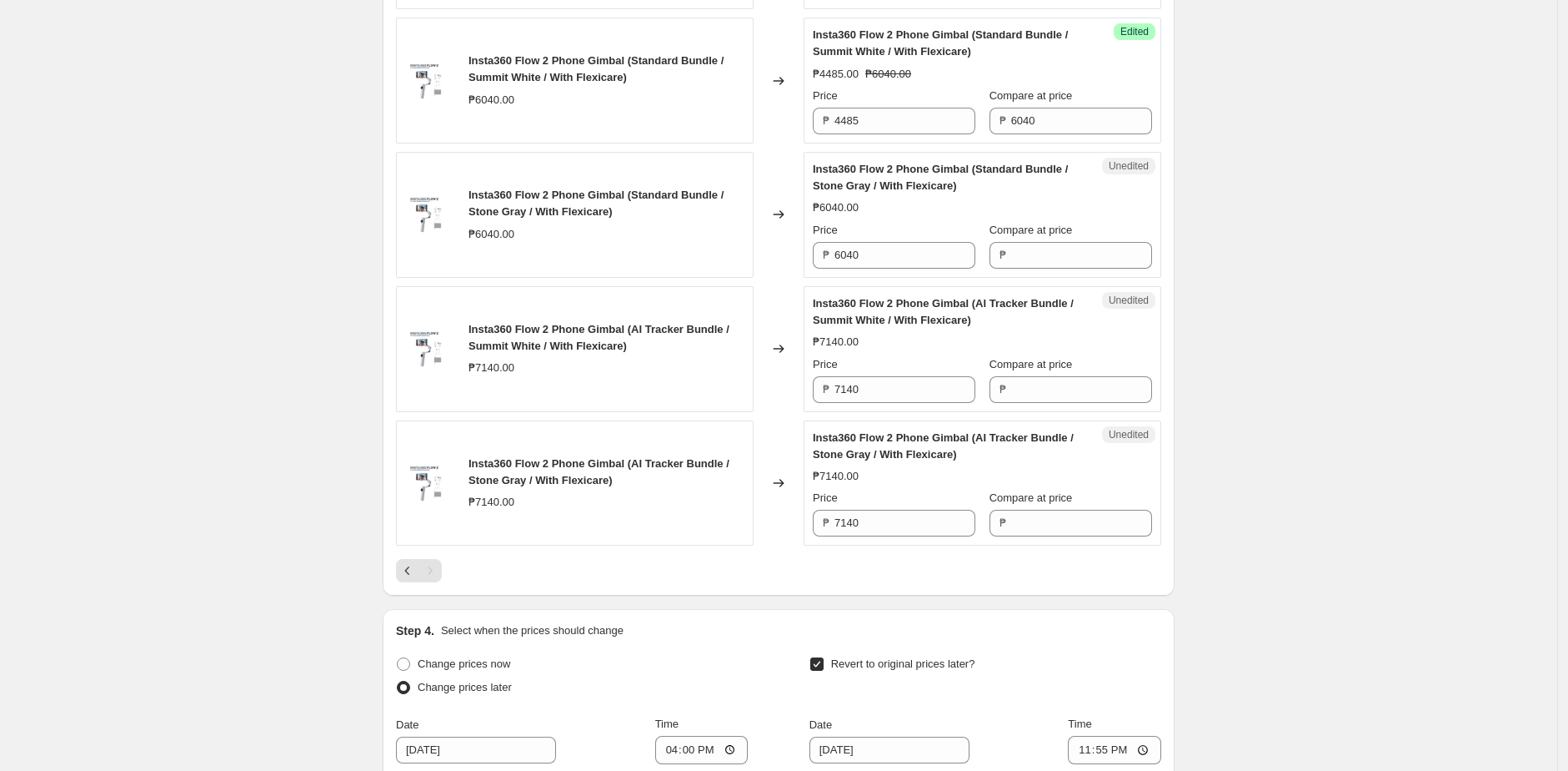
scroll to position [926, 0]
click at [883, 250] on input "6040" at bounding box center [905, 254] width 141 height 27
click at [883, 249] on input "6040" at bounding box center [905, 254] width 141 height 27
paste input "4,485"
click at [851, 246] on input "4,485" at bounding box center [905, 254] width 141 height 27
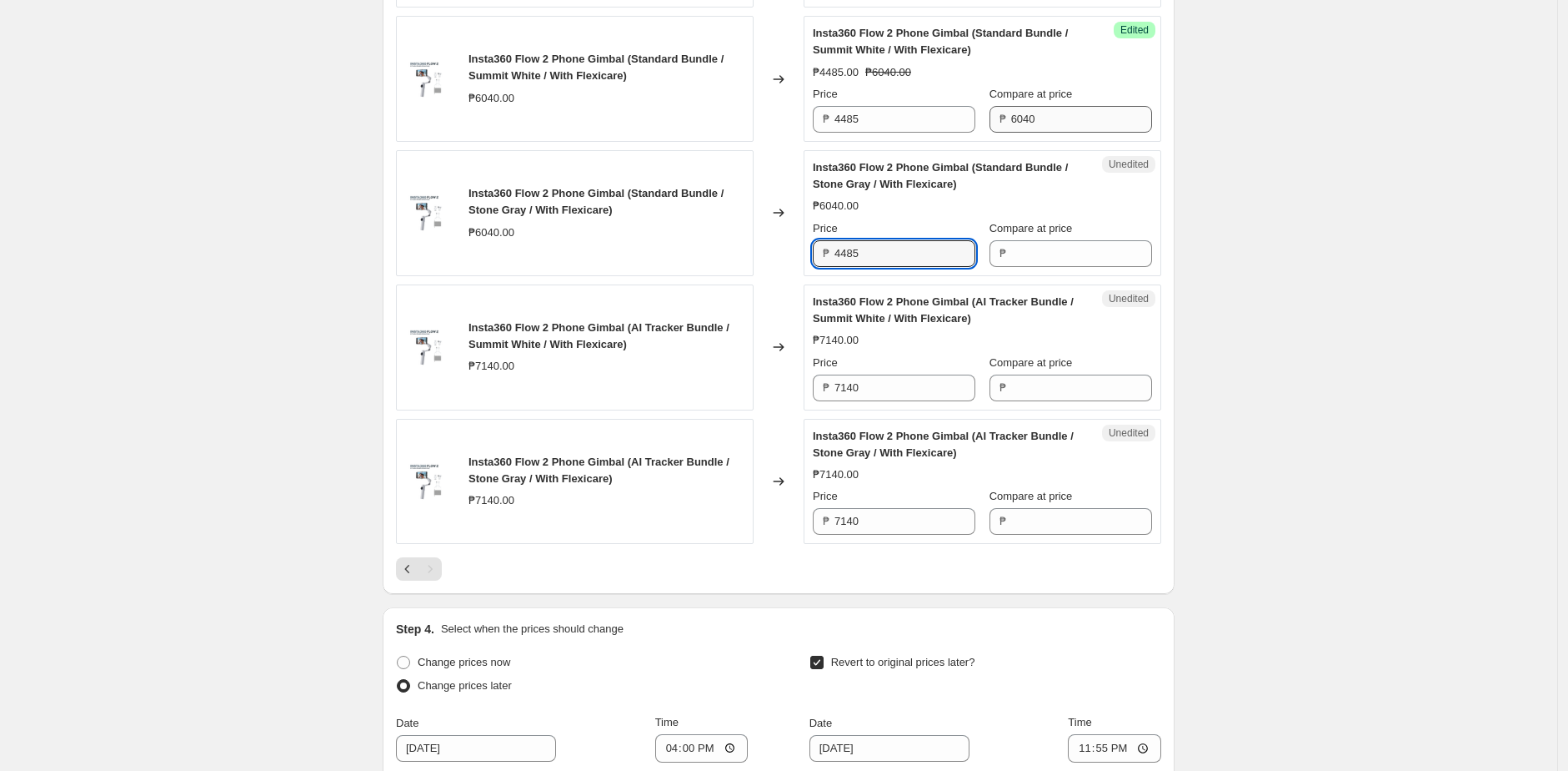
type input "4485"
click at [1087, 108] on input "6040" at bounding box center [1081, 119] width 141 height 27
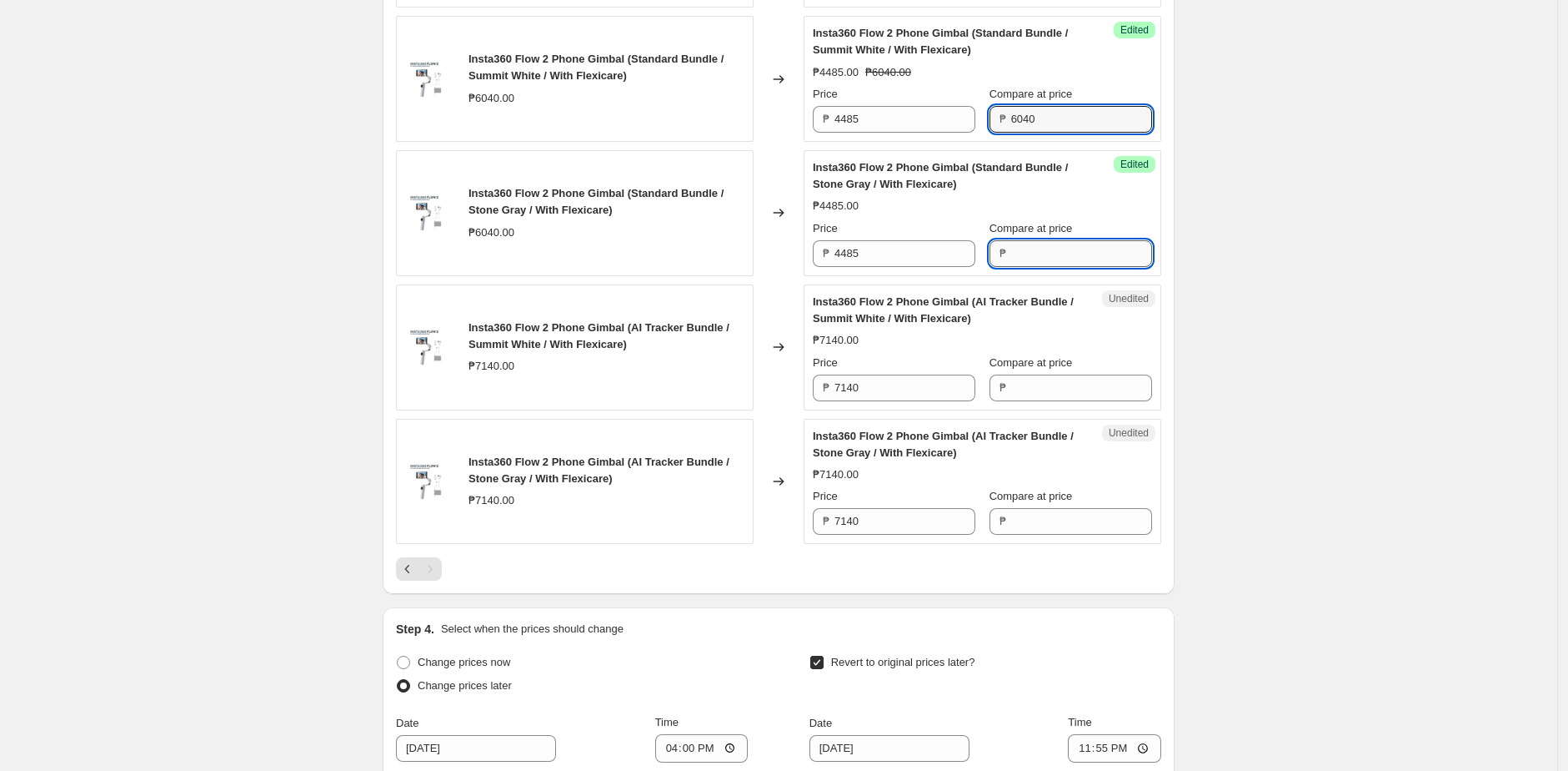
click at [1037, 259] on input "Compare at price" at bounding box center [1081, 254] width 141 height 27
paste input "6040"
type input "6040"
click at [1228, 273] on div "INSTA360 10.10 SALE Main Units. This page is ready INSTA360 10.10 SALE Main Uni…" at bounding box center [778, 105] width 1557 height 2064
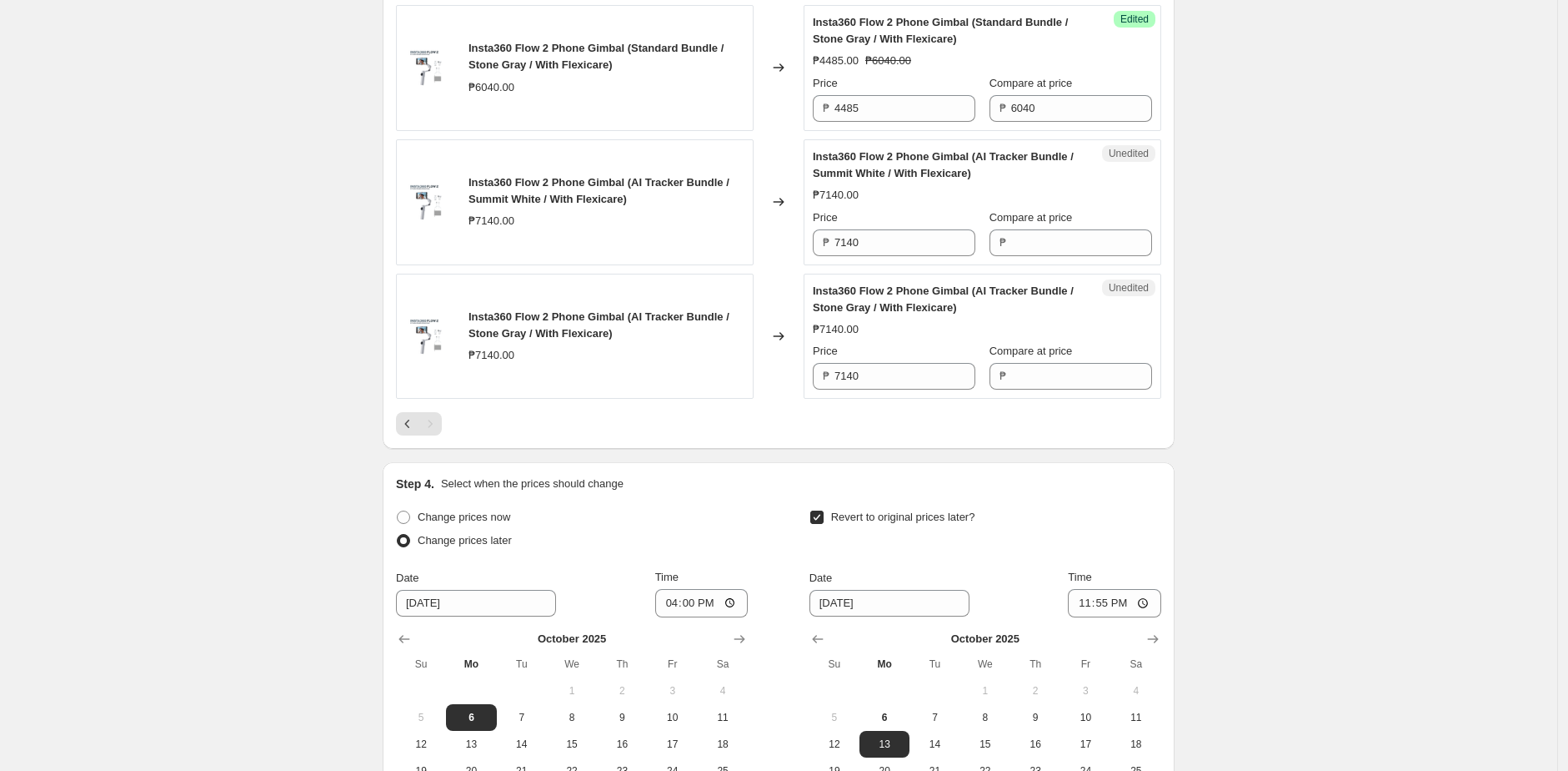
scroll to position [1072, 0]
click at [885, 247] on input "7140" at bounding box center [905, 240] width 141 height 27
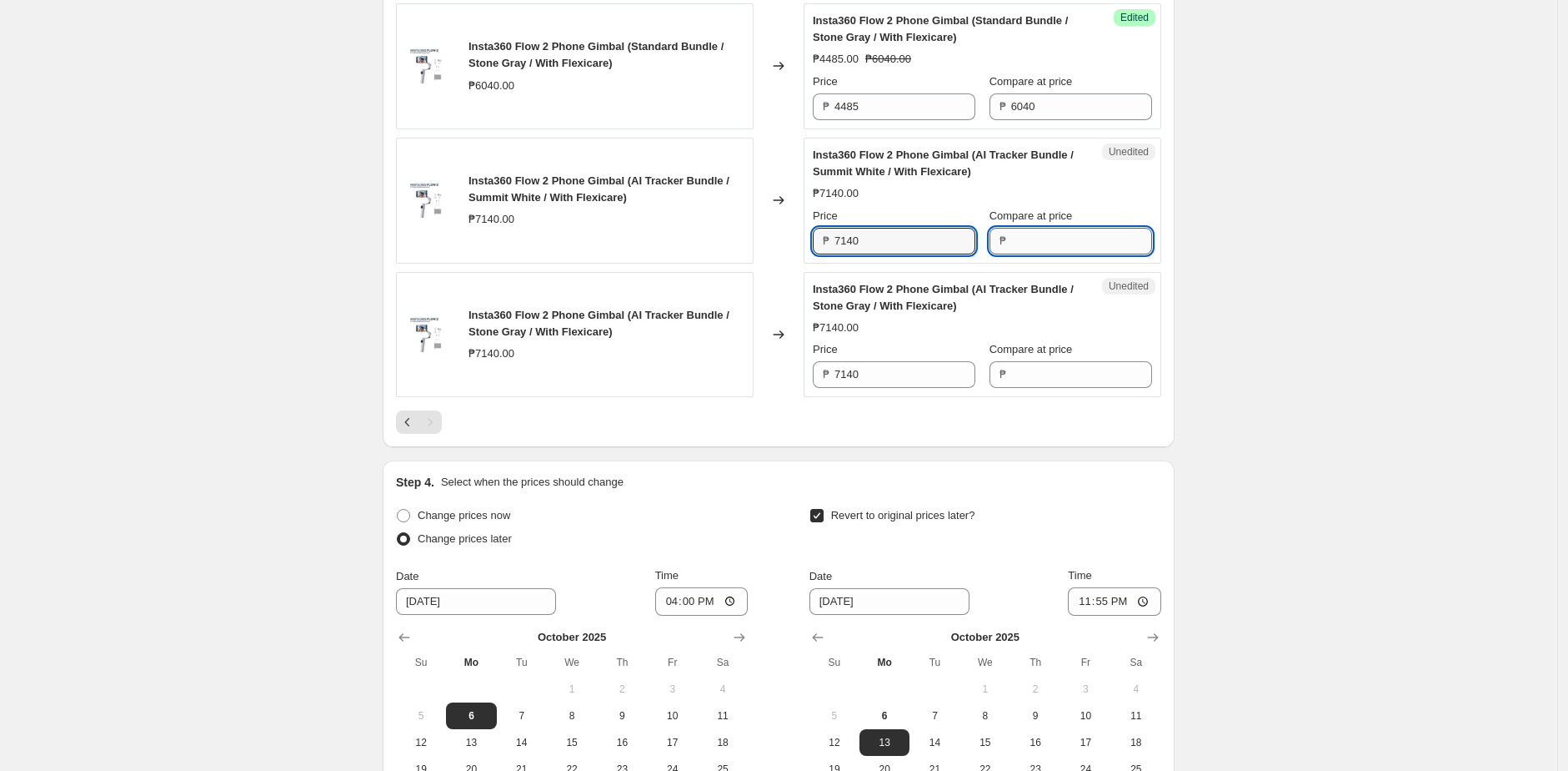
click at [1080, 232] on input "Compare at price" at bounding box center [1081, 240] width 141 height 27
paste input "6040"
click at [919, 235] on input "7140" at bounding box center [905, 240] width 141 height 27
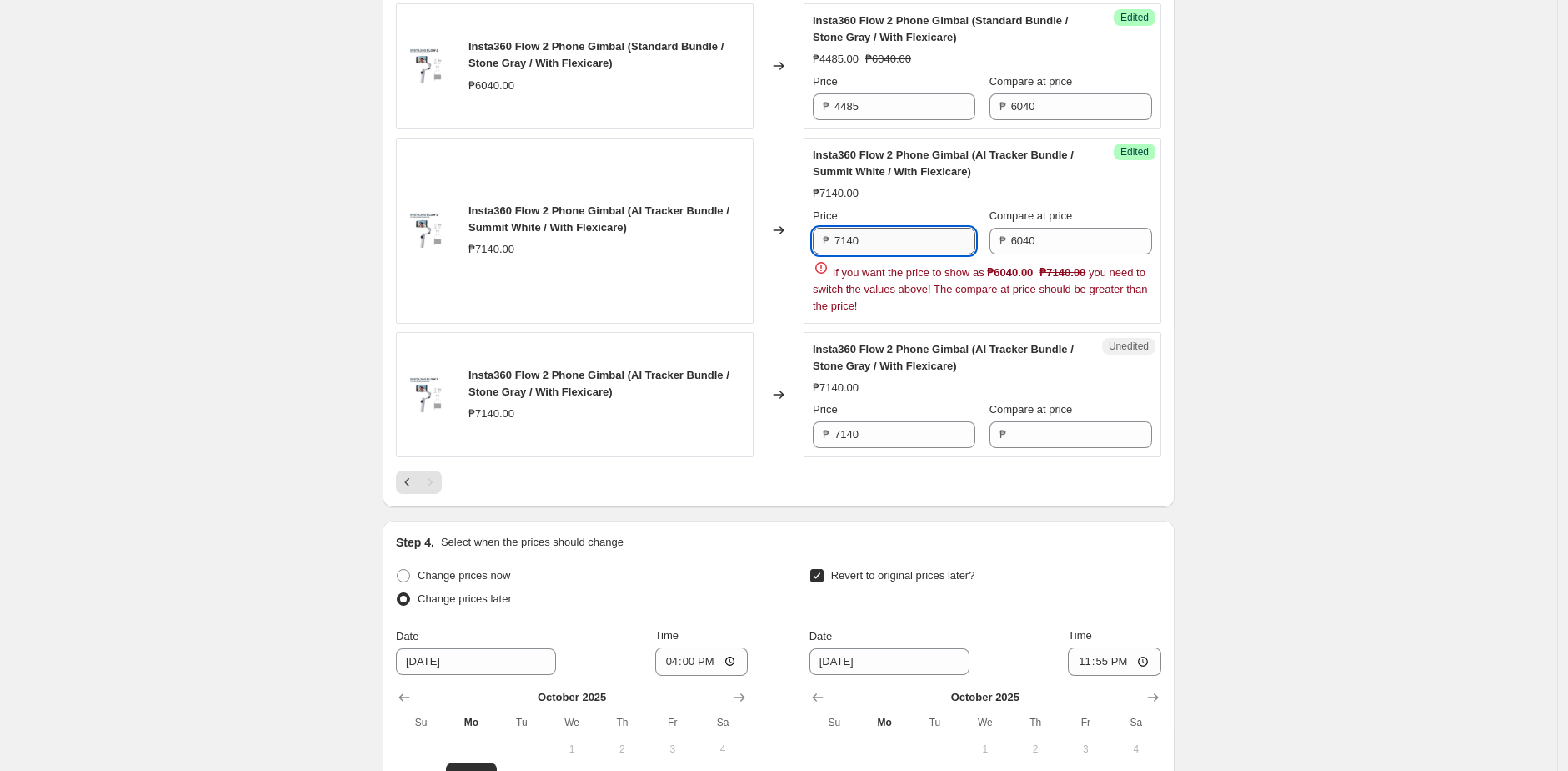
click at [919, 235] on input "7140" at bounding box center [905, 240] width 141 height 27
click at [1088, 244] on input "6040" at bounding box center [1081, 240] width 141 height 27
paste input "71"
type input "7140"
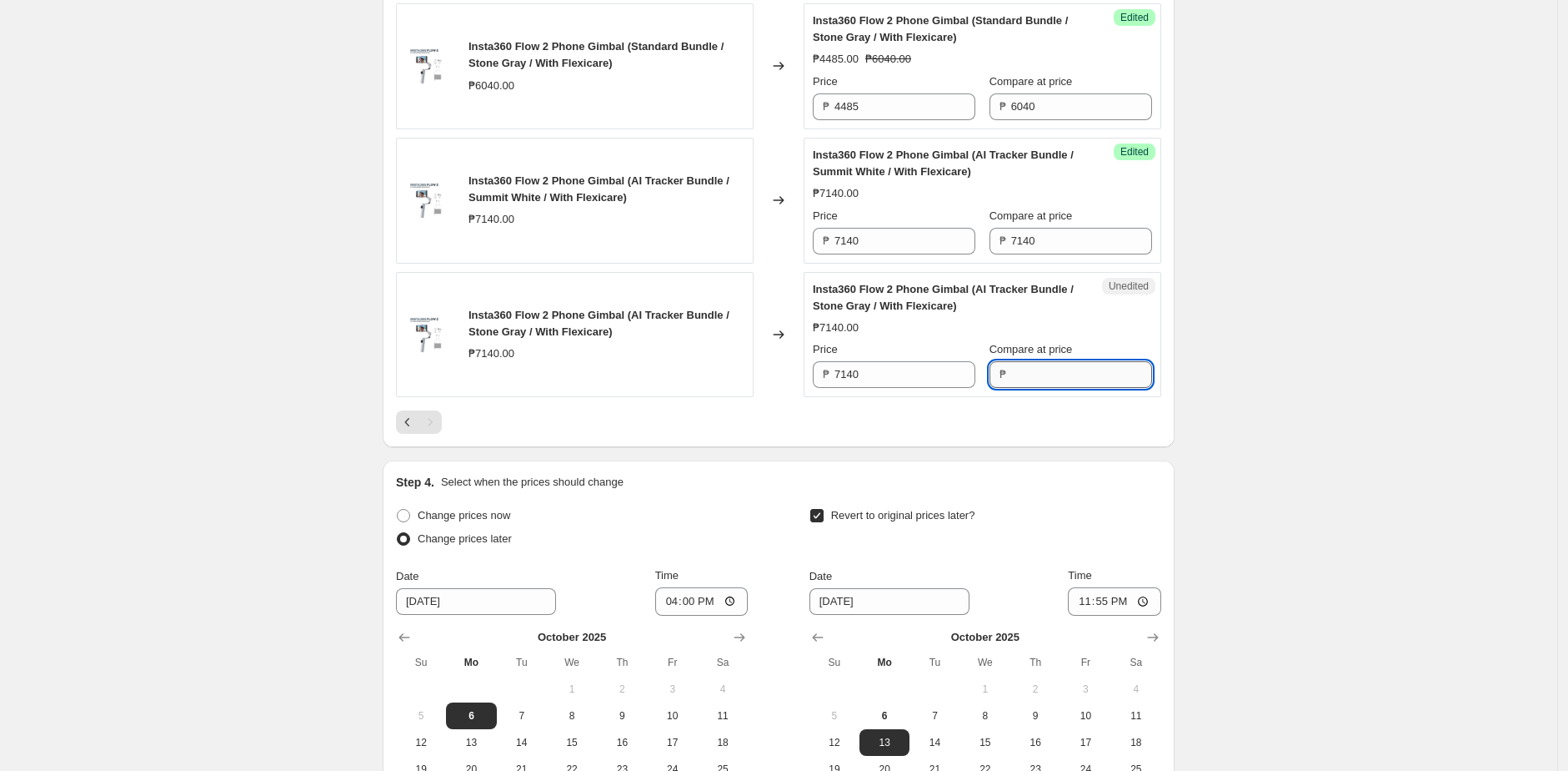
click at [1058, 372] on input "Compare at price" at bounding box center [1081, 375] width 141 height 27
paste input "7140"
type input "7140"
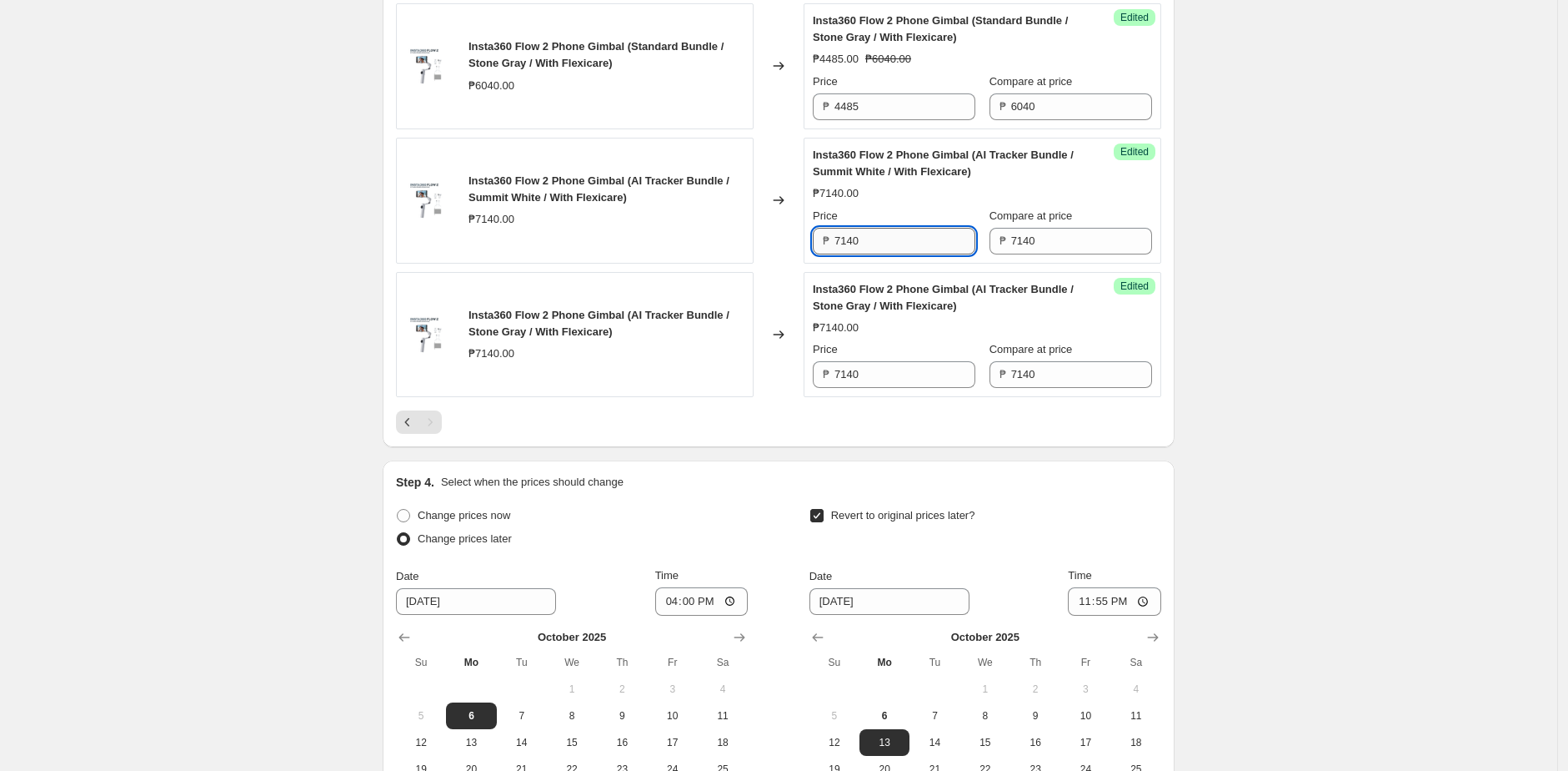
click at [909, 245] on input "7140" at bounding box center [905, 240] width 141 height 27
paste input "5,485"
click at [850, 237] on input "5,485" at bounding box center [905, 240] width 141 height 27
click at [885, 235] on input "5485" at bounding box center [905, 240] width 141 height 27
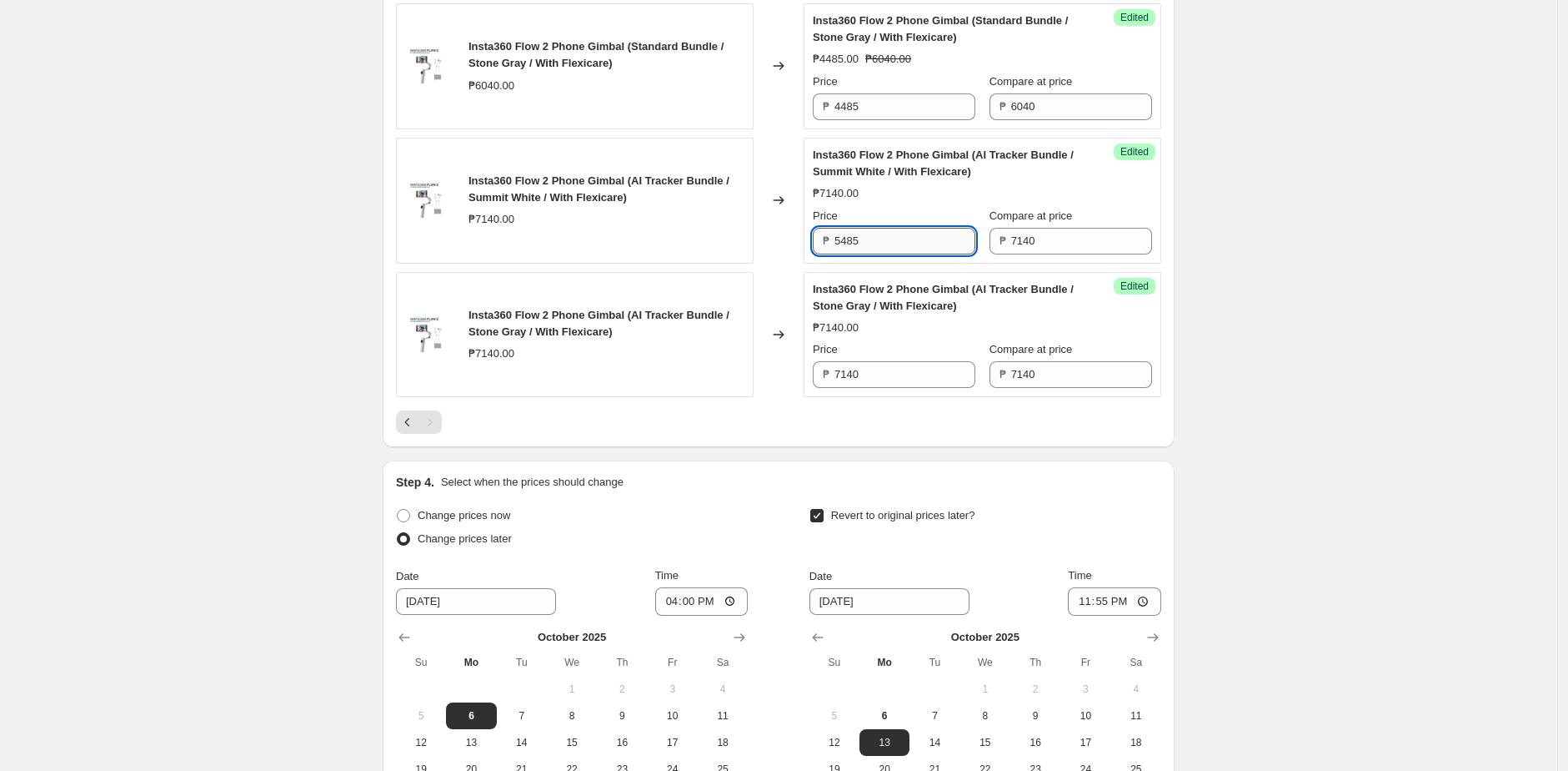
click at [885, 235] on input "5485" at bounding box center [905, 240] width 141 height 27
type input "5485"
click at [876, 380] on input "7140" at bounding box center [905, 375] width 141 height 27
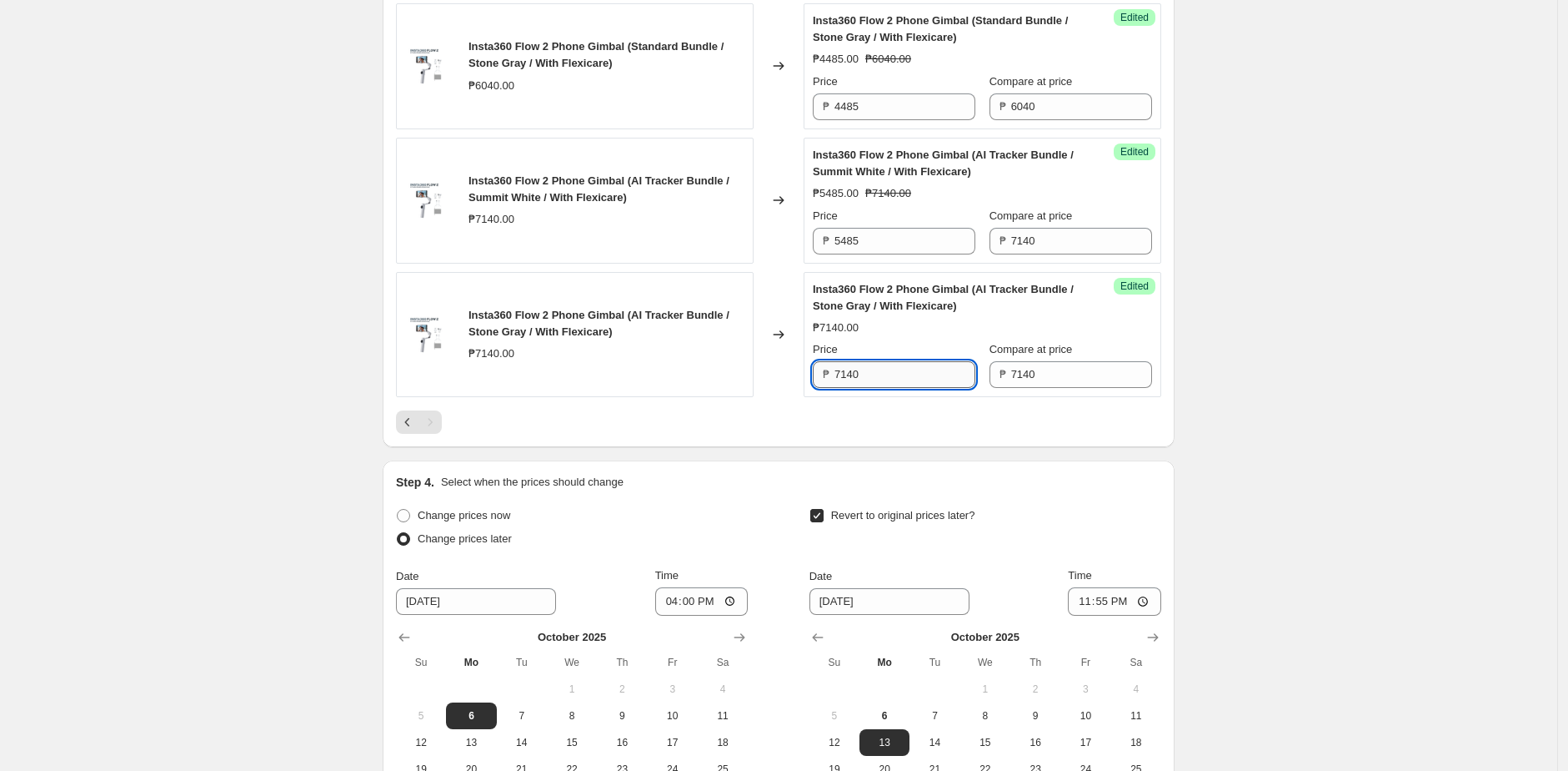
click at [876, 380] on input "7140" at bounding box center [905, 375] width 141 height 27
paste input "5485"
type input "5485"
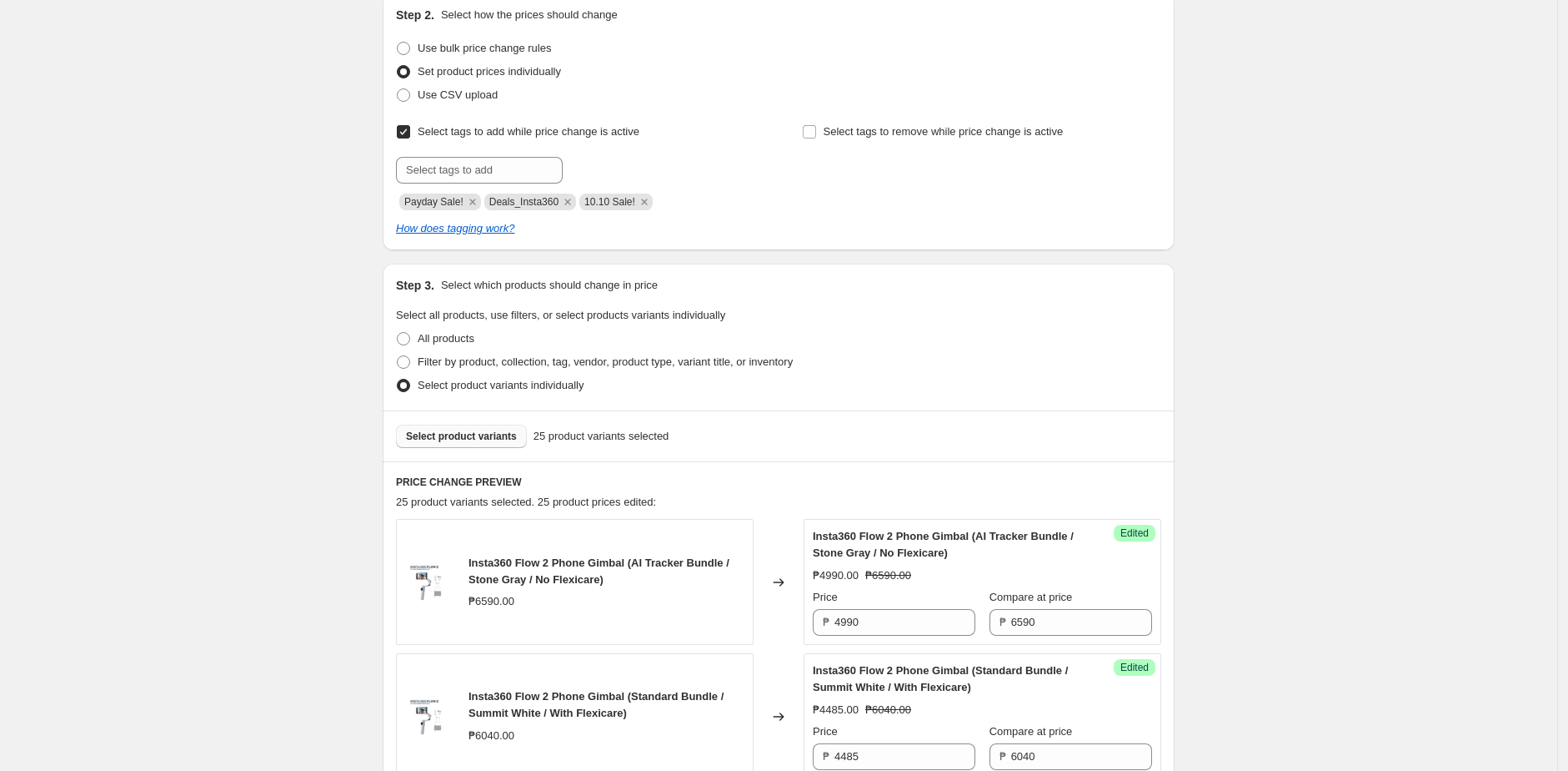
scroll to position [294, 0]
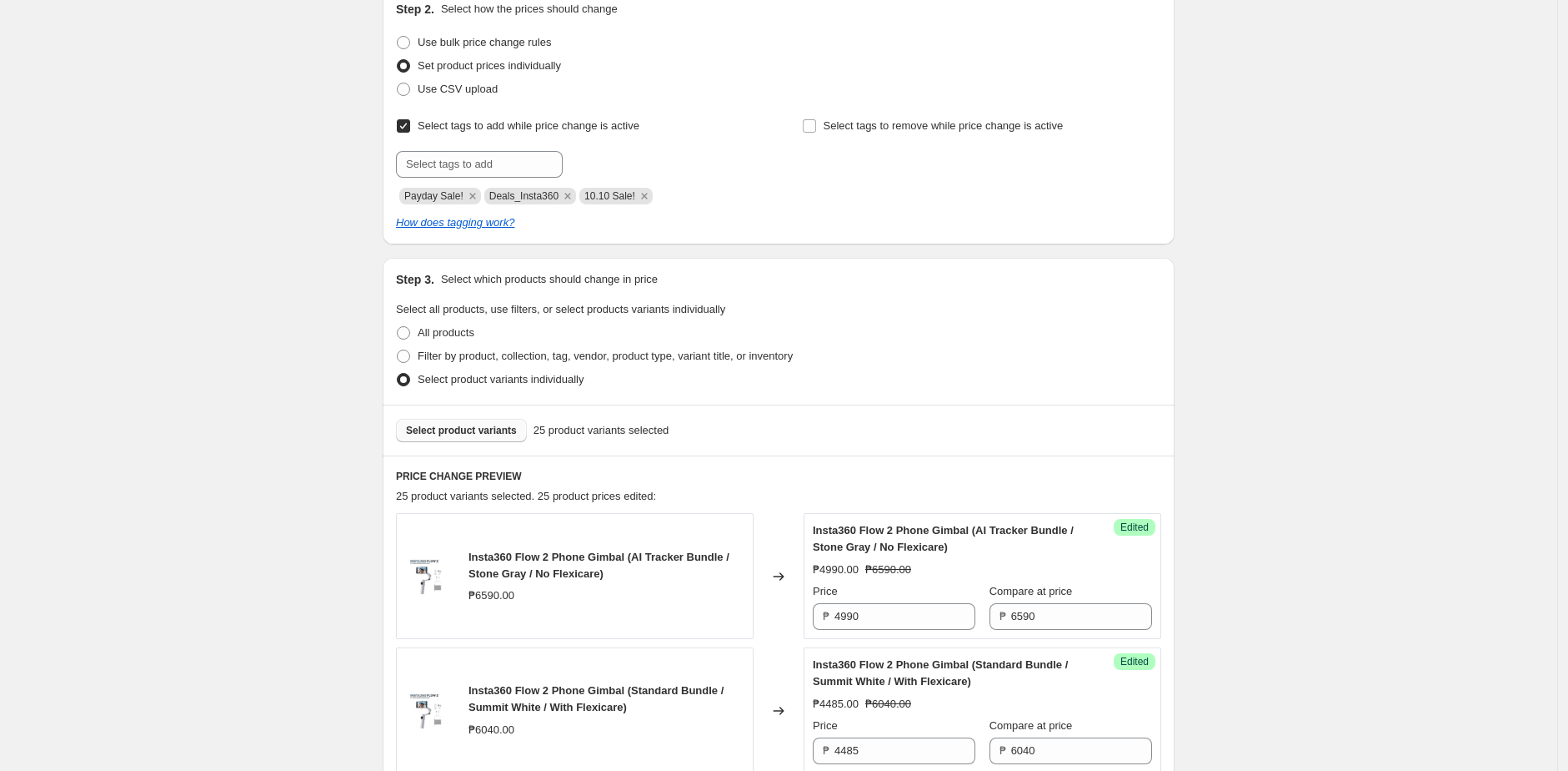
click at [449, 423] on span "Select product variants" at bounding box center [461, 429] width 111 height 13
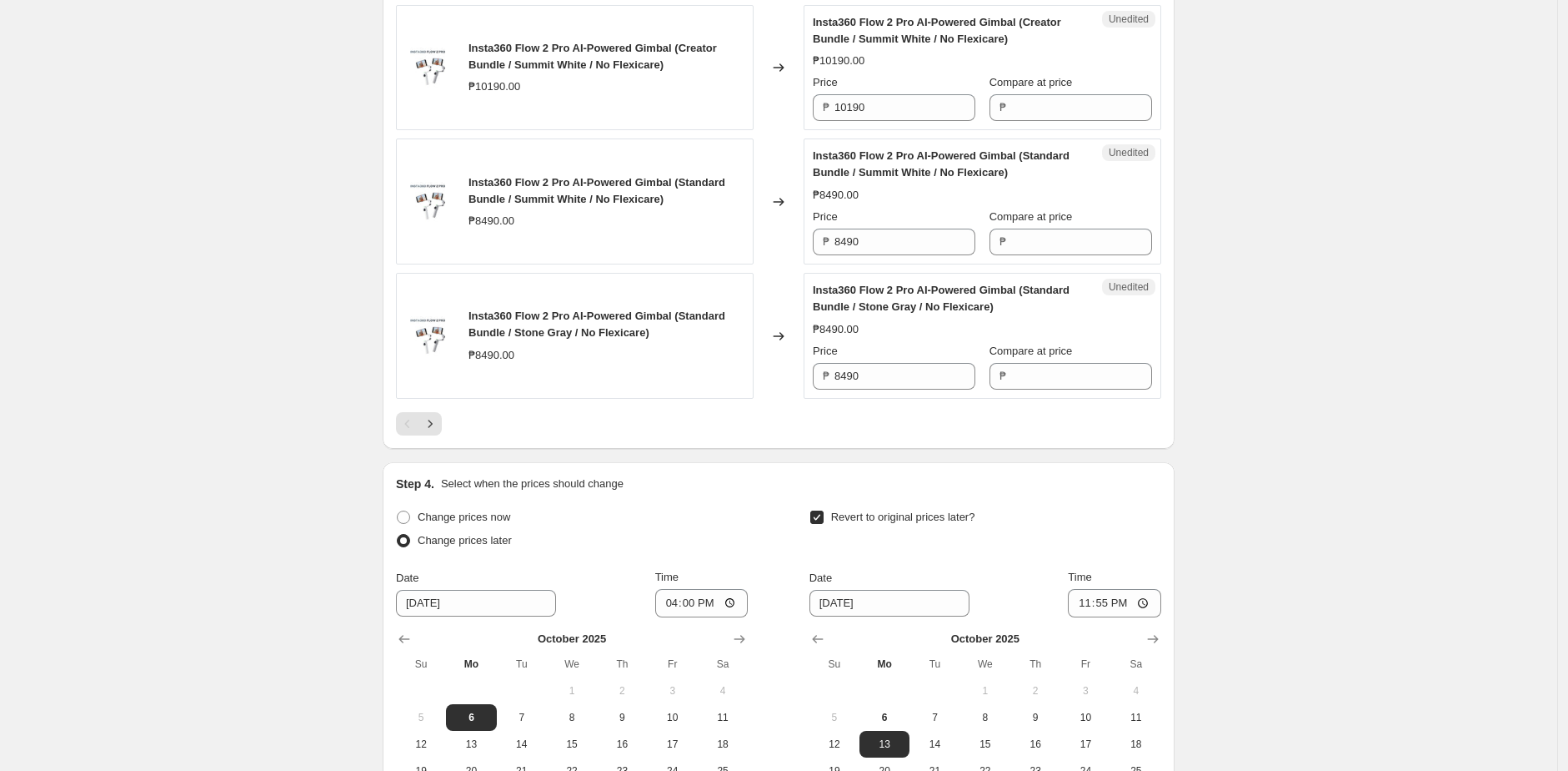
scroll to position [3074, 0]
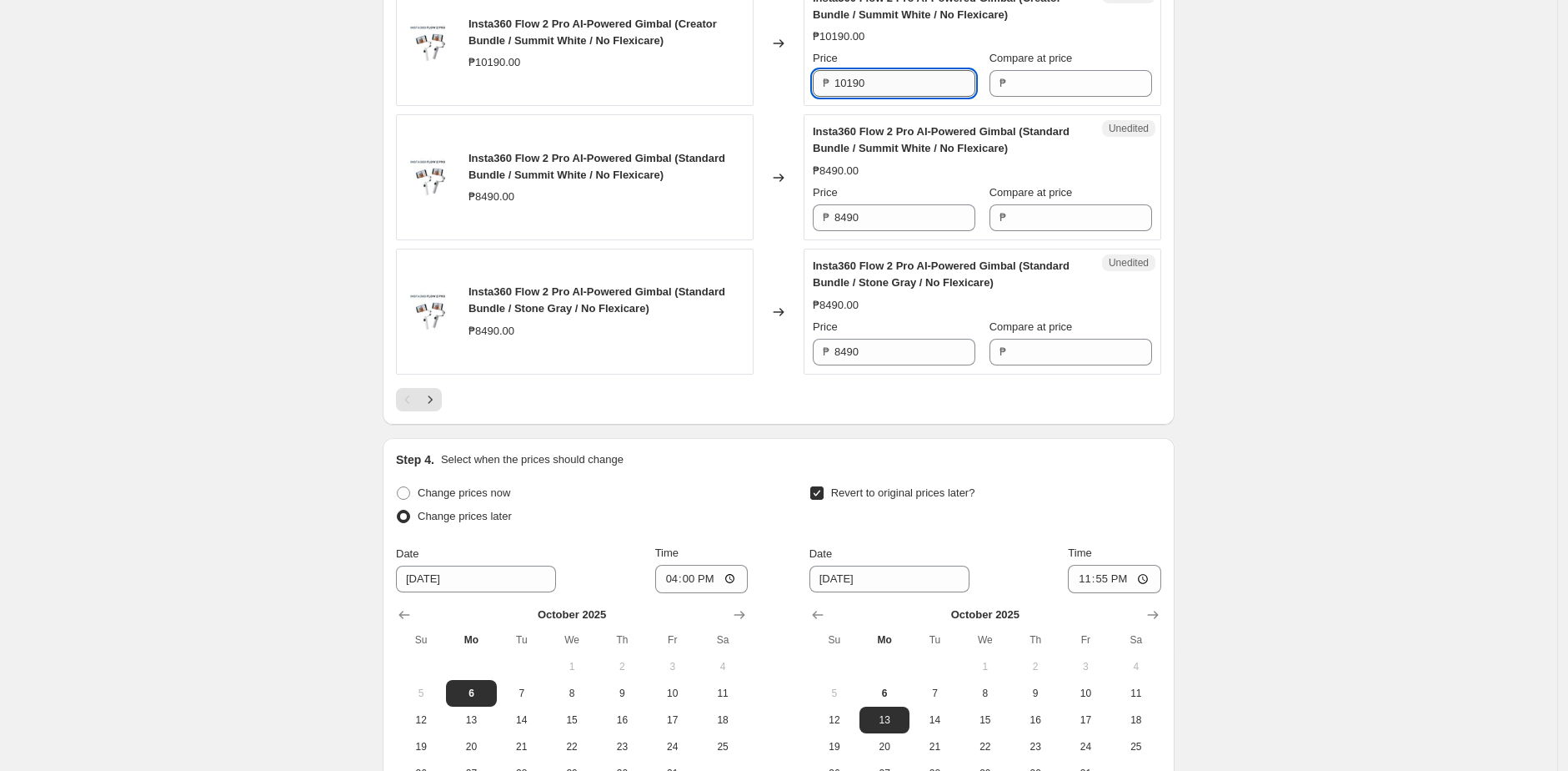
click at [899, 97] on input "10190" at bounding box center [905, 83] width 141 height 27
click at [1080, 97] on input "Compare at price" at bounding box center [1081, 83] width 141 height 27
paste input "10190"
type input "10190"
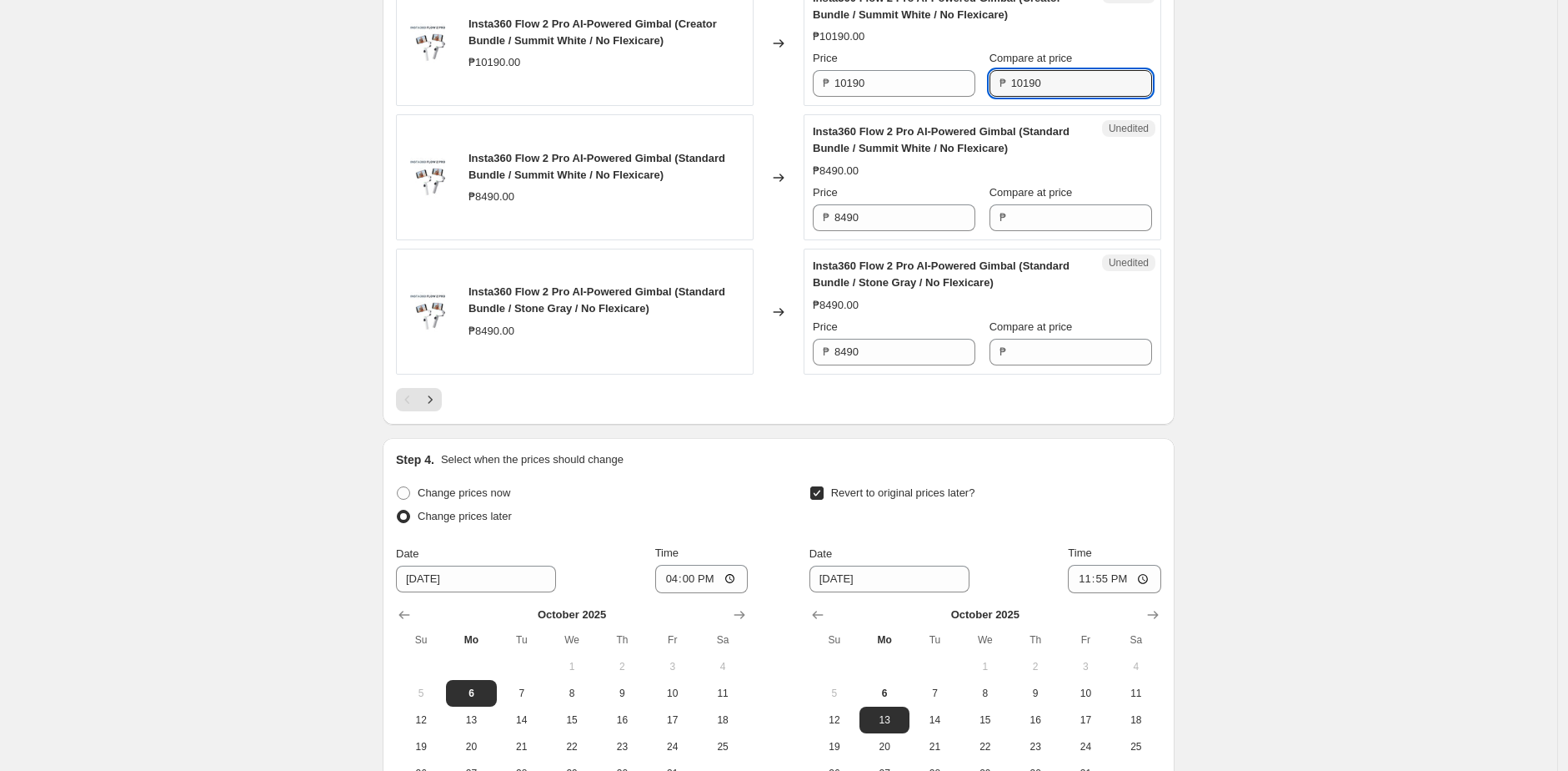
click at [906, 94] on div "Price ₱ 10190" at bounding box center [893, 71] width 163 height 47
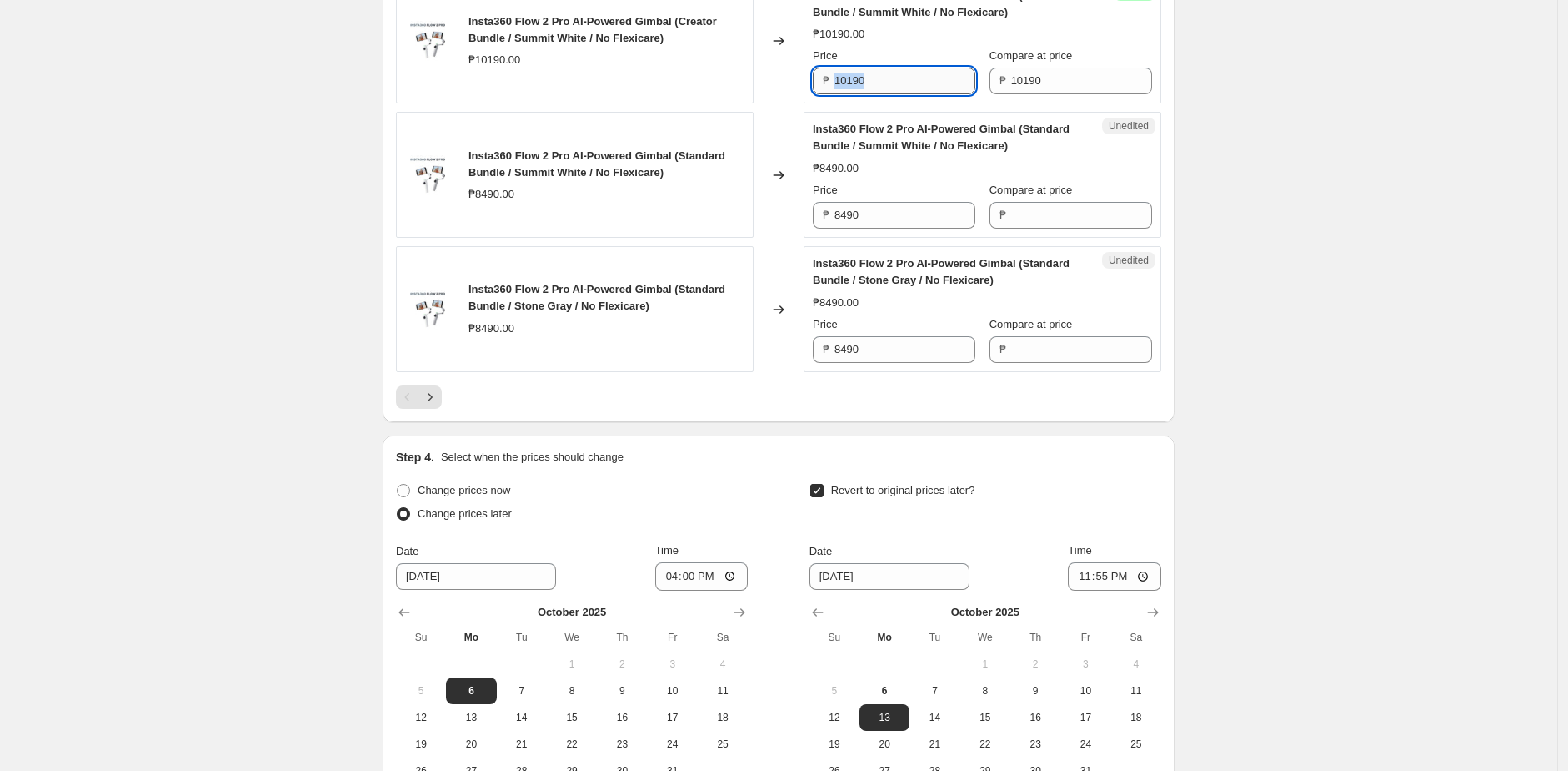
click at [899, 94] on input "10190" at bounding box center [905, 81] width 141 height 27
paste input "84"
type input "8490"
click at [942, 43] on div "₱10190.00" at bounding box center [982, 34] width 340 height 17
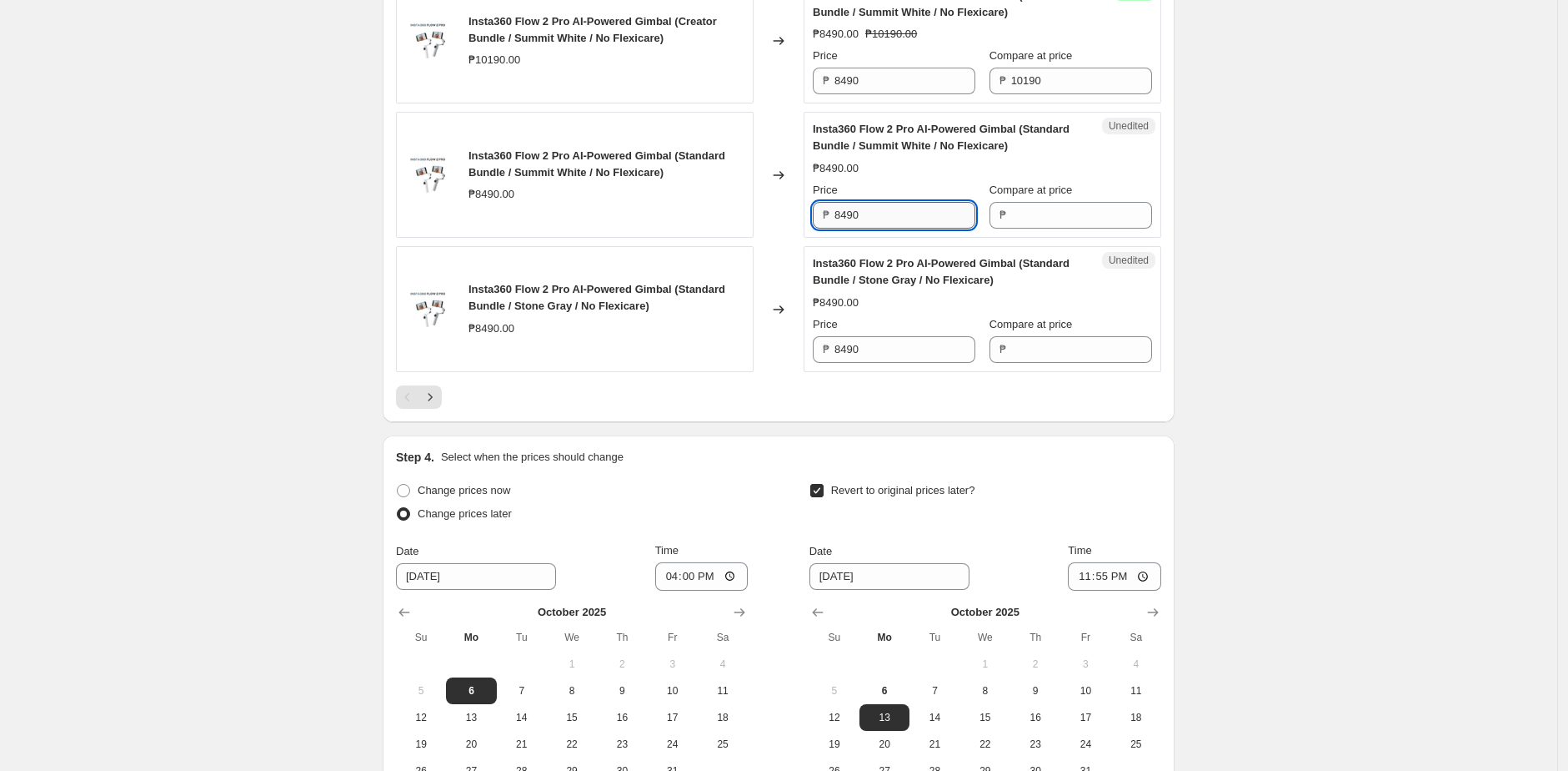
click at [889, 228] on input "8490" at bounding box center [905, 215] width 141 height 27
click at [1078, 228] on input "Compare at price" at bounding box center [1081, 215] width 141 height 27
paste input "8490"
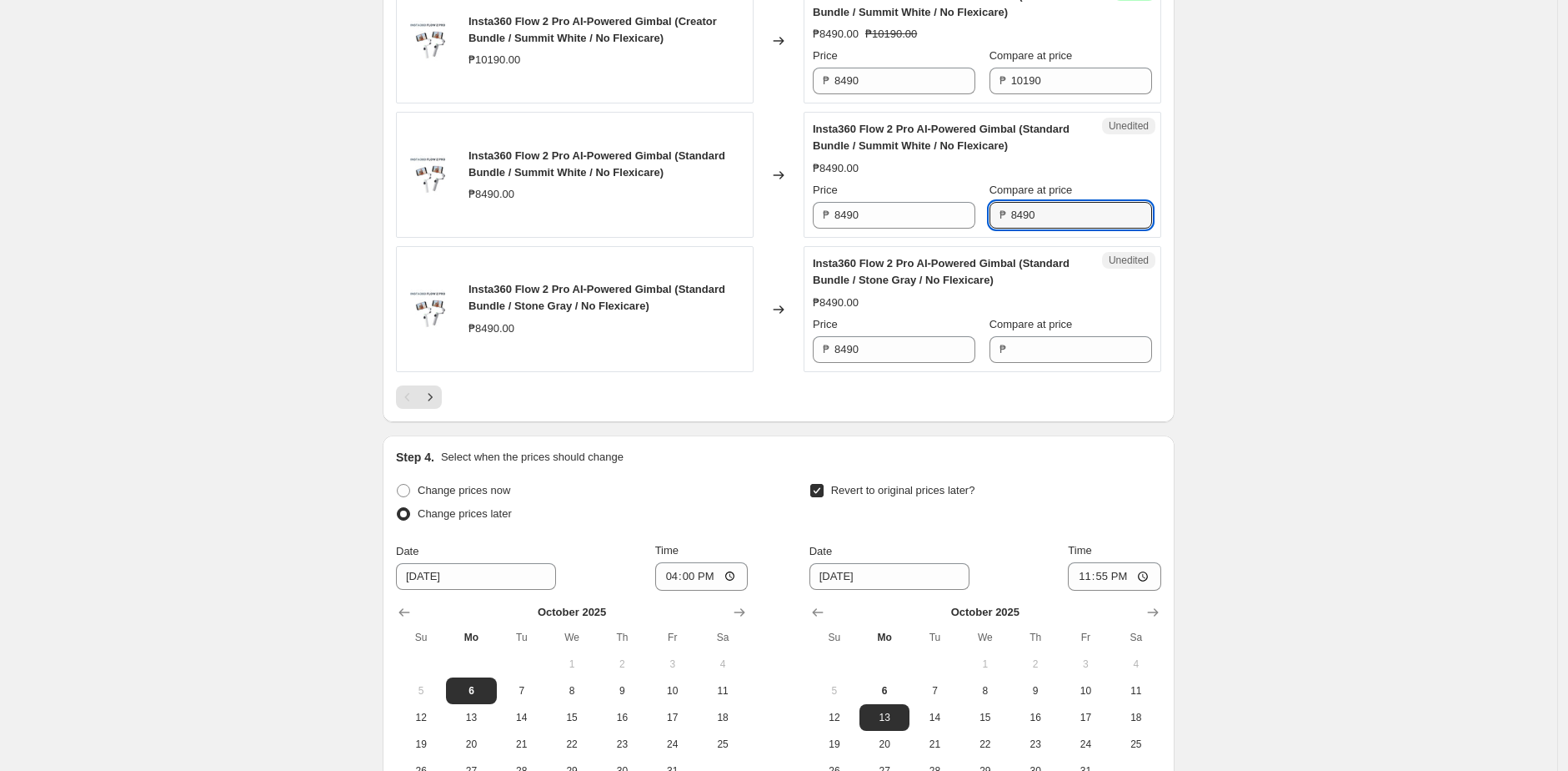
type input "8490"
click at [1023, 177] on div "₱8490.00" at bounding box center [982, 168] width 340 height 17
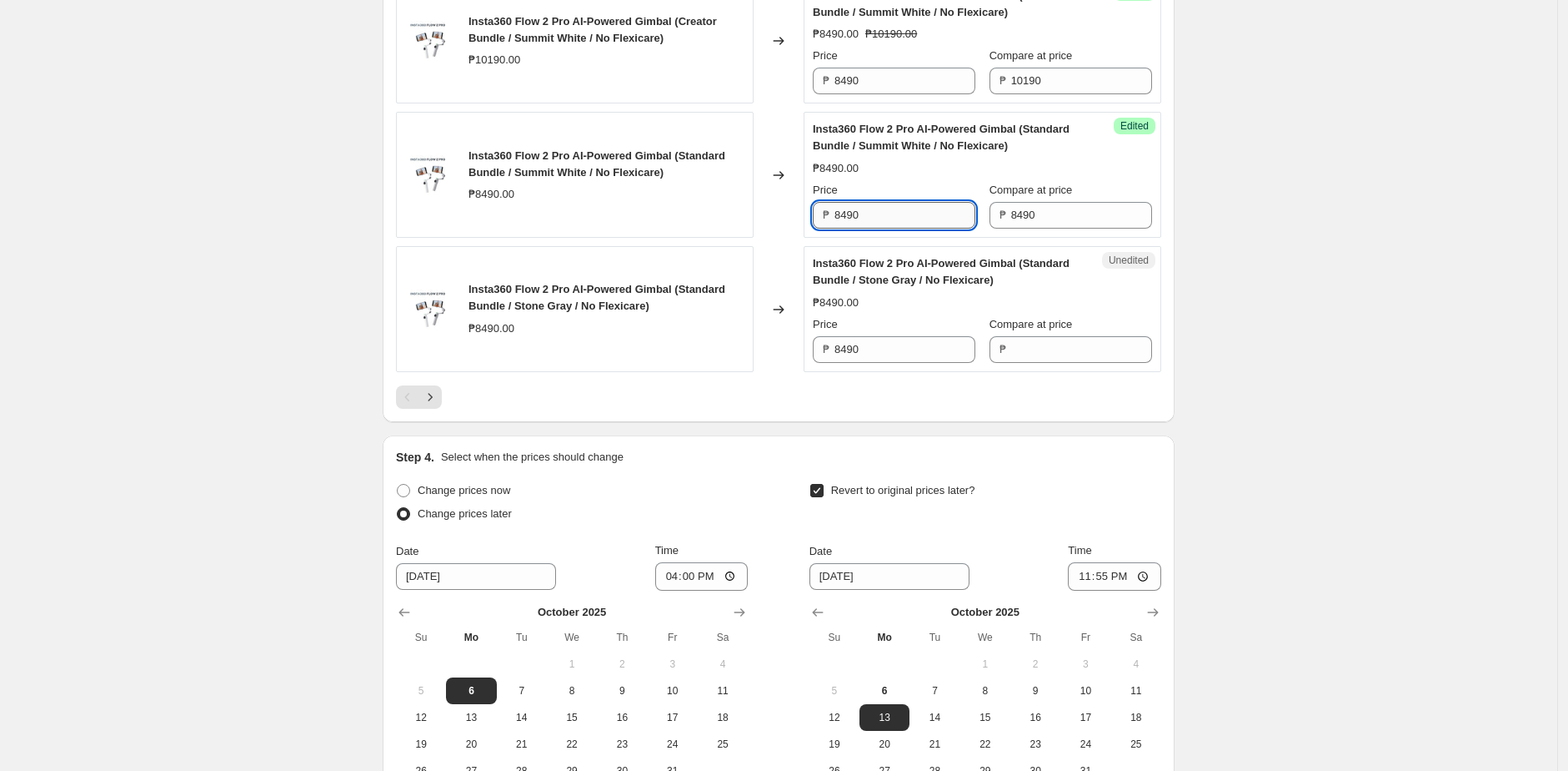
click at [892, 228] on input "8490" at bounding box center [905, 215] width 141 height 27
paste input "68"
type input "6890"
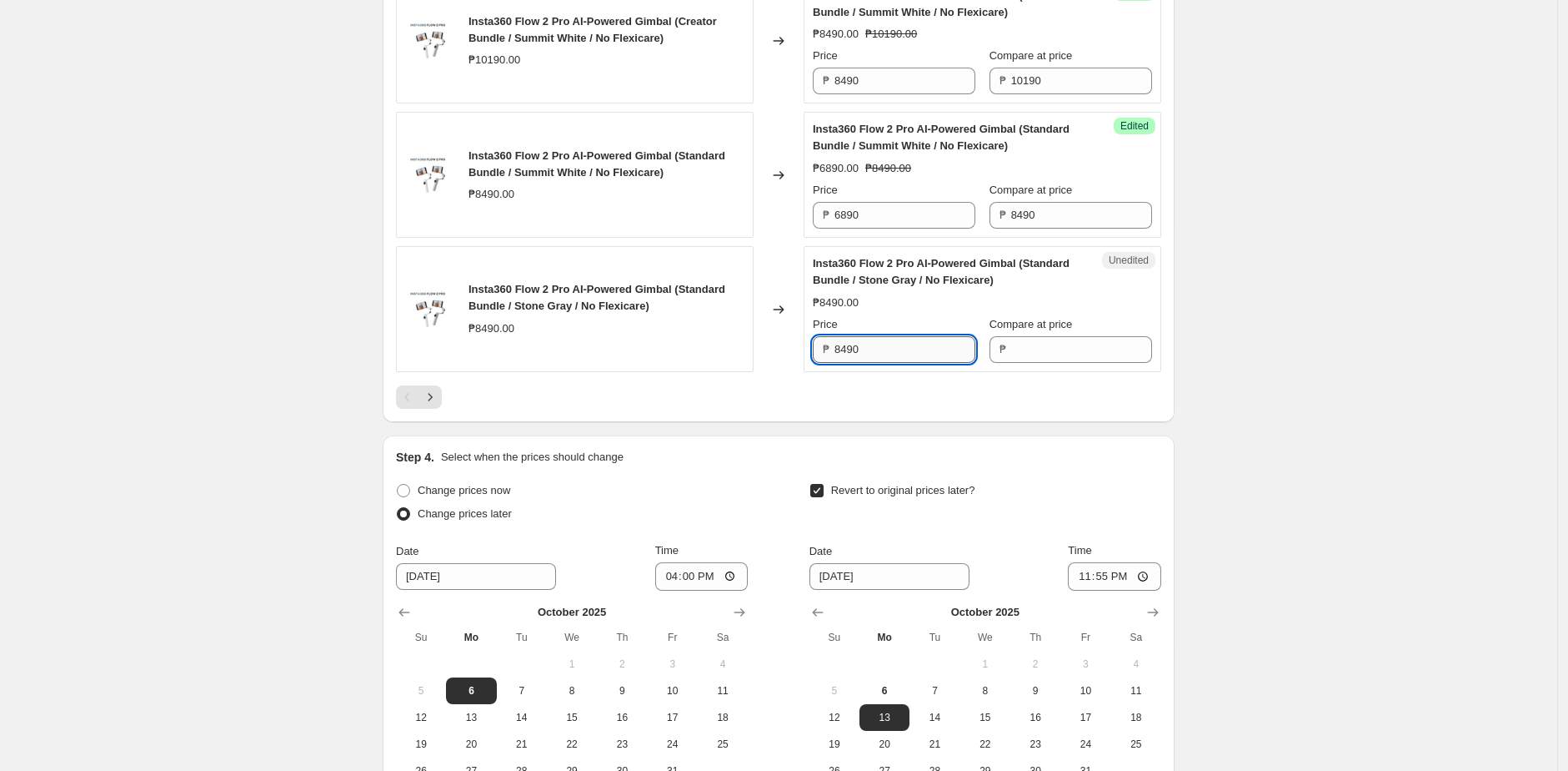
click at [889, 362] on input "8490" at bounding box center [905, 349] width 141 height 27
paste input "68"
type input "6890"
click at [888, 409] on div at bounding box center [778, 396] width 765 height 24
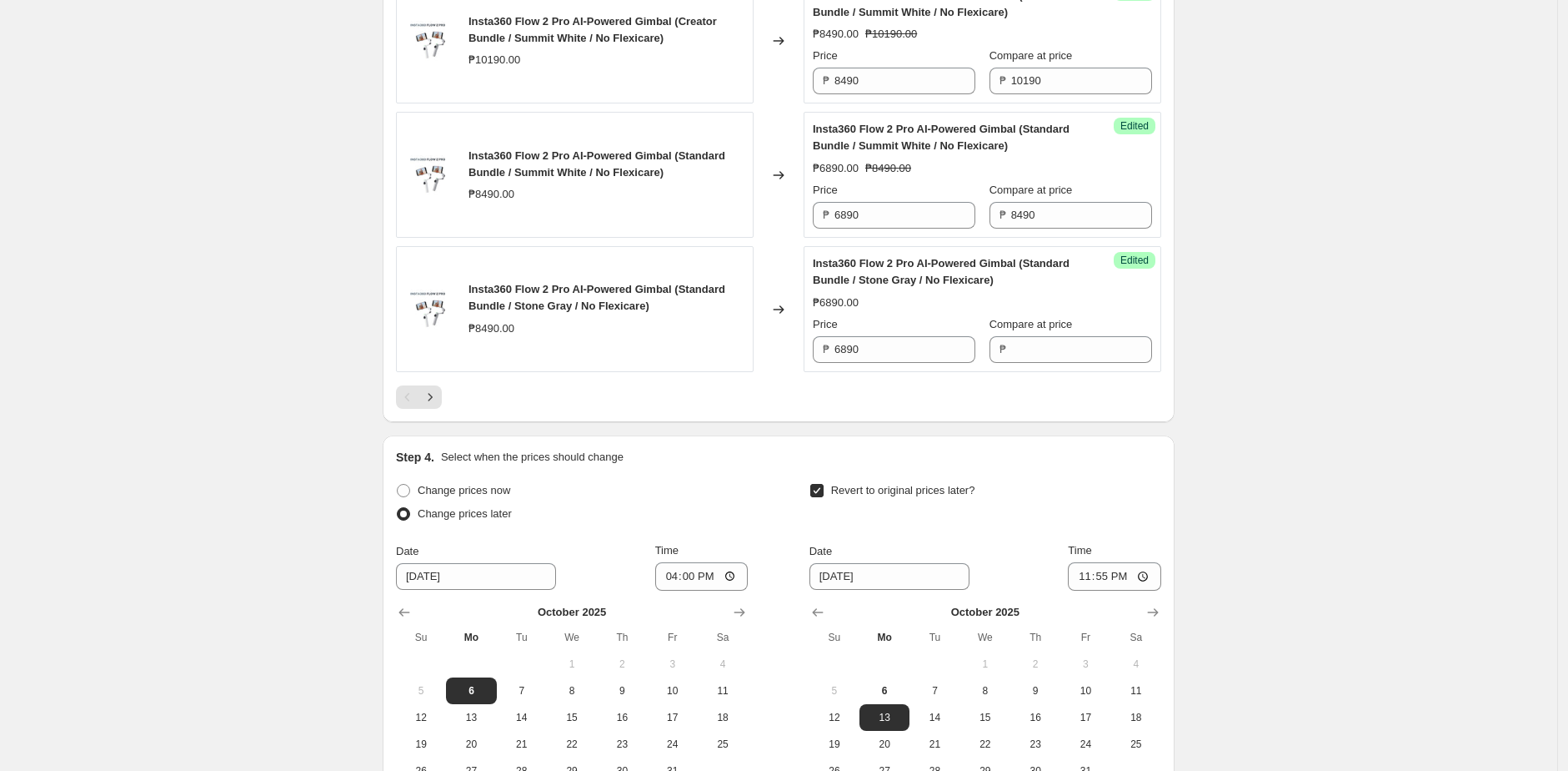
click at [1072, 228] on div "Compare at price ₱ 8490" at bounding box center [1070, 206] width 163 height 47
click at [1063, 228] on input "8490" at bounding box center [1081, 215] width 141 height 27
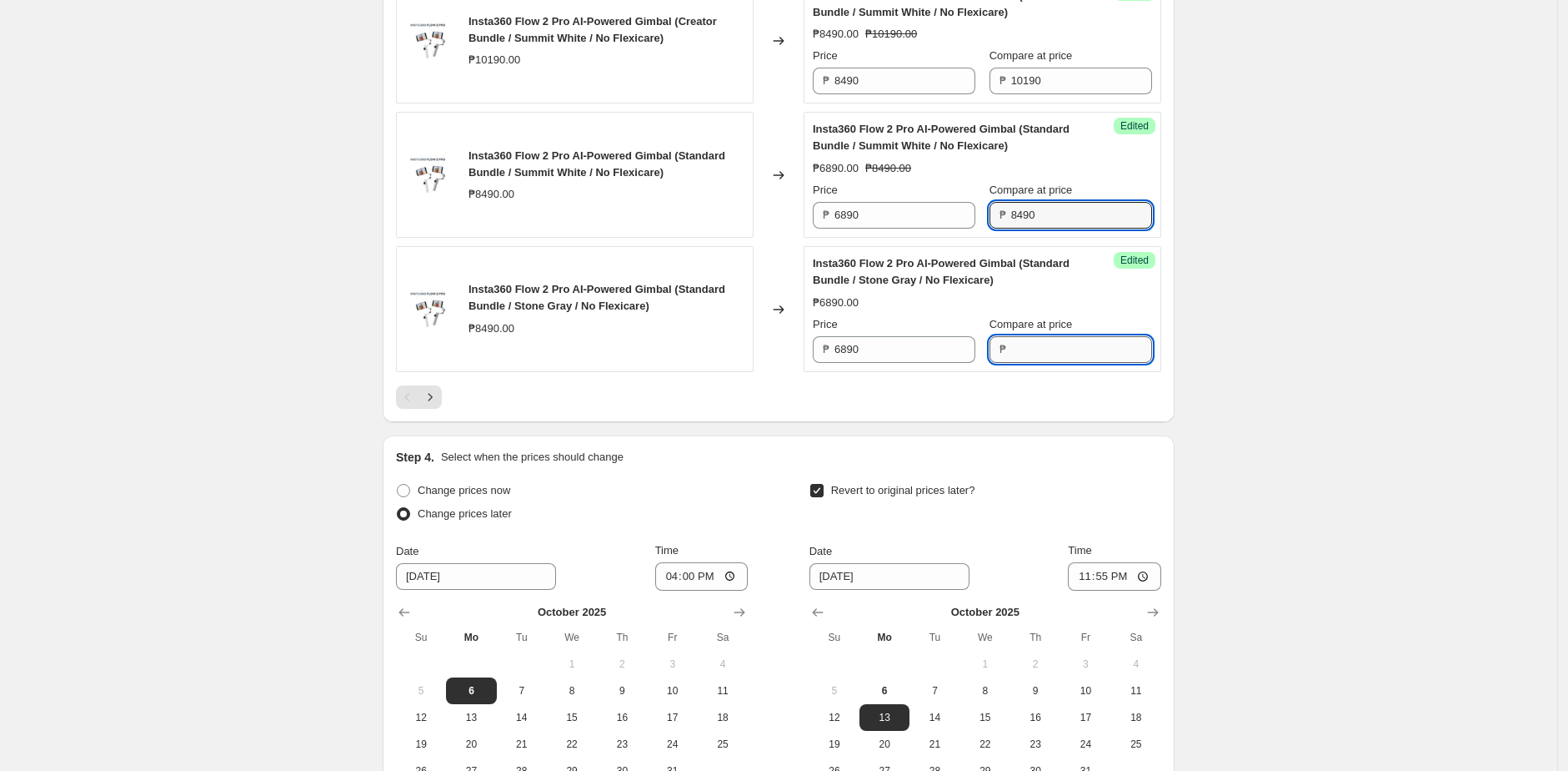
click at [1043, 362] on input "Compare at price" at bounding box center [1081, 349] width 141 height 27
paste input "8490"
type input "8490"
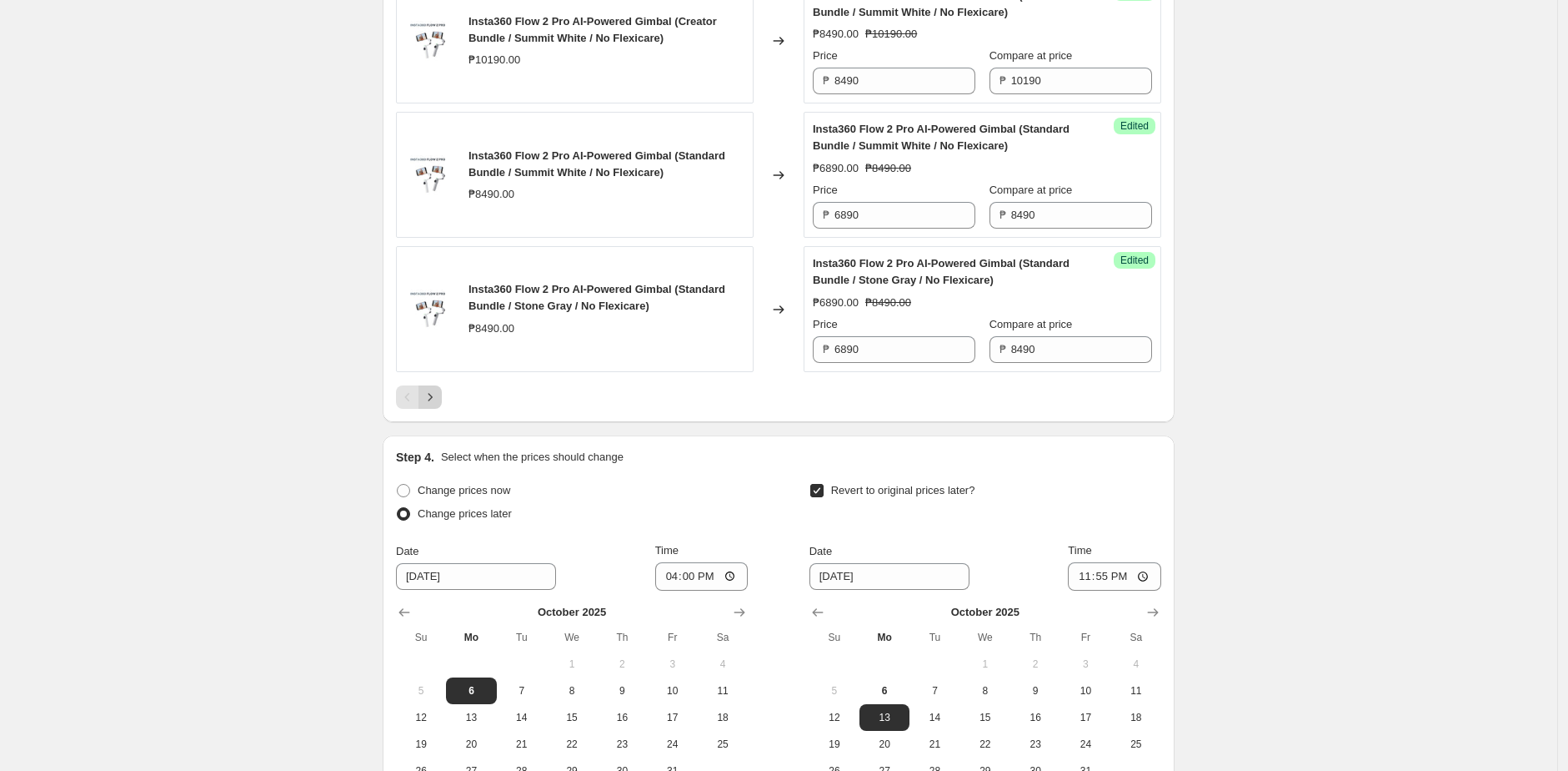
click at [429, 405] on icon "Next" at bounding box center [429, 396] width 17 height 17
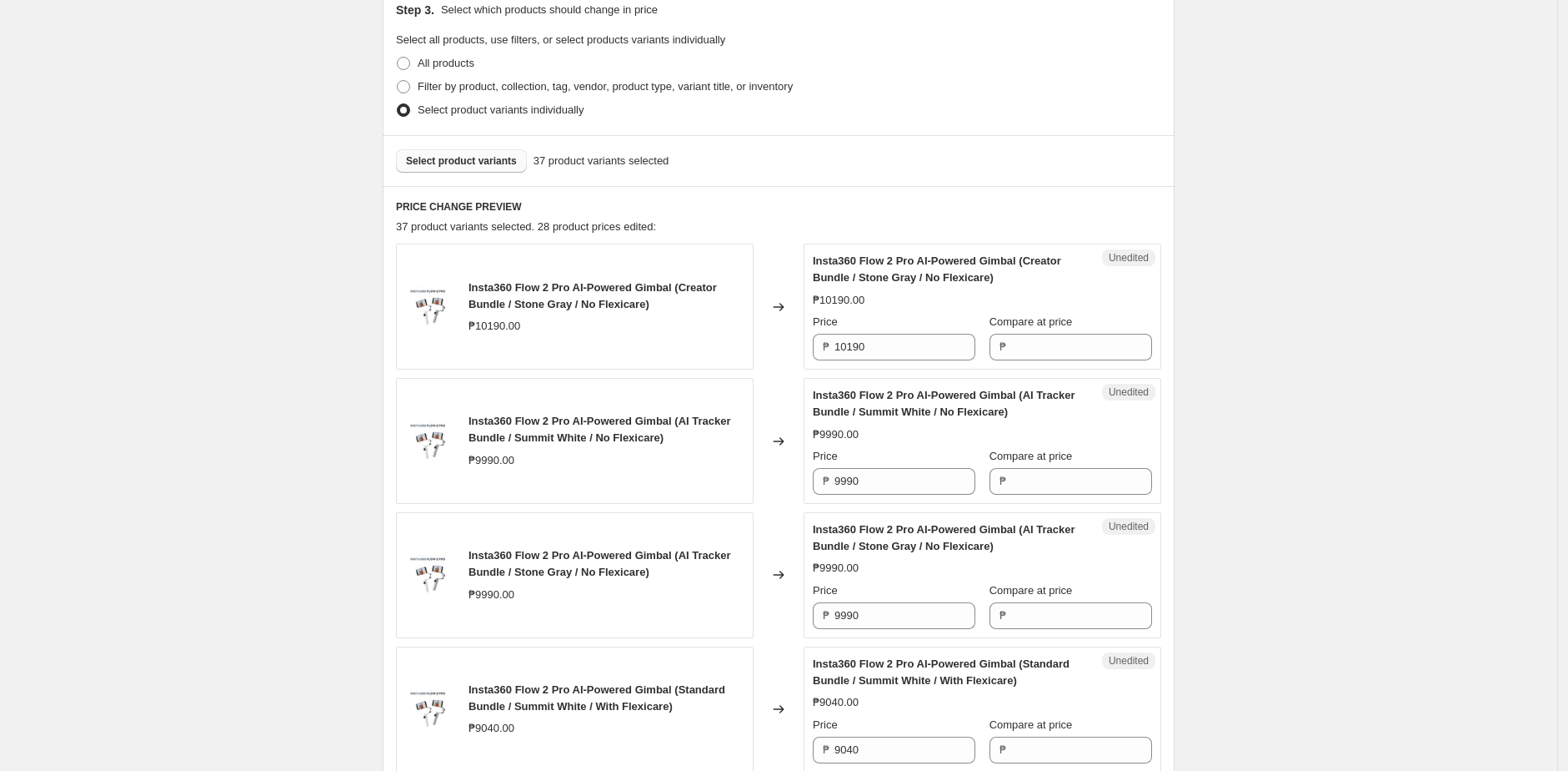
scroll to position [572, 0]
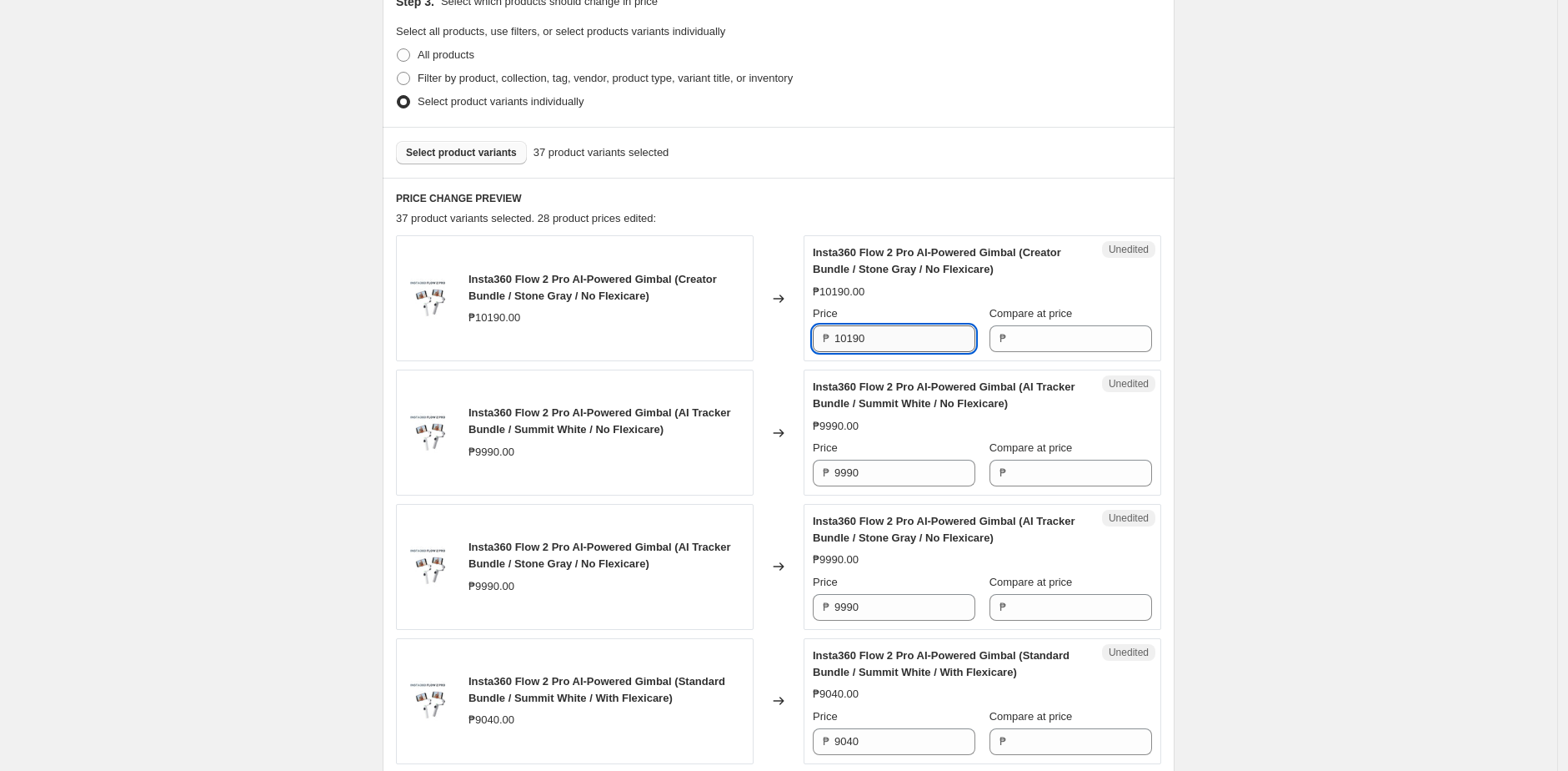
click at [900, 334] on input "10190" at bounding box center [905, 338] width 141 height 27
click at [1114, 336] on input "Compare at price" at bounding box center [1081, 338] width 141 height 27
paste input "10190"
type input "10190"
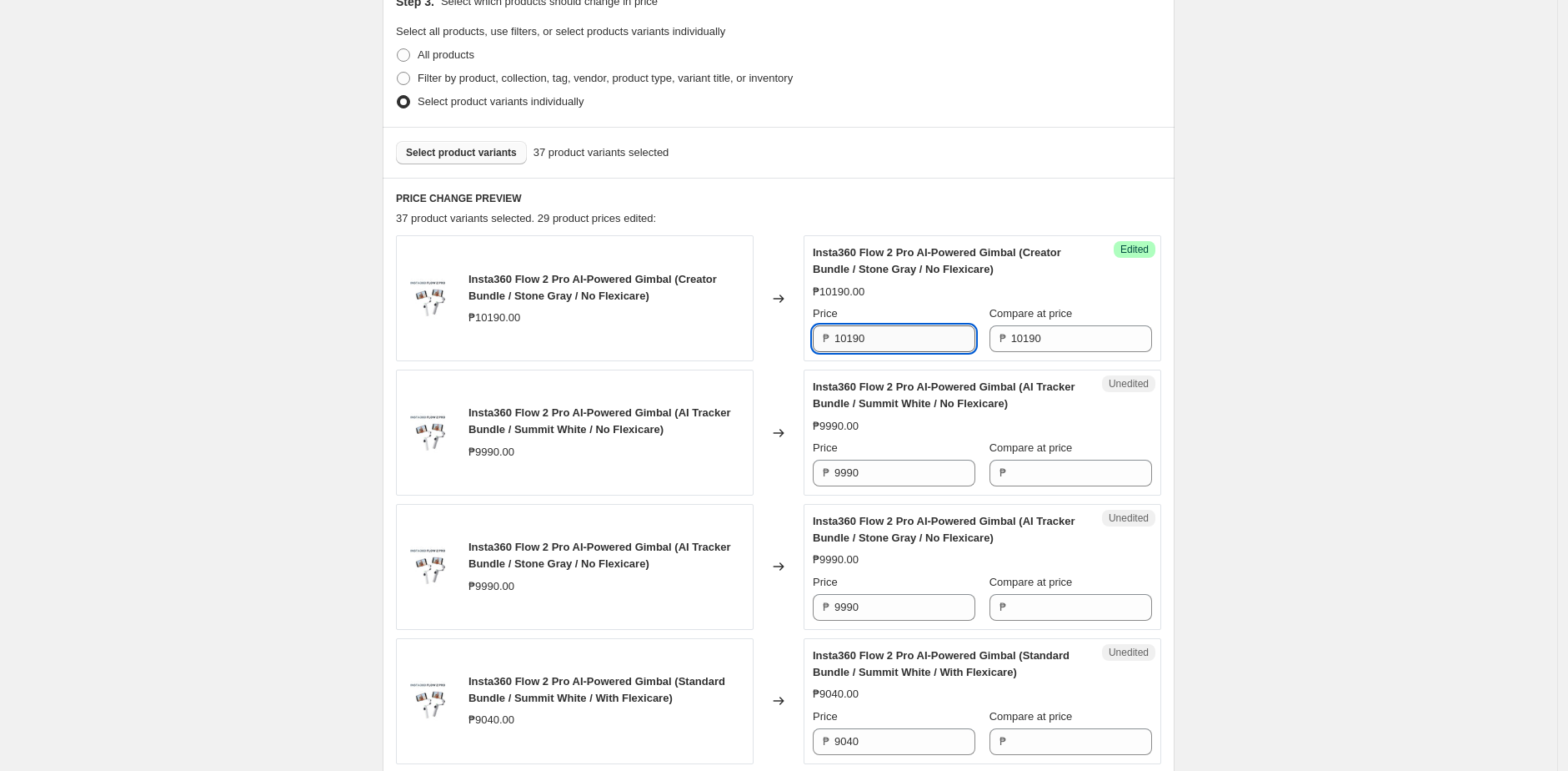
click at [931, 337] on input "10190" at bounding box center [905, 338] width 141 height 27
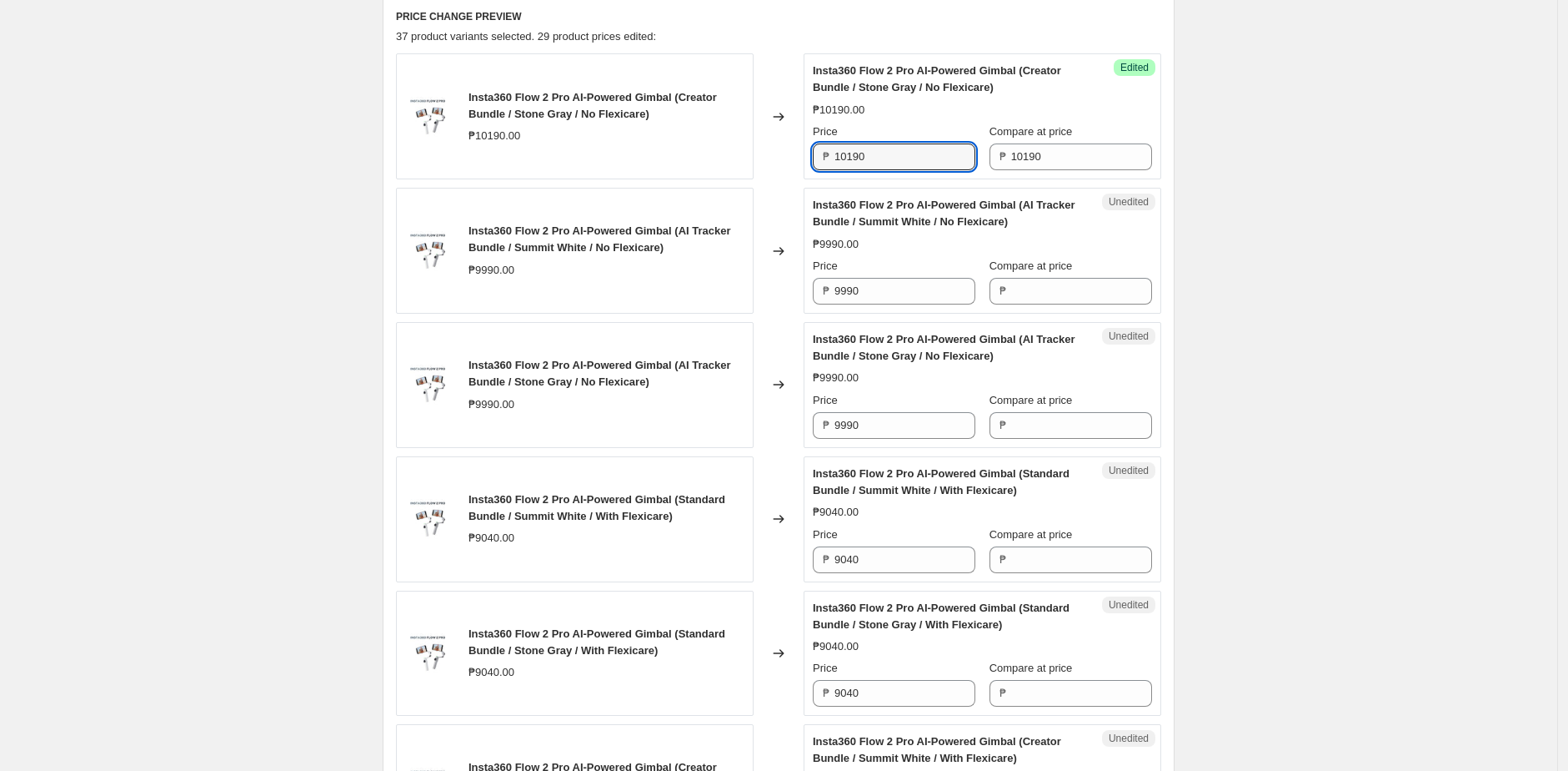
scroll to position [768, 0]
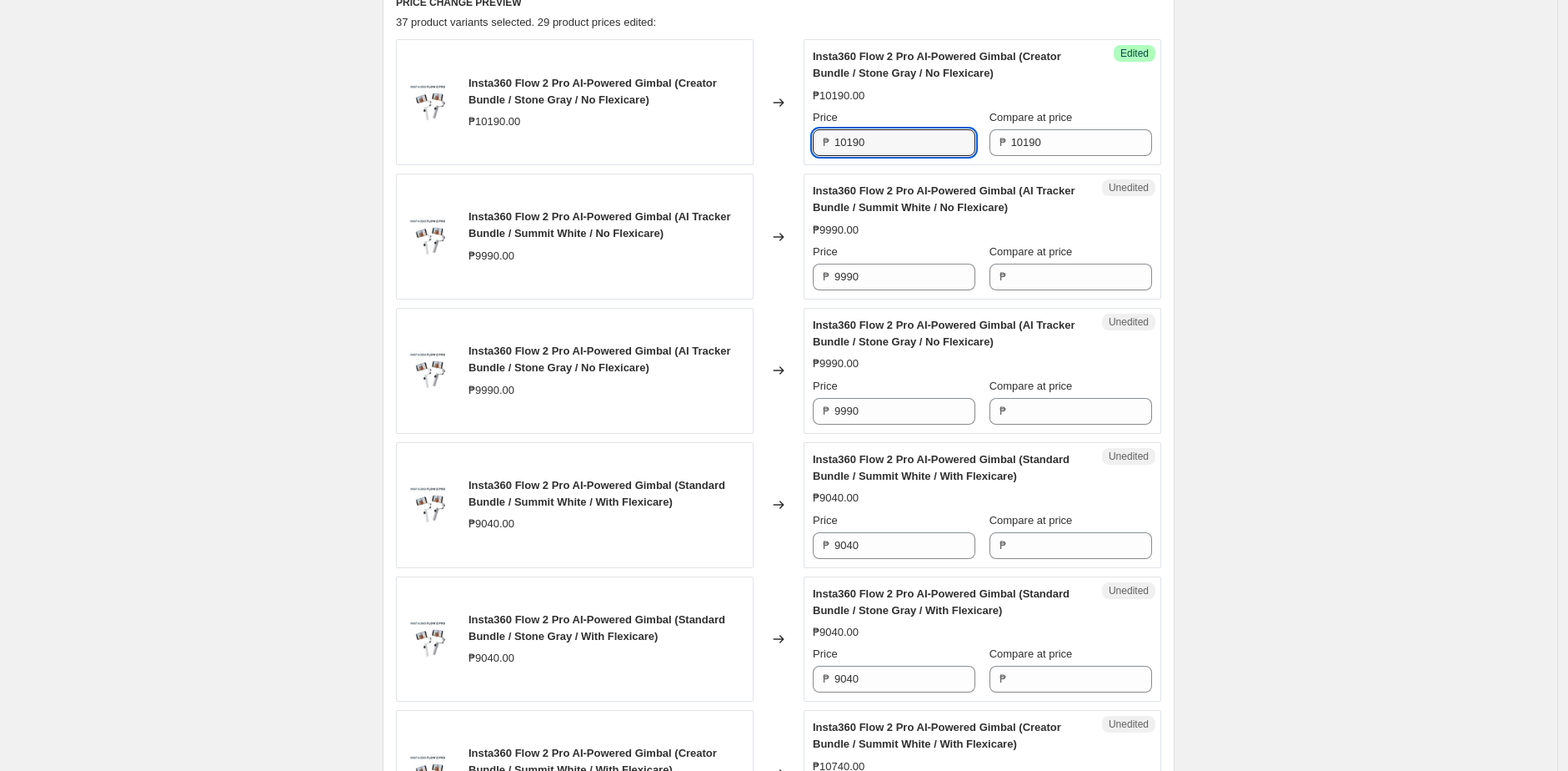
paste input "84"
type input "8490"
click at [895, 161] on div "Success Edited Insta360 Flow 2 Pro AI-Powered Gimbal (Creator Bundle / Stone Gr…" at bounding box center [982, 102] width 358 height 126
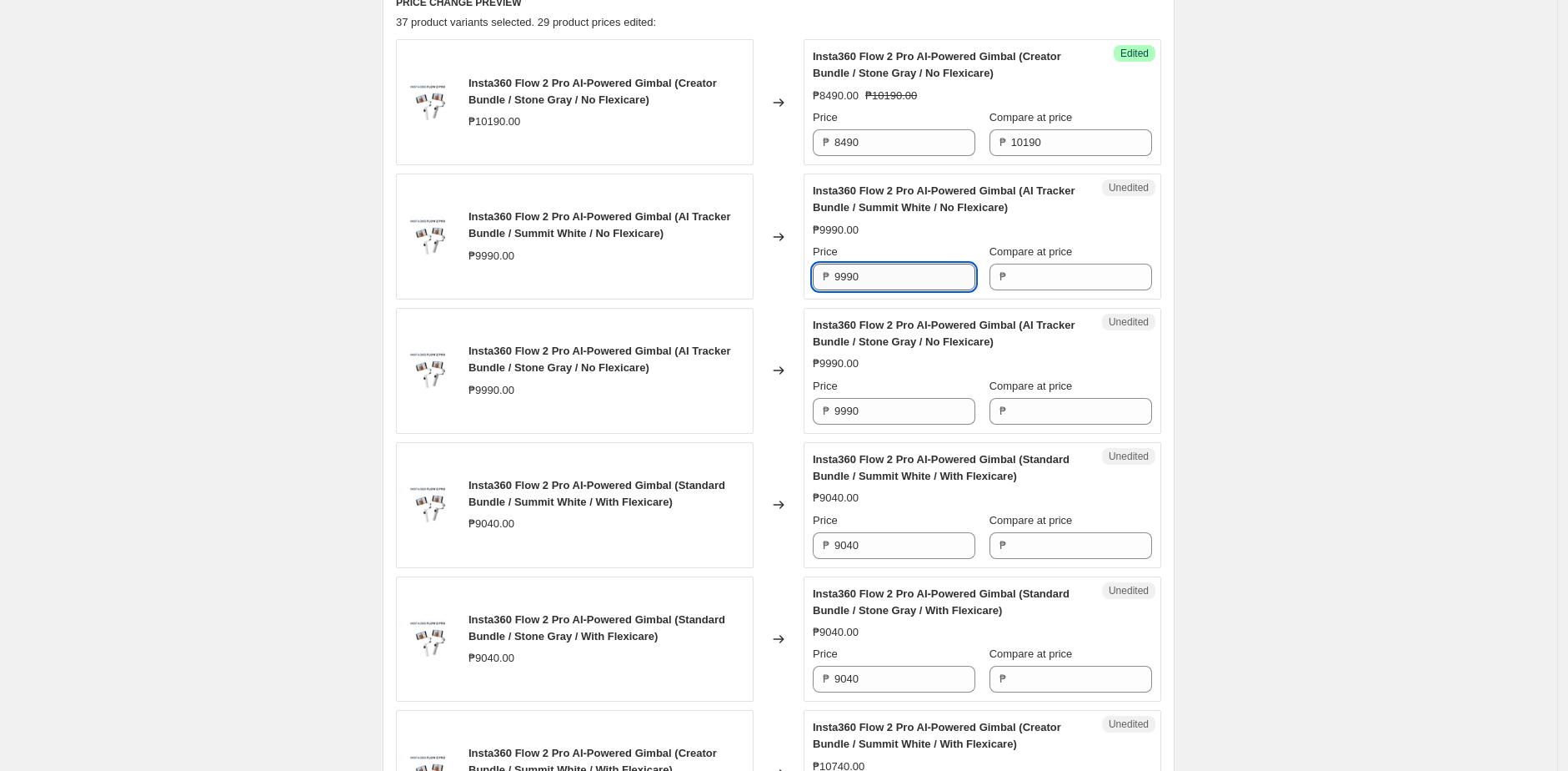
click at [892, 280] on input "9990" at bounding box center [905, 277] width 141 height 27
click at [1061, 269] on input "Compare at price" at bounding box center [1081, 277] width 141 height 27
paste input "9990"
type input "9990"
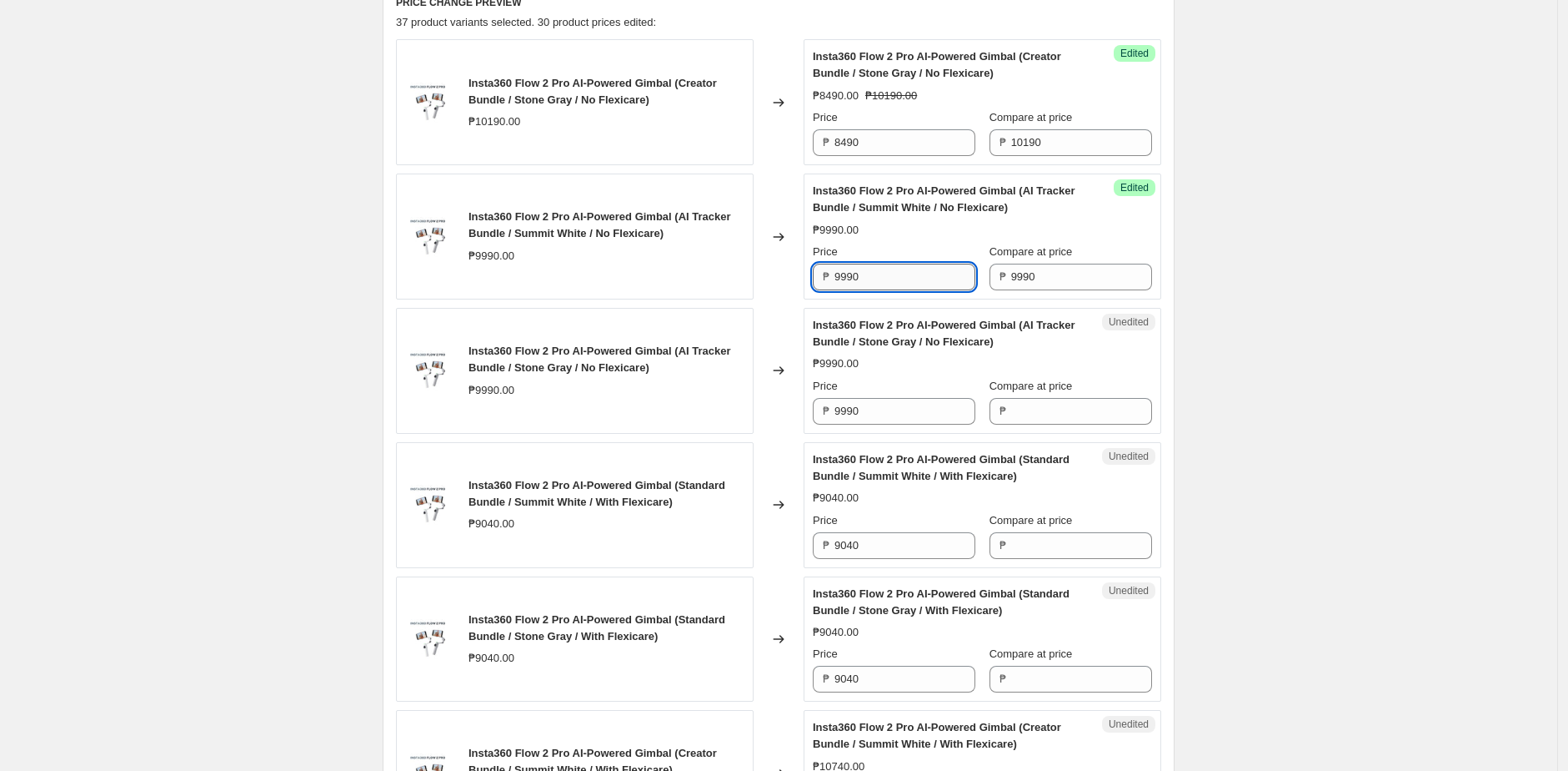
click at [948, 275] on input "9990" at bounding box center [905, 277] width 141 height 27
paste input "81"
type input "8190"
click at [916, 299] on div "Success Edited Insta360 Flow 2 Pro AI-Powered Gimbal (AI Tracker Bundle / Summi…" at bounding box center [982, 236] width 358 height 126
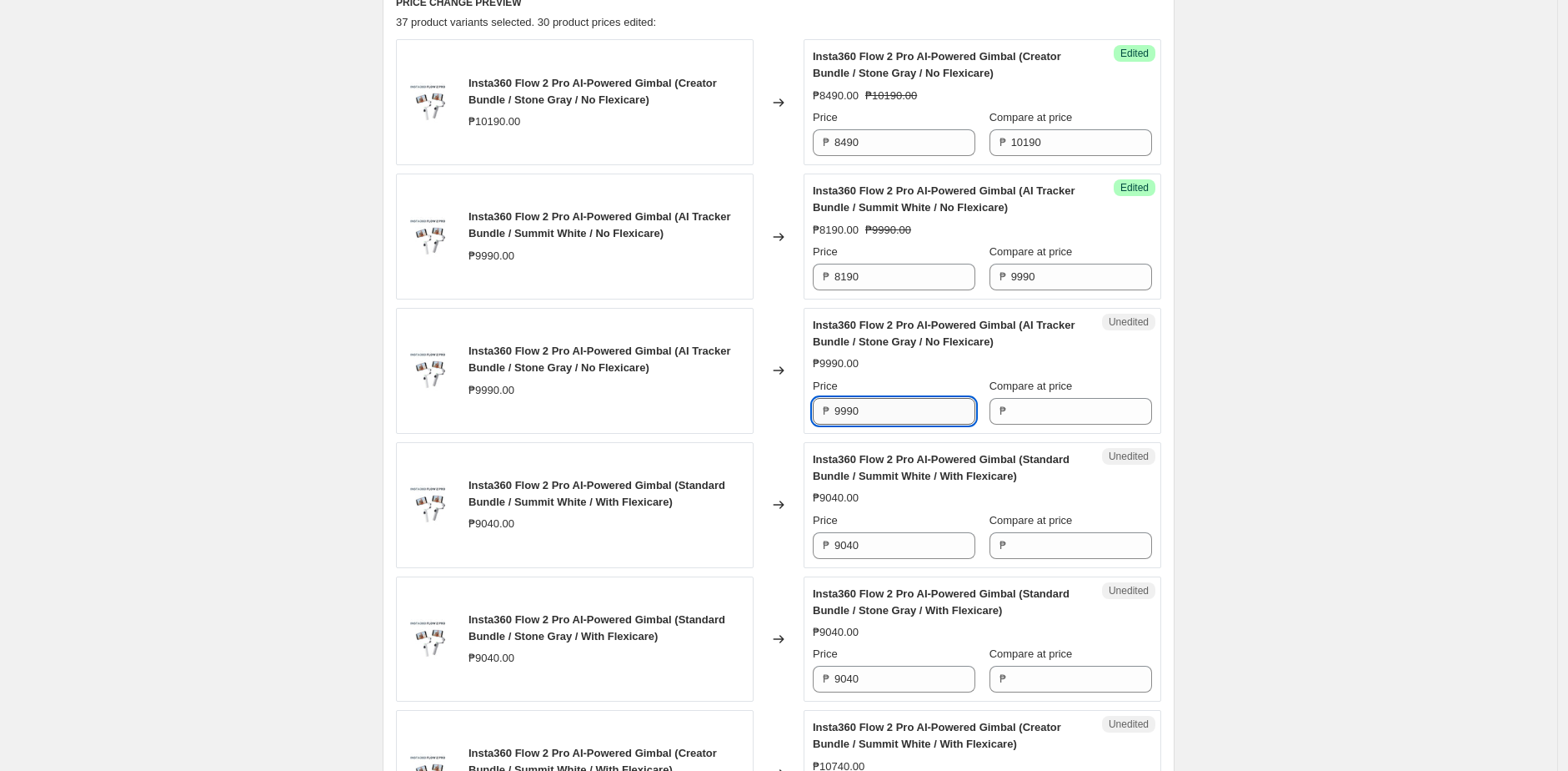
click at [905, 399] on input "9990" at bounding box center [905, 411] width 141 height 27
paste input "81"
type input "8190"
click at [958, 363] on div "₱9990.00" at bounding box center [982, 363] width 340 height 17
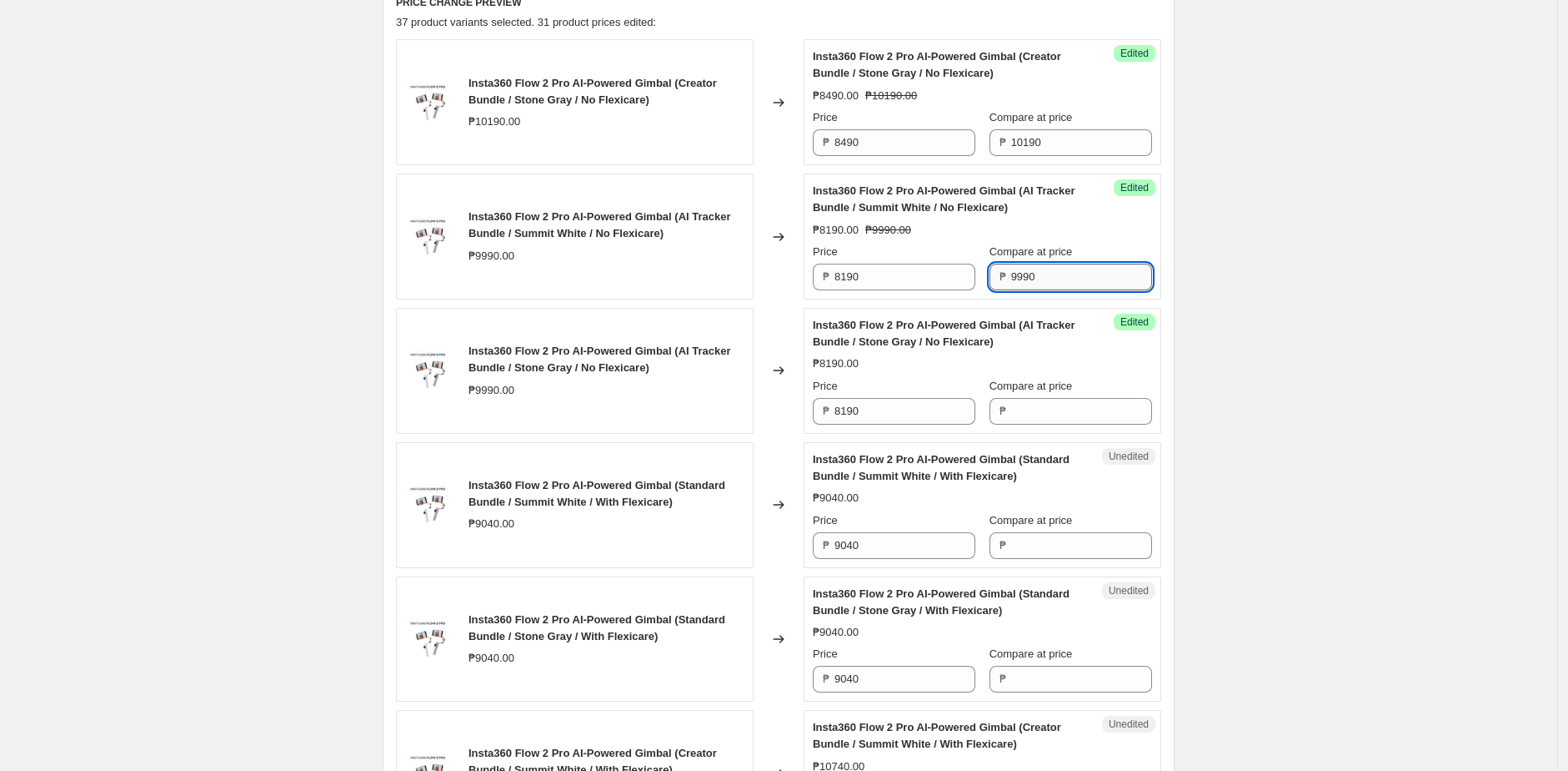
click at [1065, 279] on input "9990" at bounding box center [1081, 277] width 141 height 27
click at [1026, 402] on input "Compare at price" at bounding box center [1081, 411] width 141 height 27
paste input "9990"
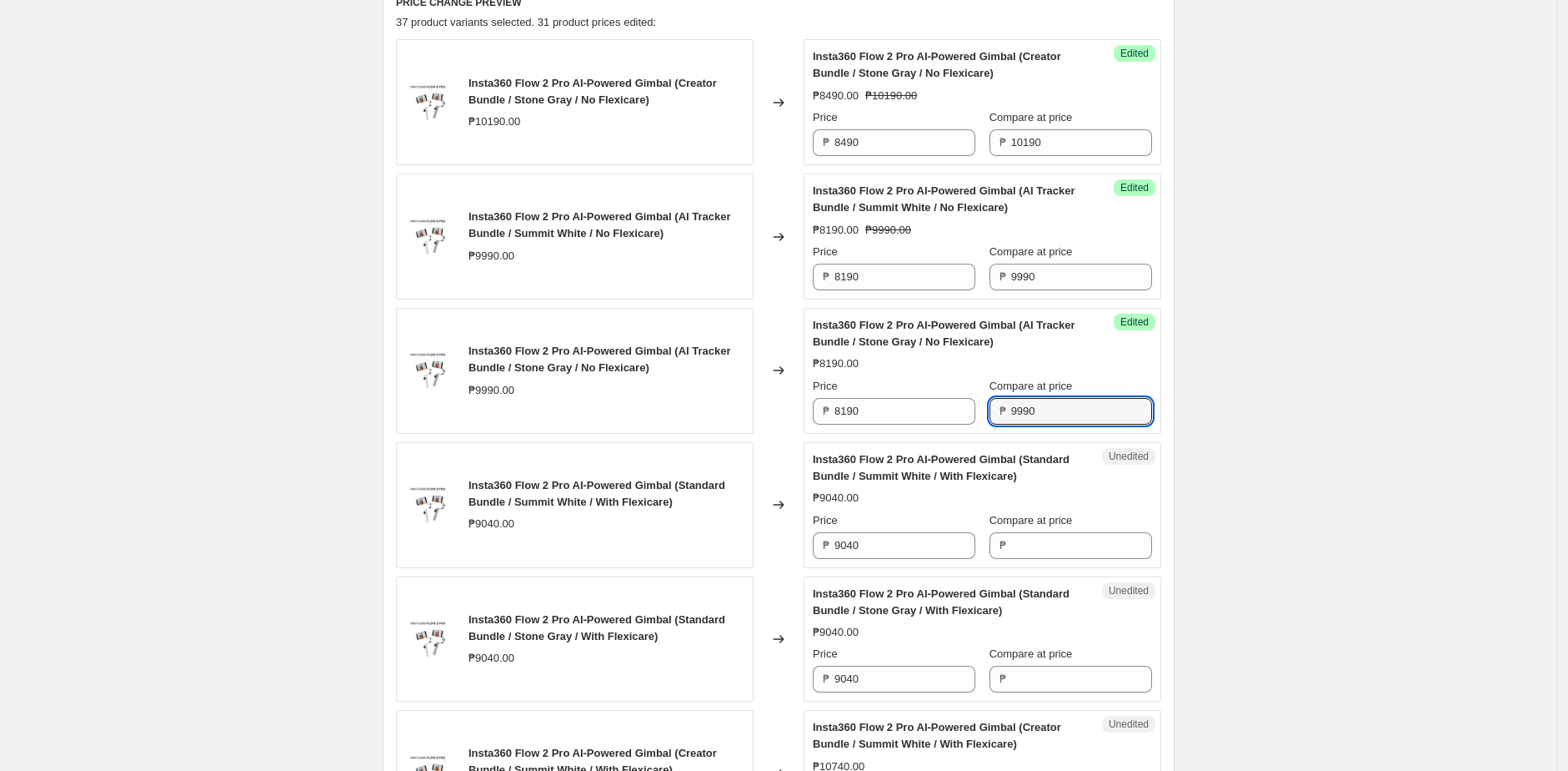
type input "9990"
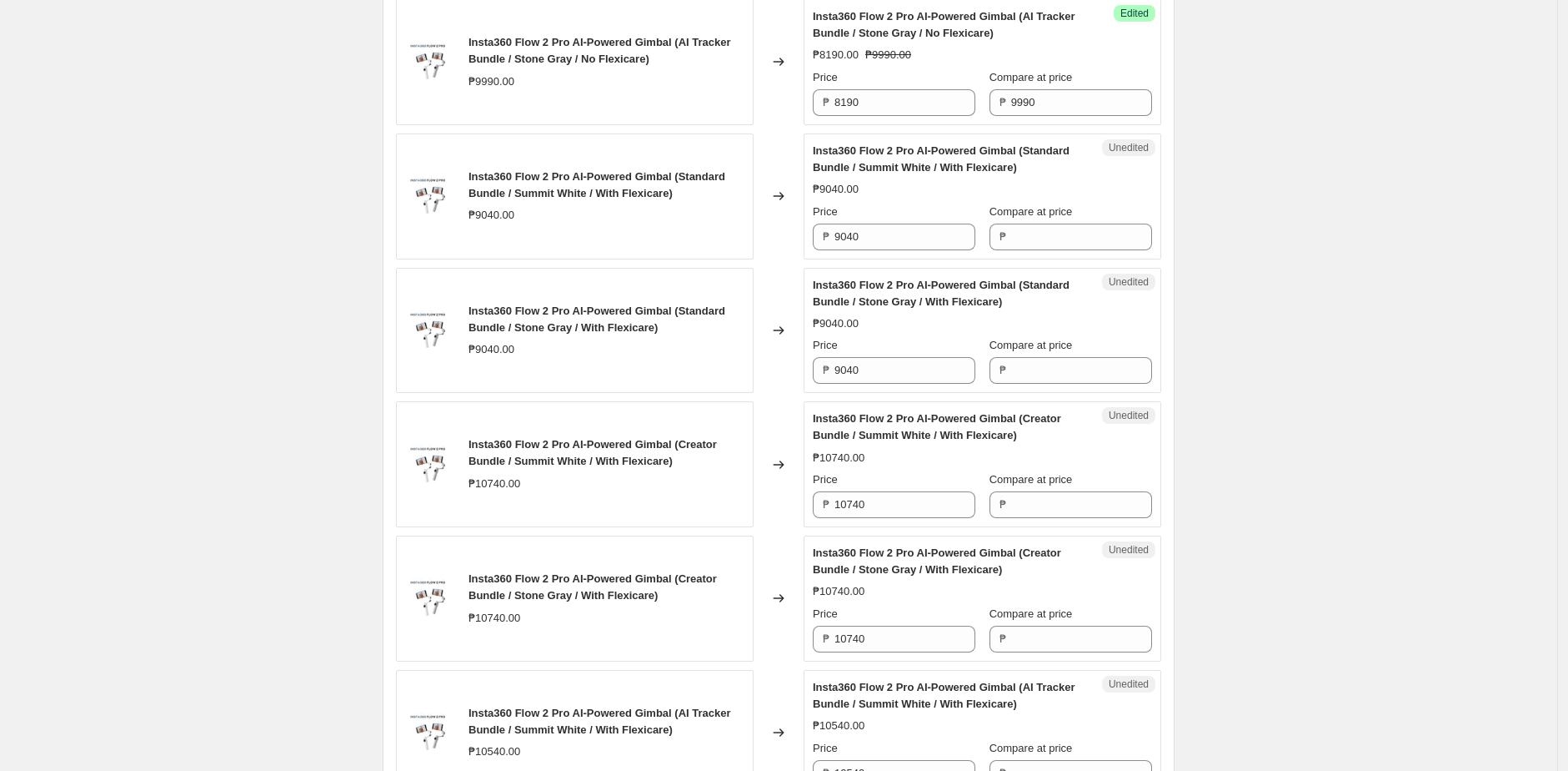
scroll to position [1083, 0]
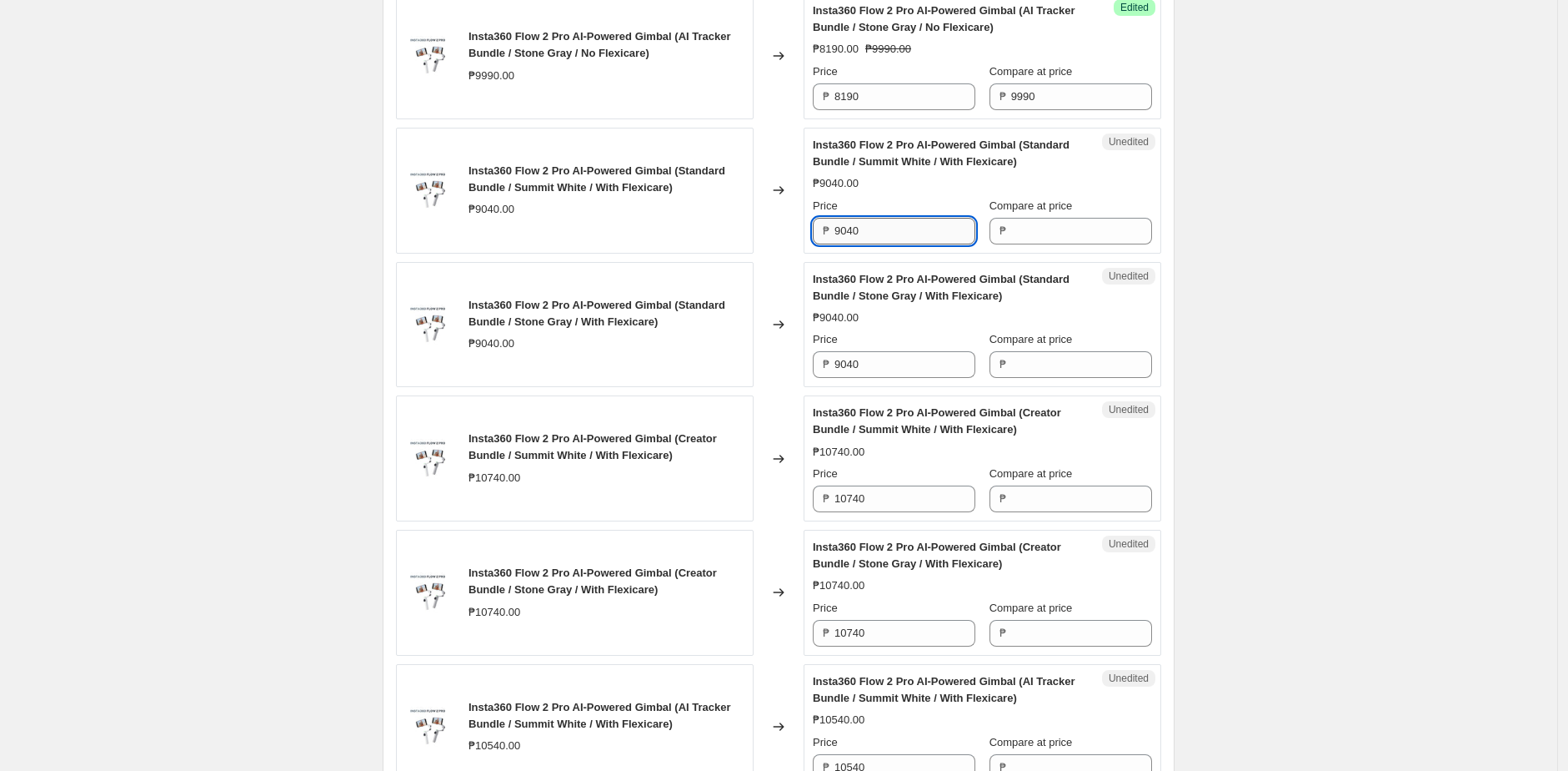
click at [926, 231] on input "9040" at bounding box center [905, 231] width 141 height 27
click at [1080, 228] on input "Compare at price" at bounding box center [1081, 231] width 141 height 27
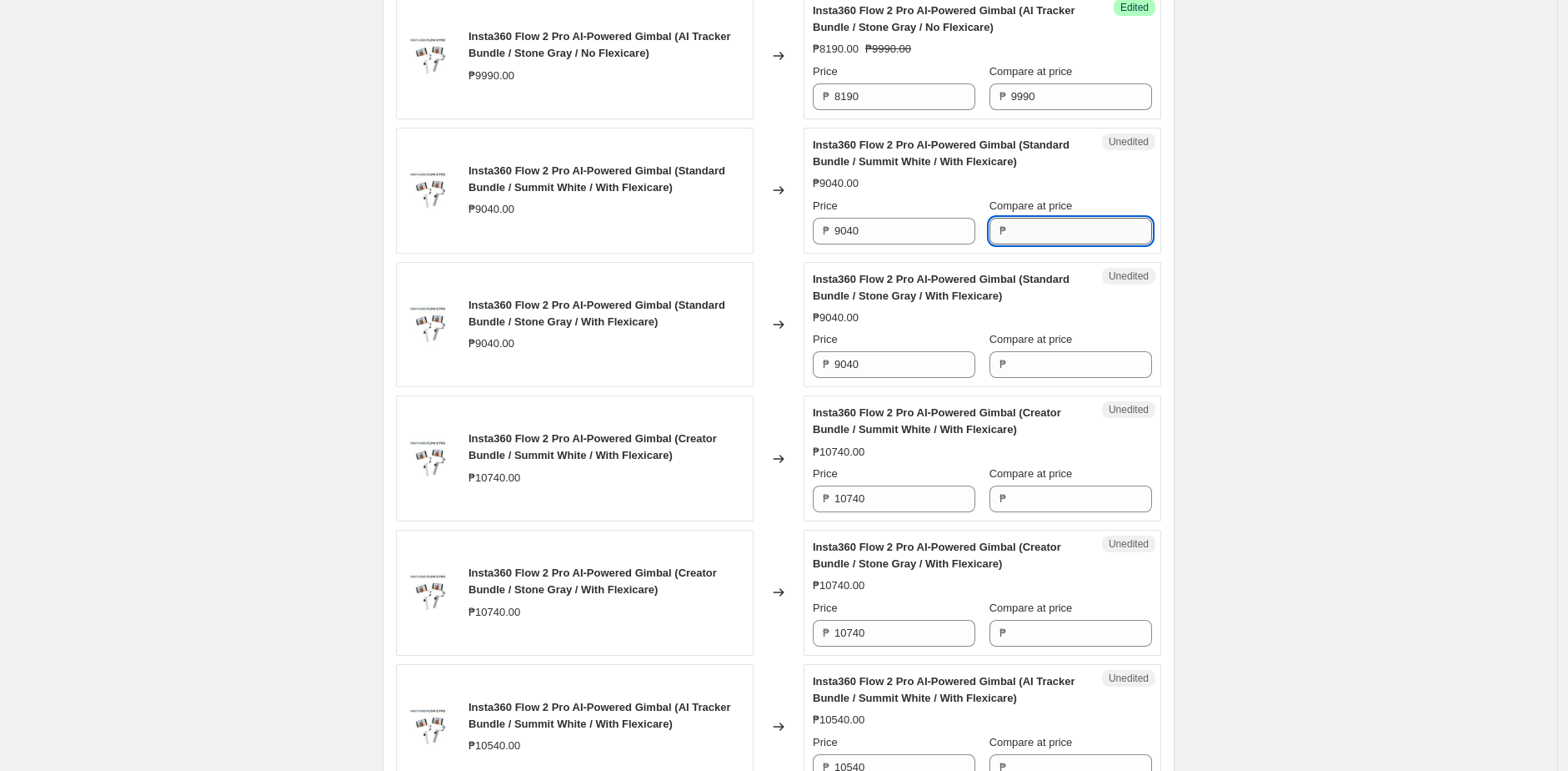
paste input "9040"
type input "9040"
click at [1200, 227] on div "INSTA360 10.10 SALE Main Units. This page is ready INSTA360 10.10 SALE Main Uni…" at bounding box center [778, 754] width 1557 height 3673
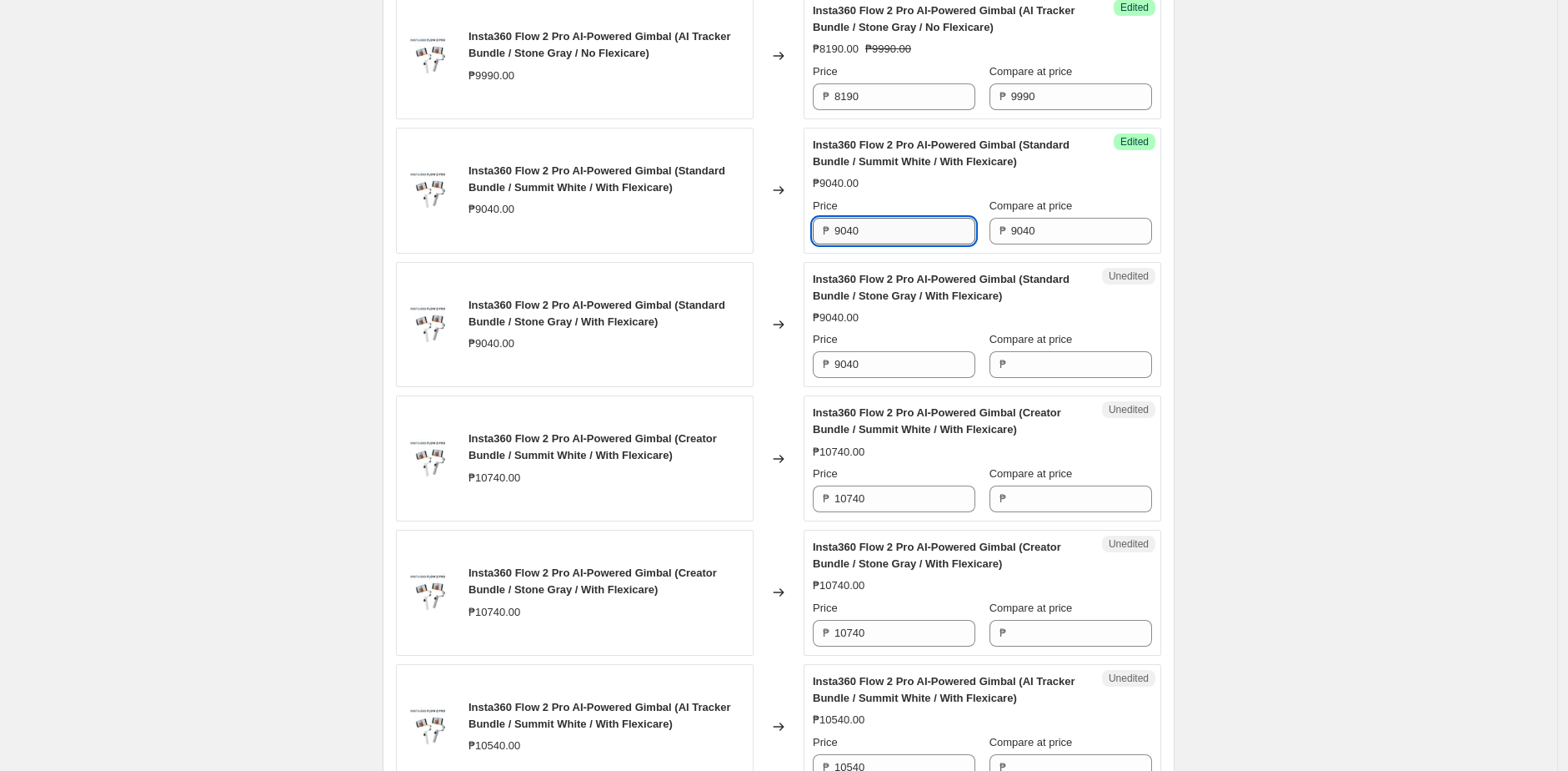
click at [949, 225] on input "9040" at bounding box center [905, 231] width 141 height 27
paste input "7237"
type input "7237"
click at [798, 218] on div "Changed to" at bounding box center [777, 190] width 50 height 126
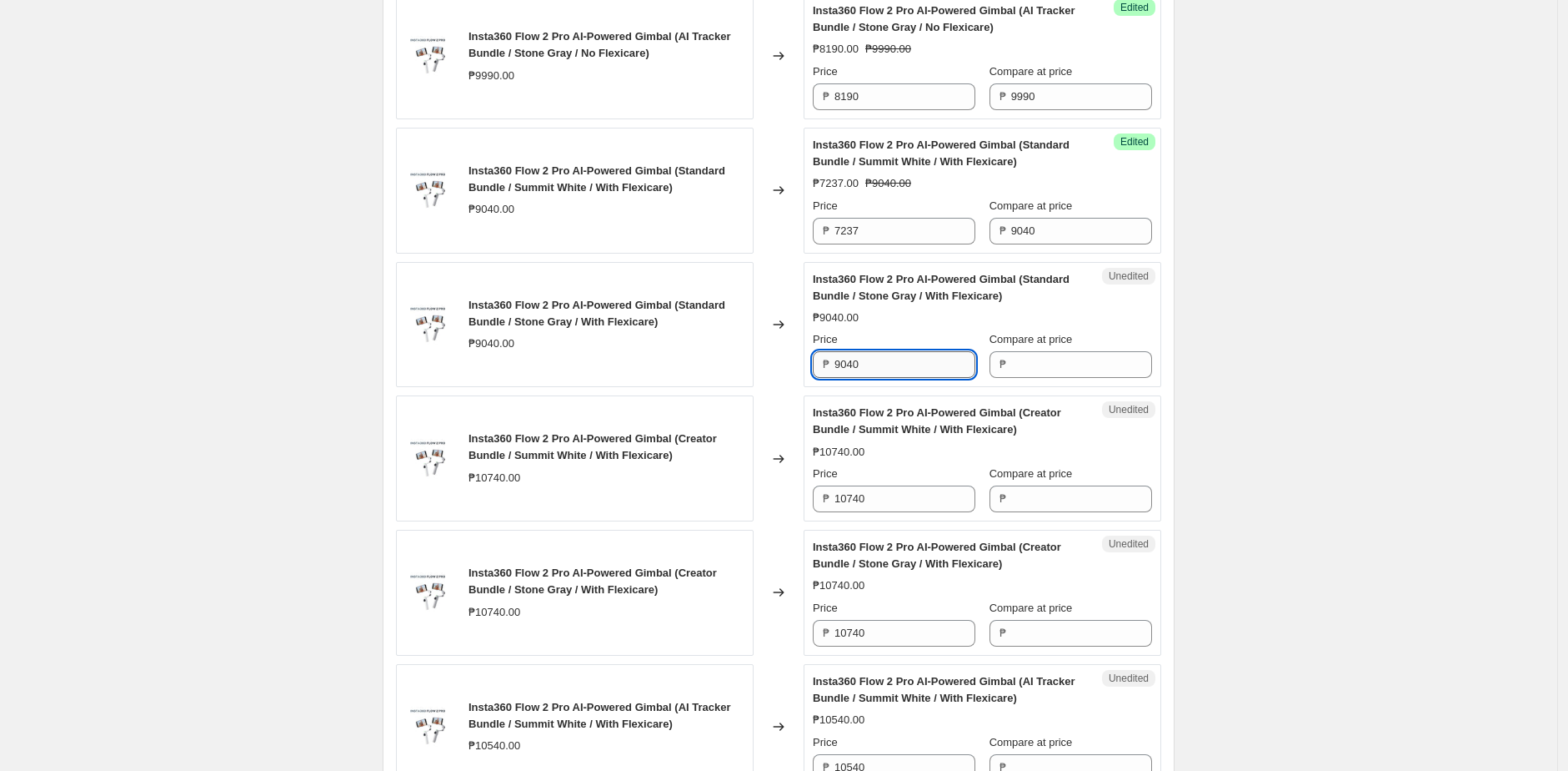
click at [921, 351] on input "9040" at bounding box center [905, 364] width 141 height 27
paste input "7237"
type input "7237"
click at [786, 329] on icon at bounding box center [778, 324] width 17 height 17
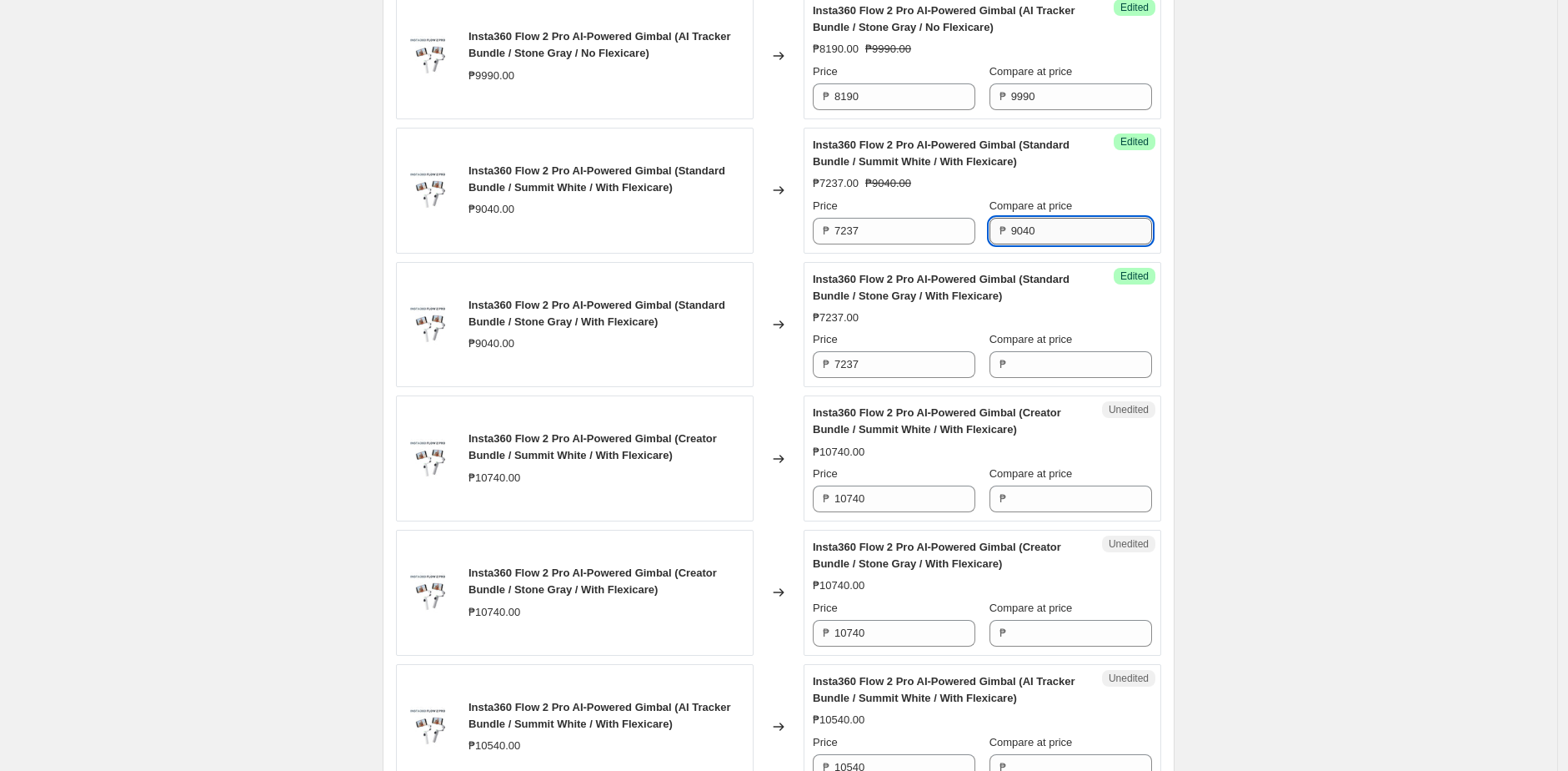
click at [1049, 232] on input "9040" at bounding box center [1081, 231] width 141 height 27
click at [1042, 358] on input "Compare at price" at bounding box center [1081, 364] width 141 height 27
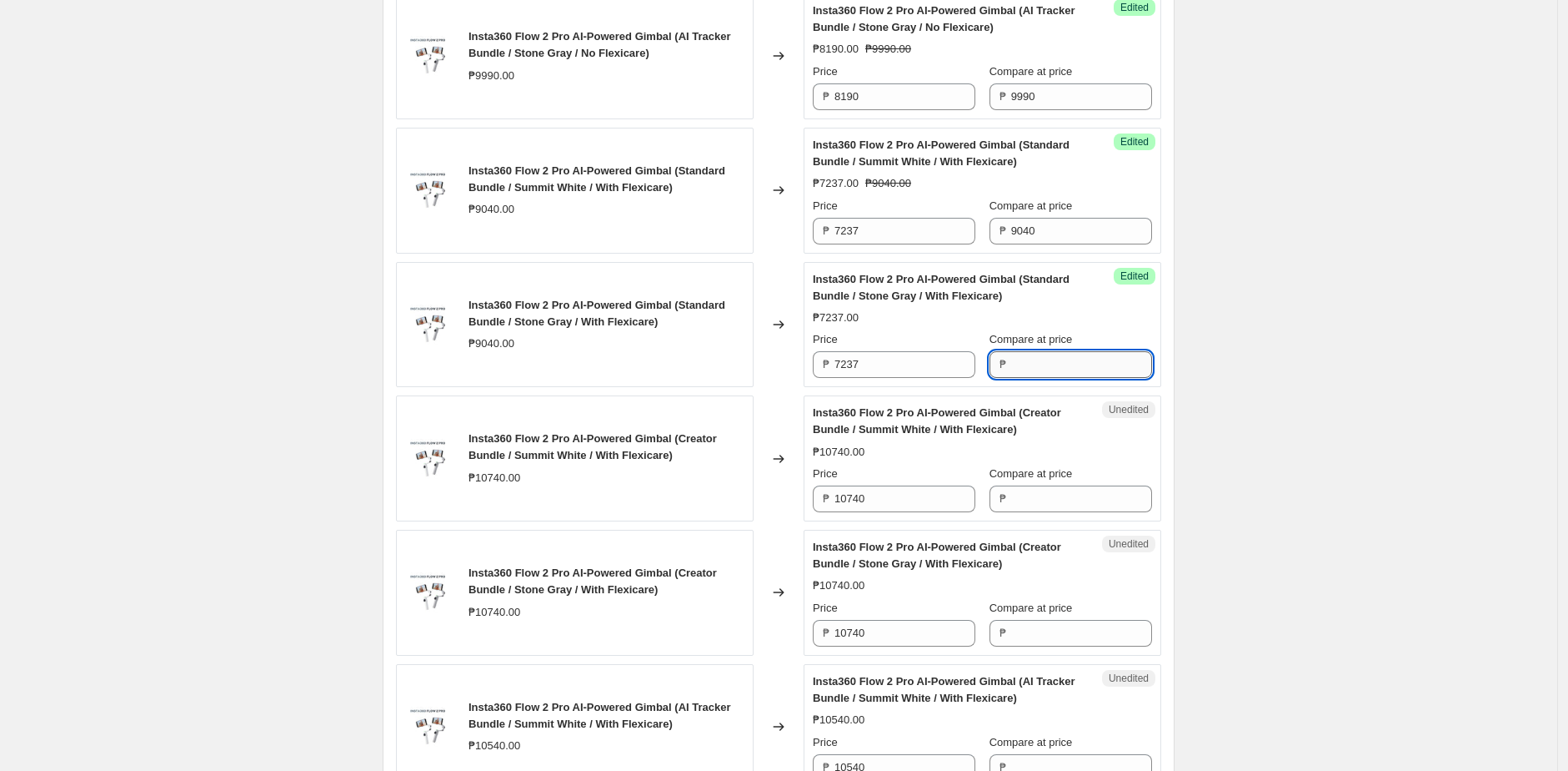
paste input "9040"
type input "9040"
click at [1214, 380] on div "INSTA360 10.10 SALE Main Units. This page is ready INSTA360 10.10 SALE Main Uni…" at bounding box center [778, 754] width 1557 height 3673
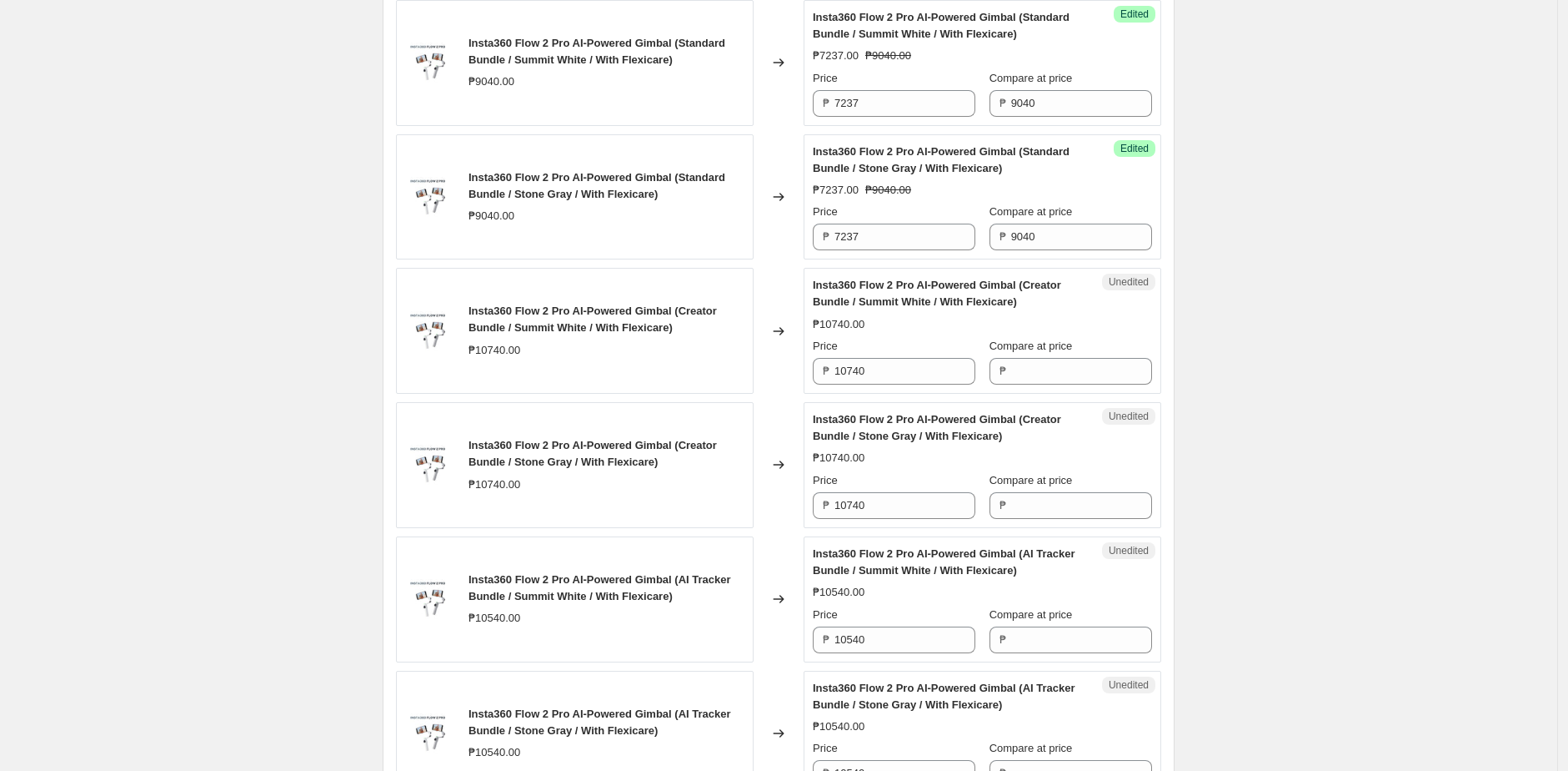
scroll to position [1221, 0]
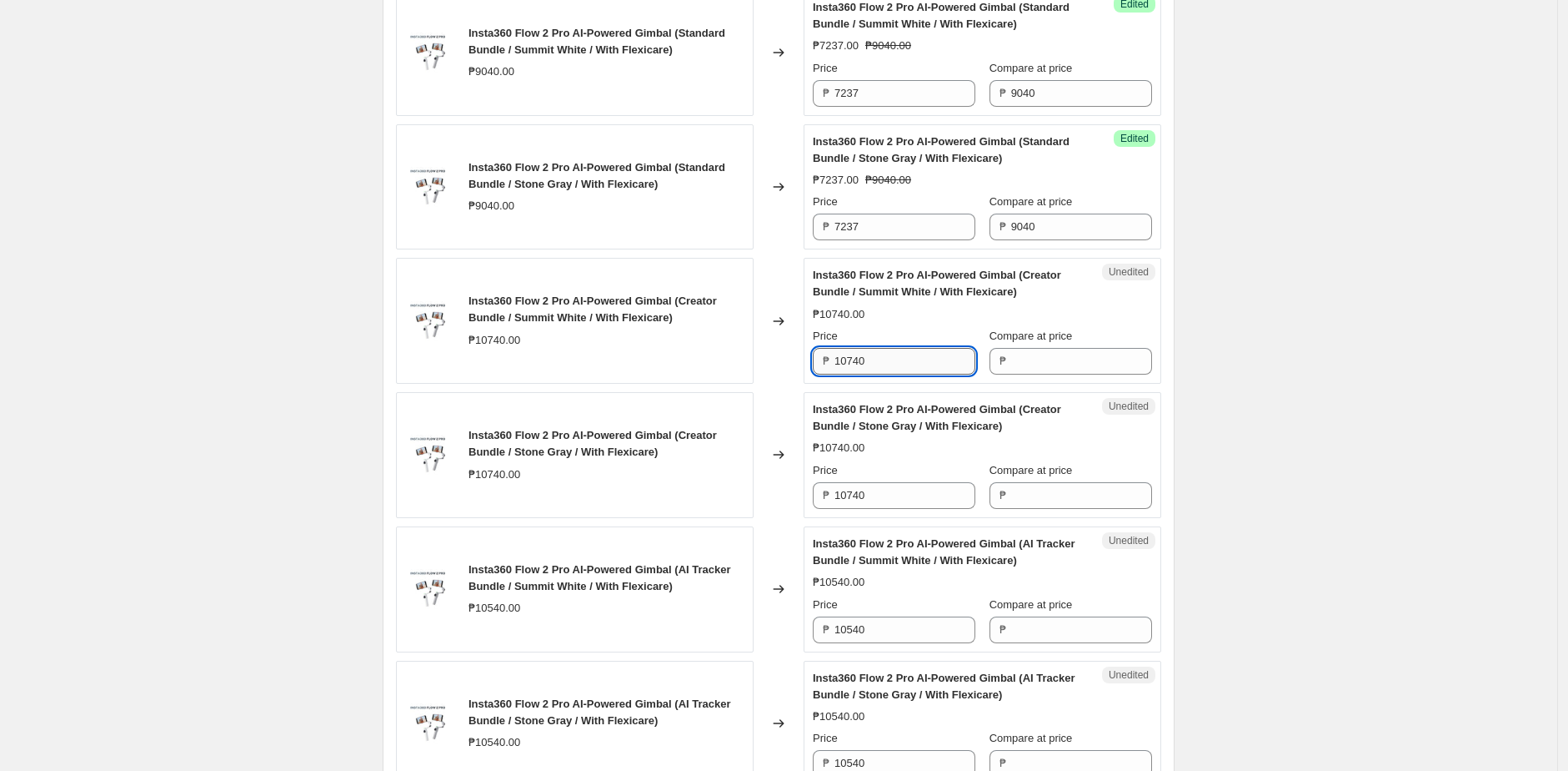
click at [948, 349] on input "10740" at bounding box center [905, 361] width 141 height 27
click at [1068, 369] on input "Compare at price" at bounding box center [1081, 361] width 141 height 27
paste input "10740"
type input "10740"
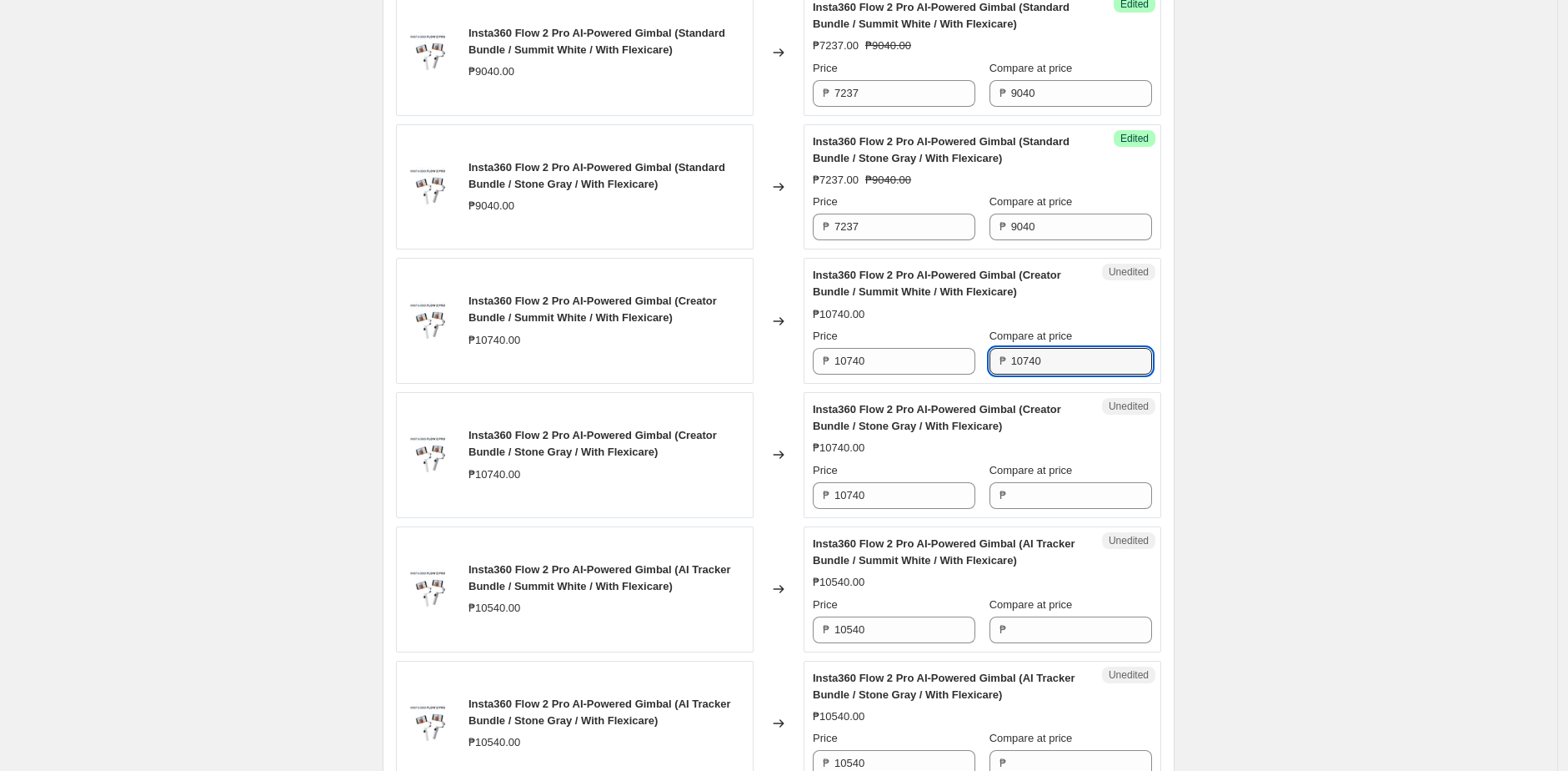
click at [1239, 344] on div "INSTA360 10.10 SALE Main Units. This page is ready INSTA360 10.10 SALE Main Uni…" at bounding box center [778, 616] width 1557 height 3673
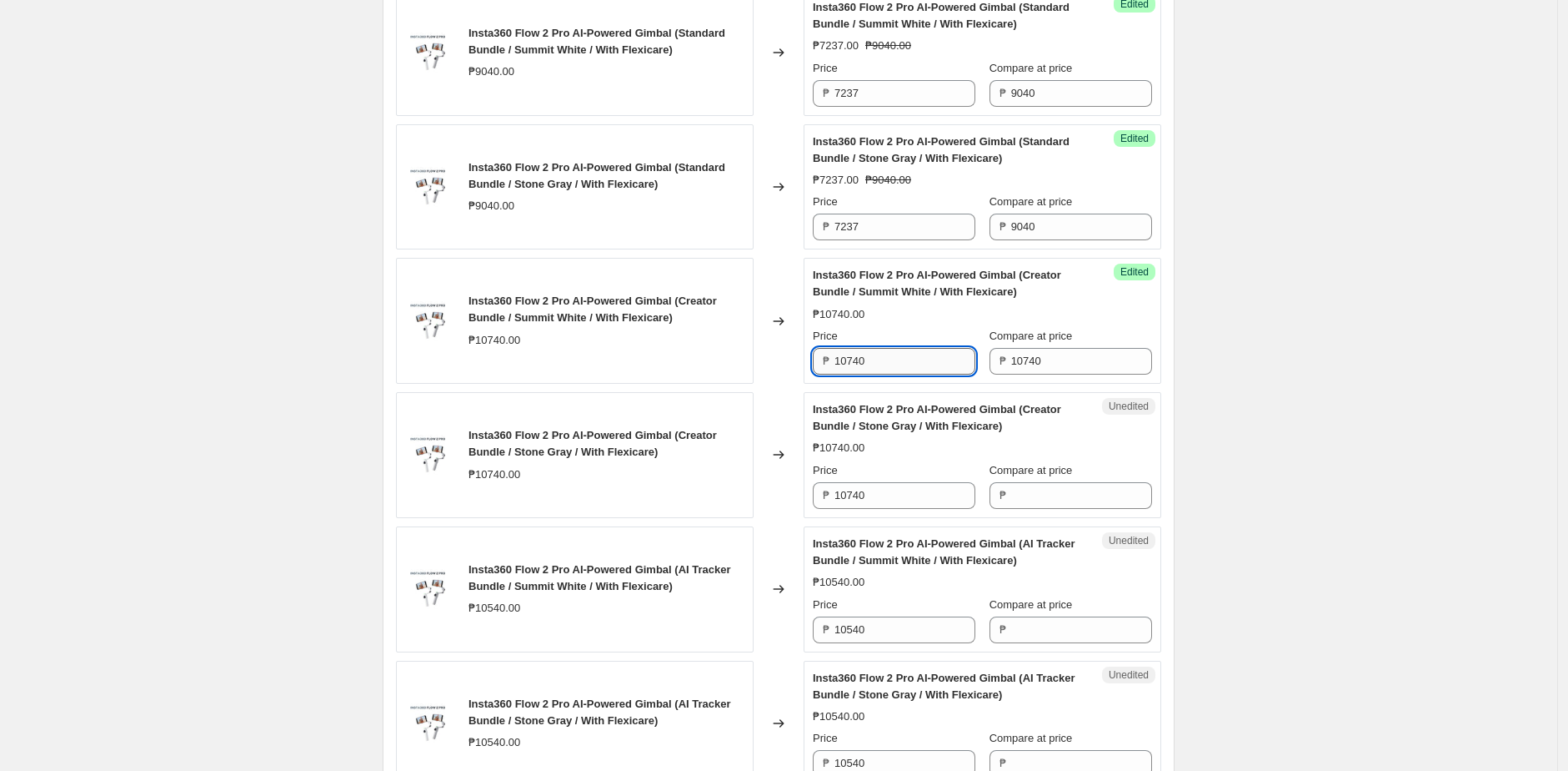
click at [912, 361] on input "10740" at bounding box center [905, 361] width 141 height 27
paste input "8837"
type input "8837"
click at [885, 498] on input "10740" at bounding box center [905, 495] width 141 height 27
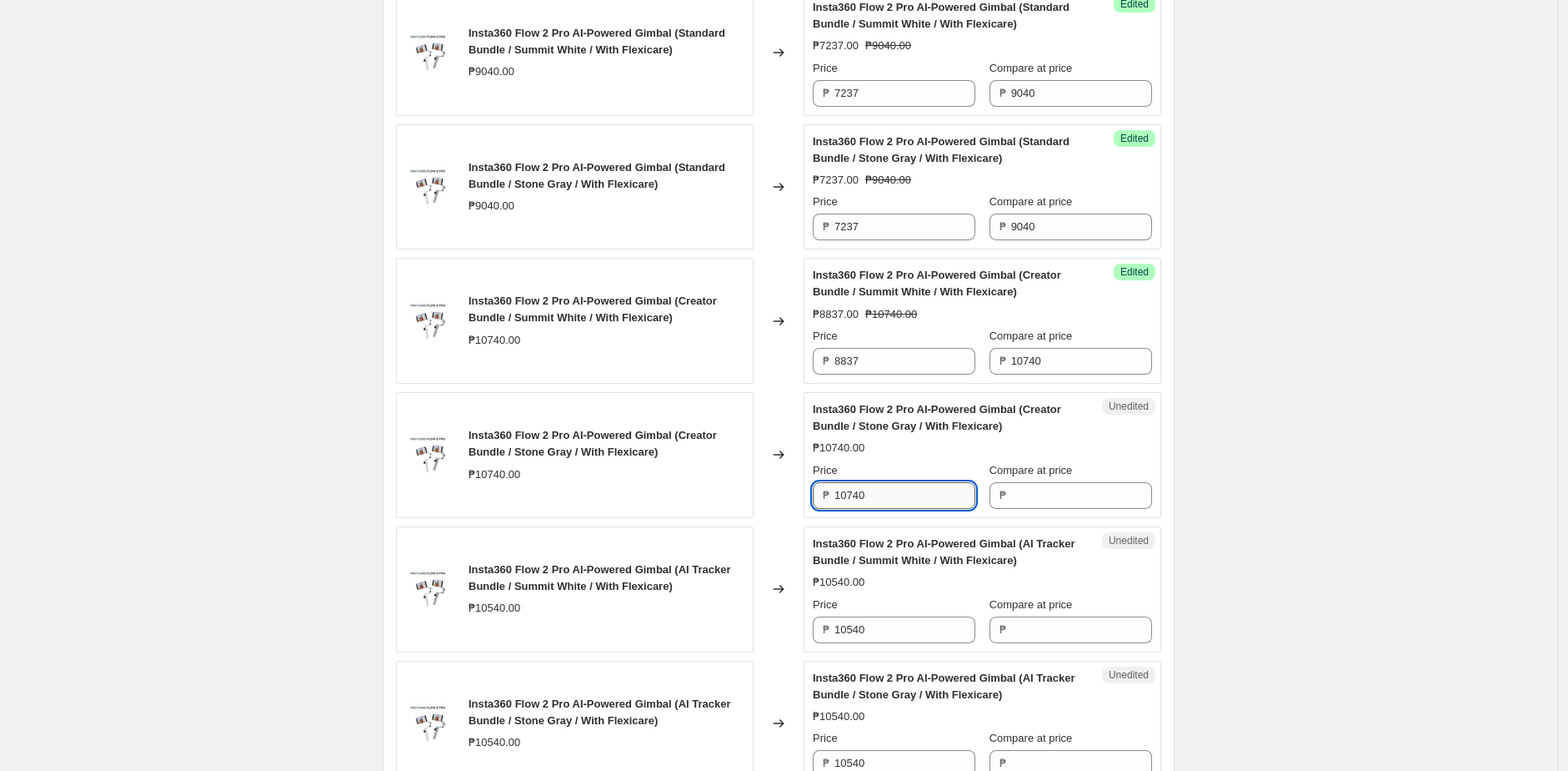
click at [885, 498] on input "10740" at bounding box center [905, 495] width 141 height 27
paste input "8837"
type input "8837"
click at [1078, 461] on div "Insta360 Flow 2 Pro AI-Powered Gimbal (Creator Bundle / Stone Gray / With Flexi…" at bounding box center [982, 454] width 340 height 107
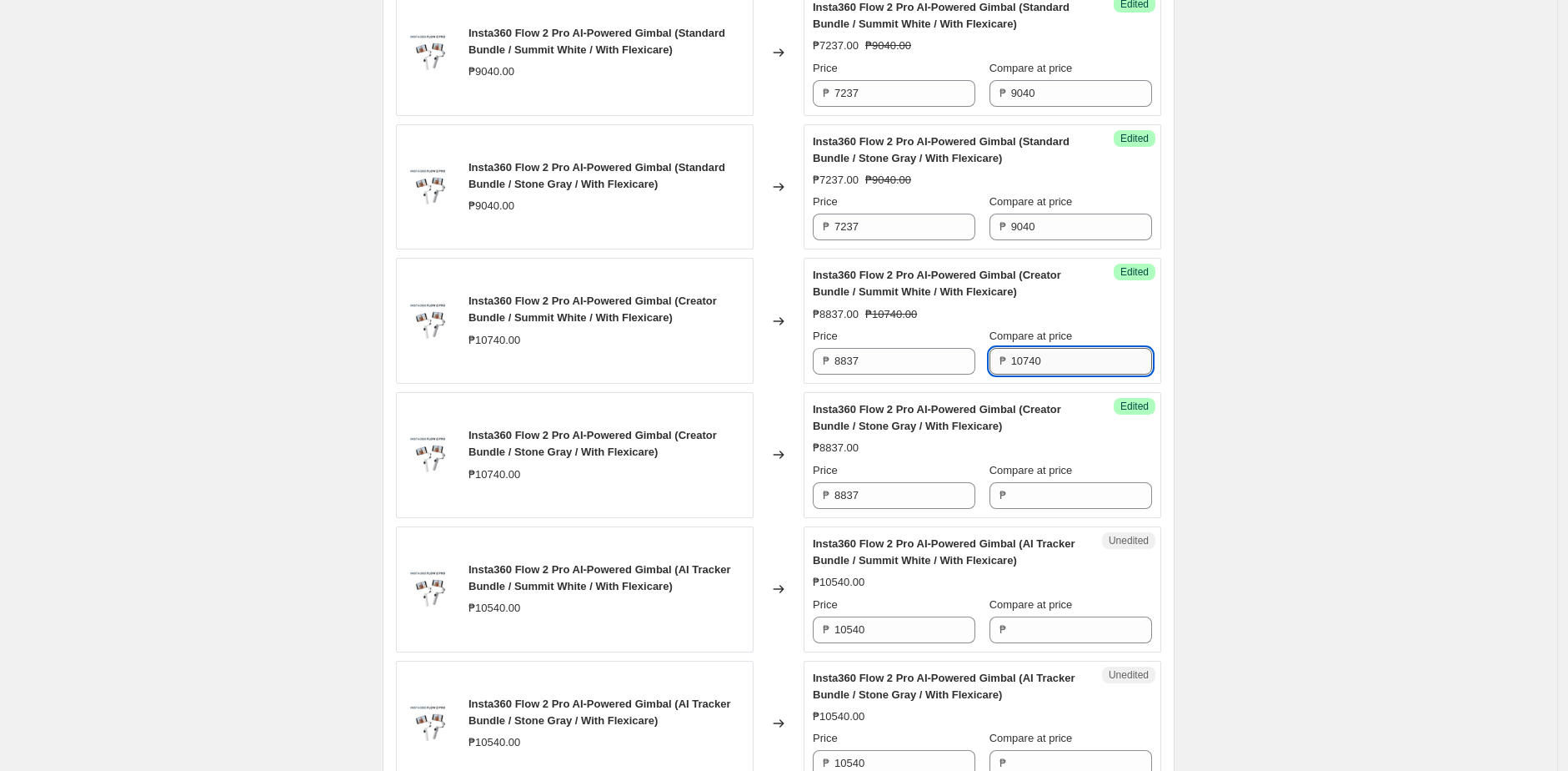
click at [1075, 362] on input "10740" at bounding box center [1081, 361] width 141 height 27
click at [1046, 498] on input "Compare at price" at bounding box center [1081, 495] width 141 height 27
paste input "10740"
type input "10740"
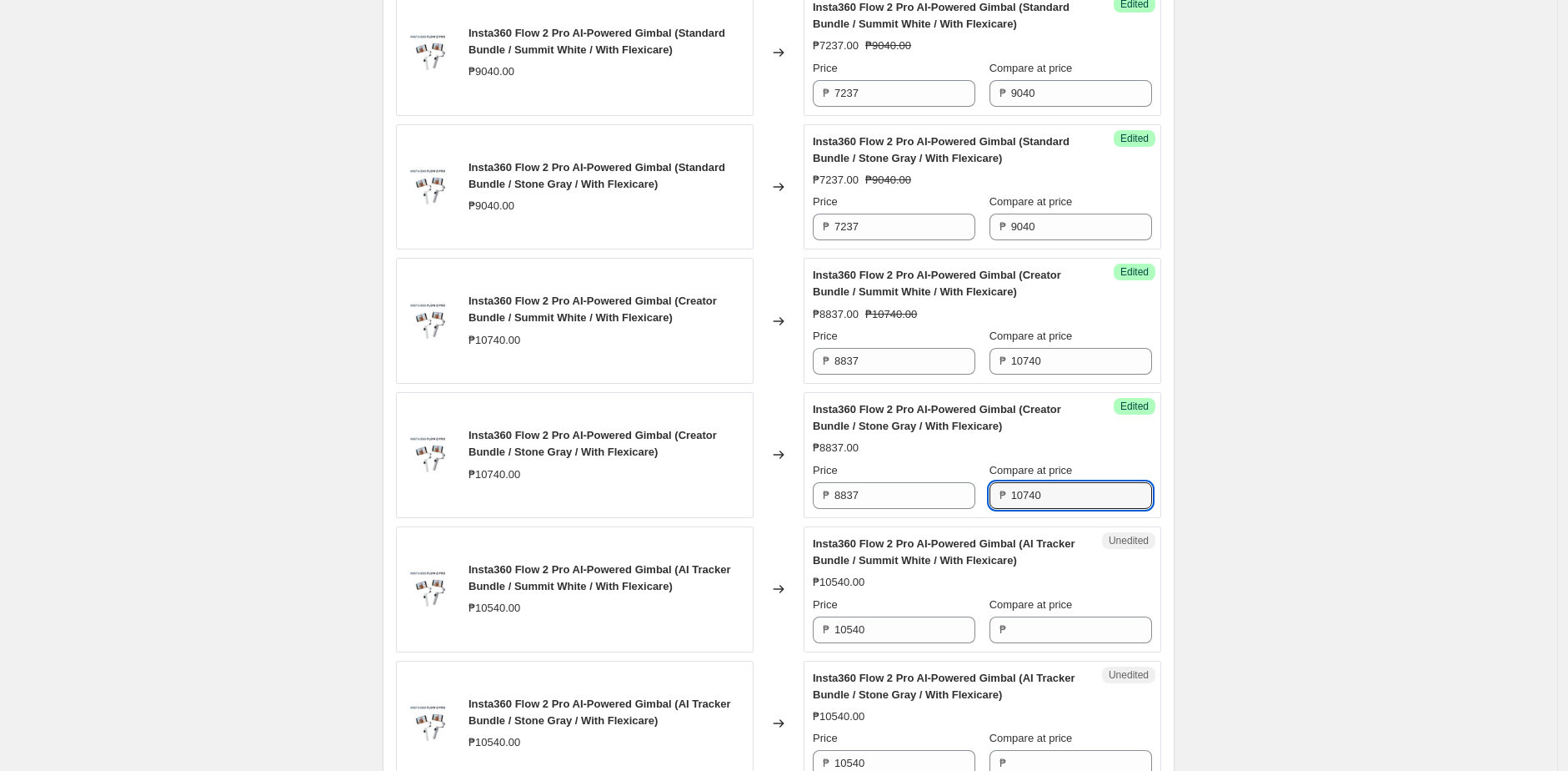
click at [1211, 490] on div "INSTA360 10.10 SALE Main Units. This page is ready INSTA360 10.10 SALE Main Uni…" at bounding box center [778, 616] width 1557 height 3673
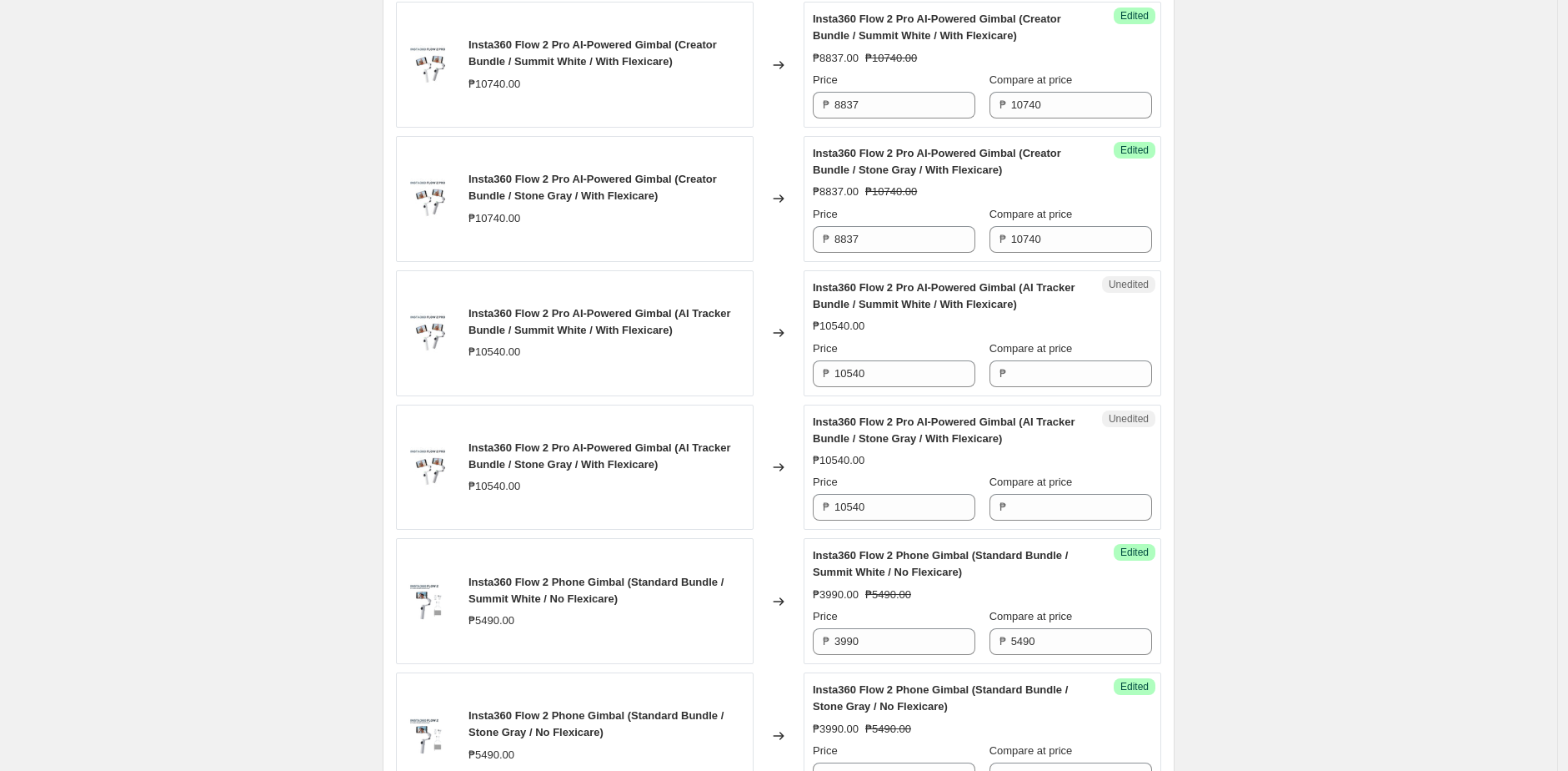
scroll to position [1490, 0]
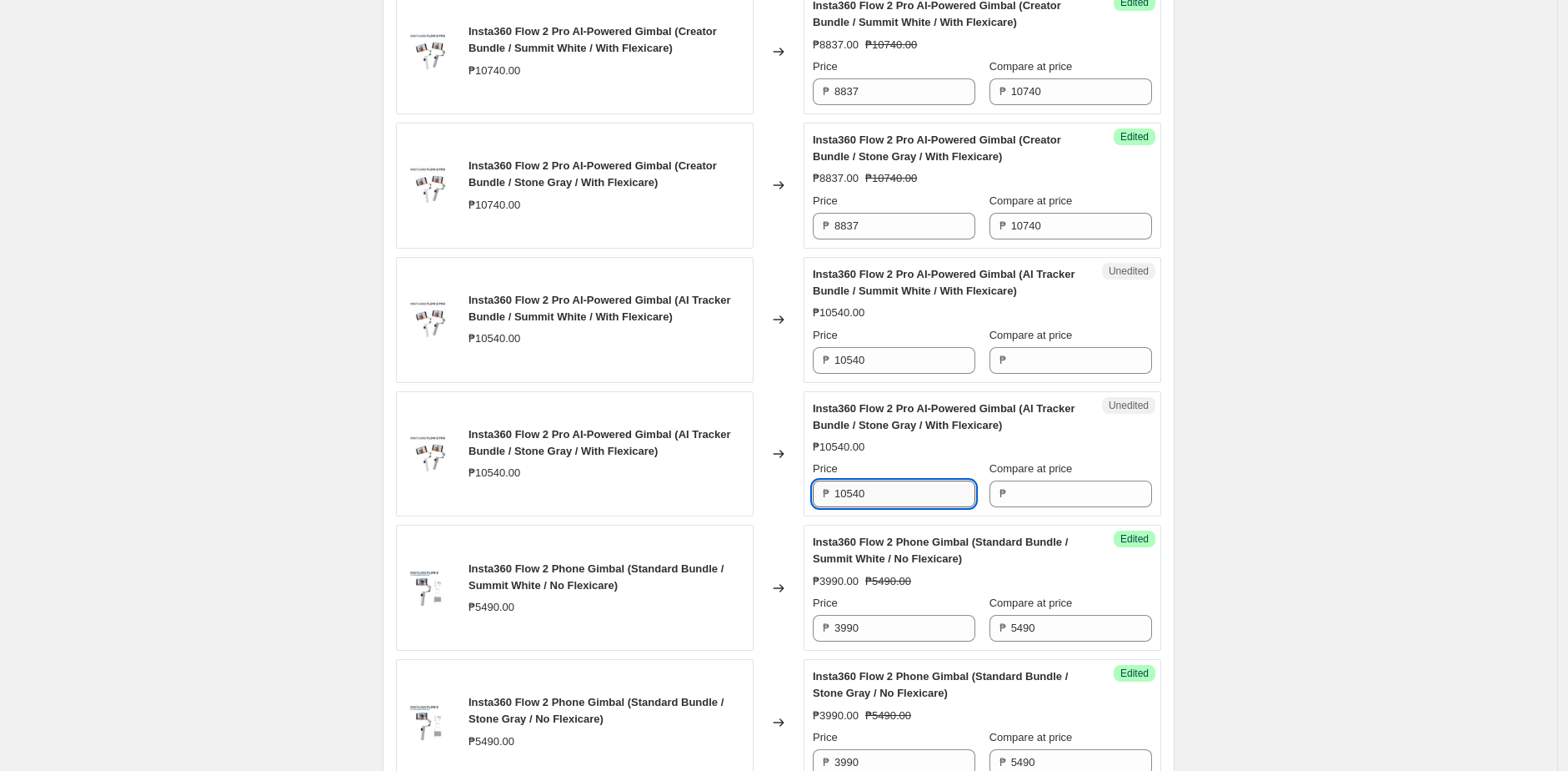
click at [930, 497] on input "10540" at bounding box center [905, 493] width 141 height 27
paste input "8537"
type input "8537"
click at [934, 423] on span "Insta360 Flow 2 Pro AI-Powered Gimbal (AI Tracker Bundle / Stone Gray / With Fl…" at bounding box center [944, 416] width 263 height 30
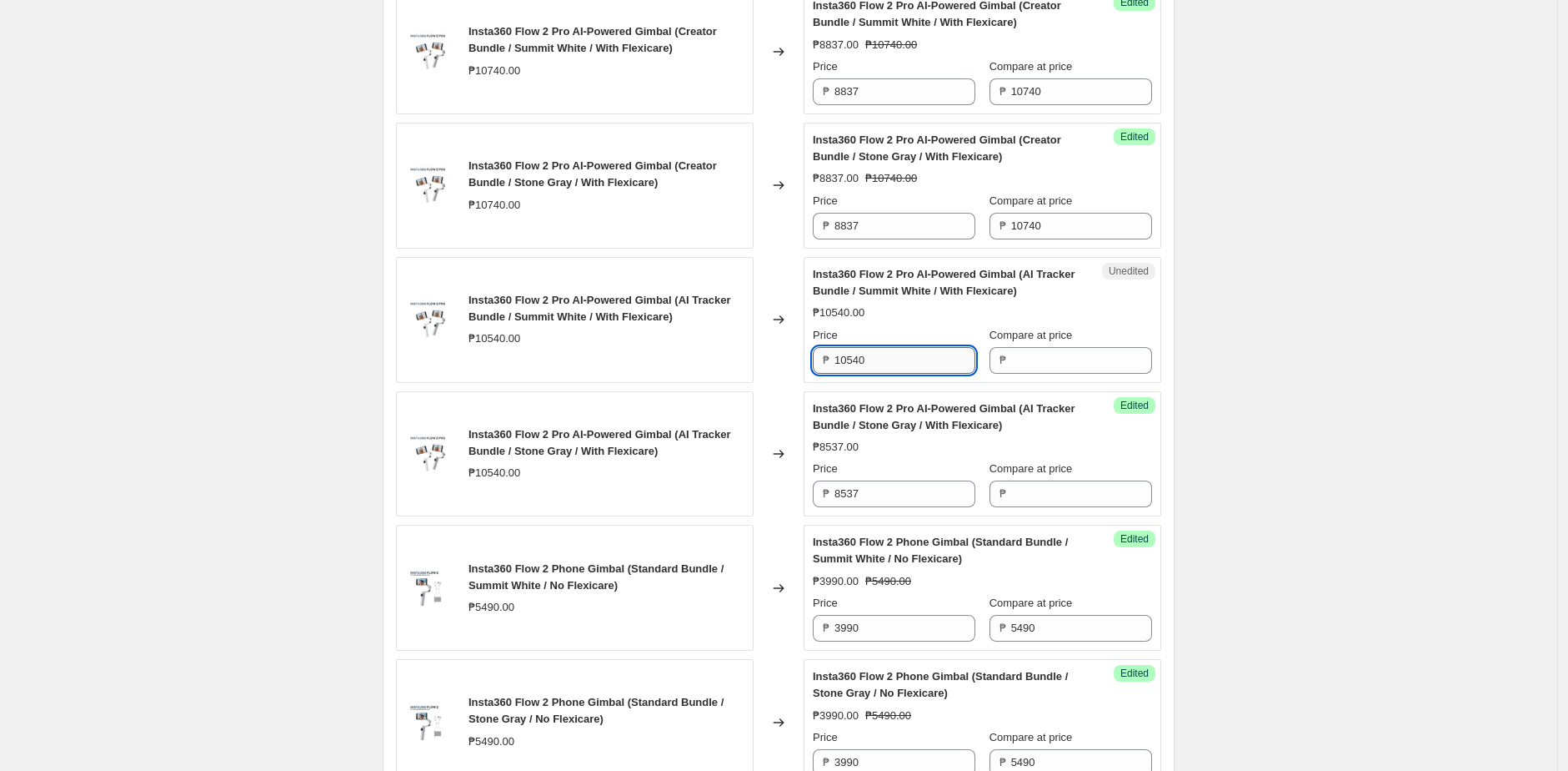
click at [922, 356] on input "10540" at bounding box center [905, 360] width 141 height 27
click at [1058, 370] on input "Compare at price" at bounding box center [1081, 360] width 141 height 27
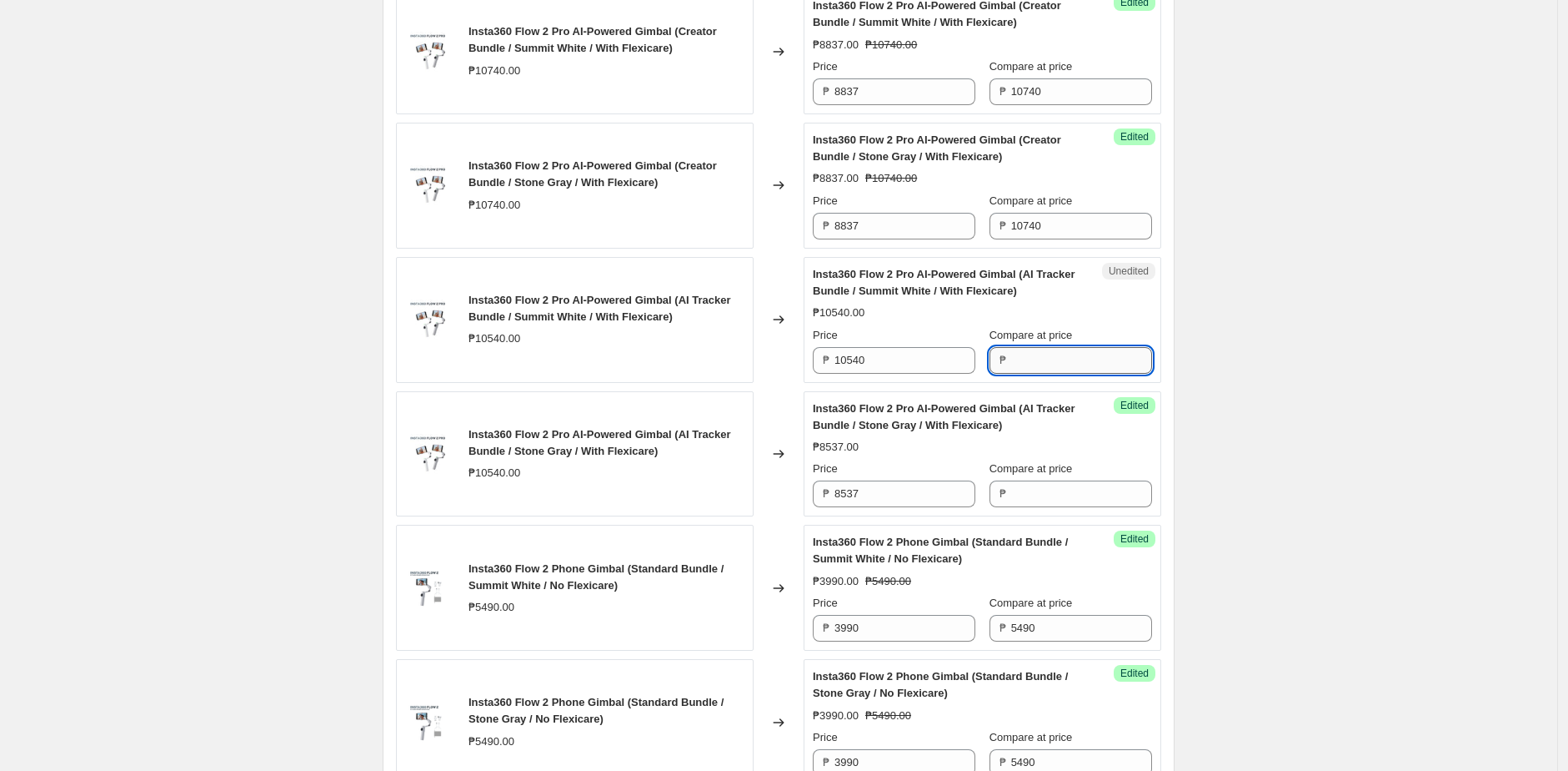
paste input "10540"
type input "10540"
click at [1033, 449] on div "₱8537.00" at bounding box center [982, 447] width 340 height 17
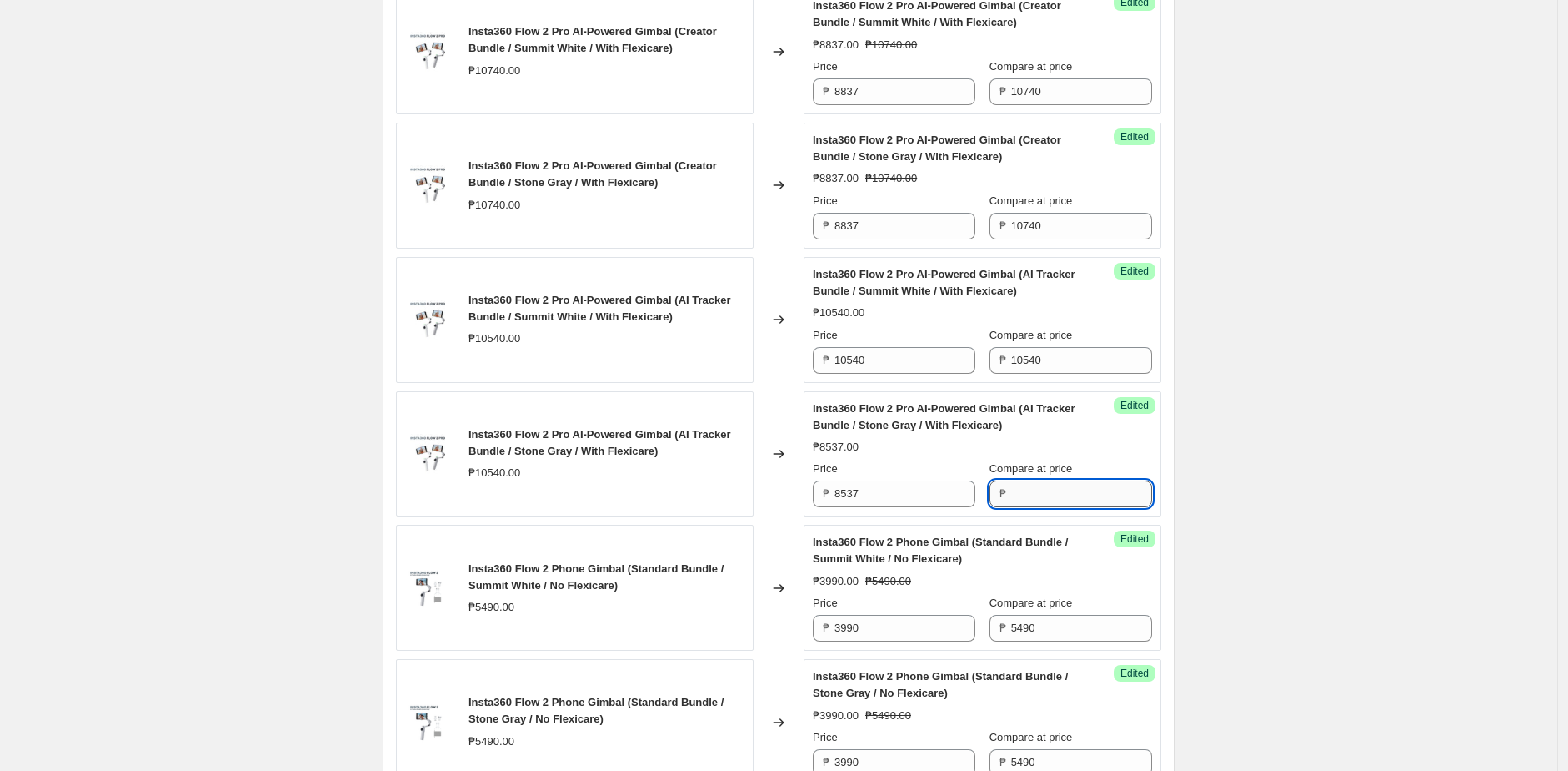
click at [1038, 498] on input "Compare at price" at bounding box center [1081, 493] width 141 height 27
paste input "10540"
type input "10540"
click at [1254, 496] on div "INSTA360 10.10 SALE Main Units. This page is ready INSTA360 10.10 SALE Main Uni…" at bounding box center [778, 347] width 1557 height 3673
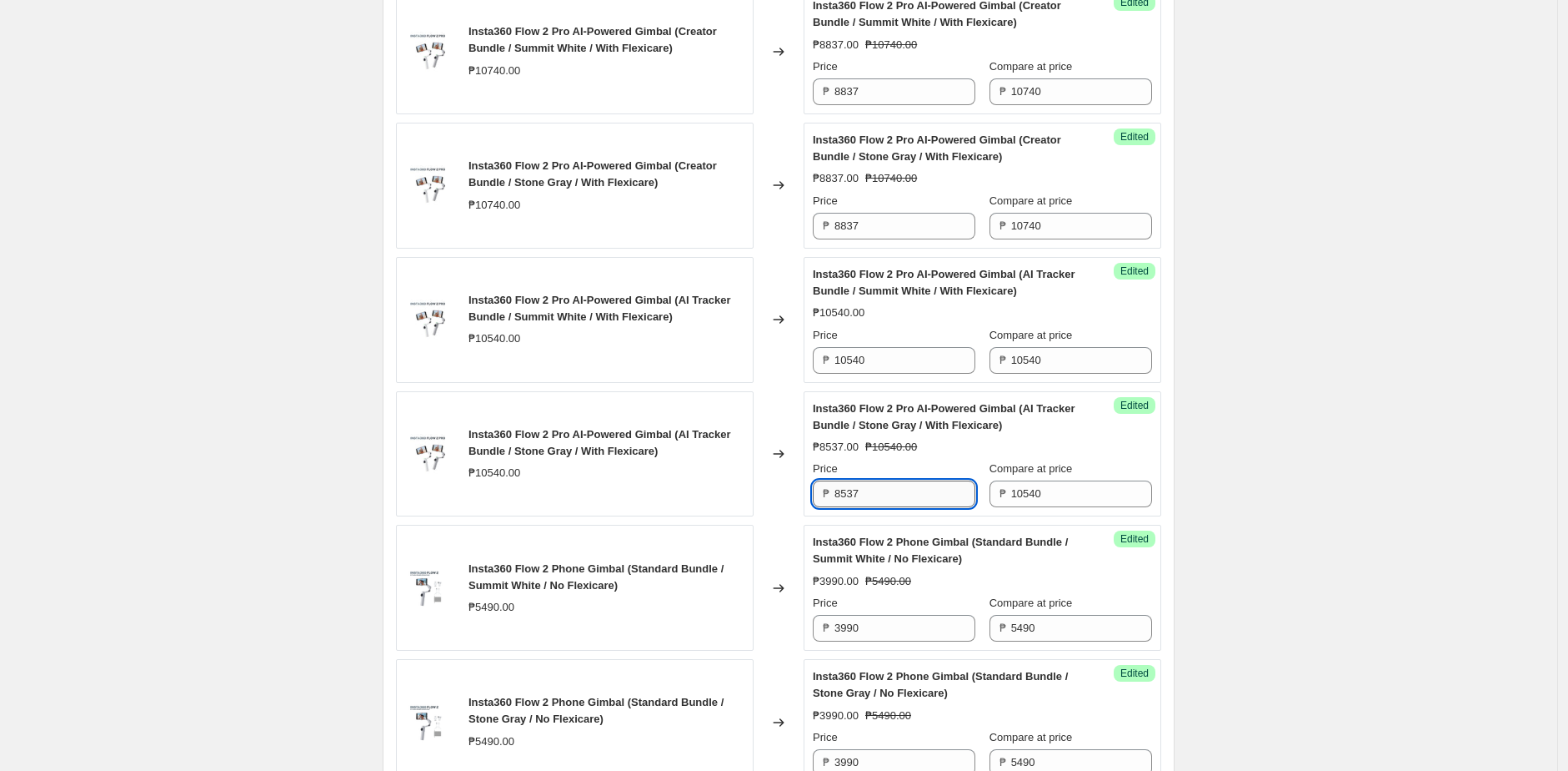
click at [896, 494] on input "8537" at bounding box center [905, 493] width 141 height 27
click at [912, 353] on input "10540" at bounding box center [905, 360] width 141 height 27
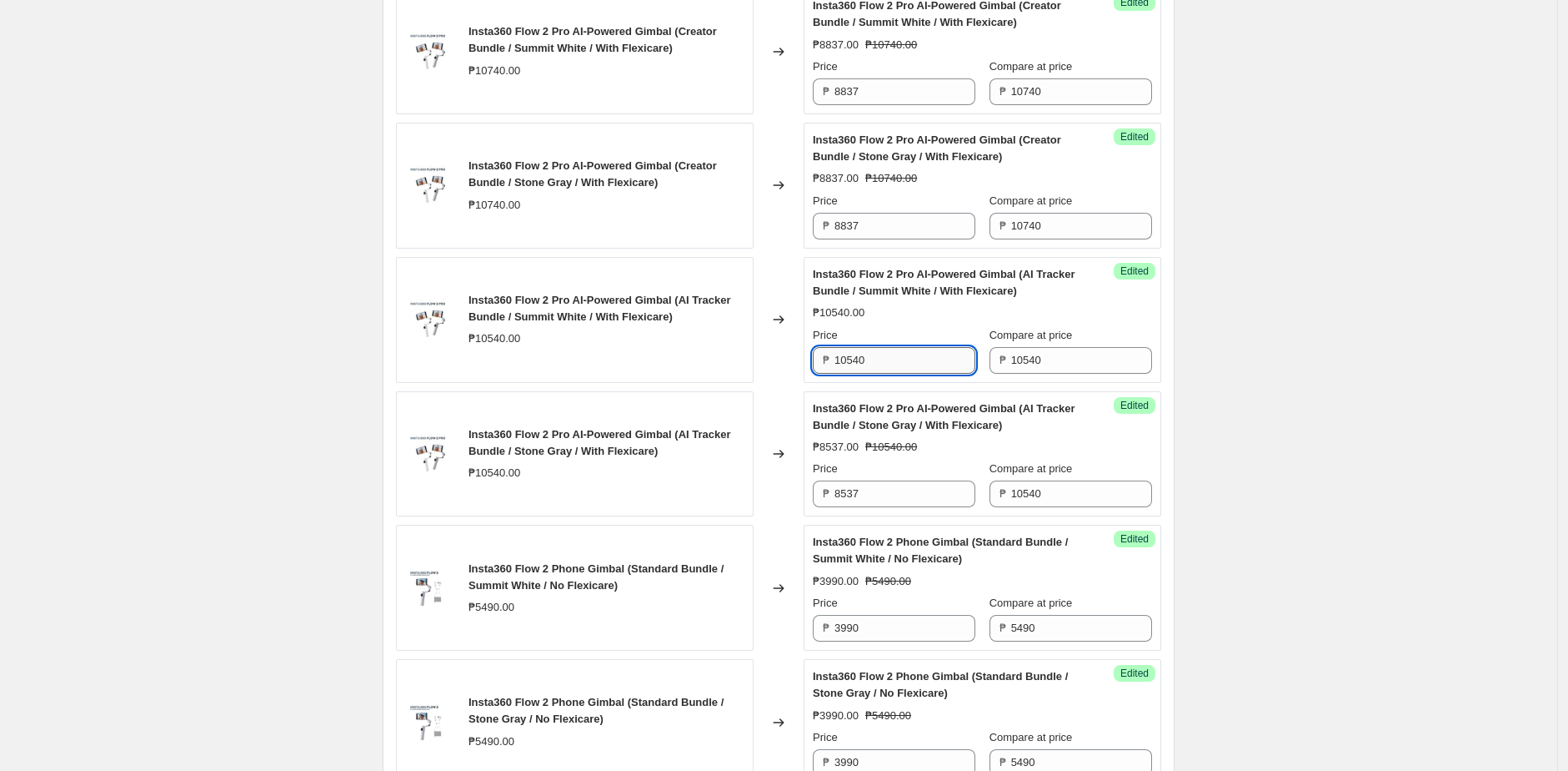
click at [912, 353] on input "10540" at bounding box center [905, 360] width 141 height 27
paste input "8537"
type input "8537"
click at [990, 323] on div "Insta360 Flow 2 Pro AI-Powered Gimbal (AI Tracker Bundle / Summit White / With …" at bounding box center [982, 319] width 340 height 107
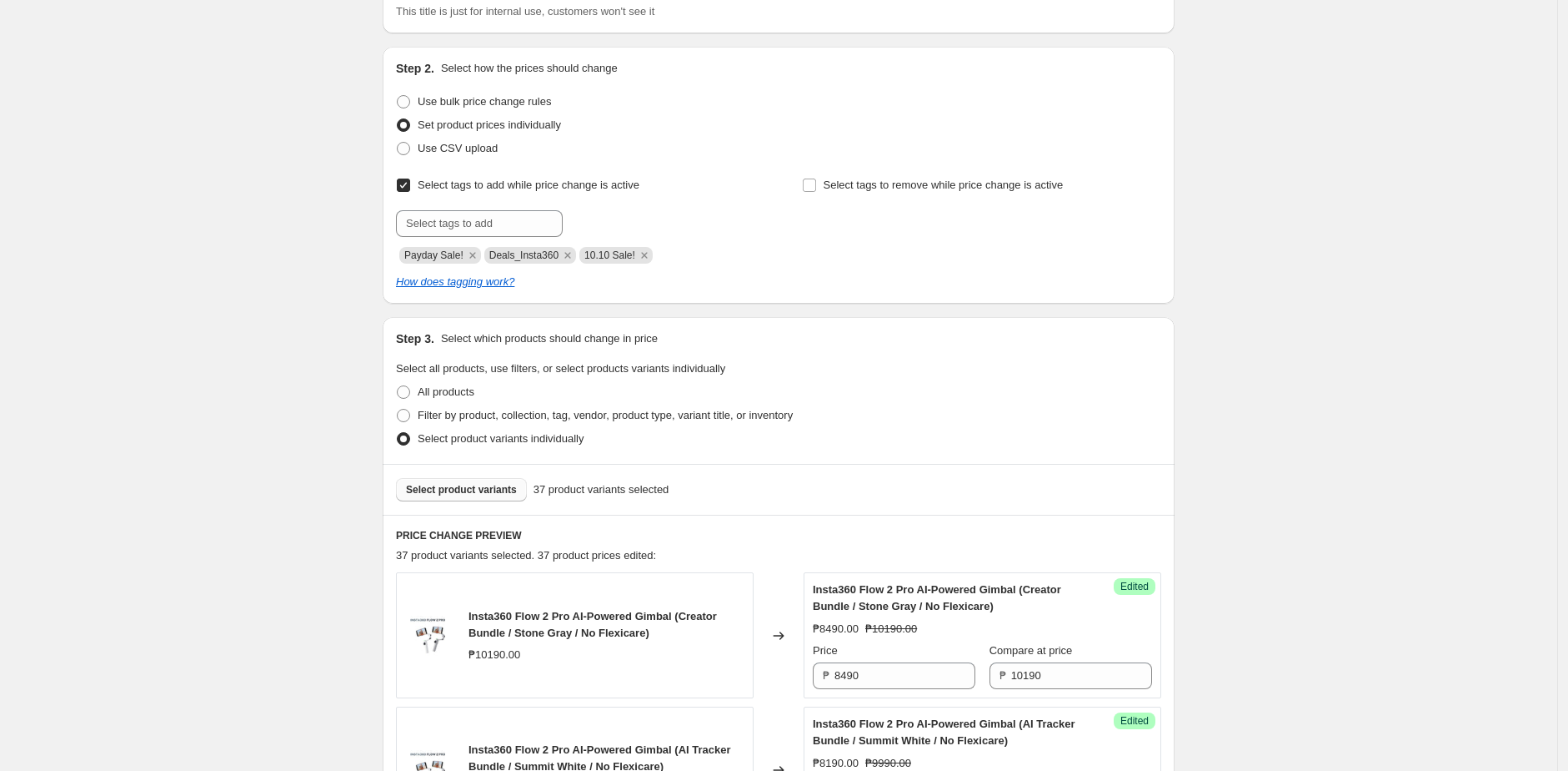
scroll to position [233, 0]
click at [429, 483] on button "Select product variants" at bounding box center [461, 490] width 131 height 24
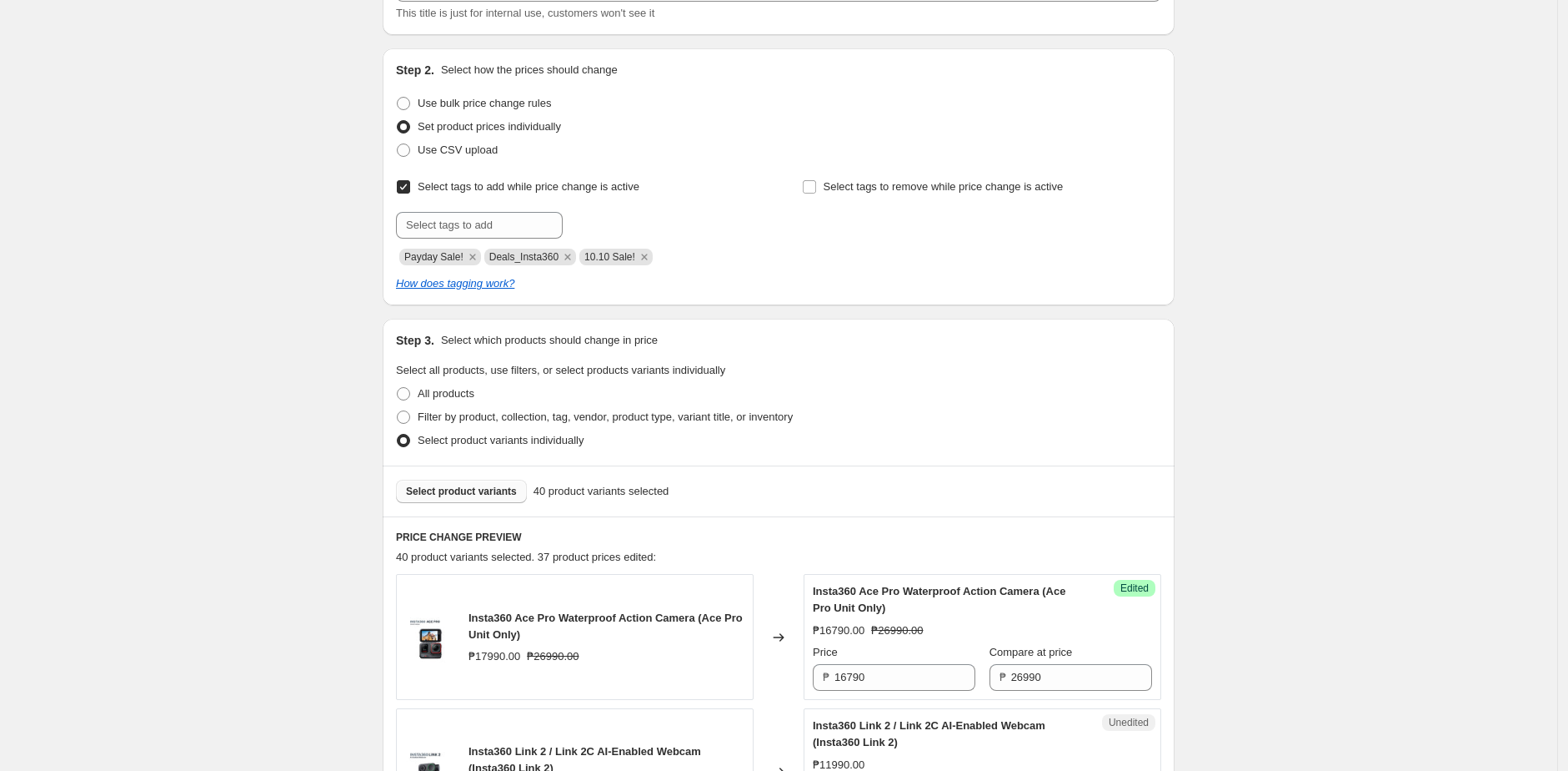
click at [476, 493] on span "Select product variants" at bounding box center [461, 490] width 111 height 13
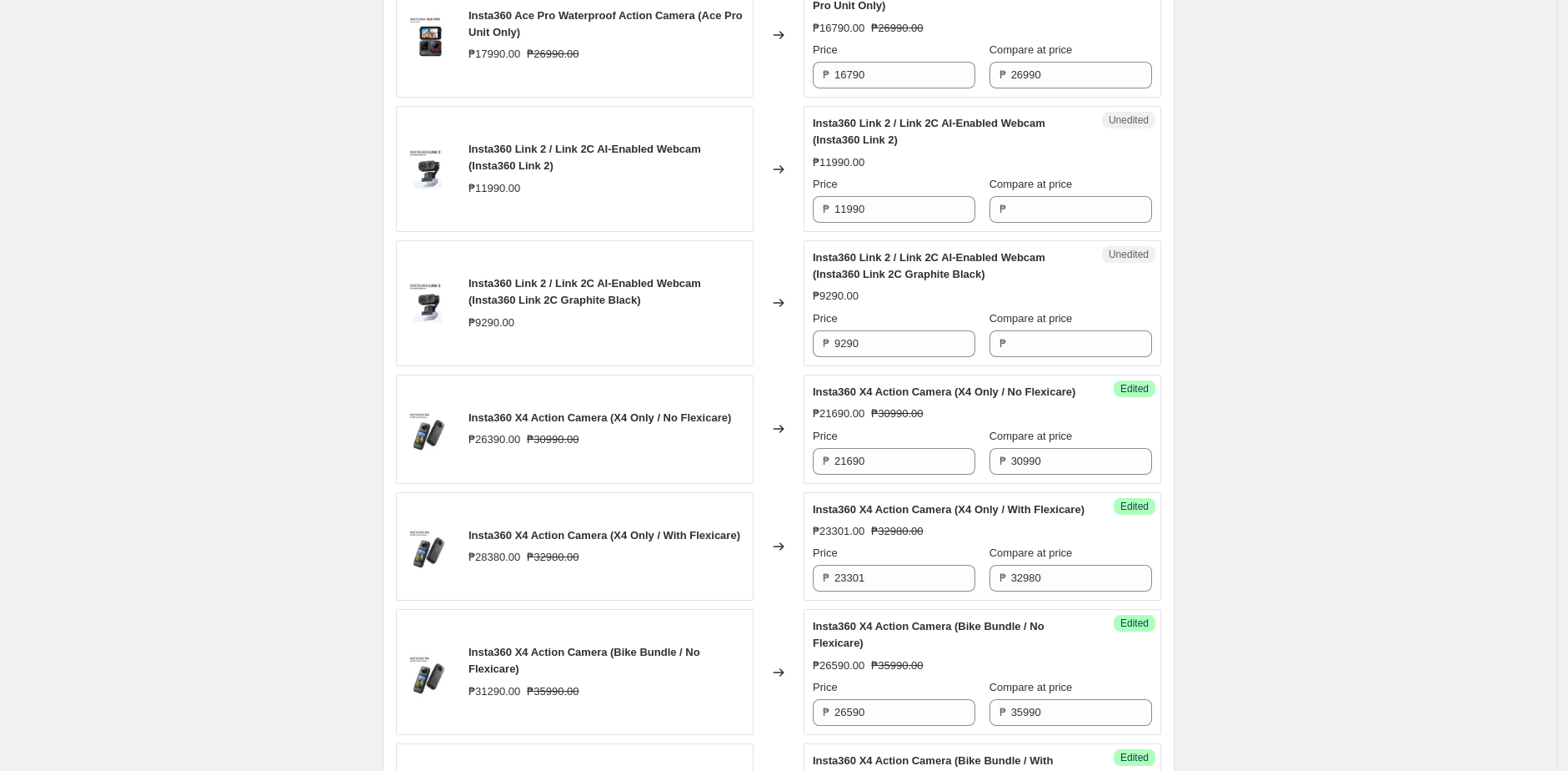
scroll to position [876, 0]
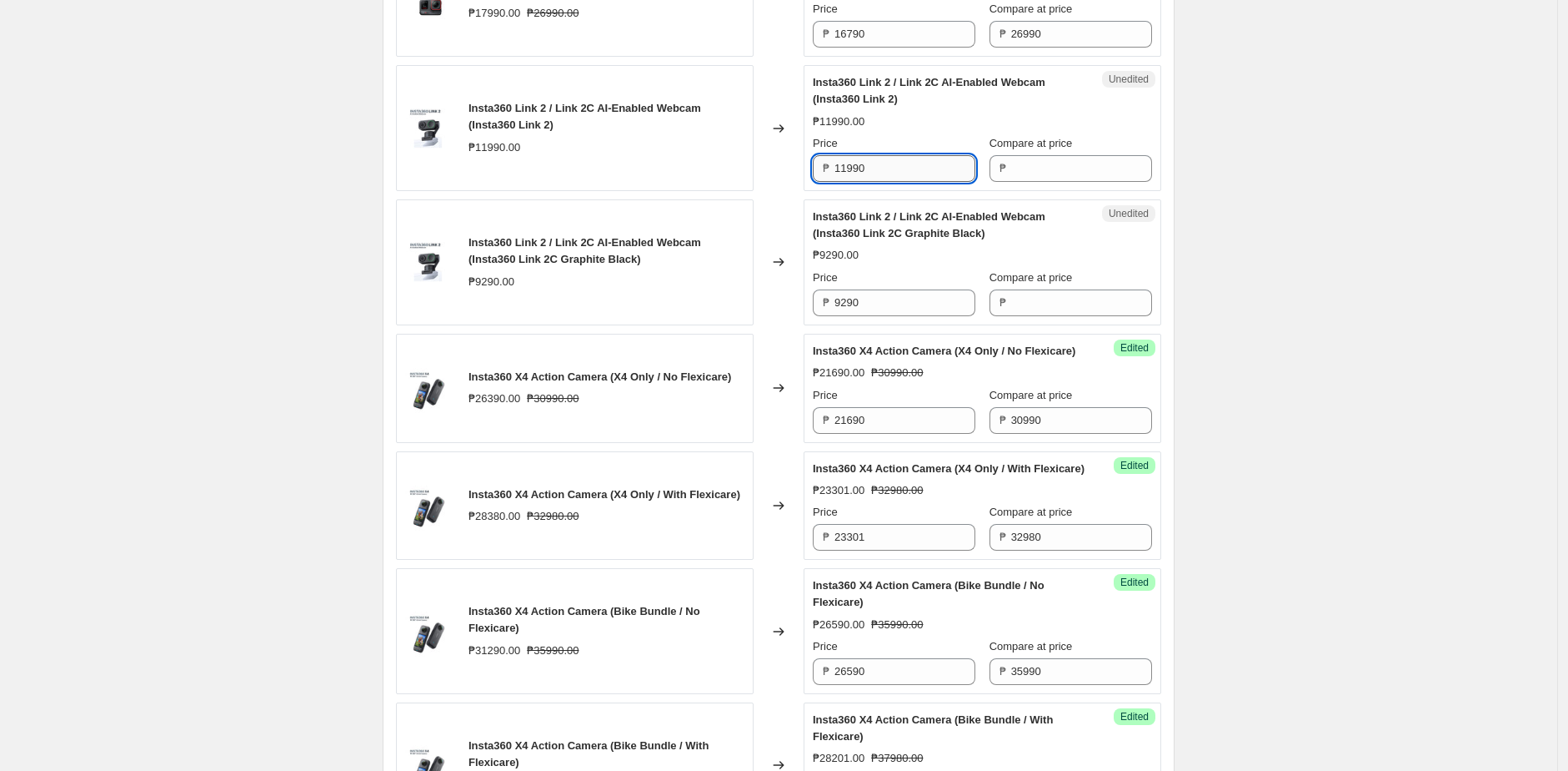
click at [932, 167] on input "11990" at bounding box center [905, 168] width 141 height 27
click at [1067, 167] on input "Compare at price" at bounding box center [1081, 168] width 141 height 27
paste input "11990"
type input "11990"
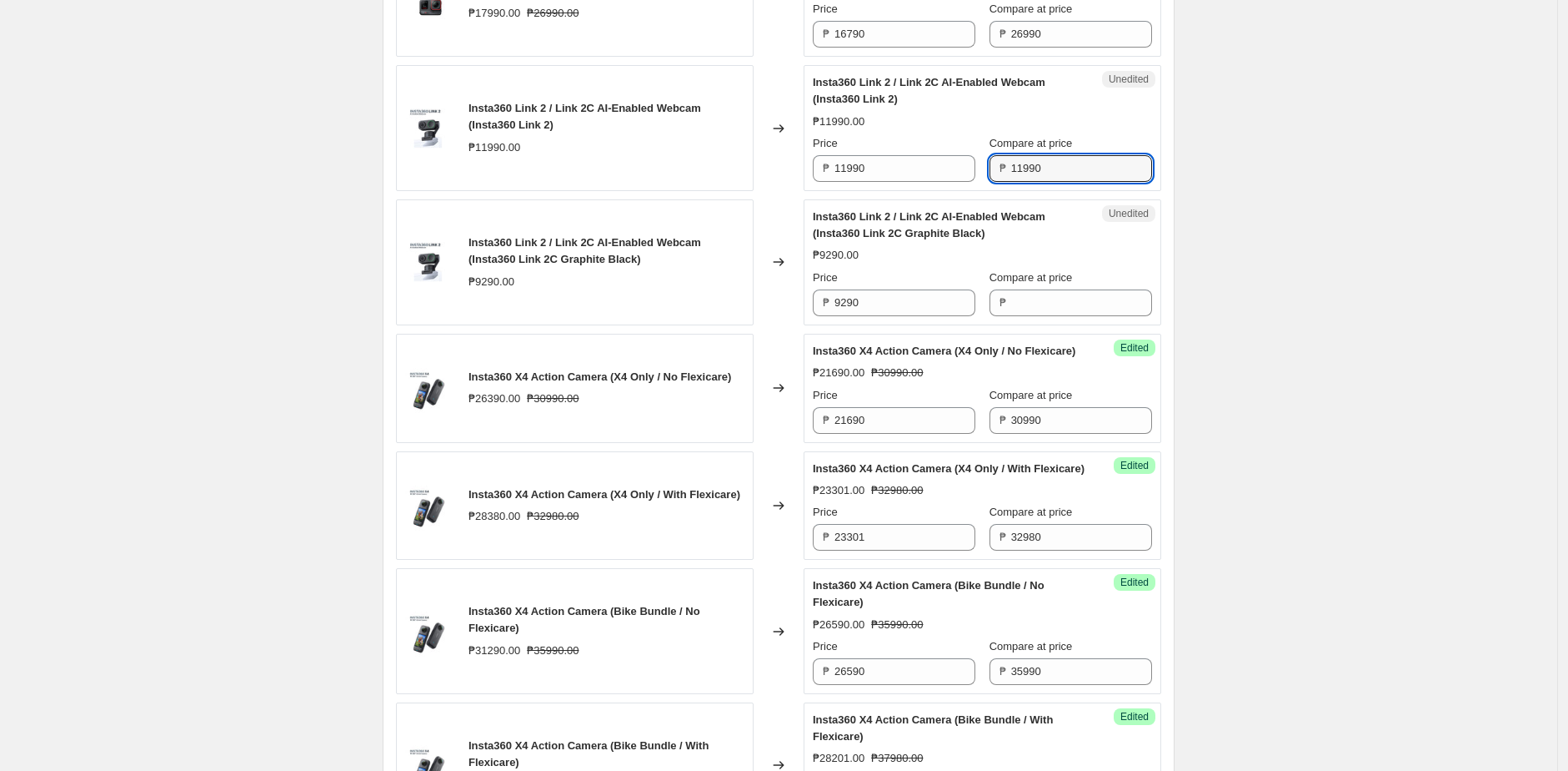
click at [910, 152] on div "Price ₱ 11990" at bounding box center [893, 159] width 163 height 47
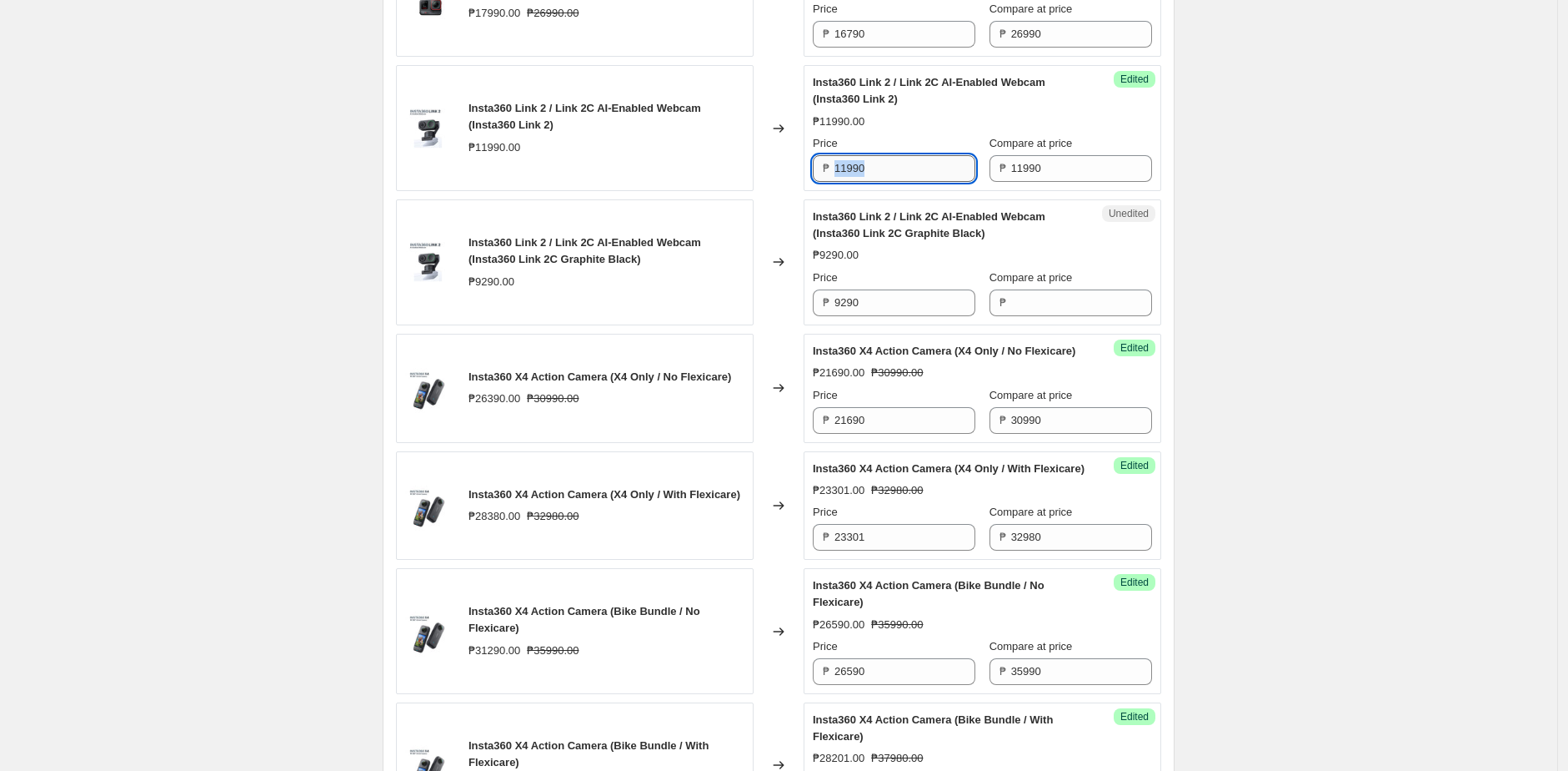
click at [903, 171] on input "11990" at bounding box center [905, 168] width 141 height 27
paste input "8"
type input "8990"
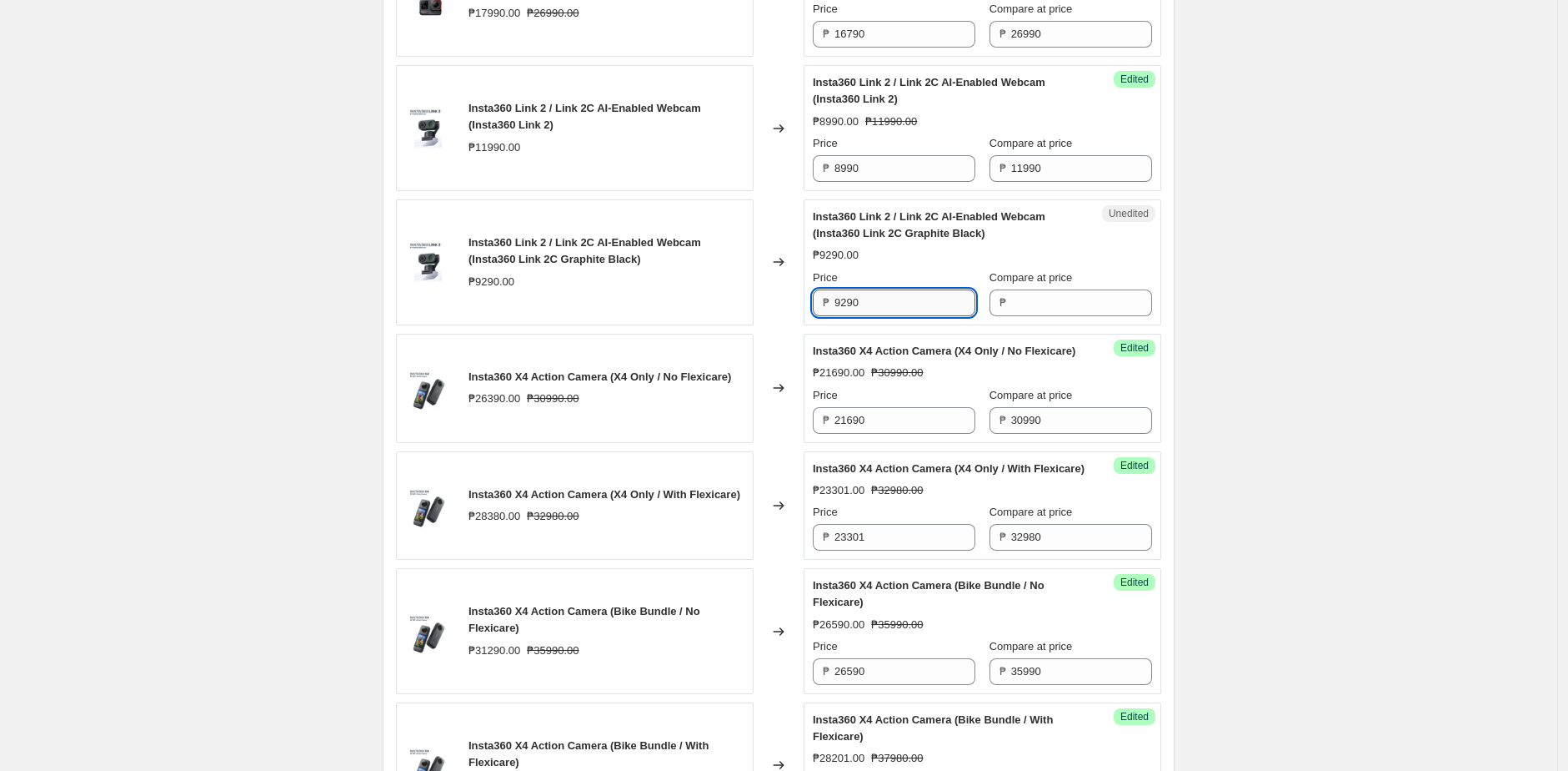
click at [900, 295] on input "9290" at bounding box center [905, 302] width 141 height 27
click at [1089, 317] on div "Unedited Insta360 Link 2 / Link 2C AI-Enabled Webcam (Insta360 Link 2C Graphite…" at bounding box center [982, 262] width 358 height 126
click at [1094, 302] on input "Compare at price" at bounding box center [1081, 302] width 141 height 27
paste input "9290"
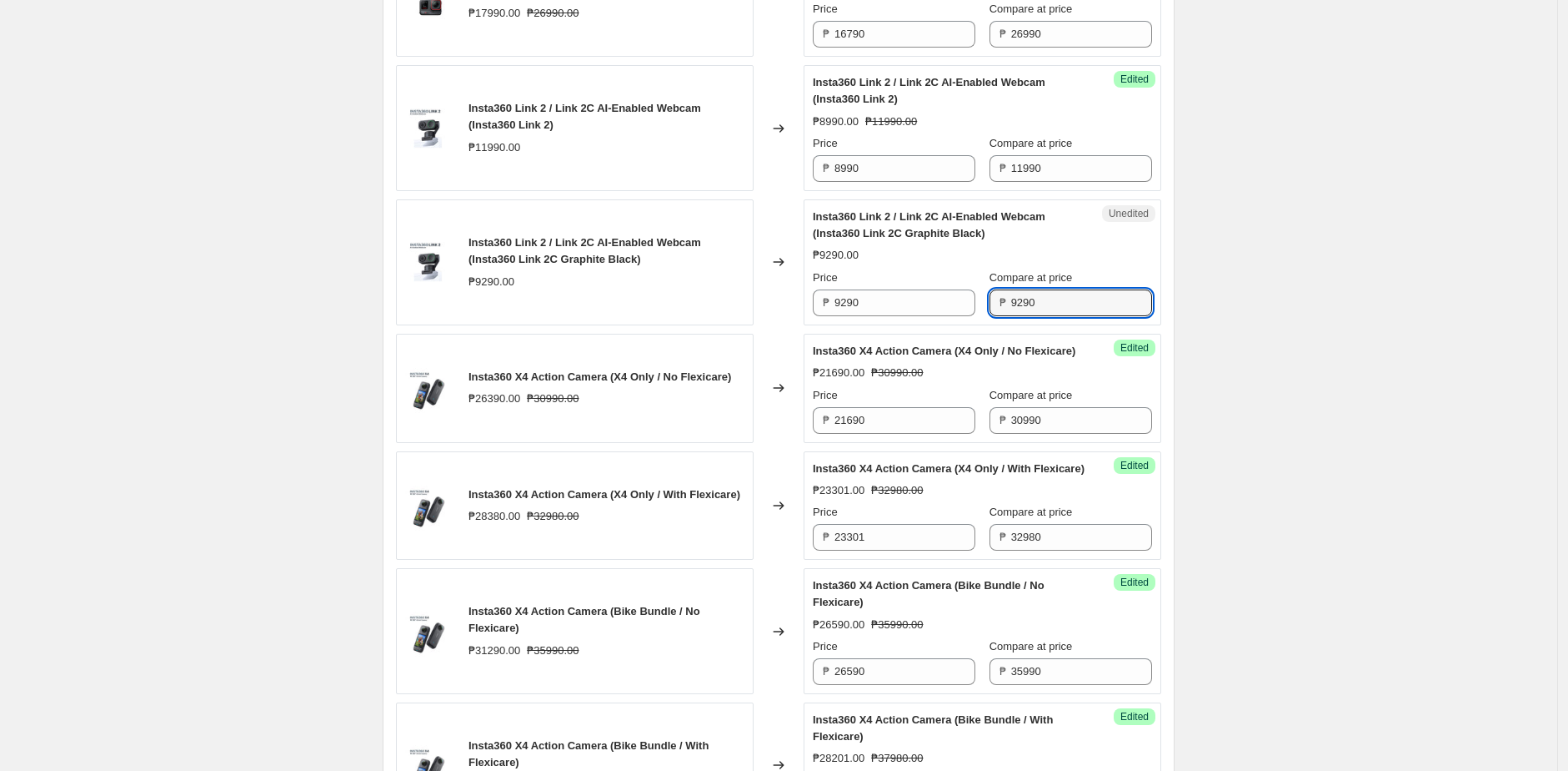
type input "9290"
click at [912, 301] on input "9290" at bounding box center [905, 302] width 141 height 27
paste input "61"
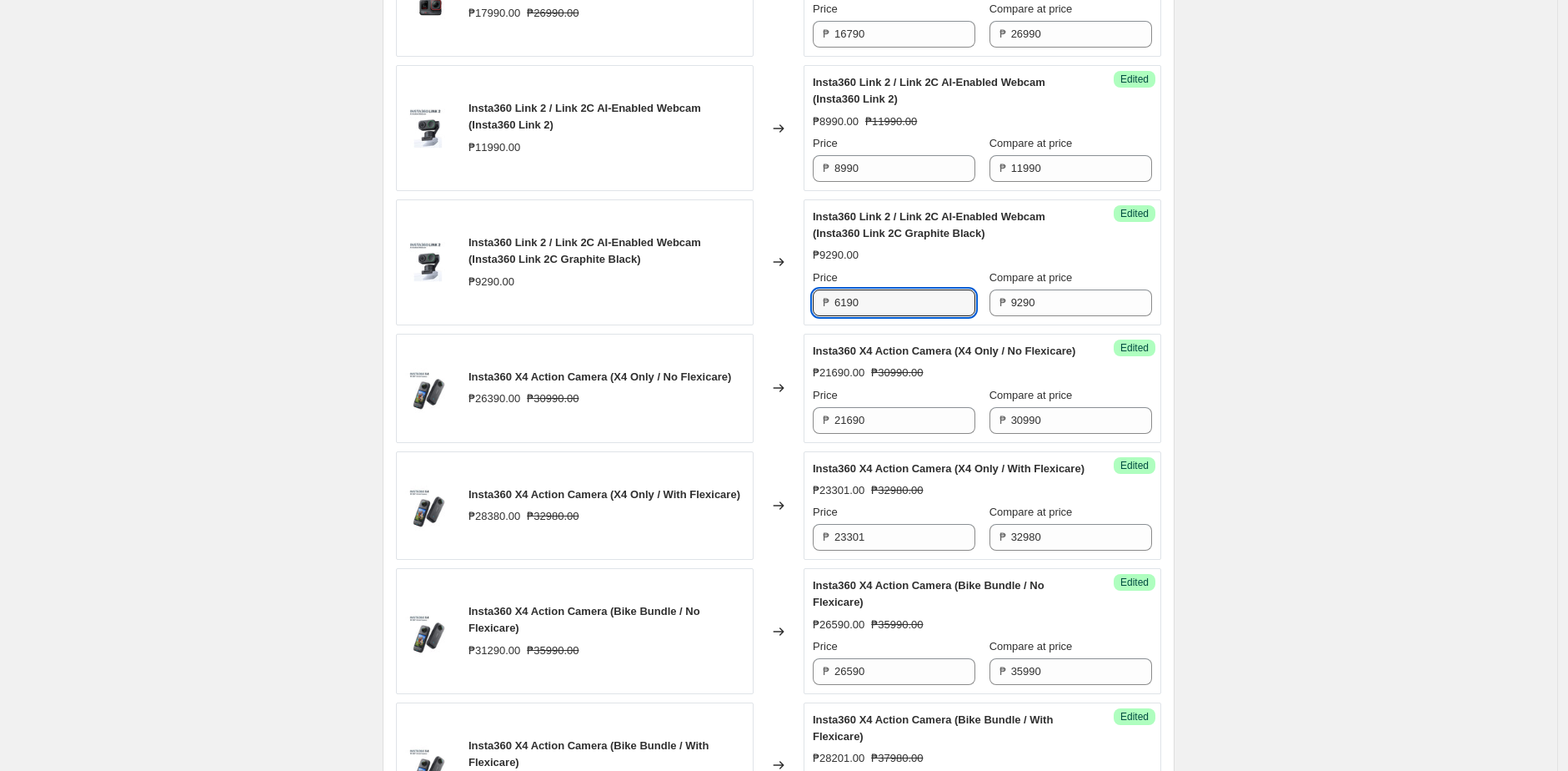
type input "6190"
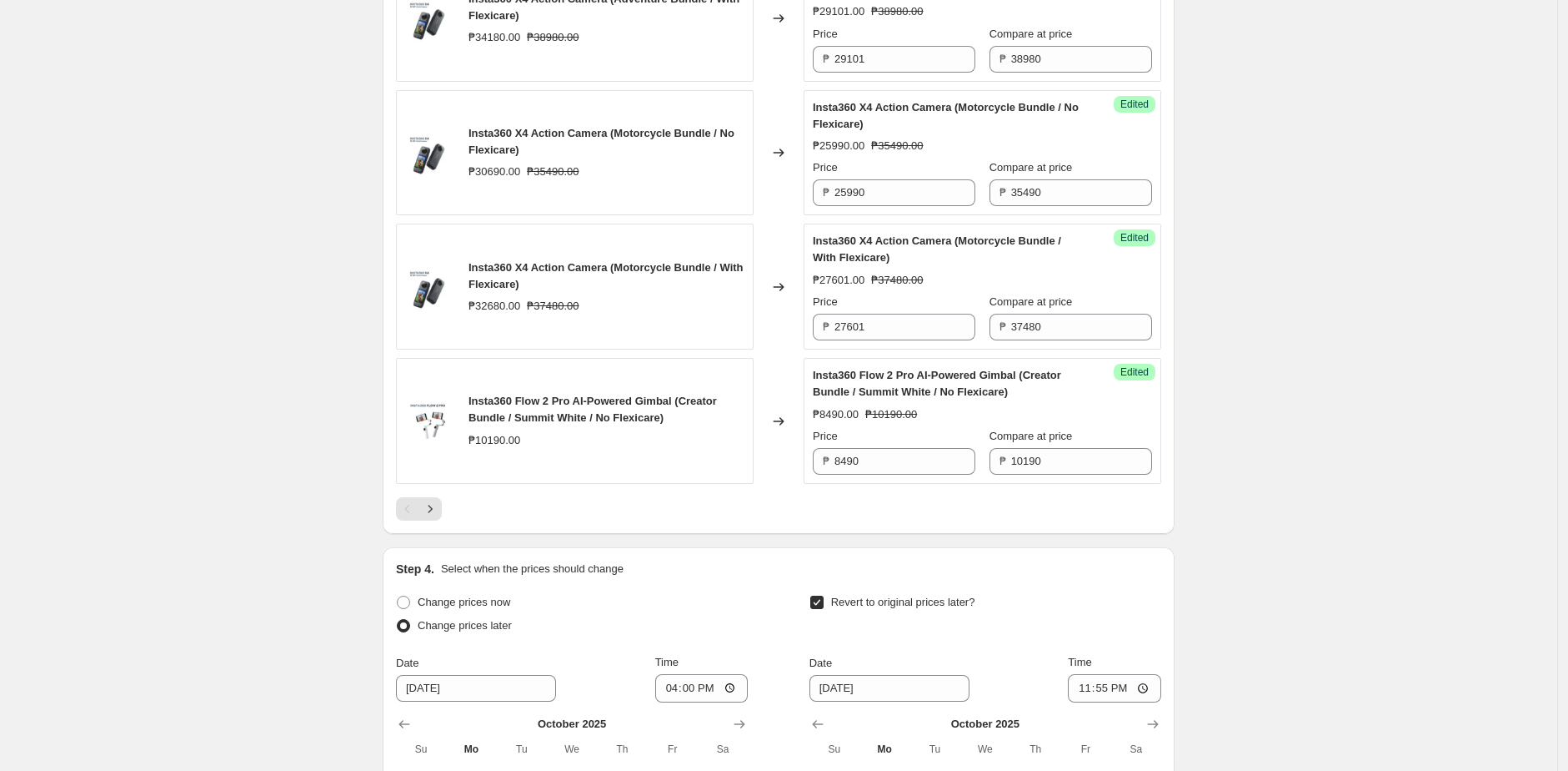
scroll to position [3005, 0]
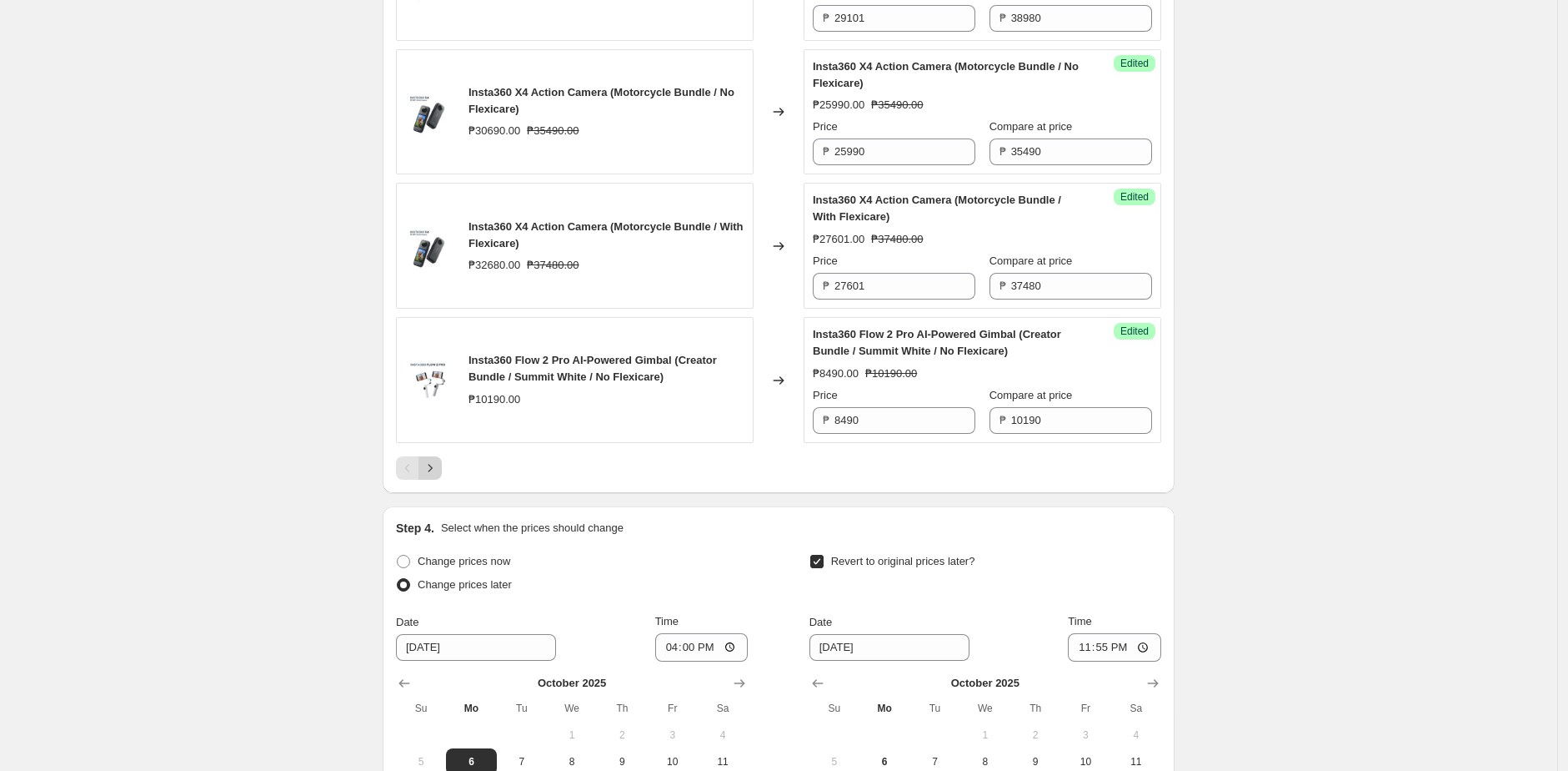
click at [439, 477] on icon "Next" at bounding box center [429, 468] width 17 height 17
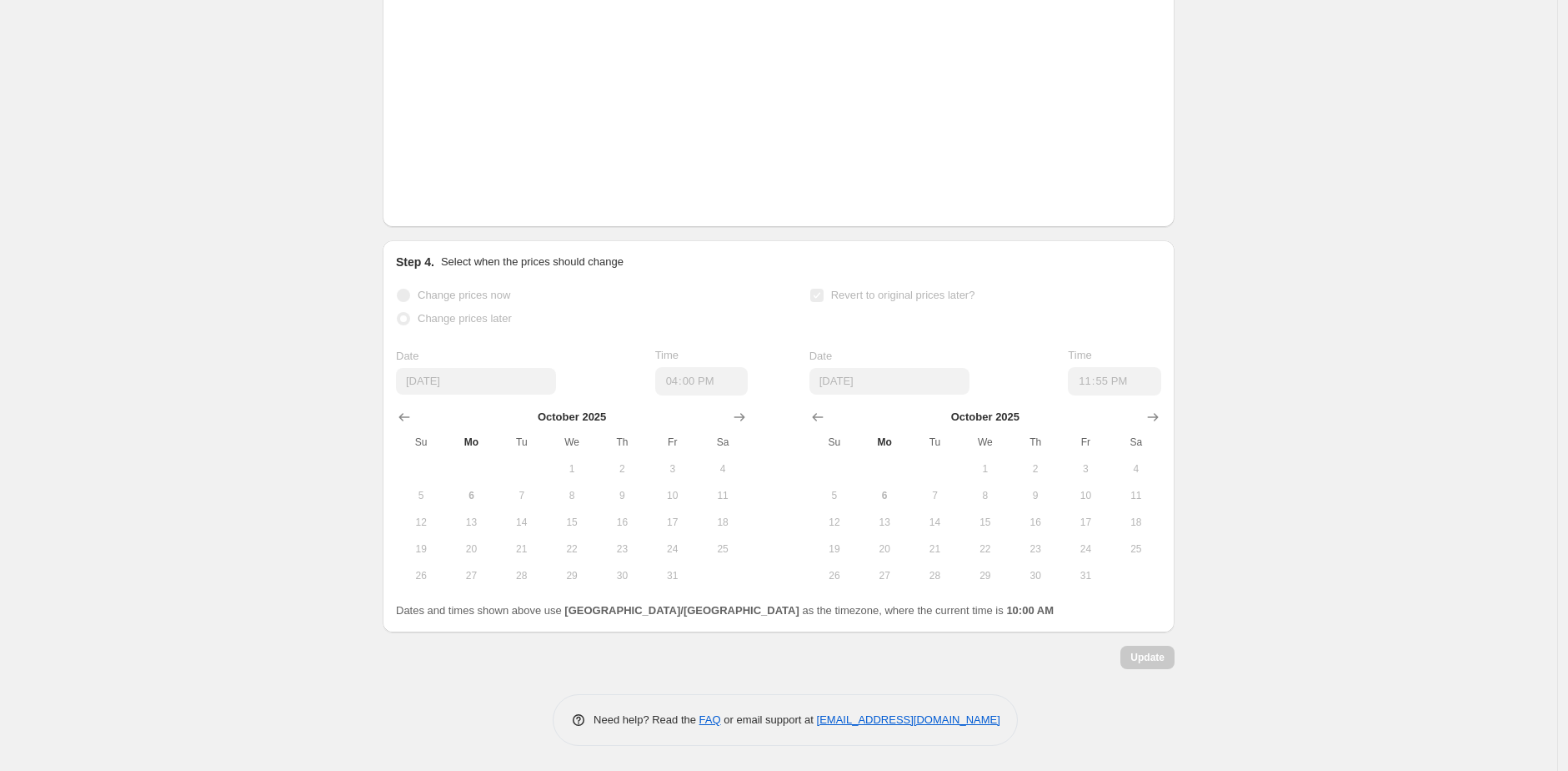
scroll to position [2973, 0]
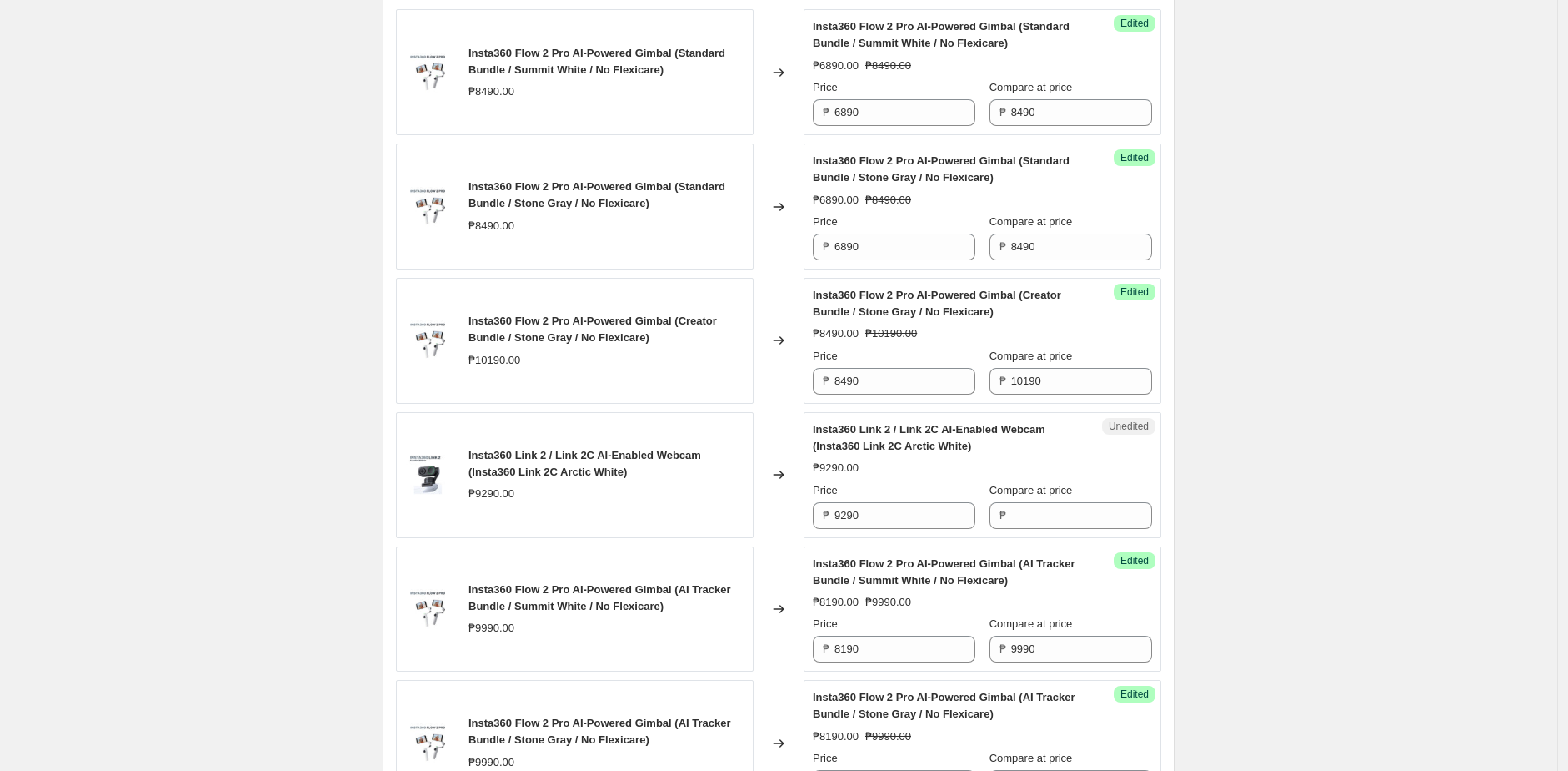
scroll to position [796, 0]
click at [914, 517] on input "9290" at bounding box center [905, 517] width 141 height 27
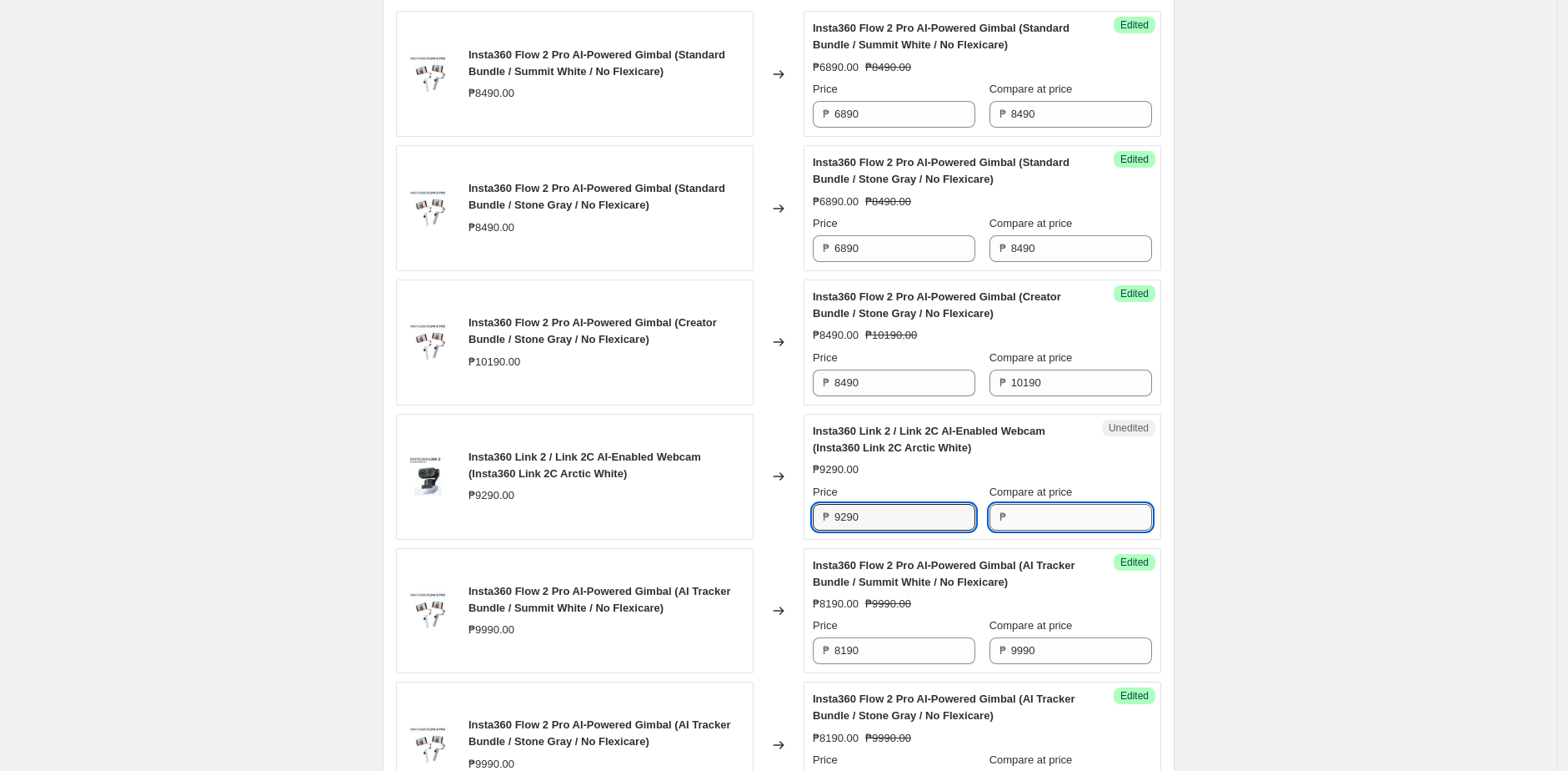
click at [1099, 517] on input "Compare at price" at bounding box center [1081, 517] width 141 height 27
paste input "9290"
type input "9290"
click at [942, 518] on input "9290" at bounding box center [905, 517] width 141 height 27
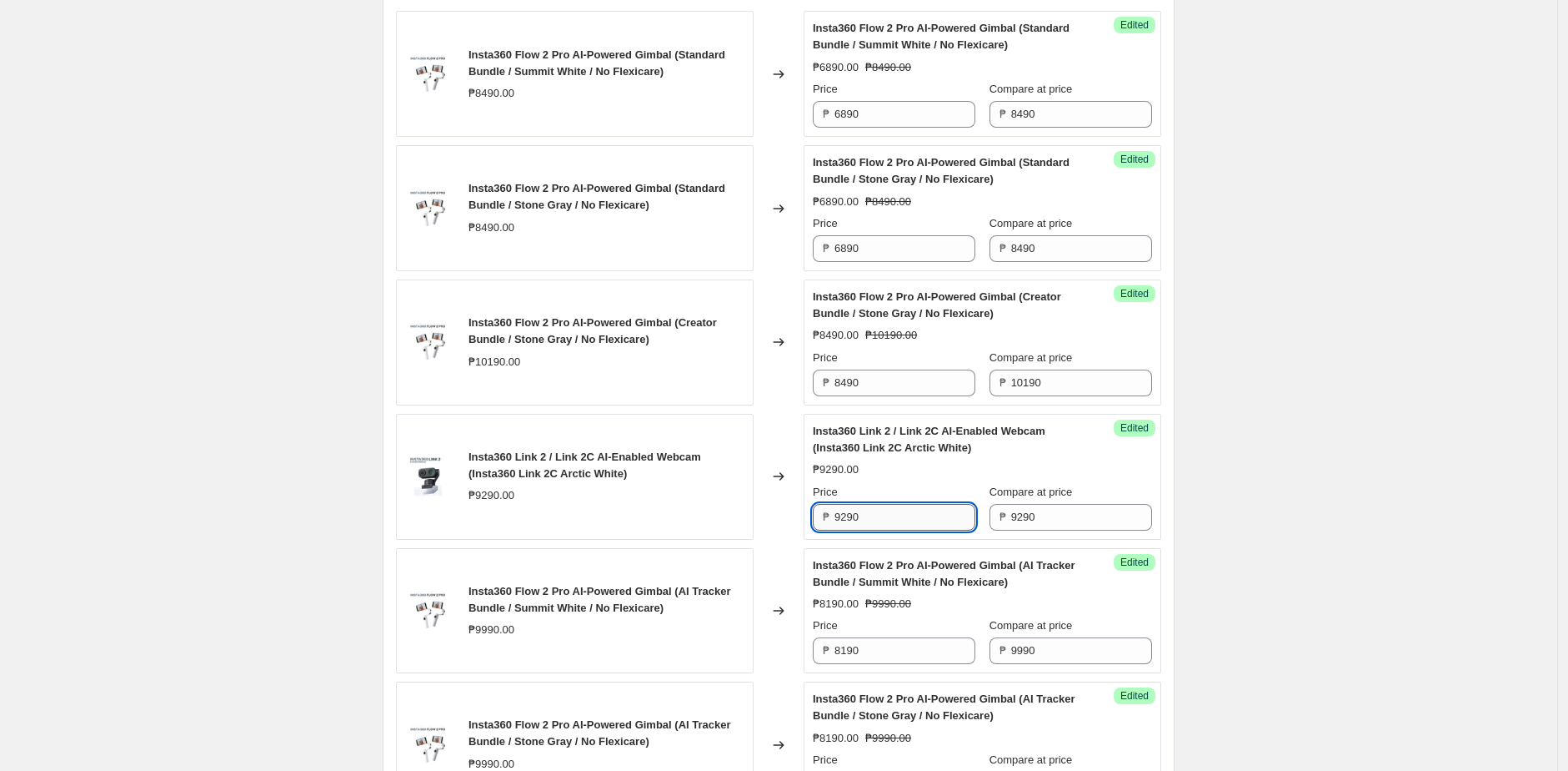
click at [942, 518] on input "9290" at bounding box center [905, 517] width 141 height 27
paste input "61"
type input "6190"
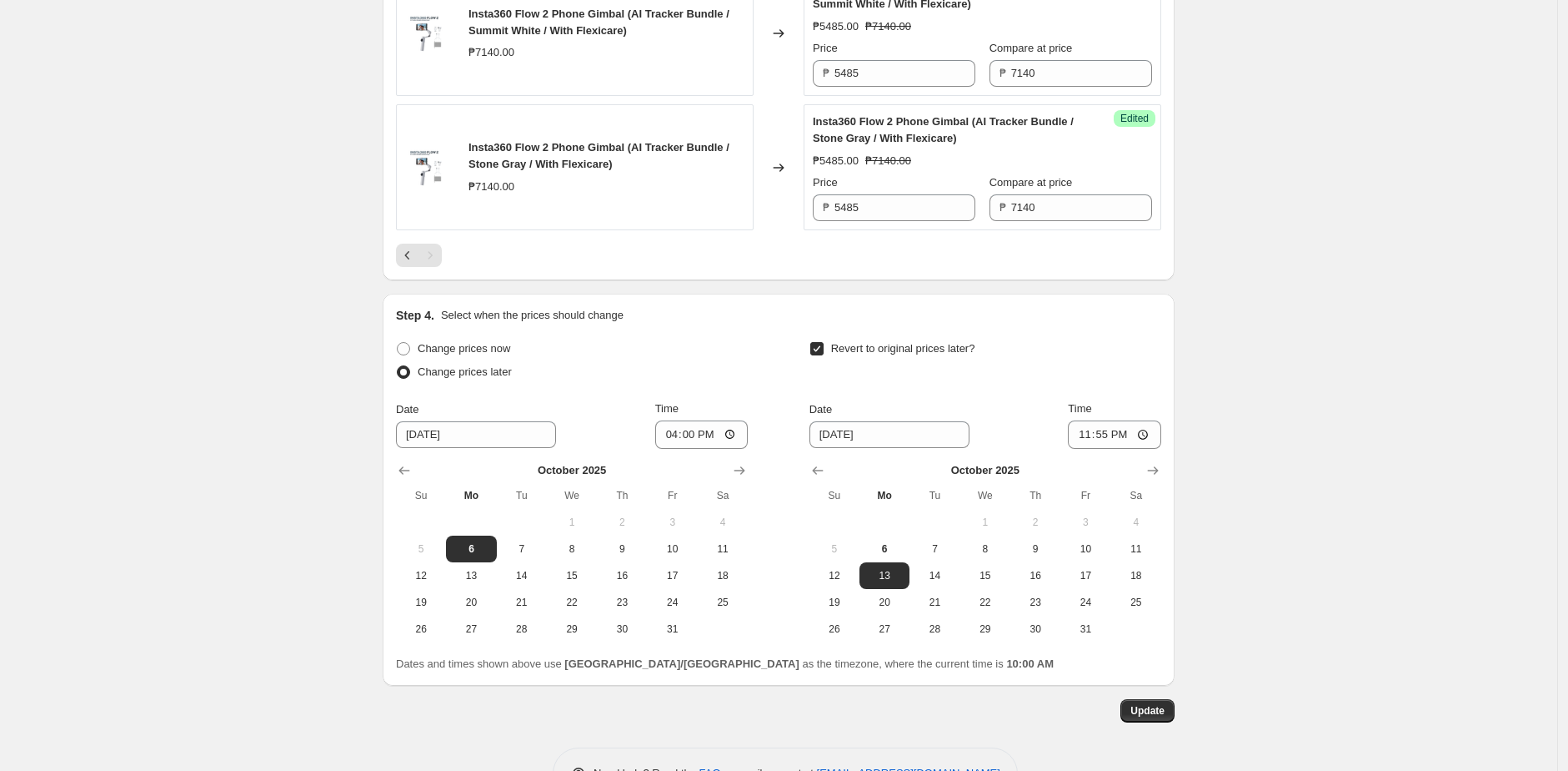
scroll to position [3307, 0]
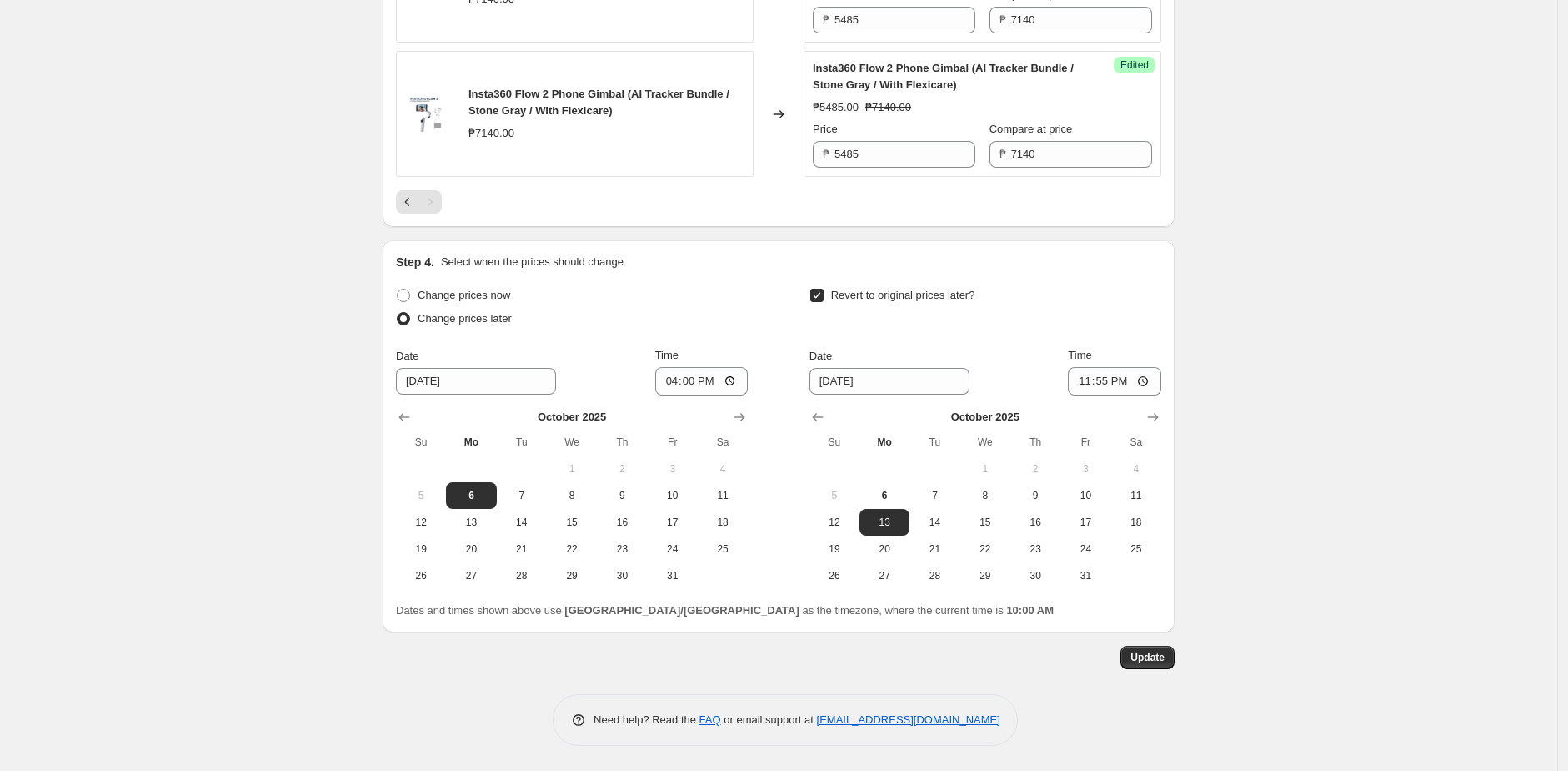
click at [1150, 652] on span "Update" at bounding box center [1147, 657] width 34 height 13
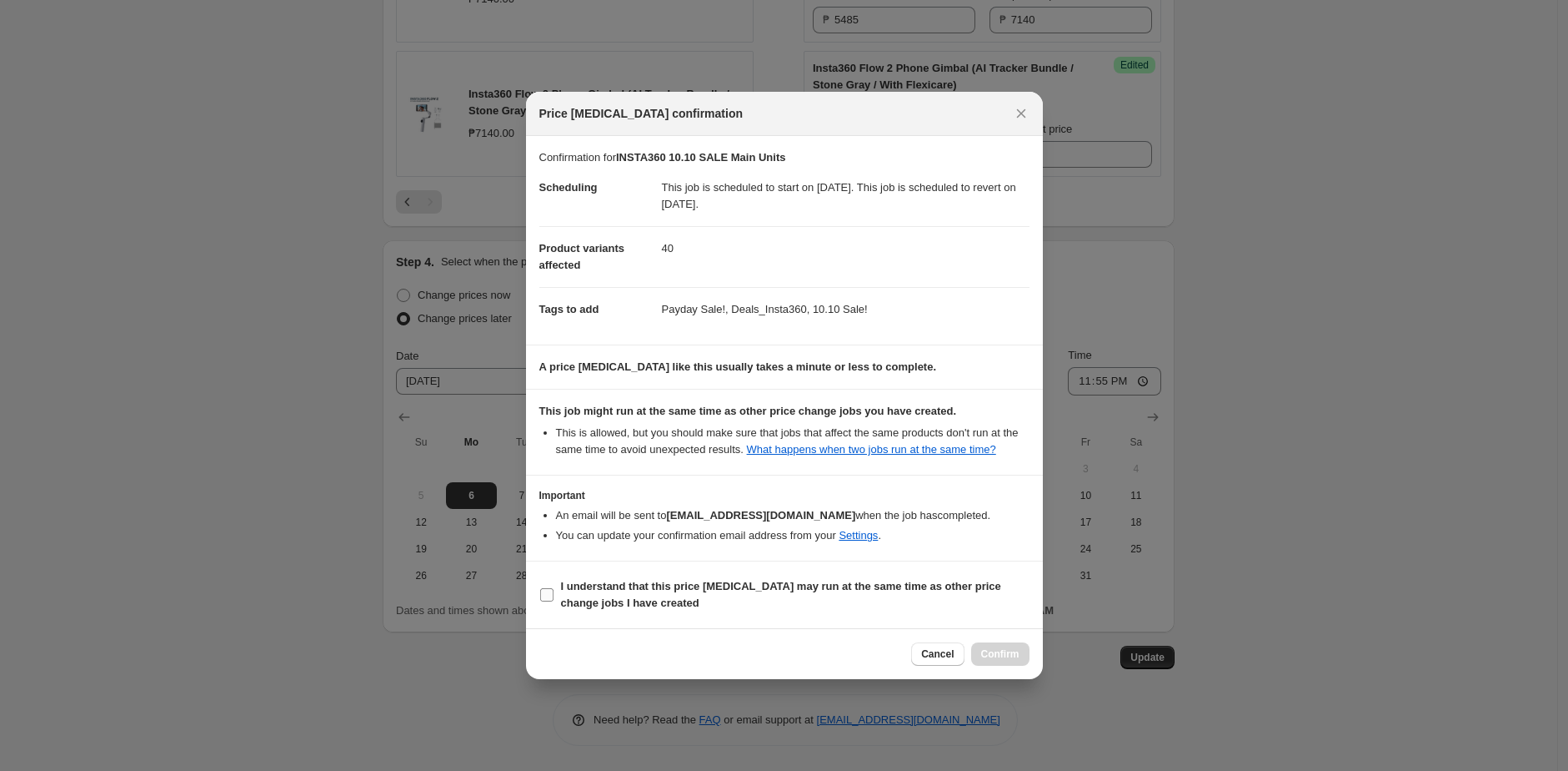
click at [772, 584] on label "I understand that this price [MEDICAL_DATA] may run at the same time as other p…" at bounding box center [784, 595] width 490 height 40
click at [554, 588] on input "I understand that this price [MEDICAL_DATA] may run at the same time as other p…" at bounding box center [546, 594] width 13 height 13
click at [785, 590] on b "I understand that this price [MEDICAL_DATA] may run at the same time as other p…" at bounding box center [780, 594] width 440 height 30
click at [554, 590] on input "I understand that this price [MEDICAL_DATA] may run at the same time as other p…" at bounding box center [546, 594] width 13 height 13
click at [785, 590] on b "I understand that this price [MEDICAL_DATA] may run at the same time as other p…" at bounding box center [780, 594] width 440 height 30
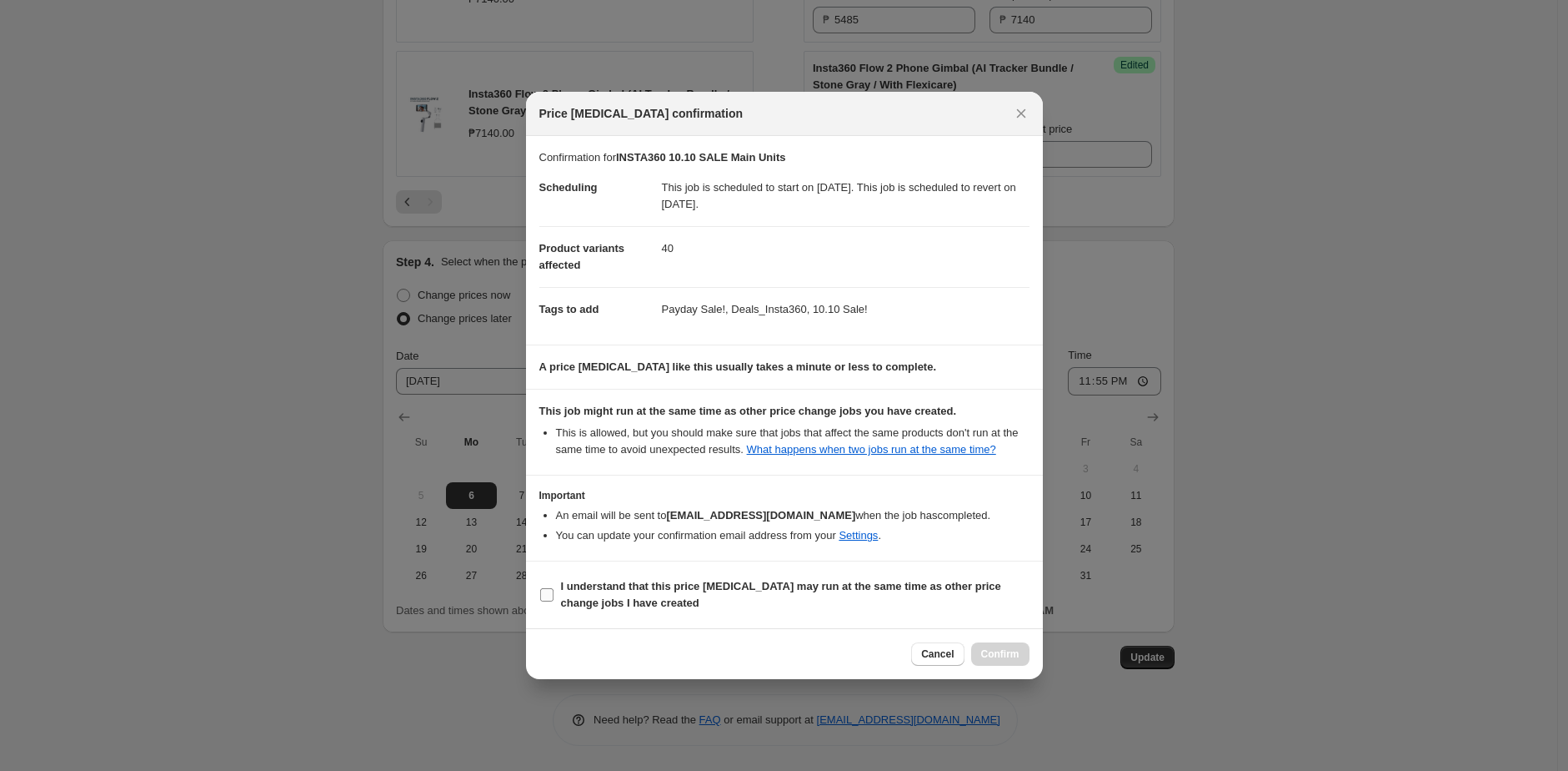
click at [554, 590] on input "I understand that this price [MEDICAL_DATA] may run at the same time as other p…" at bounding box center [546, 594] width 13 height 13
checkbox input "true"
click at [986, 660] on span "Confirm" at bounding box center [1000, 653] width 38 height 13
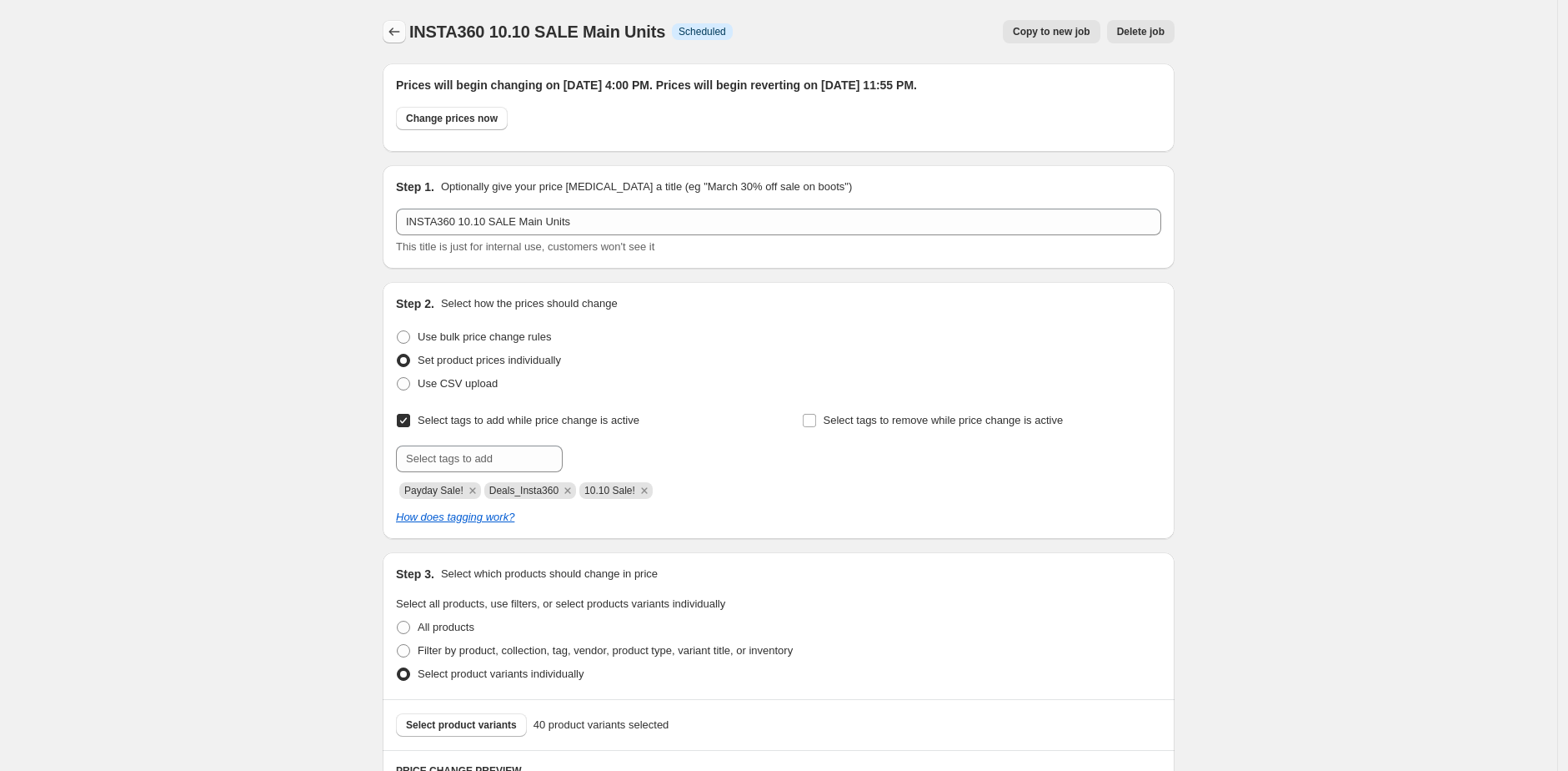
click at [395, 30] on icon "Price change jobs" at bounding box center [394, 31] width 17 height 17
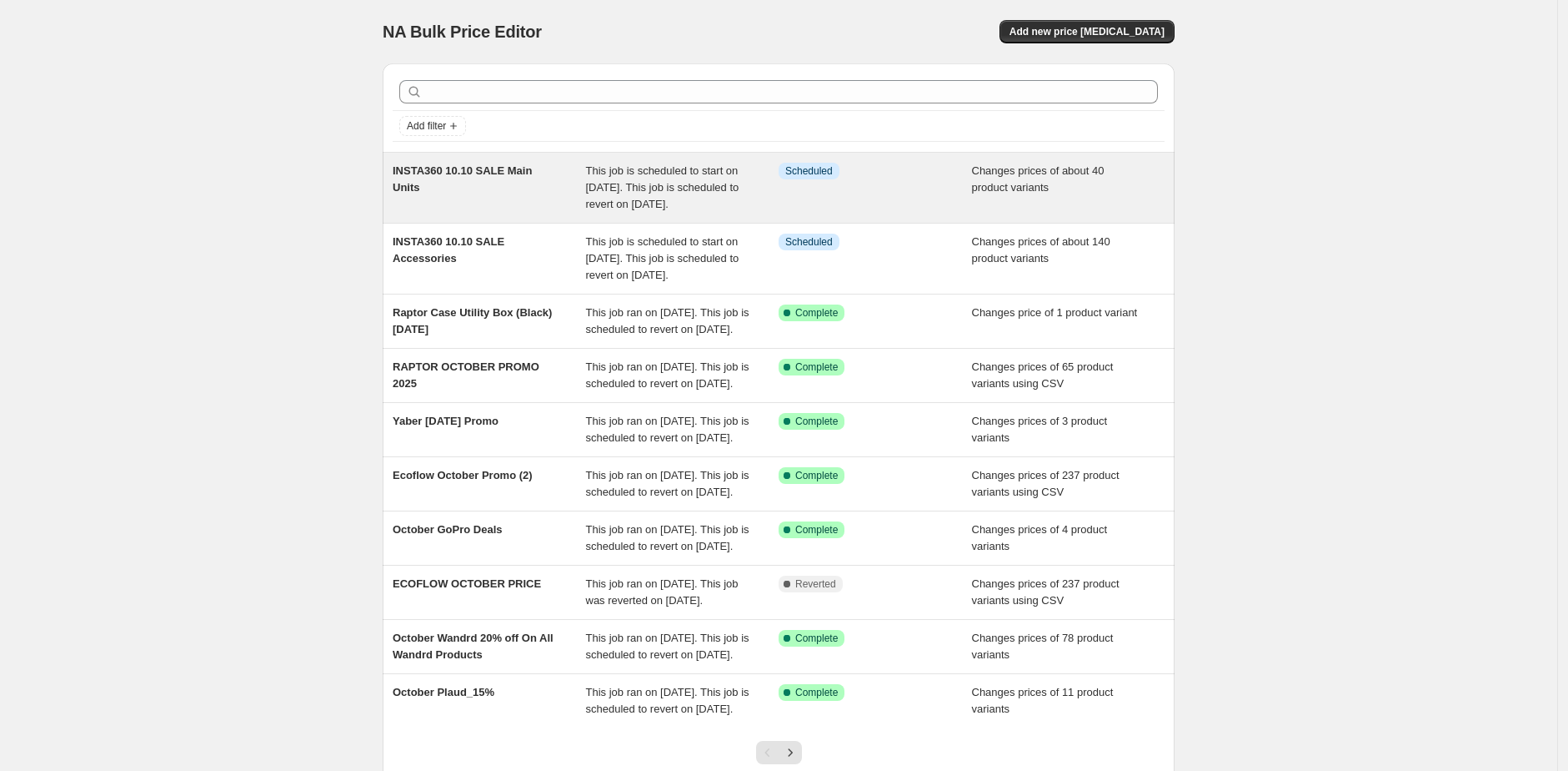
click at [681, 213] on div "This job is scheduled to start on [DATE]. This job is scheduled to revert on [D…" at bounding box center [683, 187] width 193 height 50
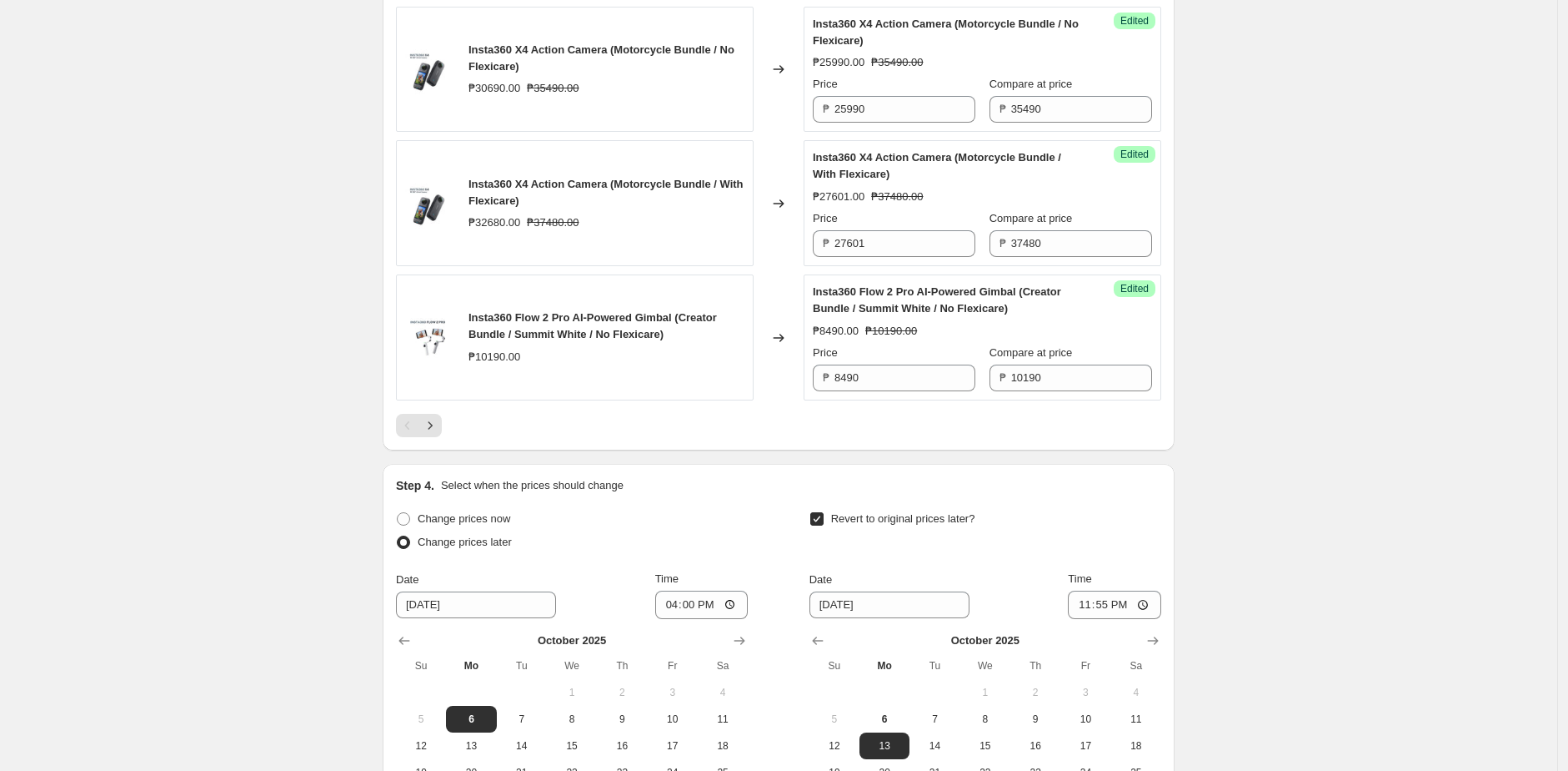
scroll to position [3058, 0]
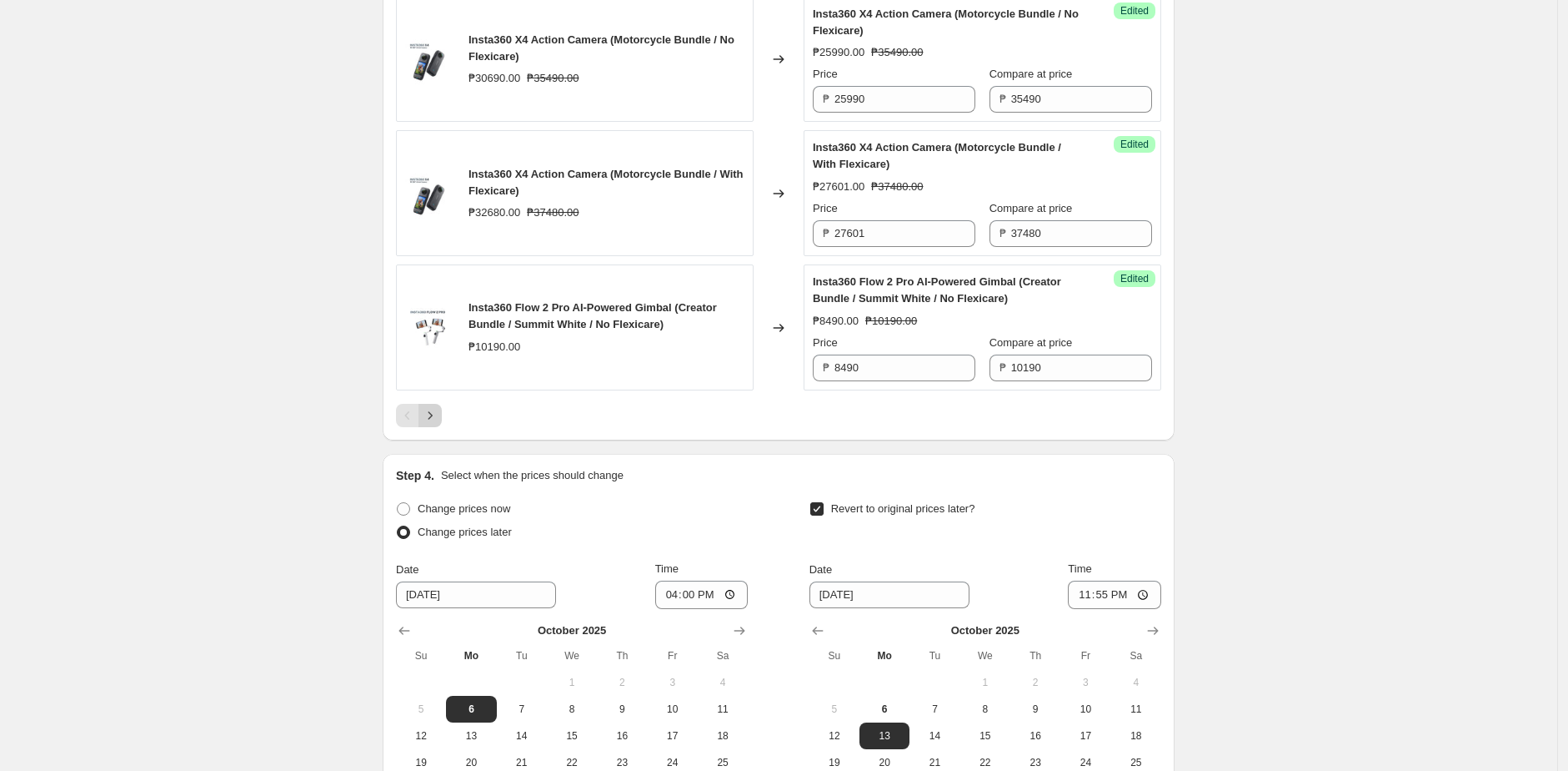
click at [435, 423] on icon "Next" at bounding box center [429, 415] width 17 height 17
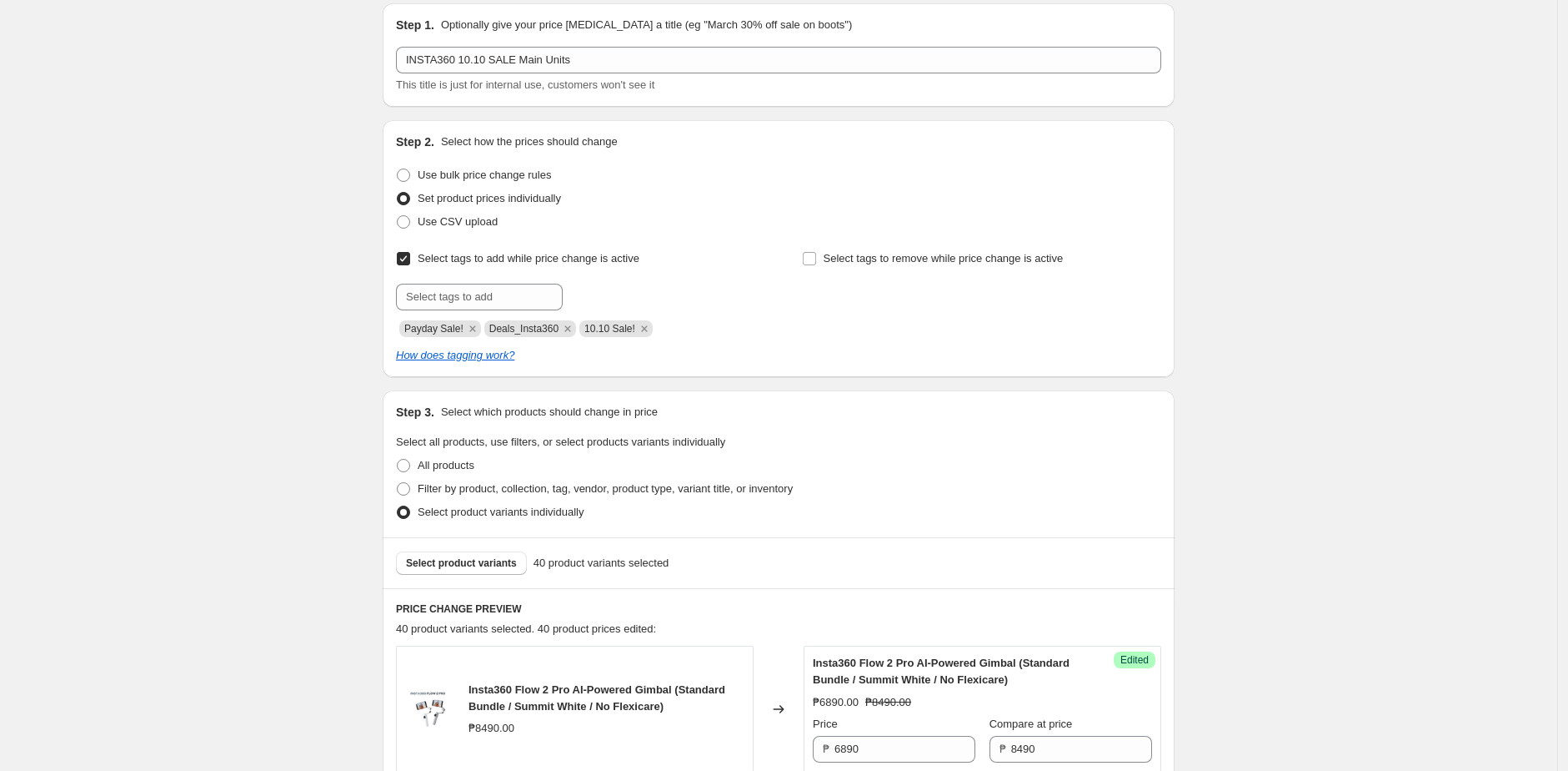
scroll to position [0, 0]
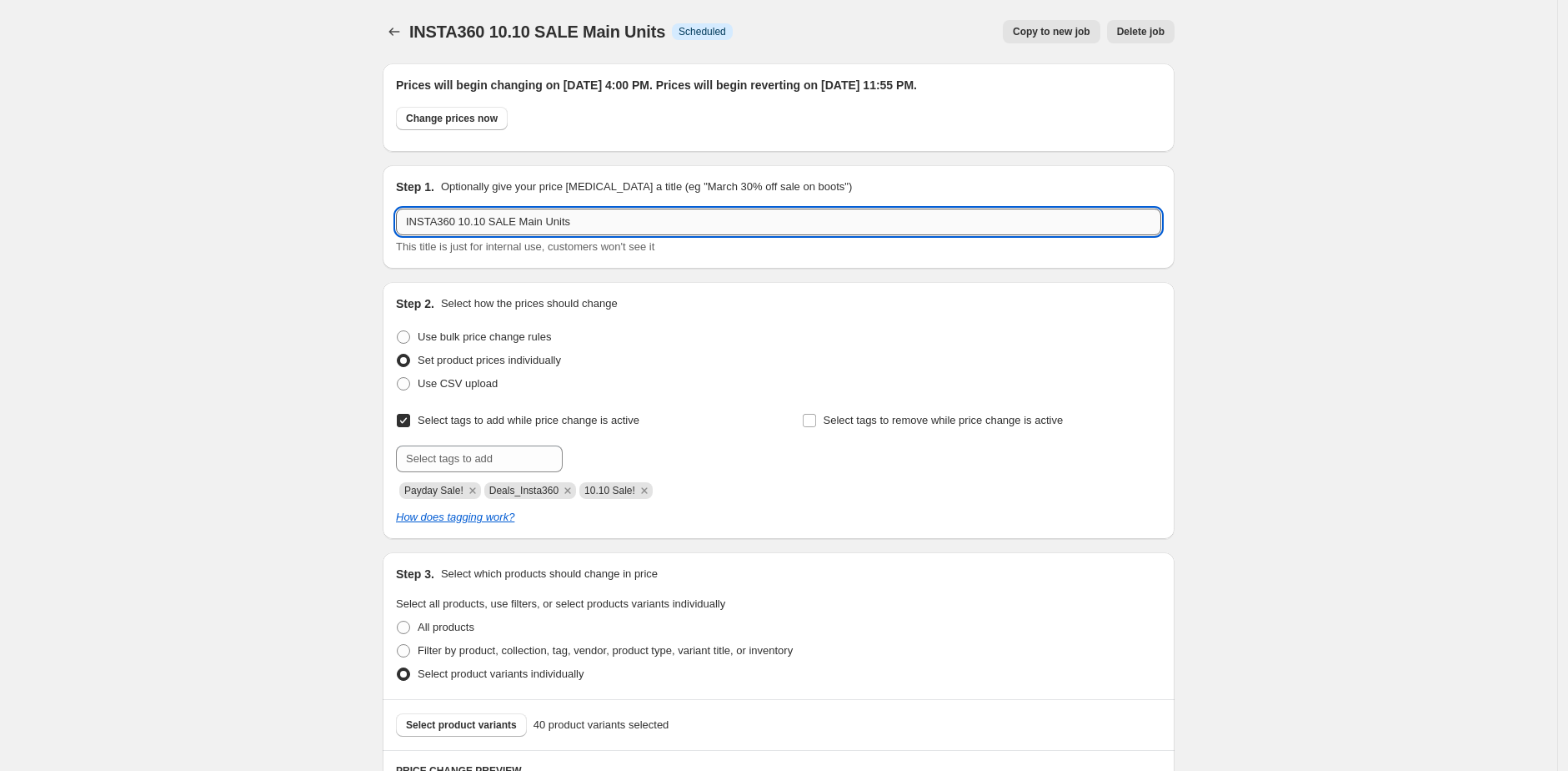
click at [558, 225] on input "INSTA360 10.10 SALE Main Units" at bounding box center [778, 221] width 765 height 27
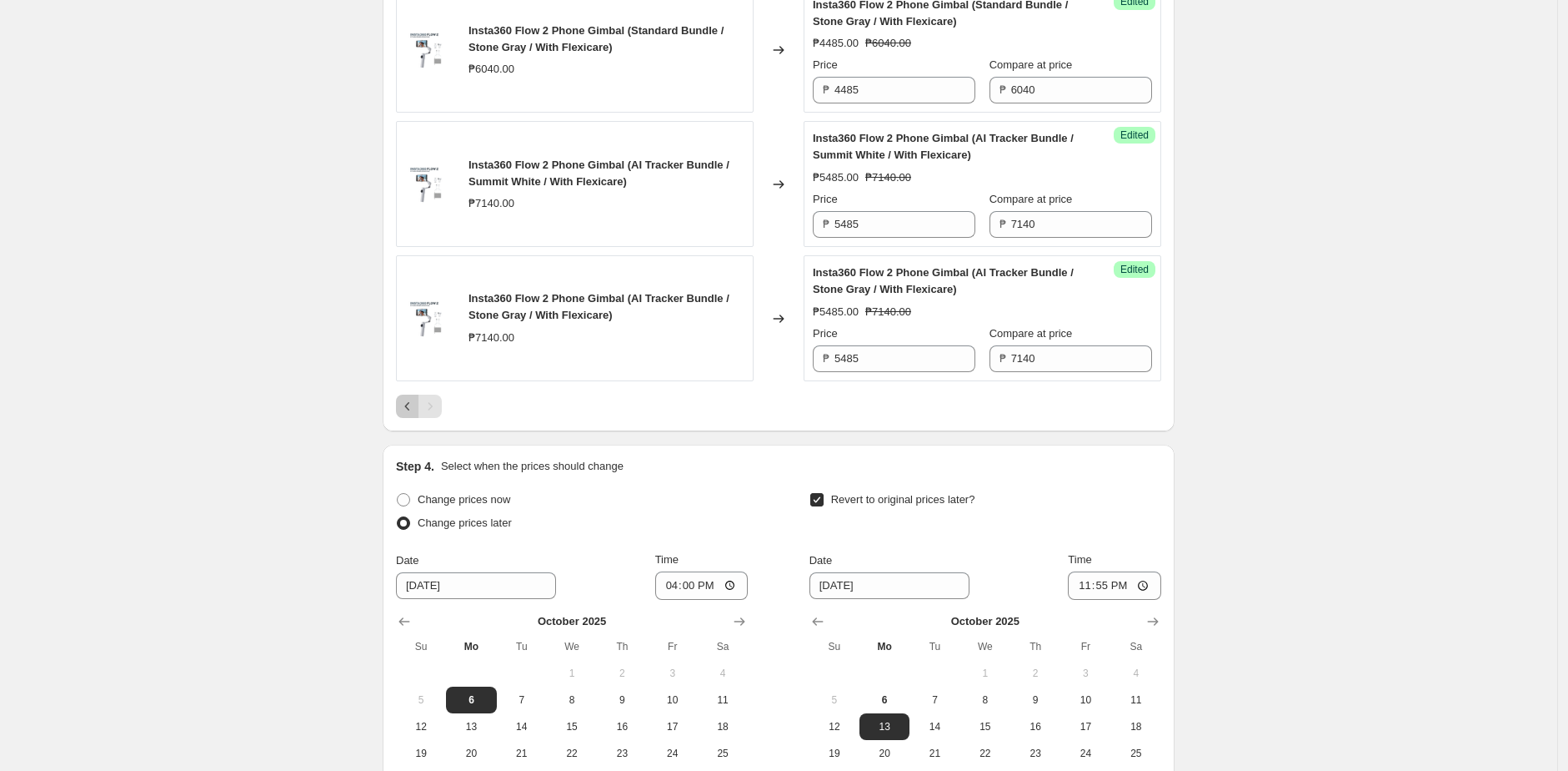
click at [410, 401] on icon "Previous" at bounding box center [407, 406] width 17 height 17
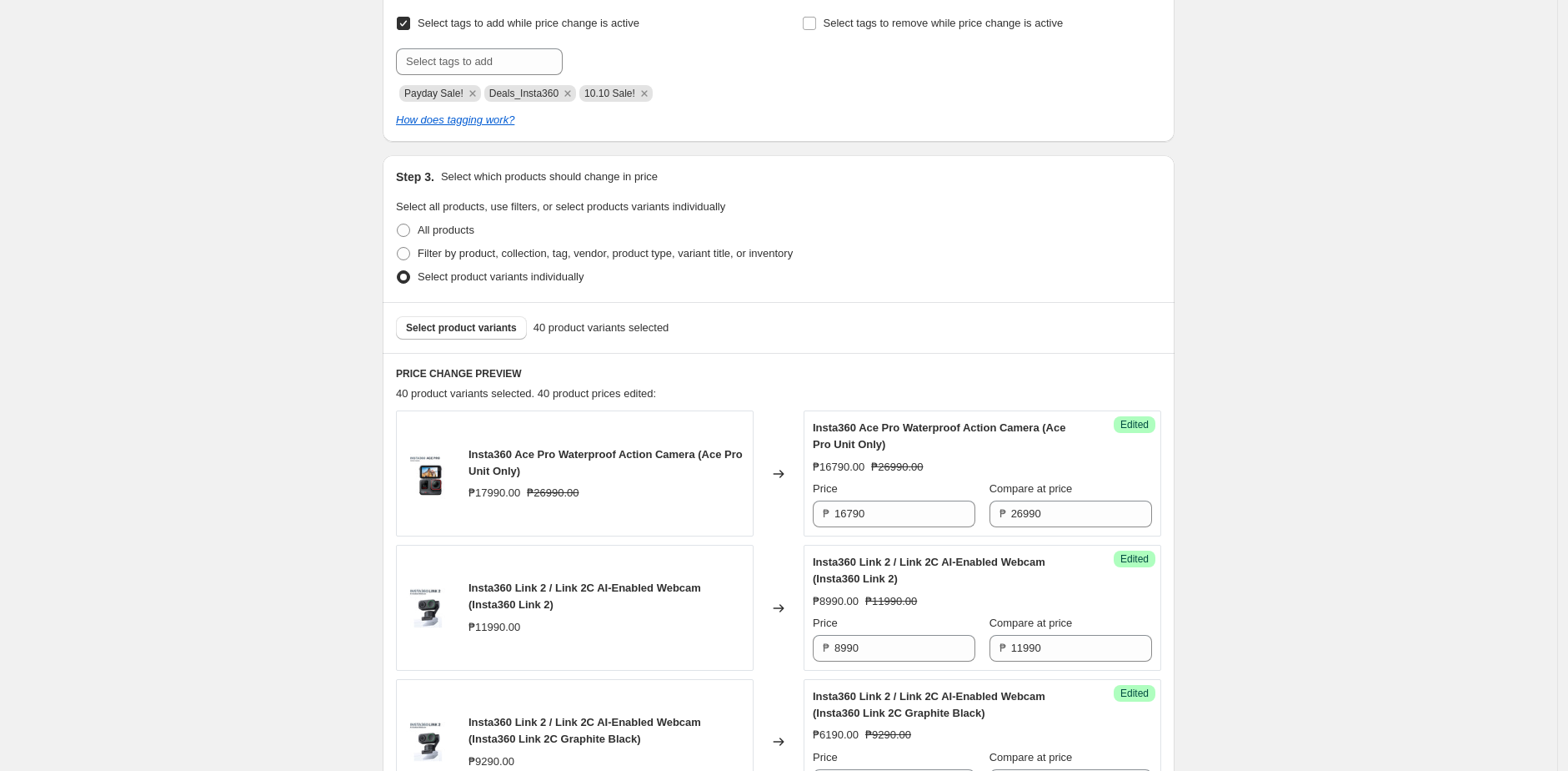
scroll to position [385, 0]
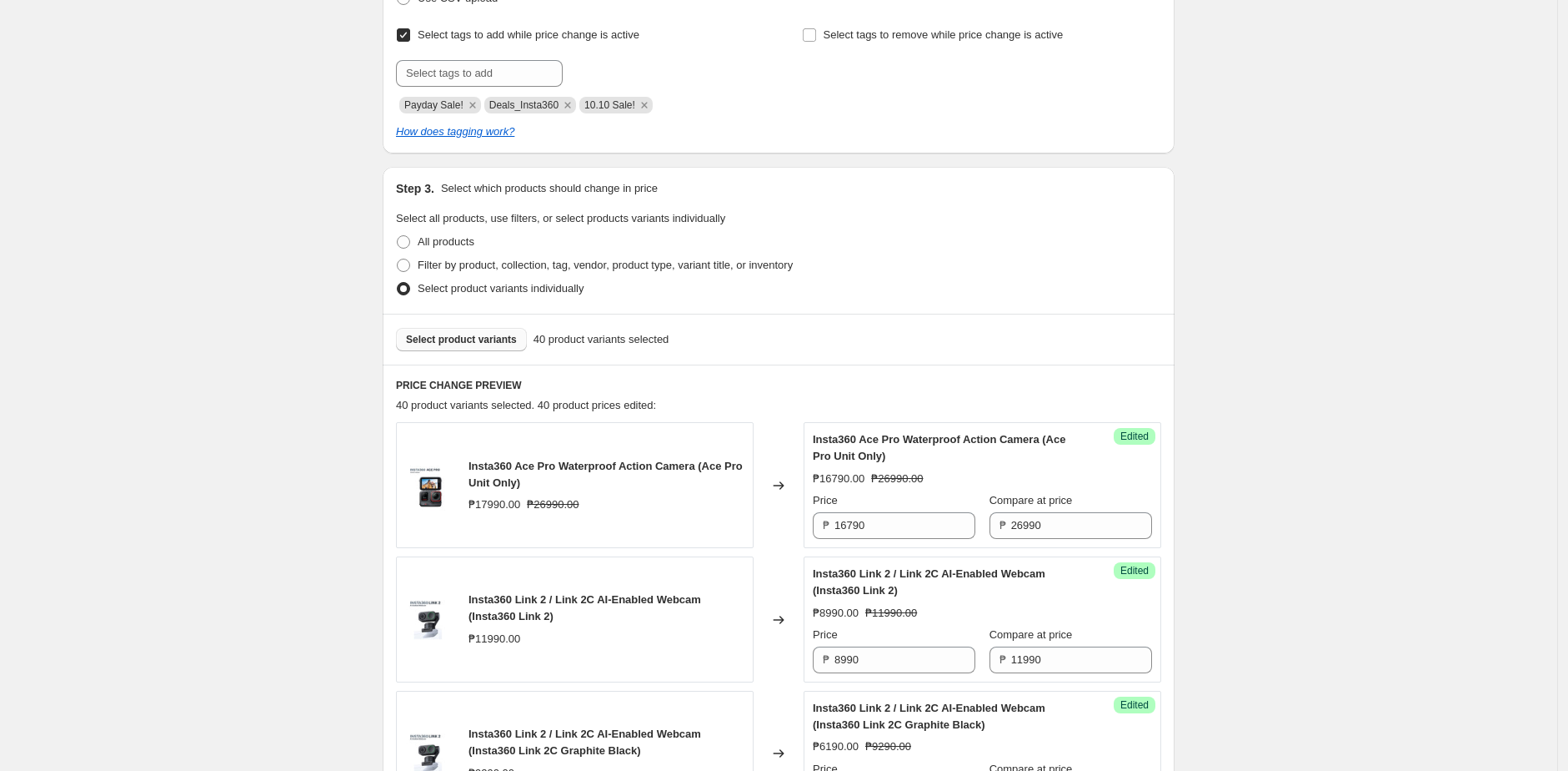
click at [513, 340] on span "Select product variants" at bounding box center [461, 339] width 111 height 13
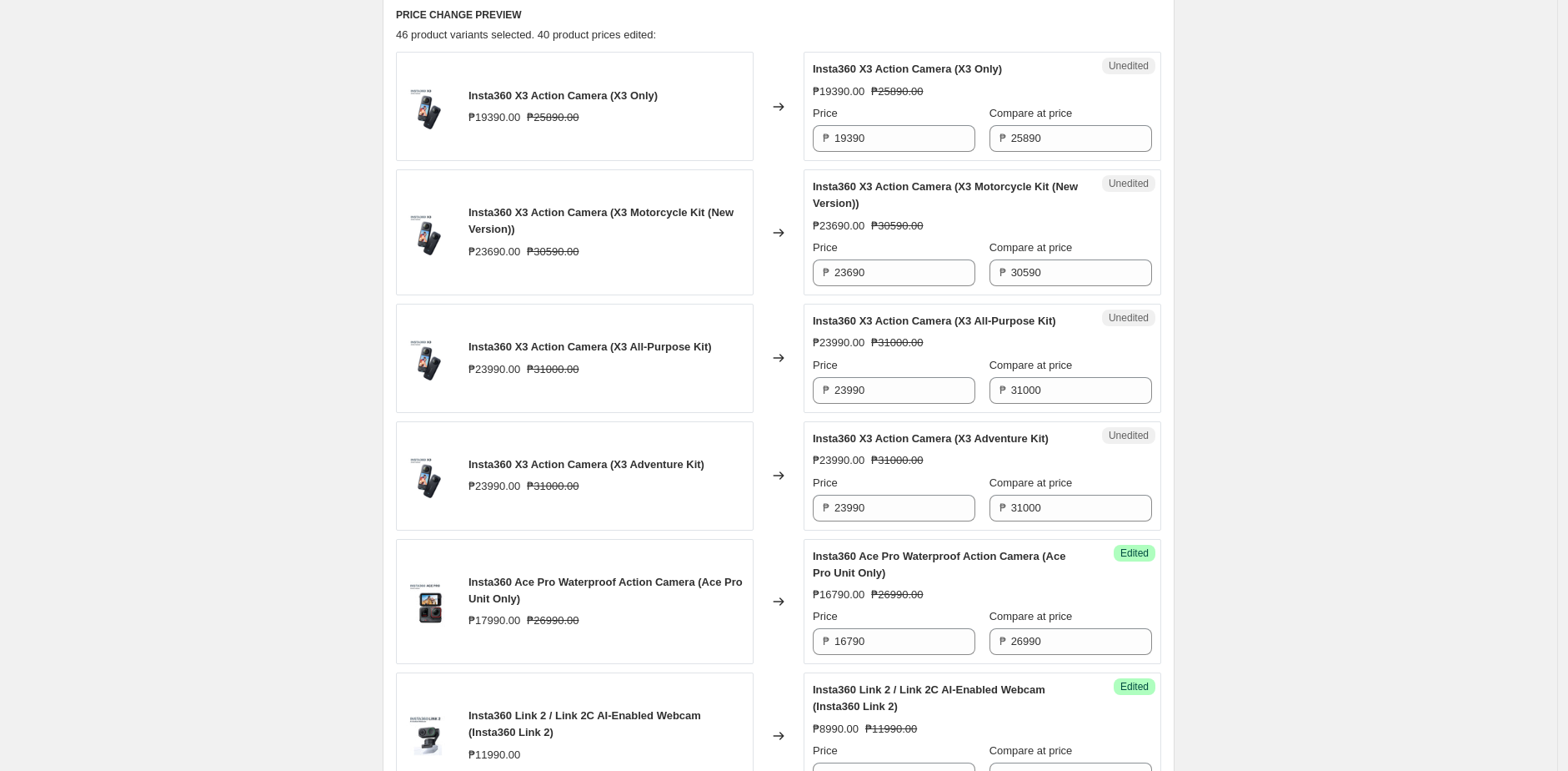
scroll to position [759, 0]
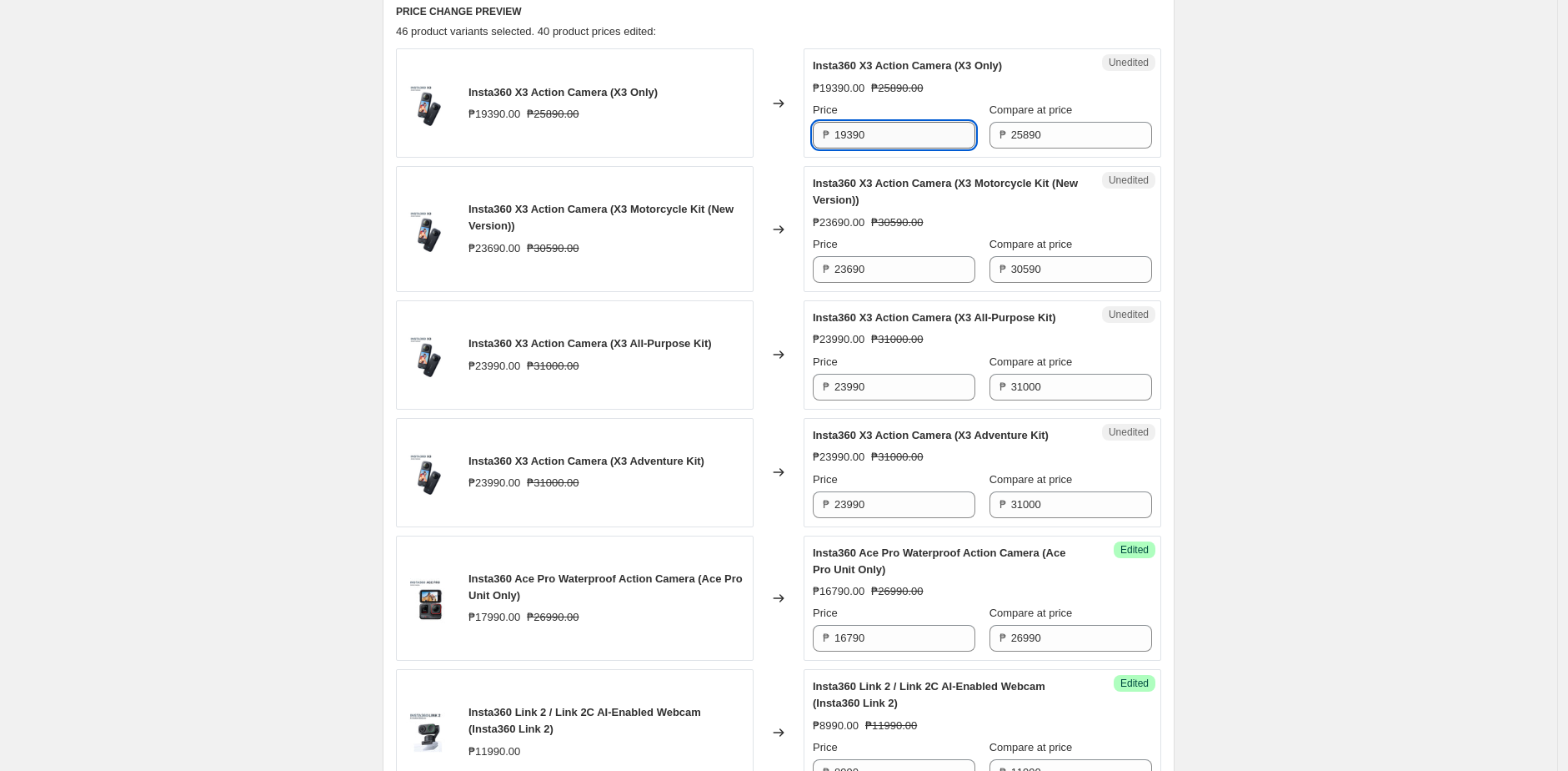
click at [886, 142] on input "19390" at bounding box center [905, 135] width 141 height 27
paste input "80"
type input "18090"
click at [801, 135] on div "Changed to" at bounding box center [777, 103] width 50 height 109
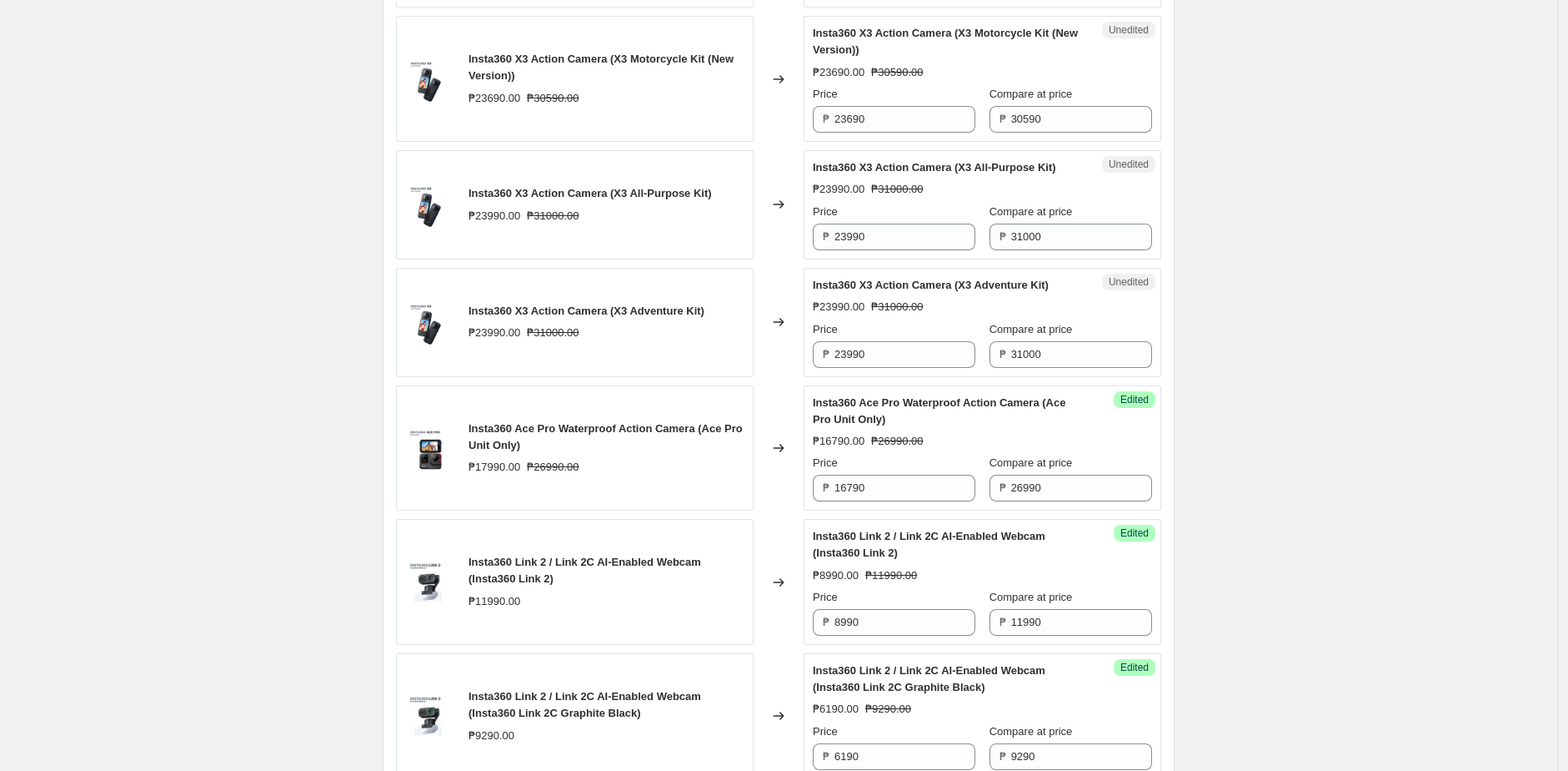
scroll to position [910, 0]
click at [920, 118] on input "23690" at bounding box center [905, 118] width 141 height 27
paste input "23"
type input "22390"
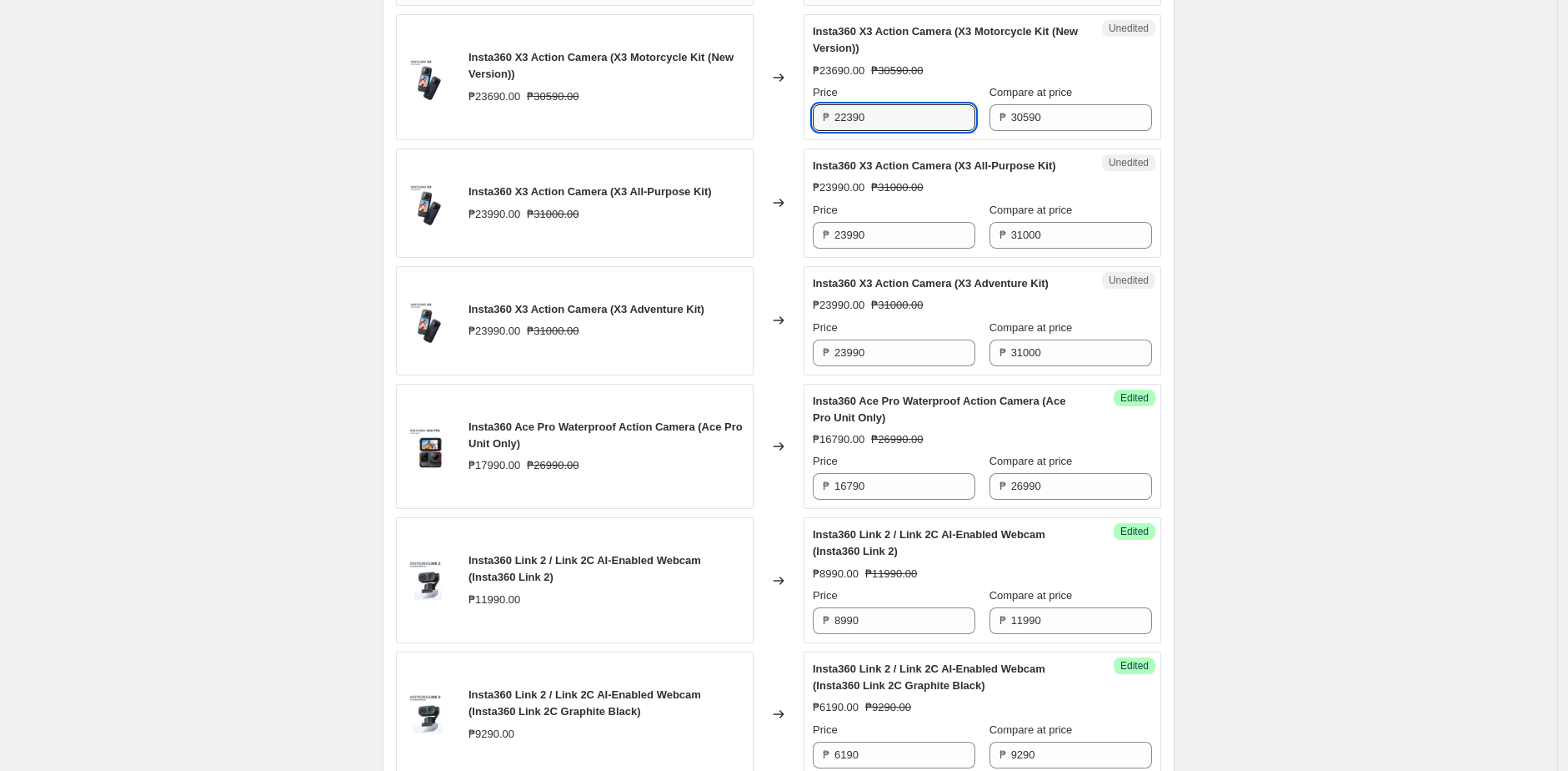
click at [797, 115] on div "Changed to" at bounding box center [777, 77] width 50 height 126
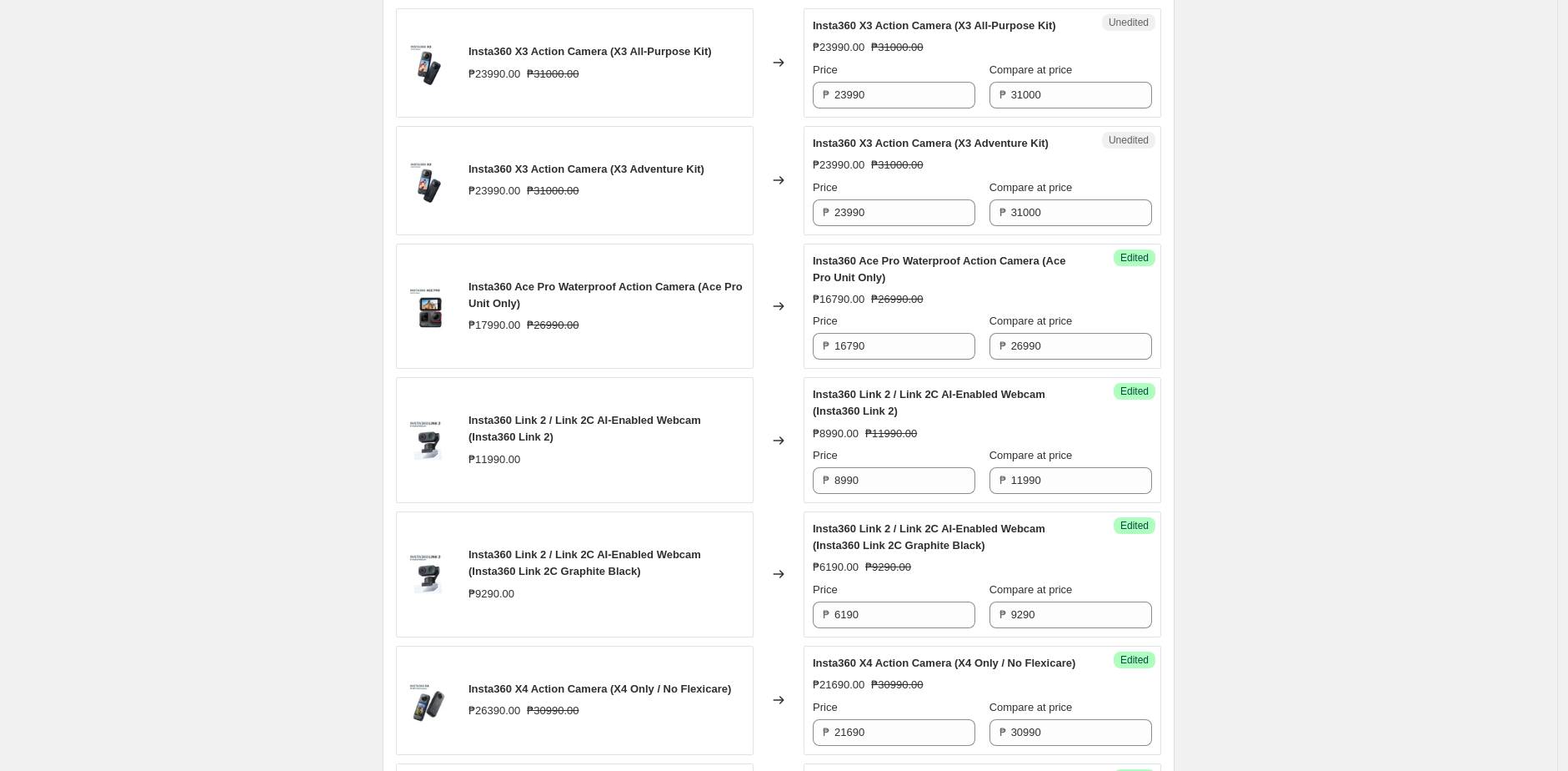
scroll to position [1053, 0]
click at [890, 106] on input "23990" at bounding box center [905, 92] width 141 height 27
paste input "26"
type input "22690"
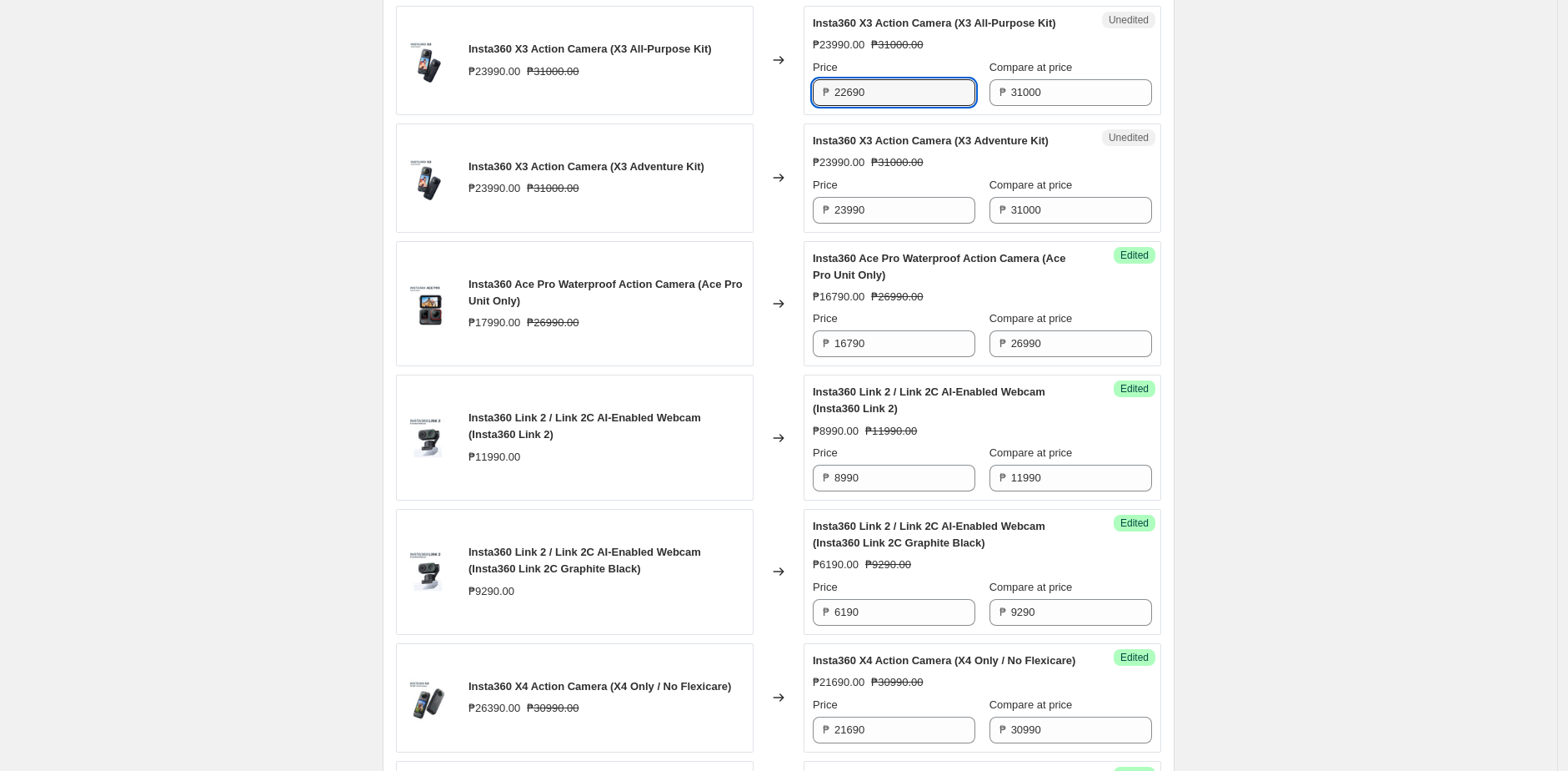
click at [723, 107] on div "Insta360 X3 Action Camera (X3 All-Purpose Kit) ₱23990.00 ₱31000.00" at bounding box center [575, 60] width 358 height 109
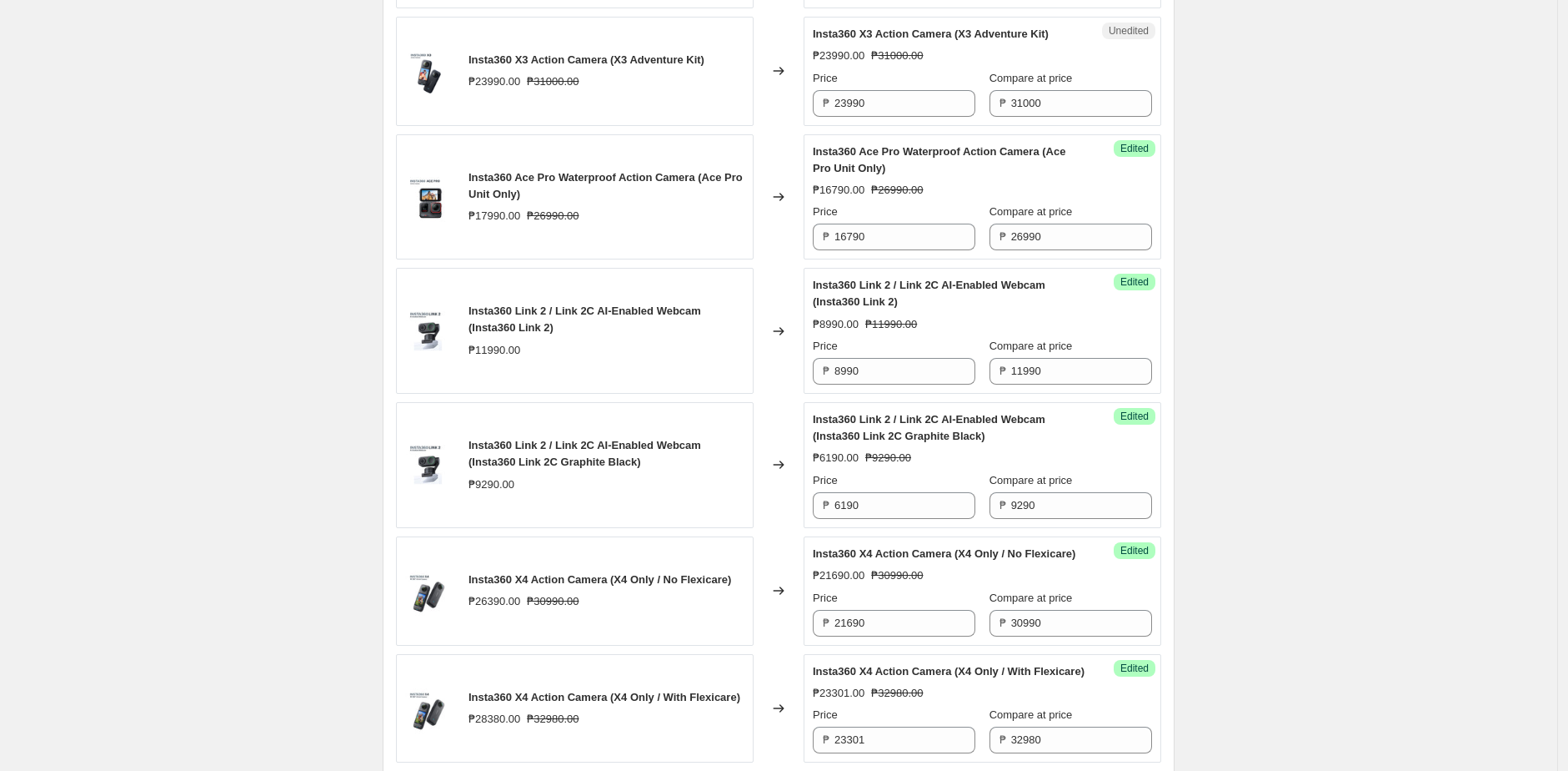
scroll to position [1161, 0]
click at [887, 116] on input "23990" at bounding box center [905, 102] width 141 height 27
paste input "26"
type input "22690"
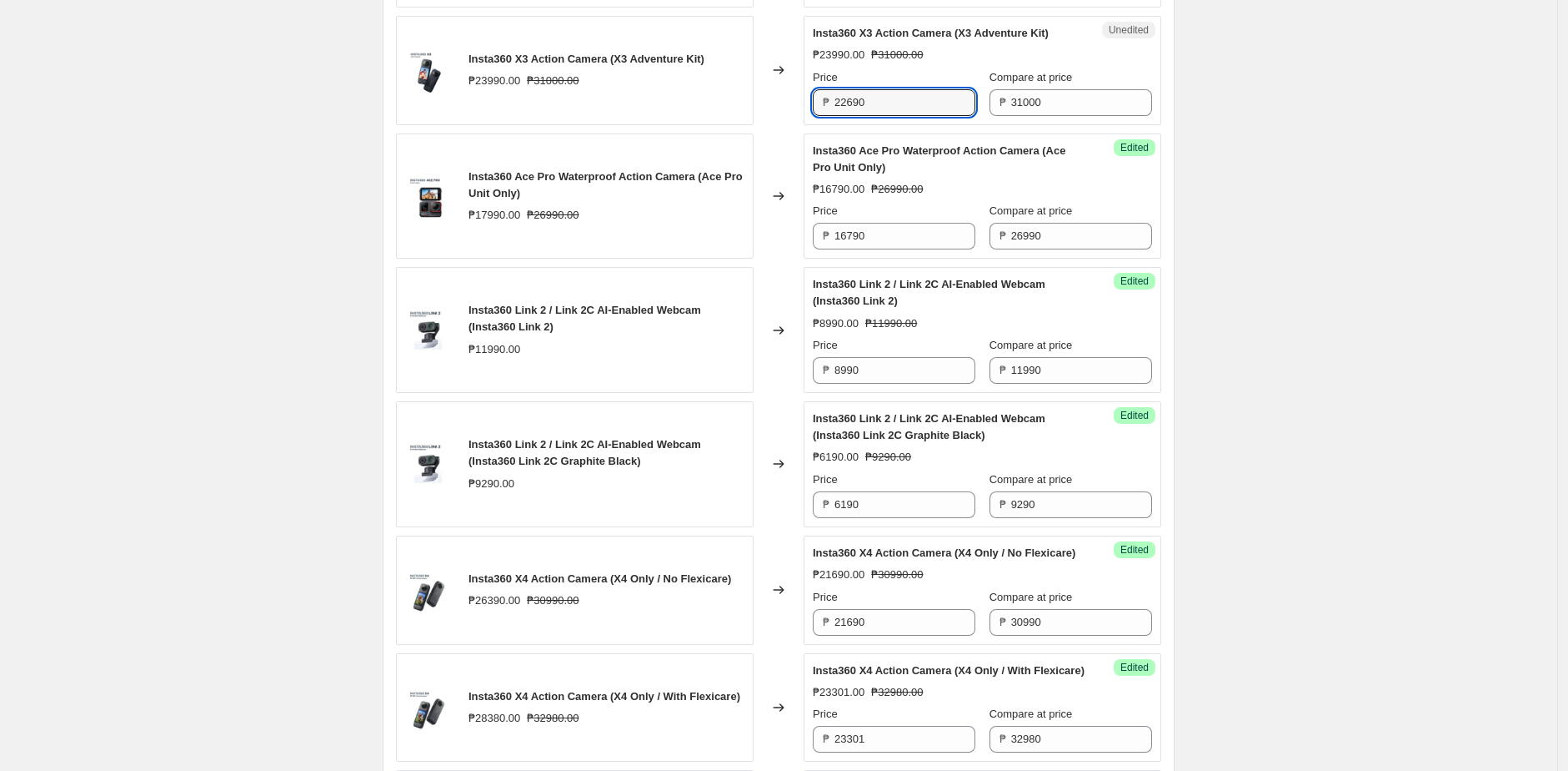
click at [782, 125] on div "Changed to" at bounding box center [777, 70] width 50 height 109
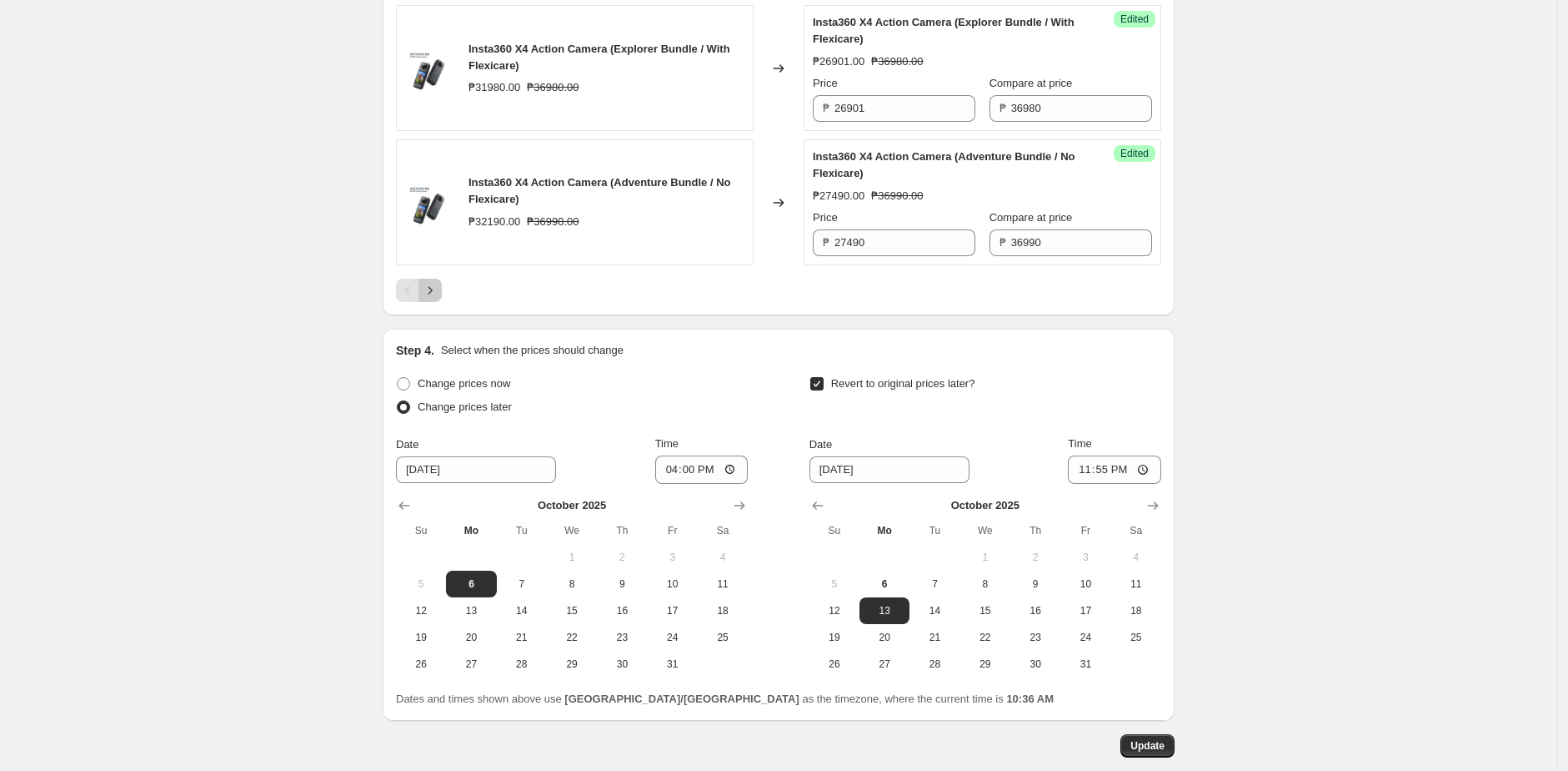
click at [438, 302] on button "Next" at bounding box center [430, 290] width 24 height 24
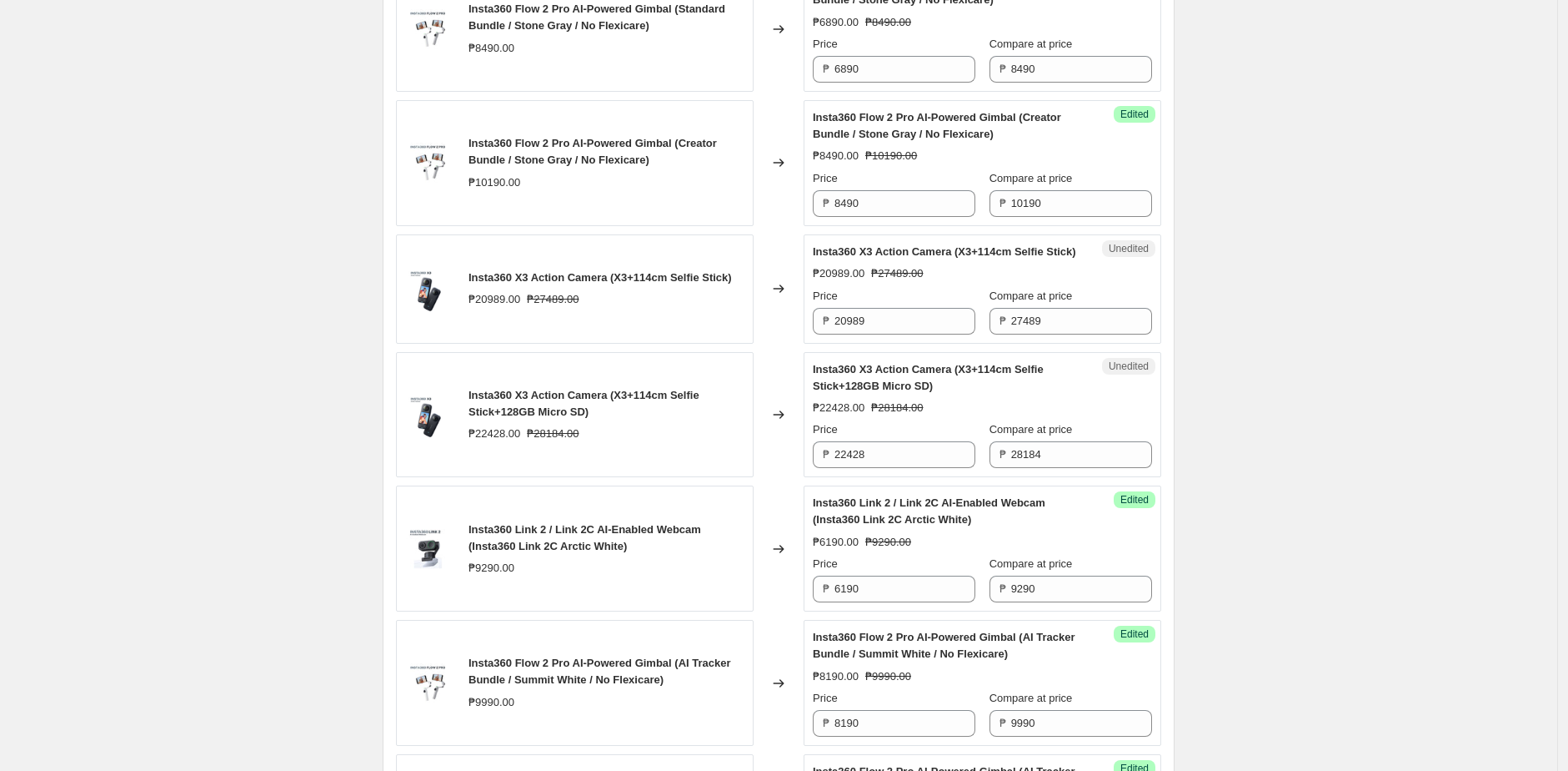
scroll to position [1513, 0]
click at [930, 334] on input "20989" at bounding box center [905, 320] width 141 height 27
paste input "1952"
type input "19529"
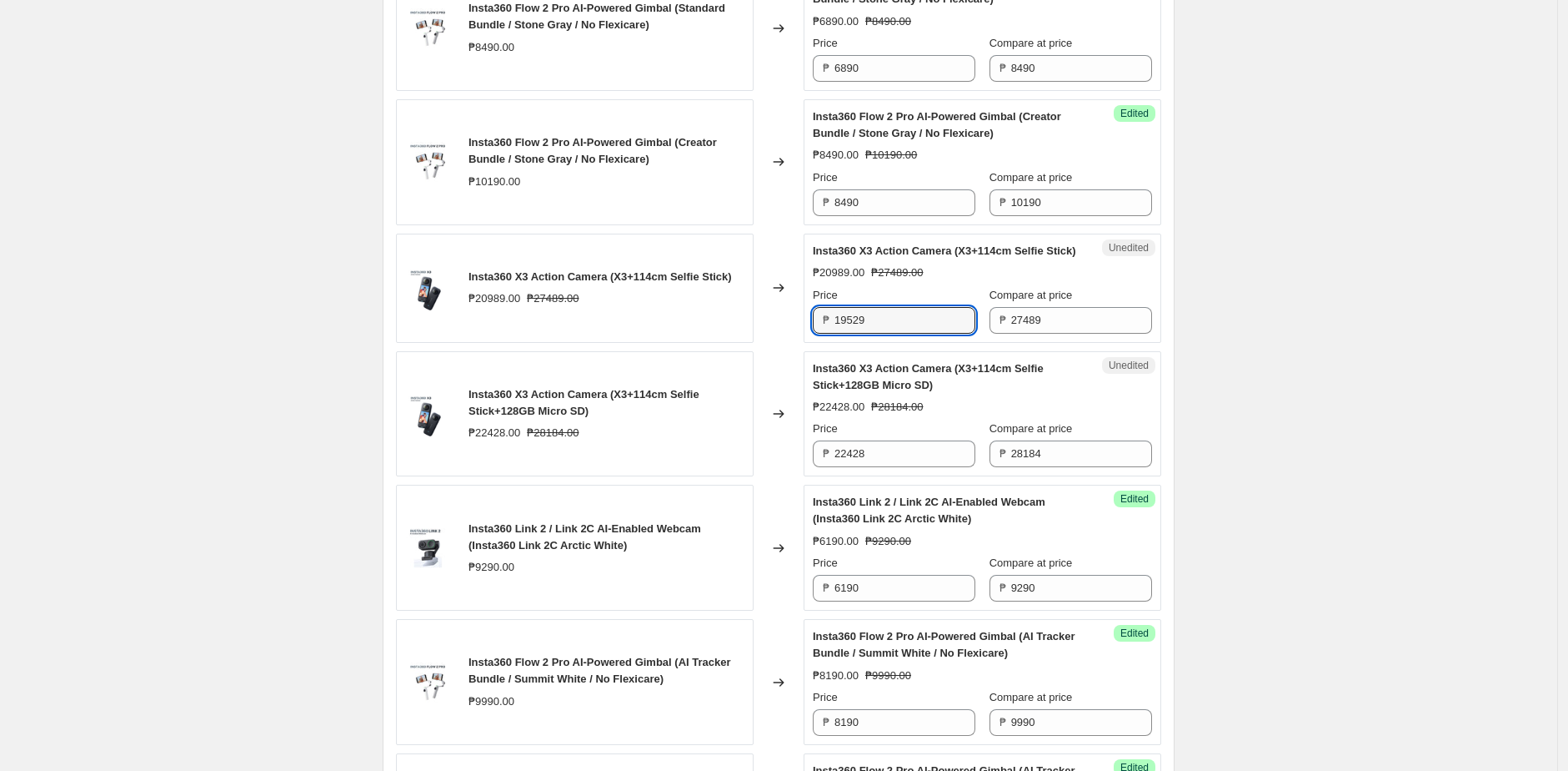
click at [750, 342] on div "Insta360 X3 Action Camera (X3+114cm Selfie Stick) ₱20989.00 ₱27489.00" at bounding box center [575, 287] width 358 height 109
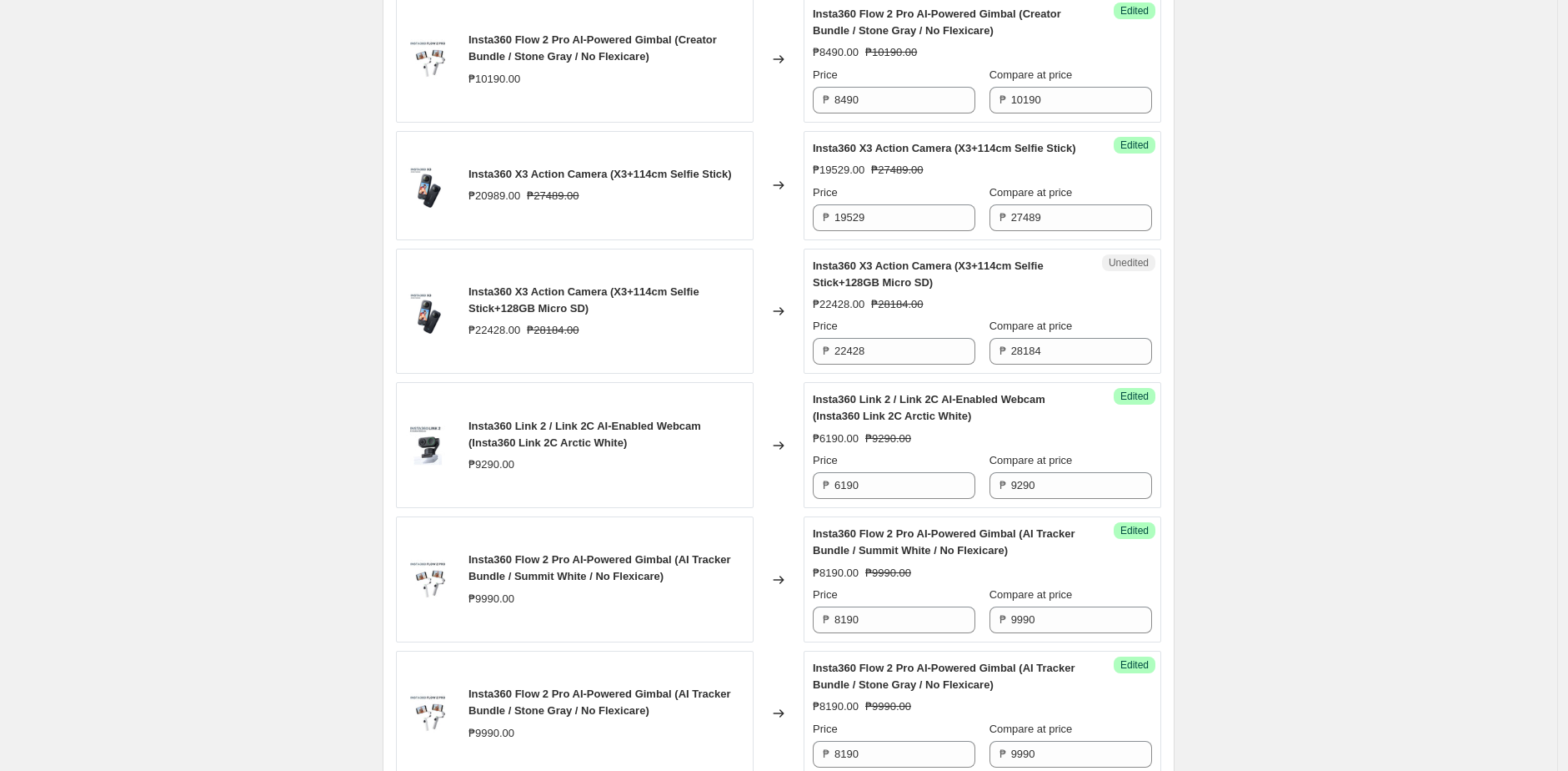
scroll to position [1618, 0]
click at [900, 362] on input "22428" at bounding box center [905, 348] width 141 height 27
paste input "096"
type input "20968"
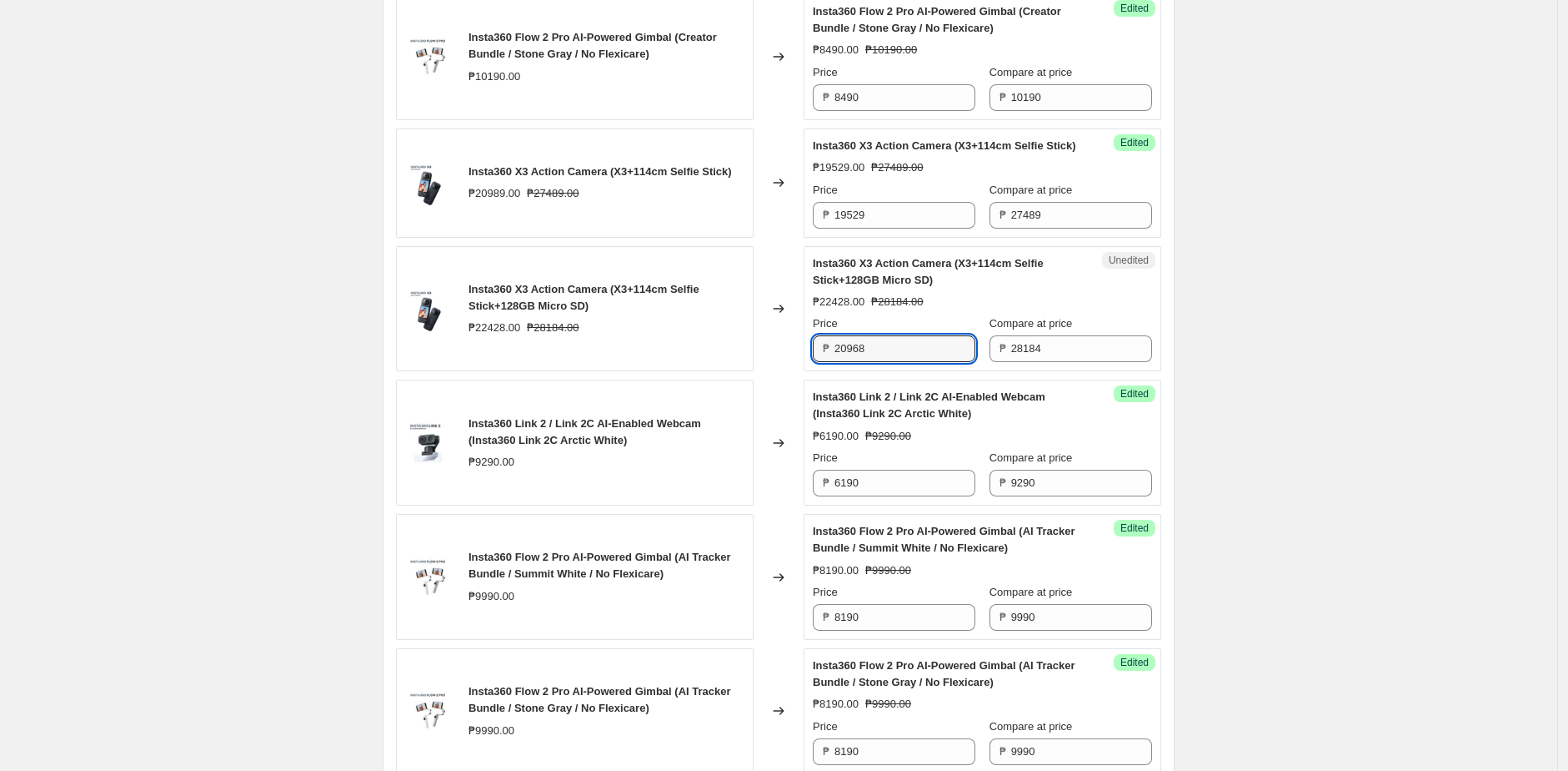
click at [764, 372] on div "Changed to" at bounding box center [777, 308] width 50 height 126
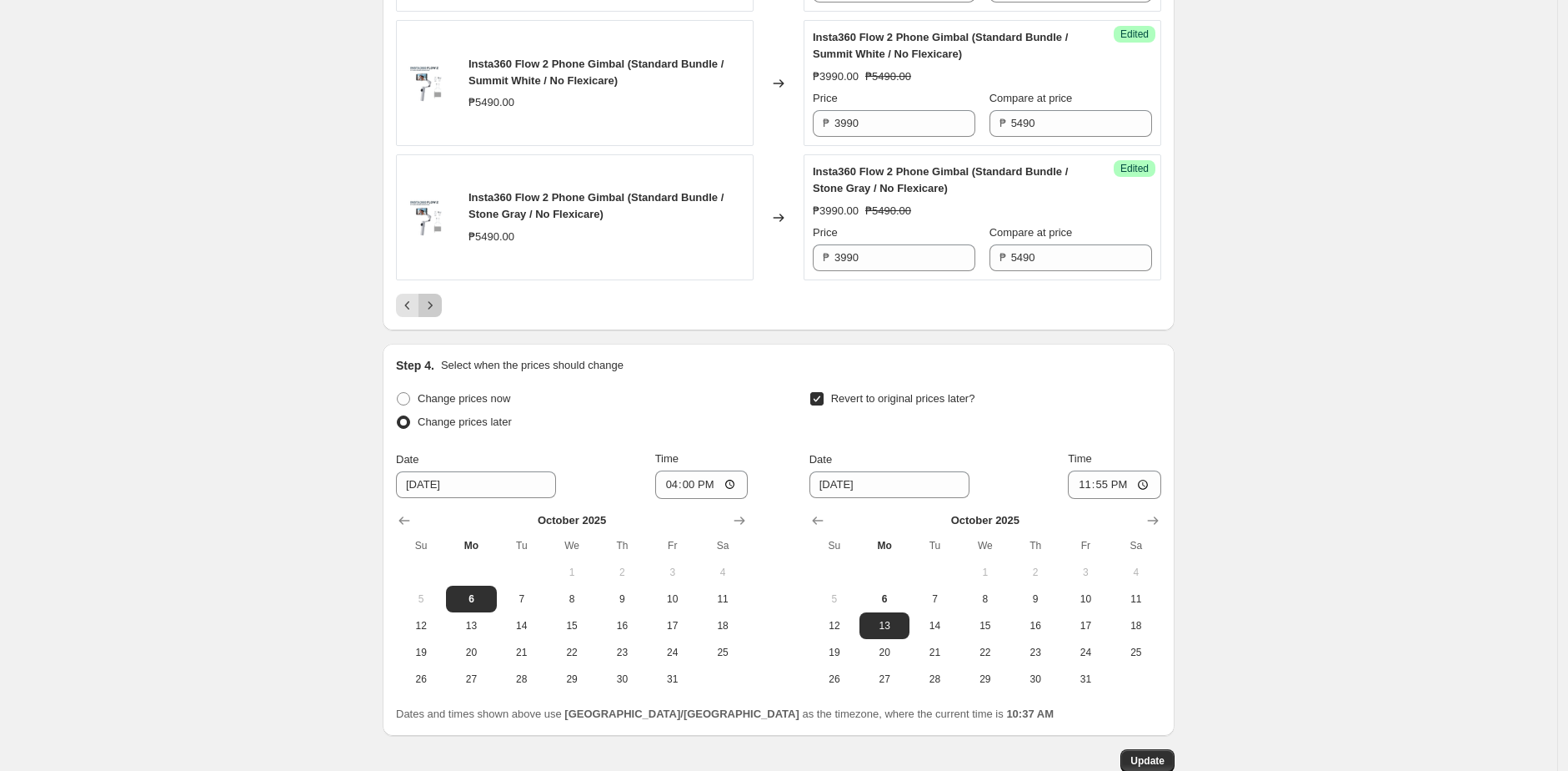
click at [439, 314] on icon "Next" at bounding box center [429, 305] width 17 height 17
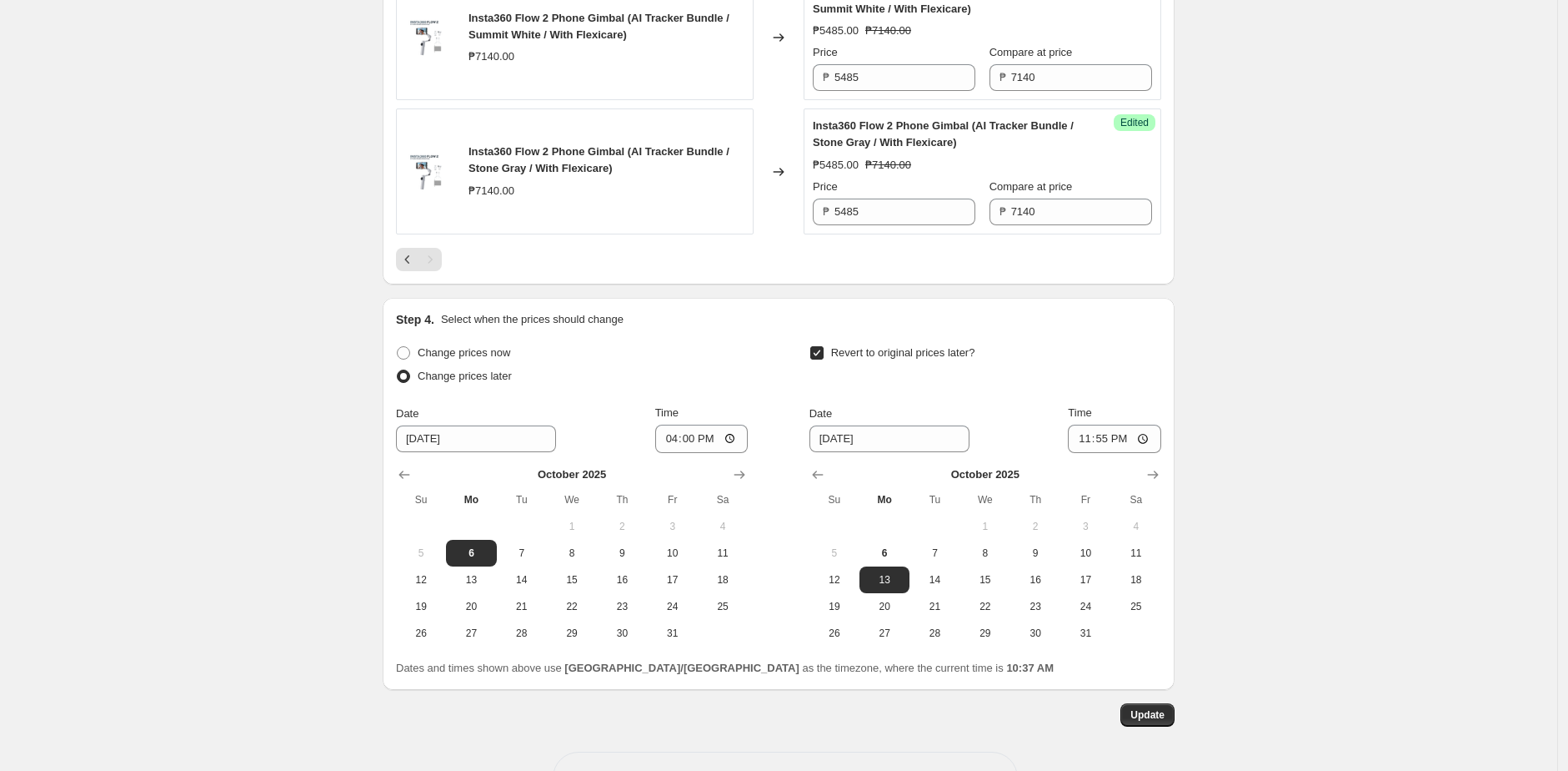
scroll to position [1427, 0]
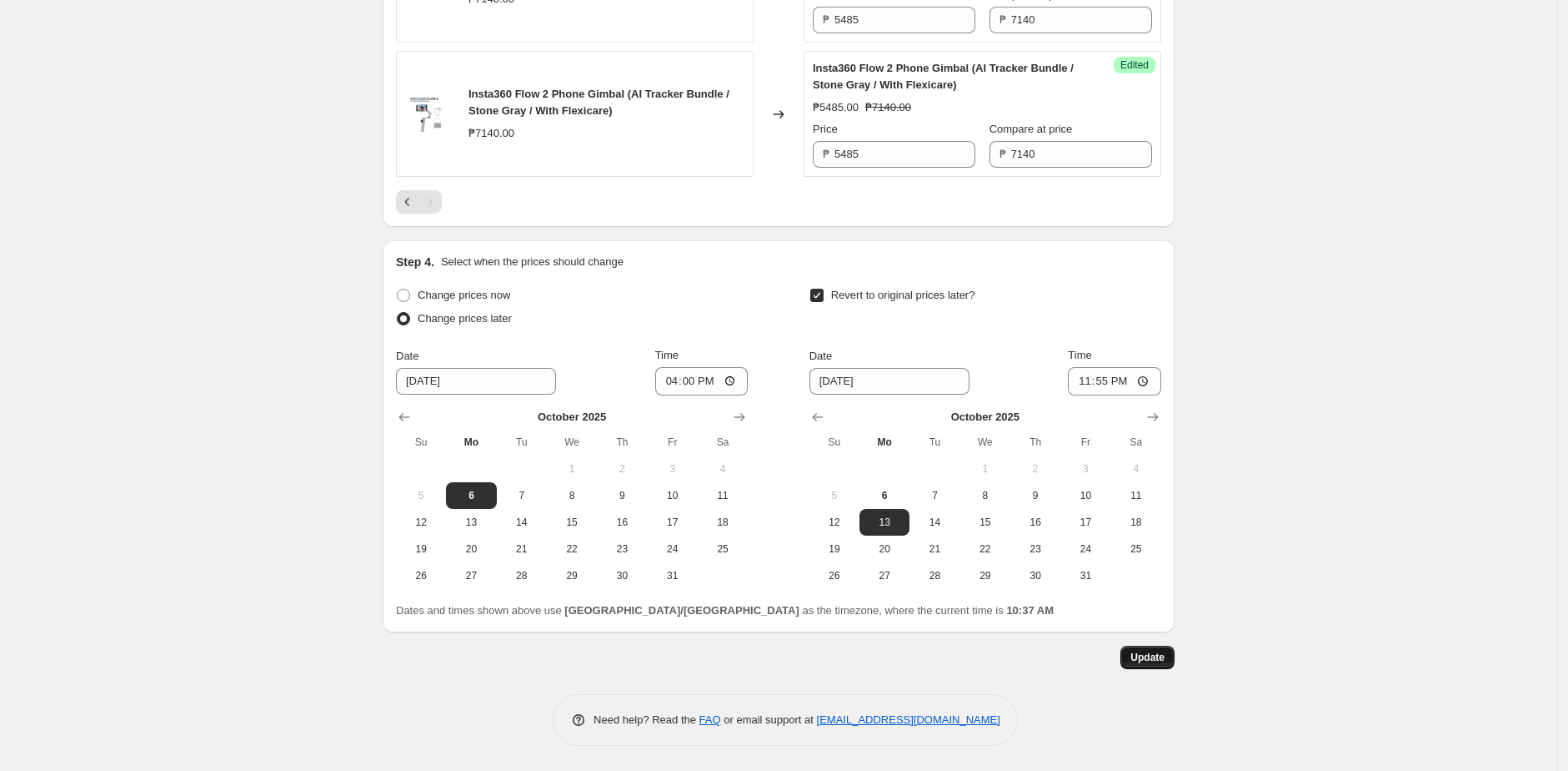
click at [1150, 661] on span "Update" at bounding box center [1147, 657] width 34 height 13
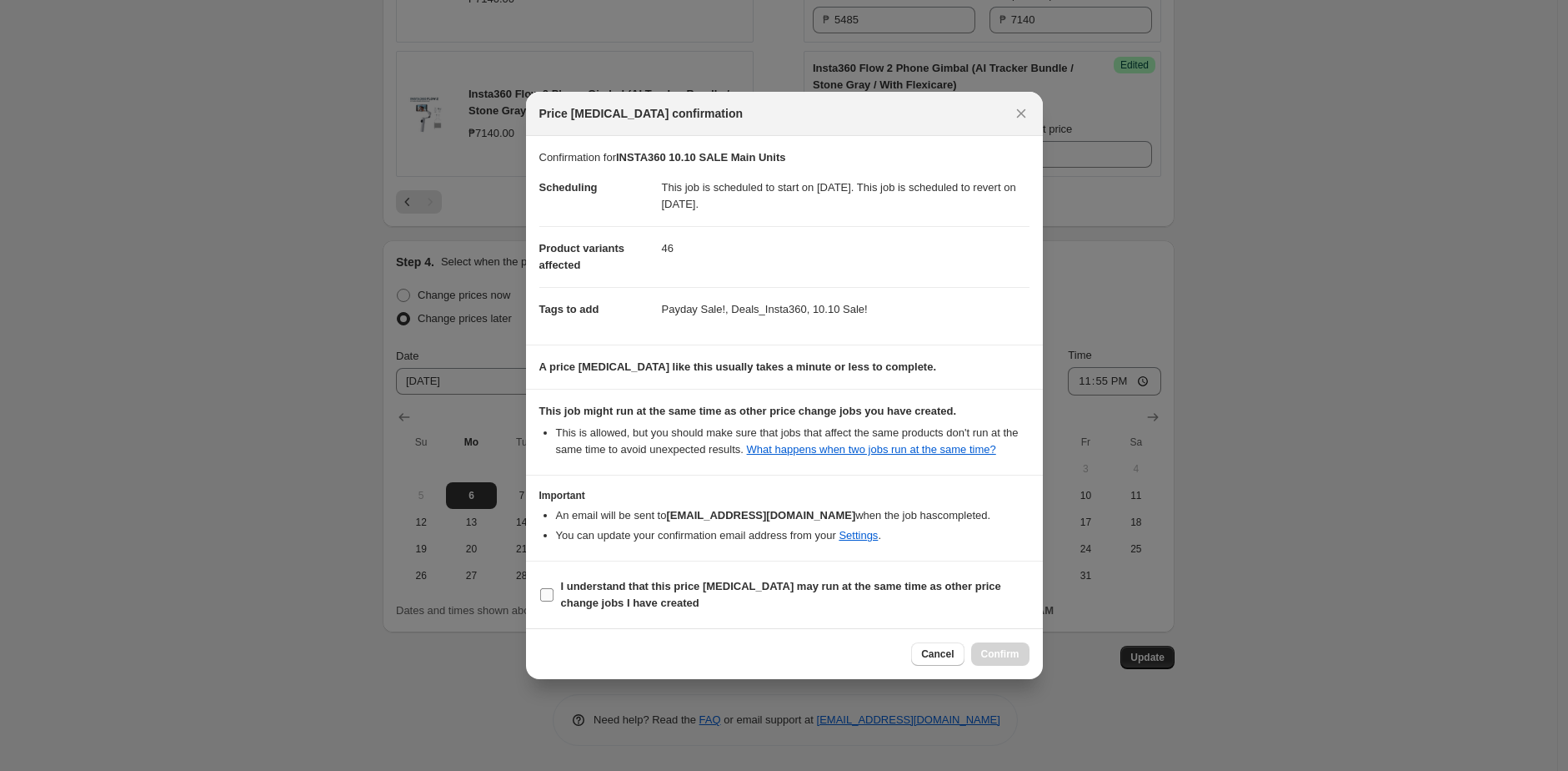
click at [898, 604] on span "I understand that this price [MEDICAL_DATA] may run at the same time as other p…" at bounding box center [795, 594] width 468 height 33
click at [554, 601] on input "I understand that this price [MEDICAL_DATA] may run at the same time as other p…" at bounding box center [546, 594] width 13 height 13
checkbox input "true"
click at [987, 660] on span "Confirm" at bounding box center [1000, 653] width 38 height 13
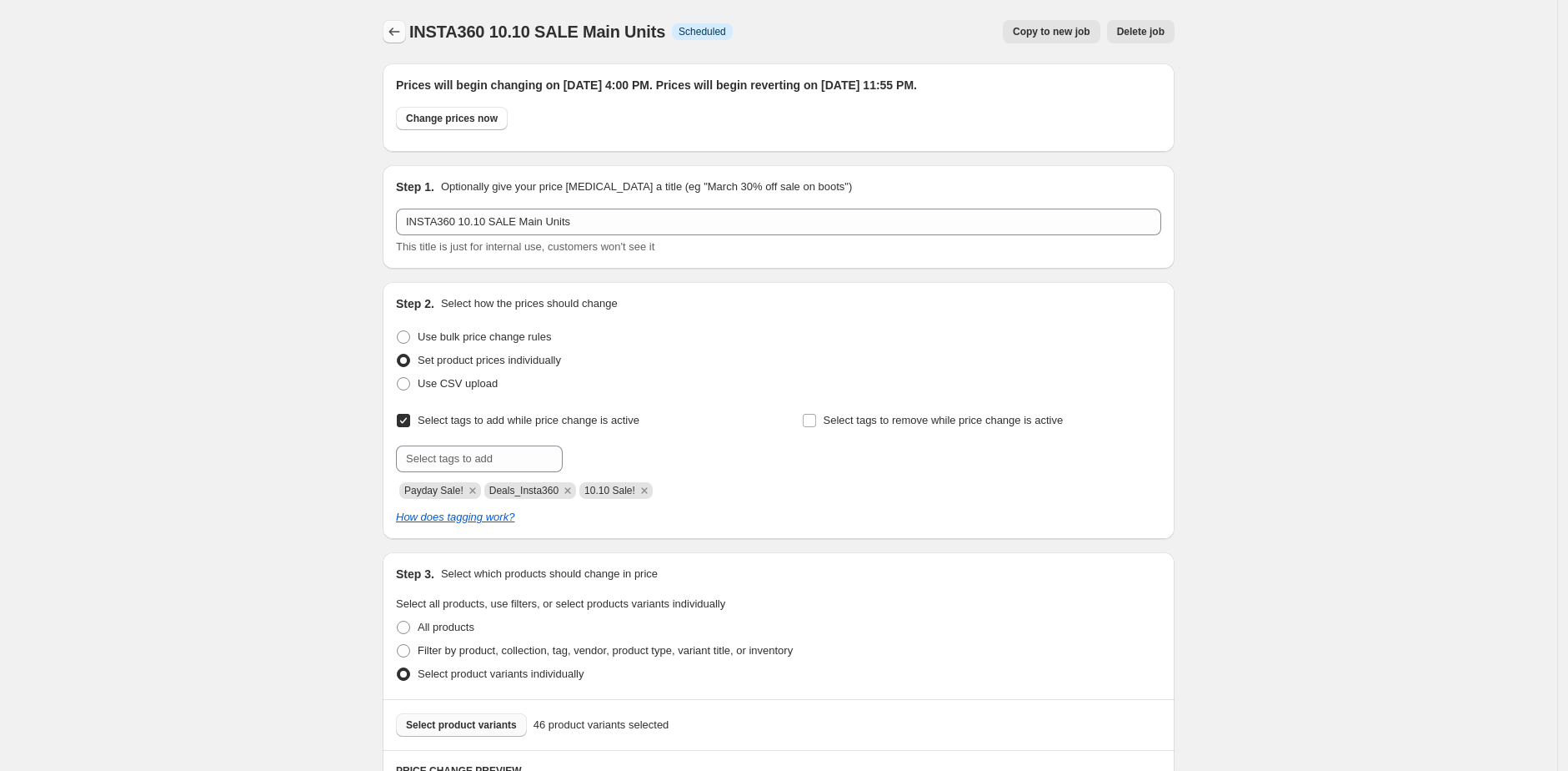
click at [394, 31] on icon "Price change jobs" at bounding box center [394, 31] width 17 height 17
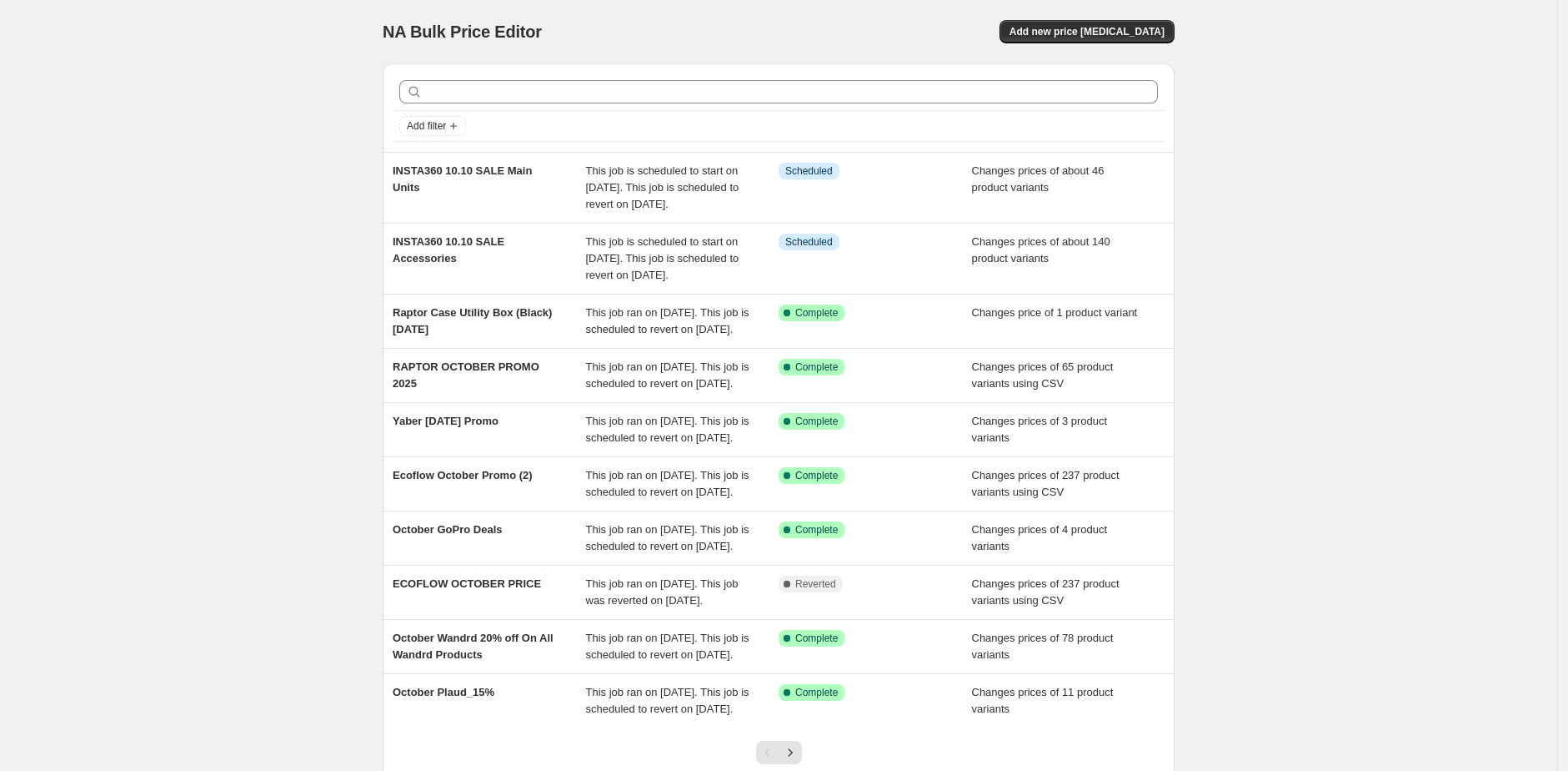
click at [206, 262] on div "NA Bulk Price Editor. This page is ready NA Bulk Price Editor Add new price [ME…" at bounding box center [778, 446] width 1557 height 892
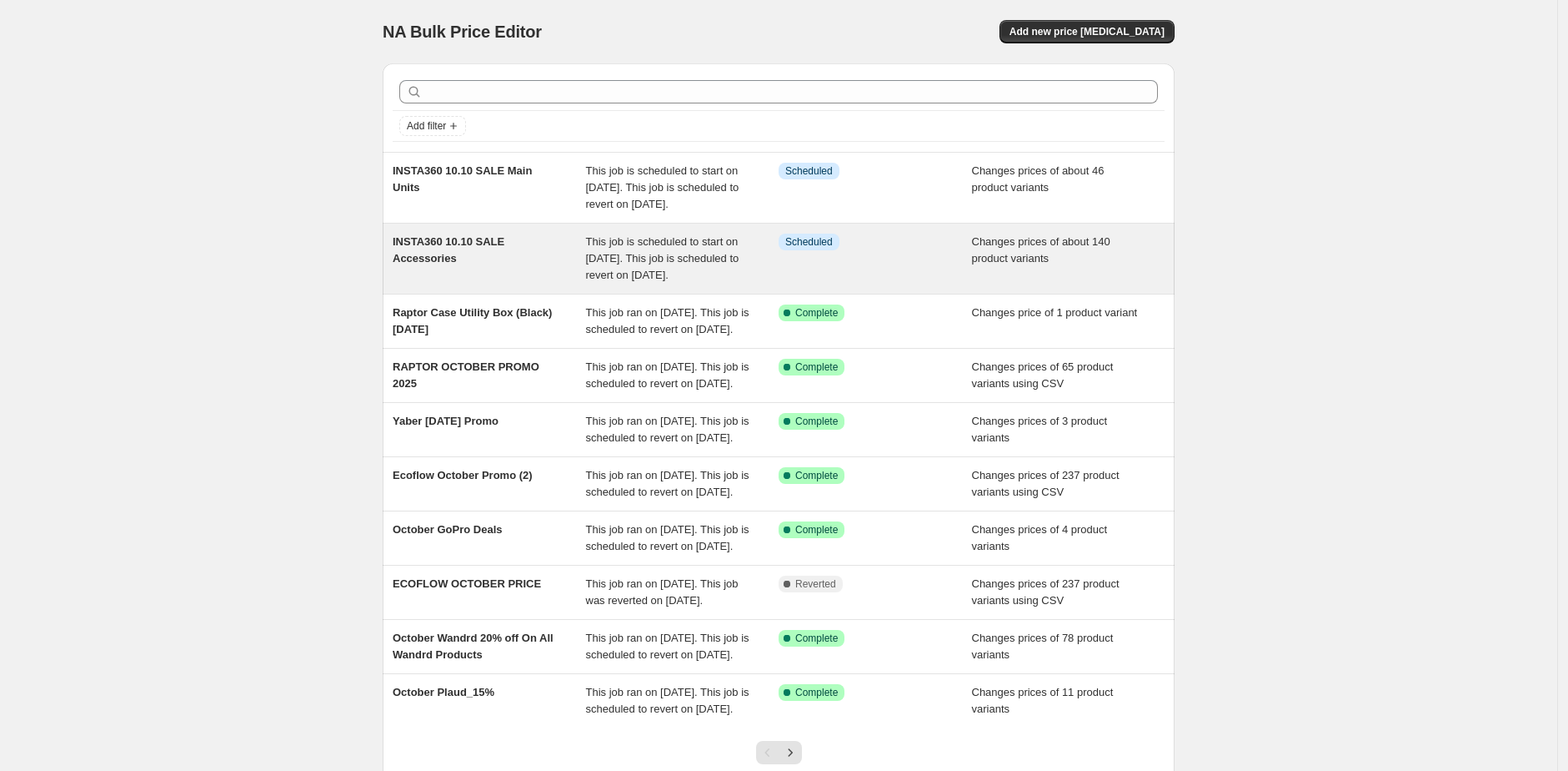
click at [468, 284] on div "INSTA360 10.10 SALE Accessories" at bounding box center [489, 258] width 193 height 50
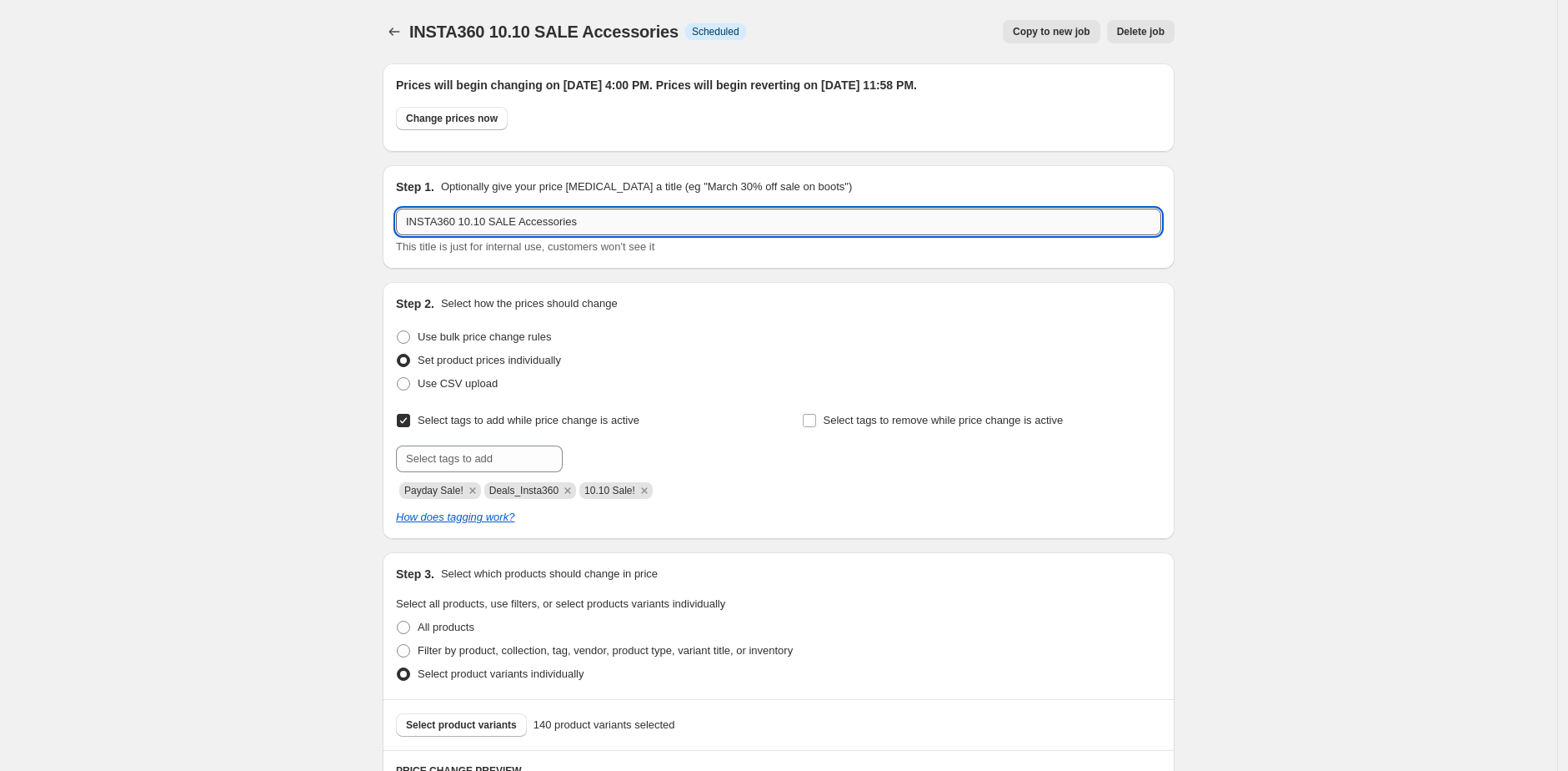
click at [507, 210] on input "INSTA360 10.10 SALE Accessories" at bounding box center [778, 221] width 765 height 27
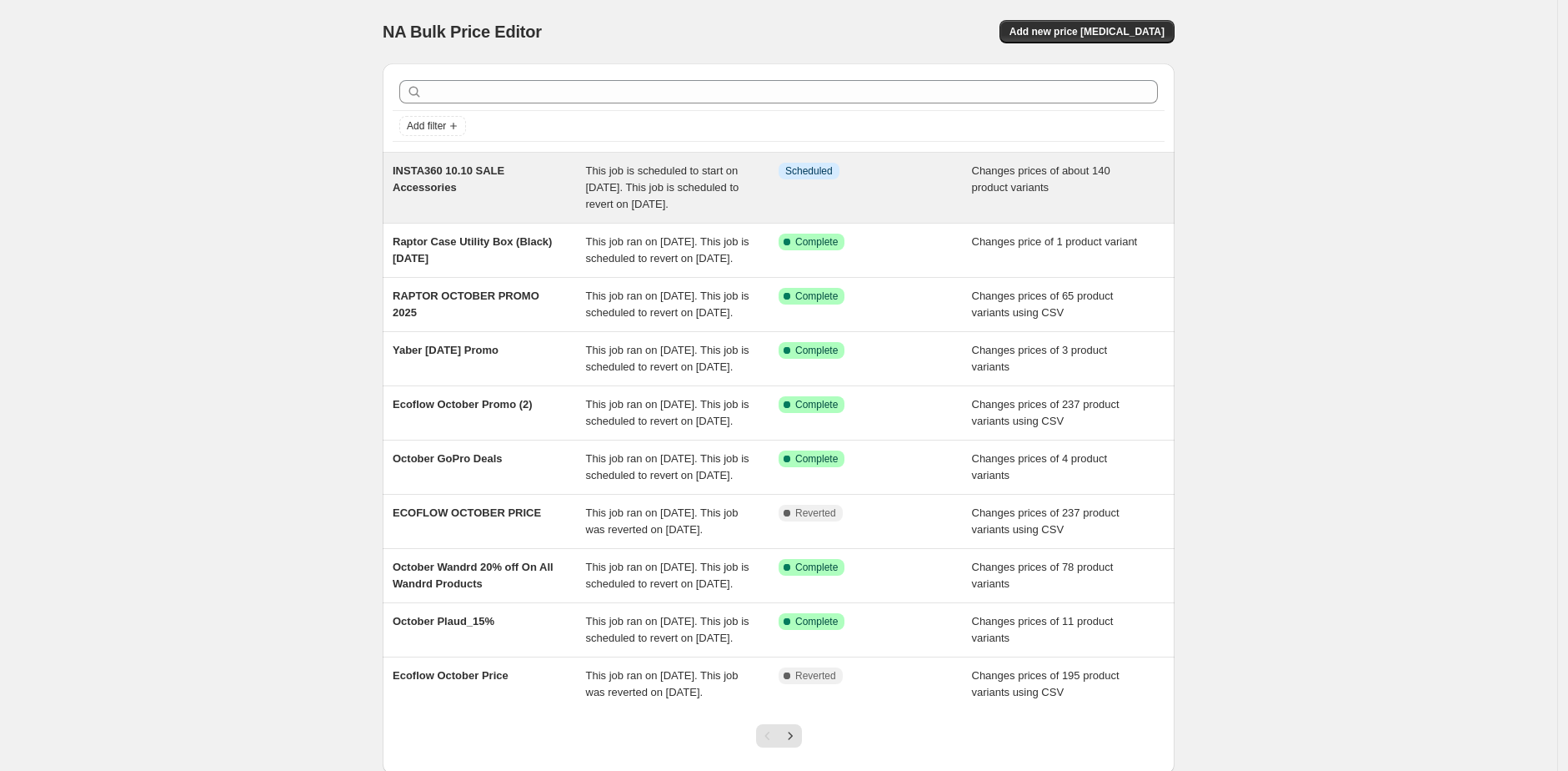
click at [596, 210] on span "This job is scheduled to start on [DATE]. This job is scheduled to revert on [D…" at bounding box center [663, 187] width 153 height 46
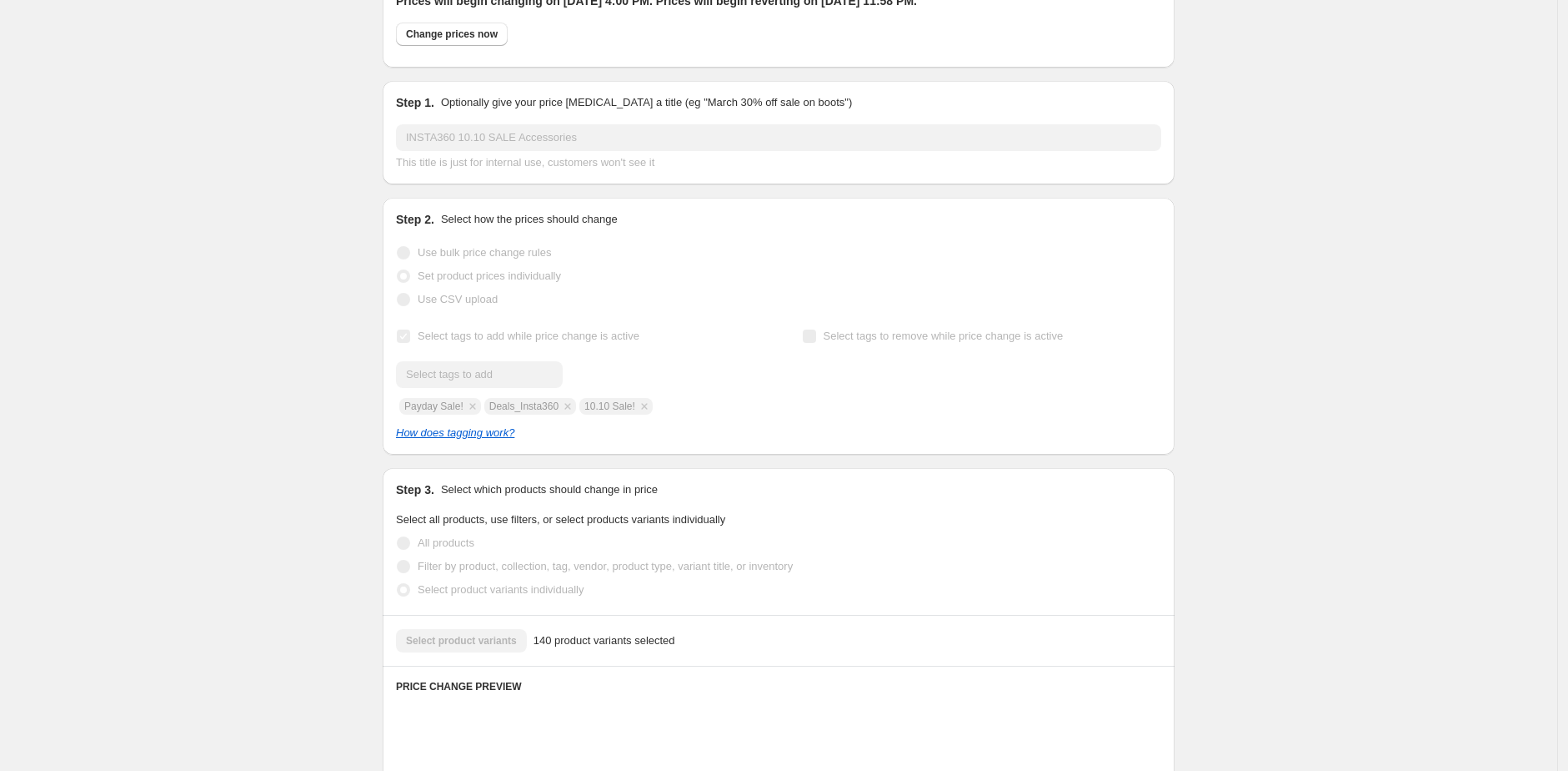
scroll to position [94, 0]
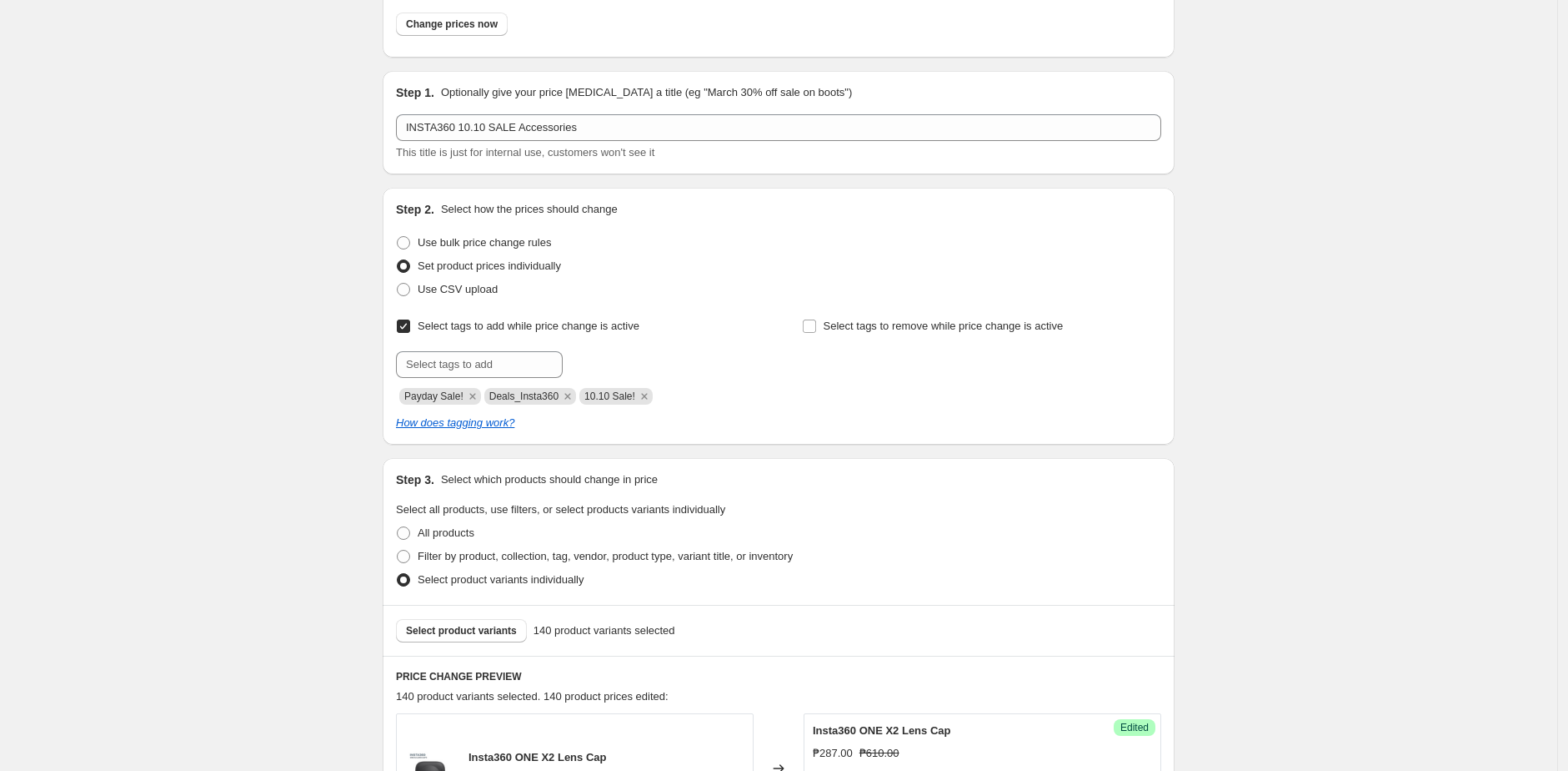
click at [440, 393] on span "Payday Sale!" at bounding box center [434, 396] width 59 height 11
copy span "Payday Sale!"
click at [527, 388] on span "Deals_Insta360" at bounding box center [523, 396] width 69 height 17
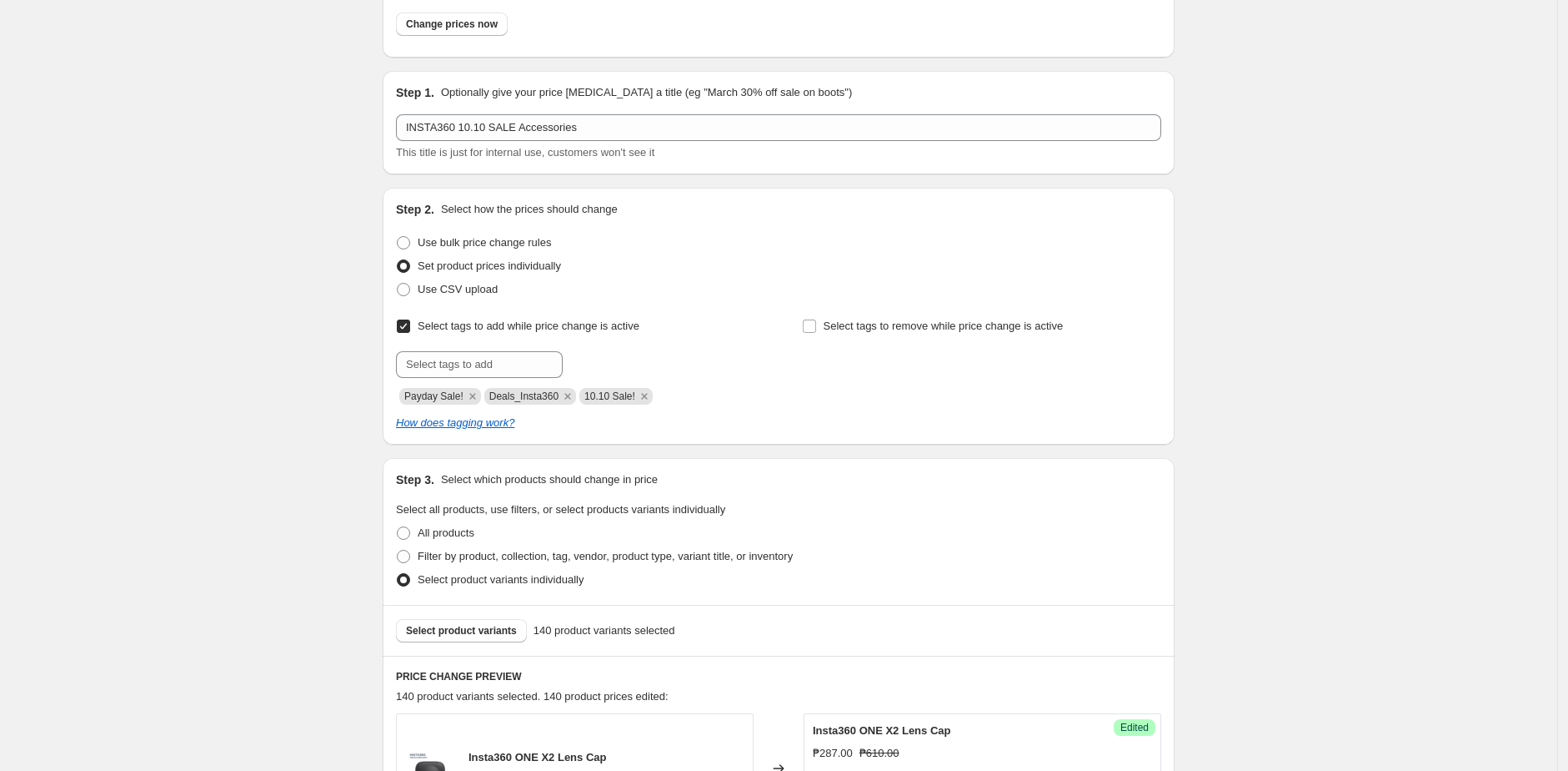
click at [529, 396] on span "Deals_Insta360" at bounding box center [523, 396] width 69 height 11
copy span "Deals_Insta360"
click at [622, 397] on span "10.10 Sale!" at bounding box center [609, 396] width 50 height 11
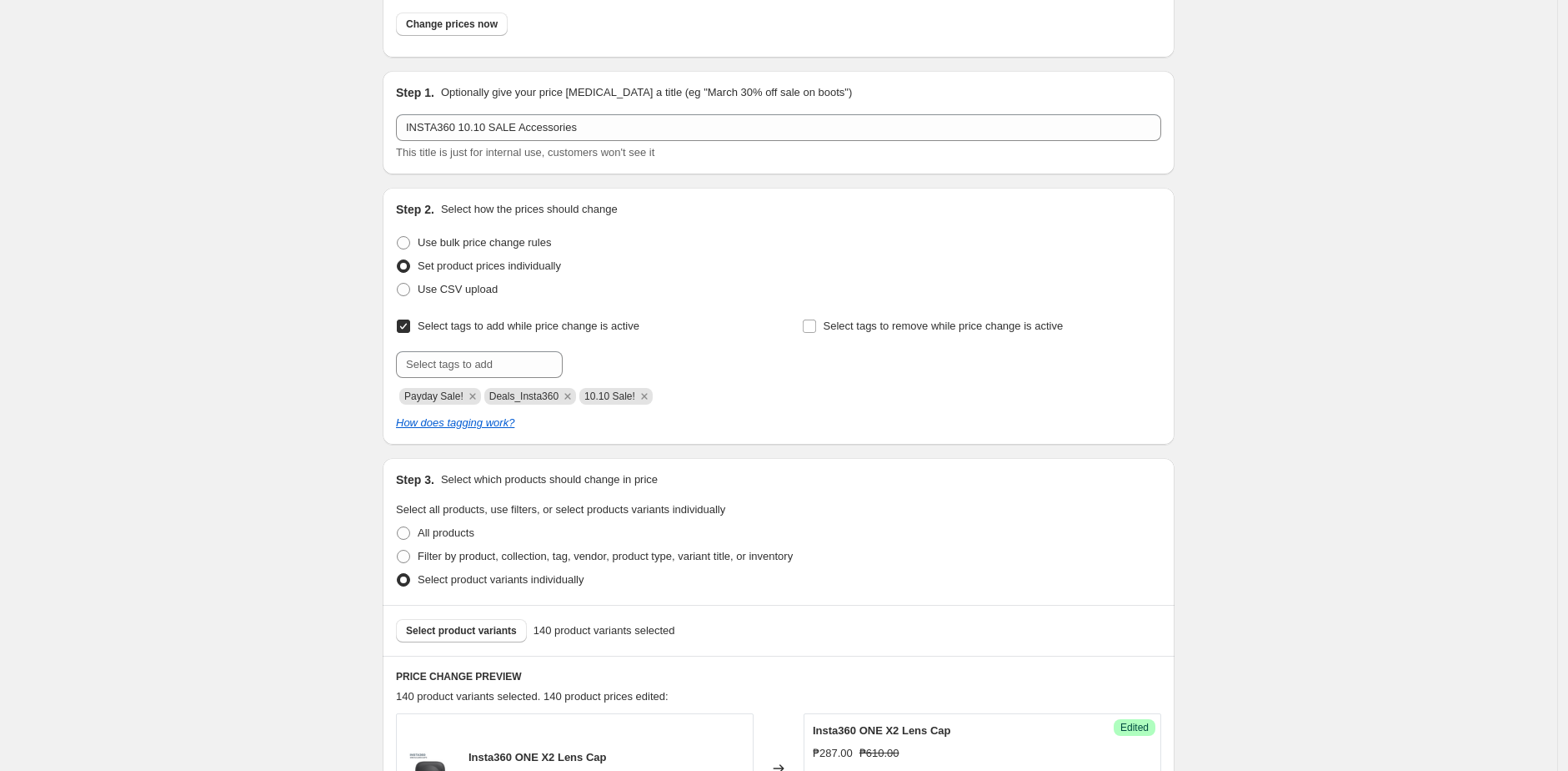
click at [622, 397] on span "10.10 Sale!" at bounding box center [609, 396] width 50 height 11
copy span "10.10 Sale!"
